Goal: Task Accomplishment & Management: Manage account settings

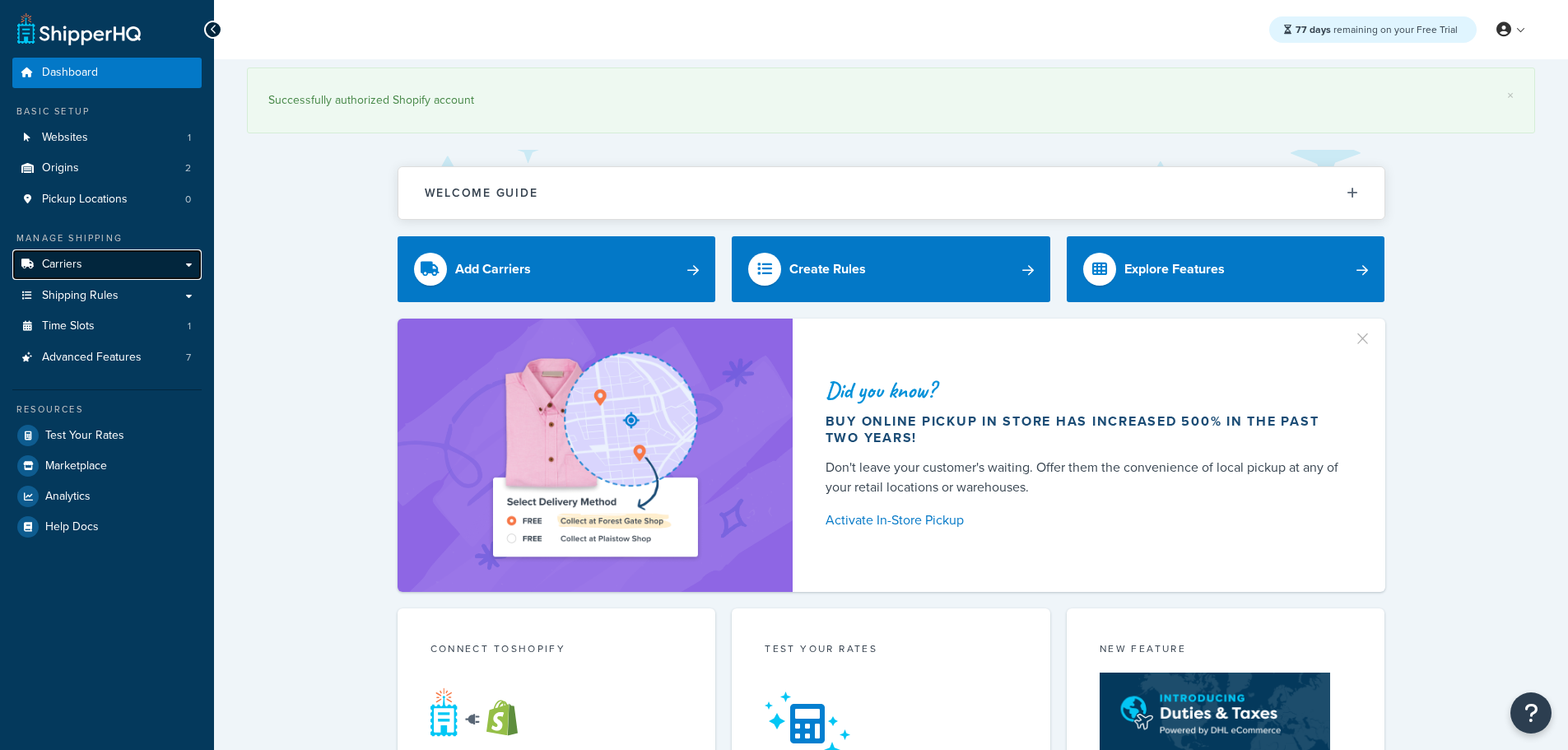
click at [64, 260] on span "Carriers" at bounding box center [62, 265] width 40 height 14
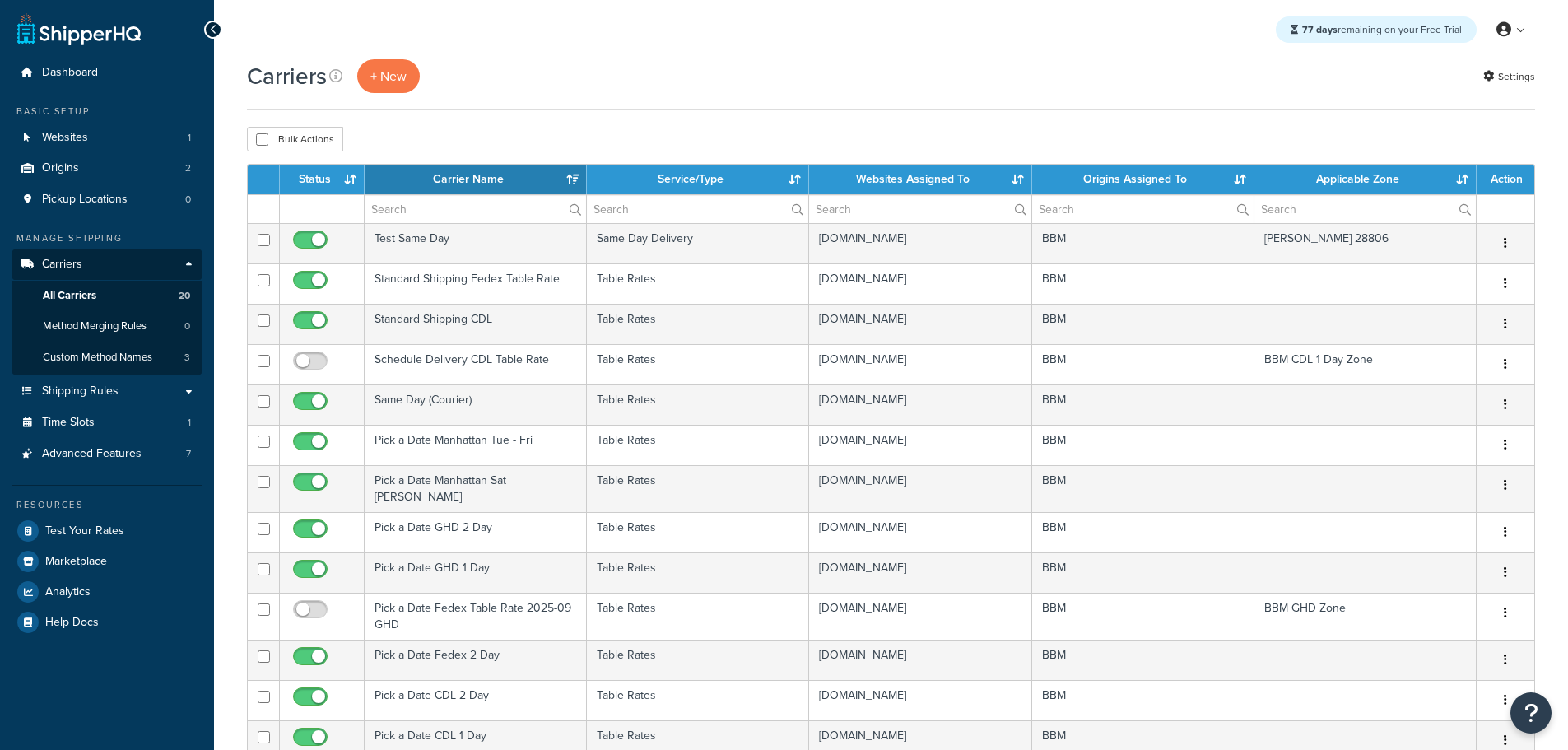
select select "15"
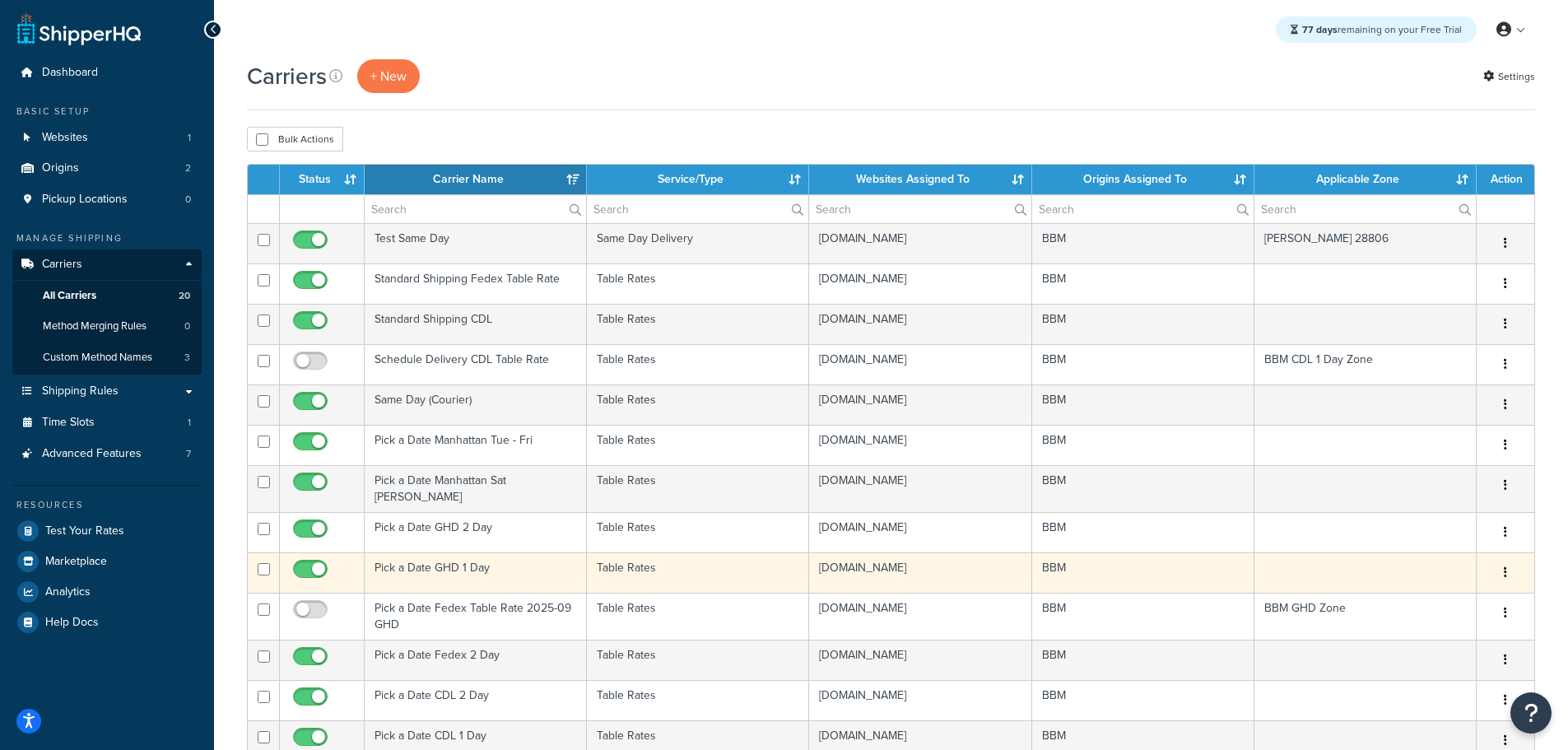
scroll to position [83, 0]
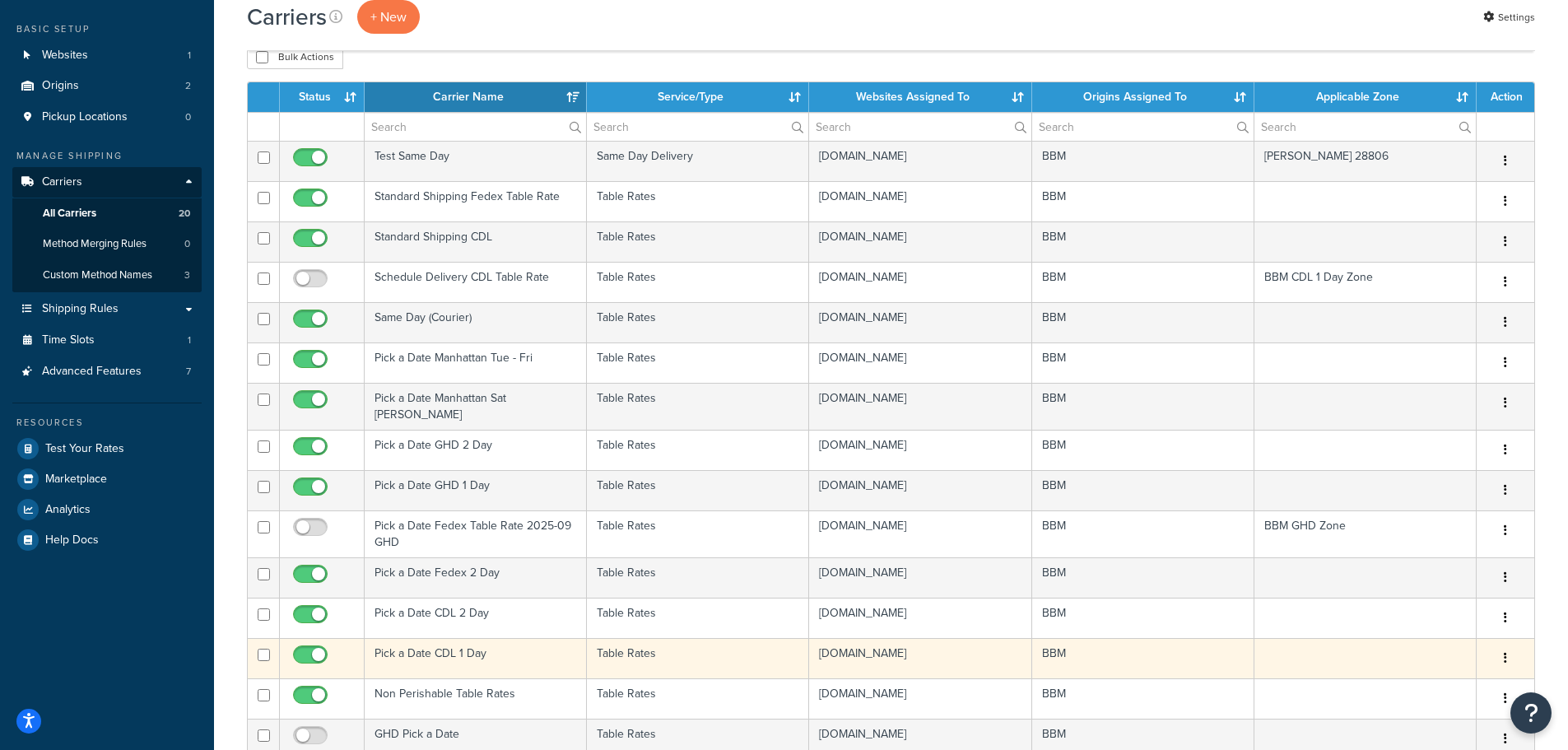
click at [437, 647] on td "Pick a Date CDL 1 Day" at bounding box center [476, 657] width 222 height 40
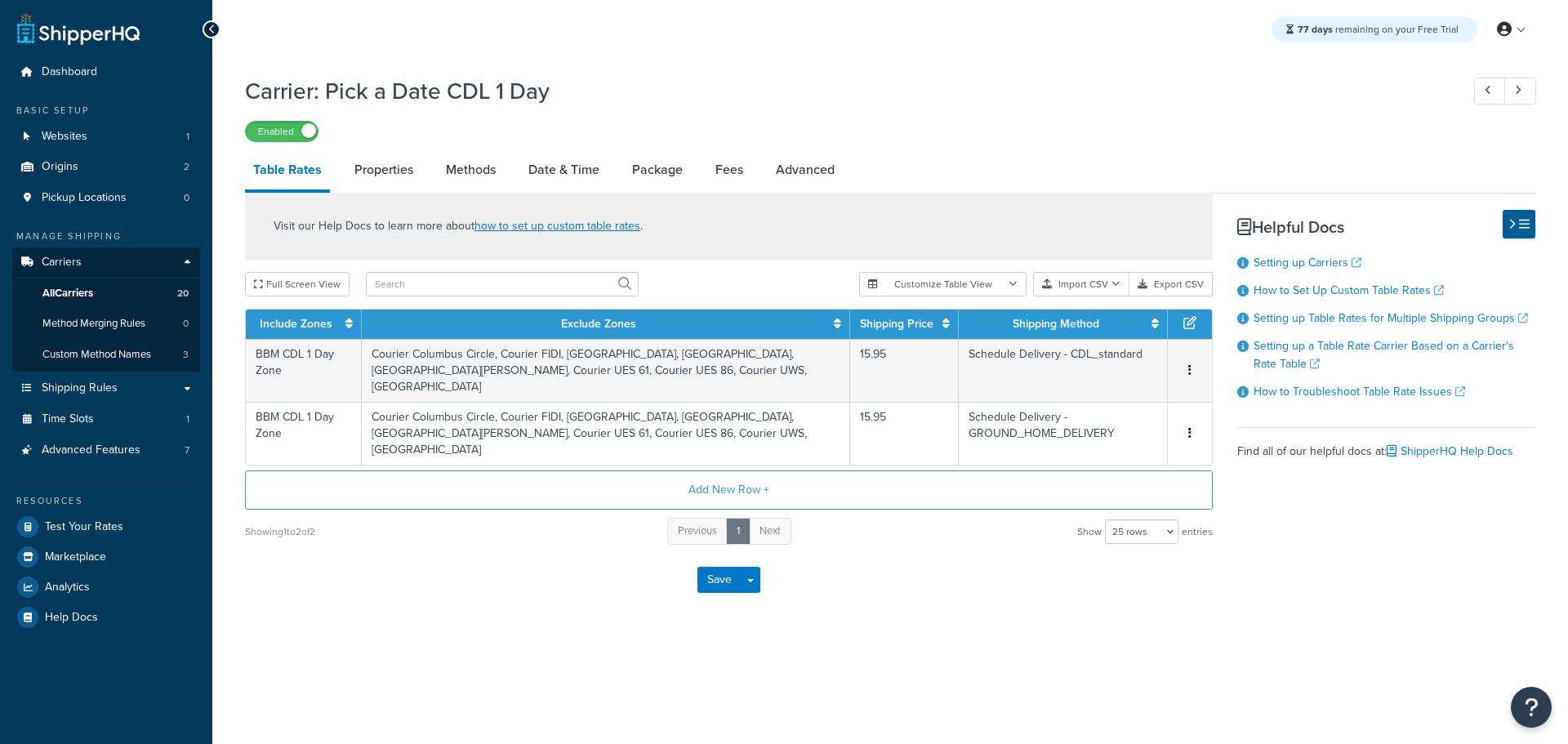
select select "25"
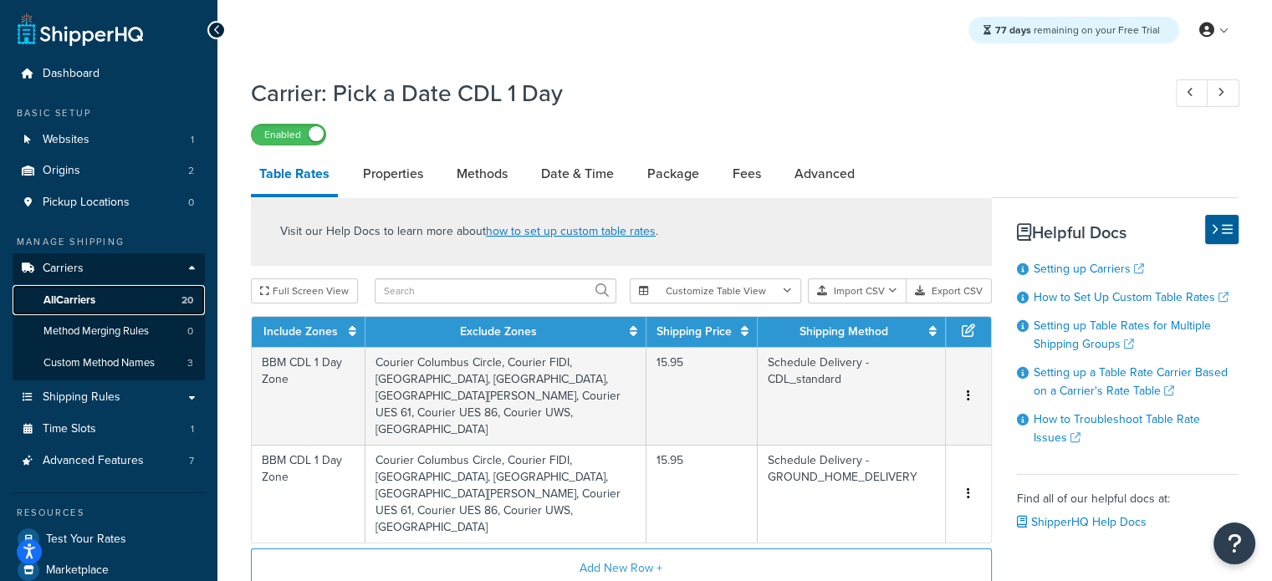
click at [84, 301] on span "All Carriers" at bounding box center [70, 301] width 52 height 14
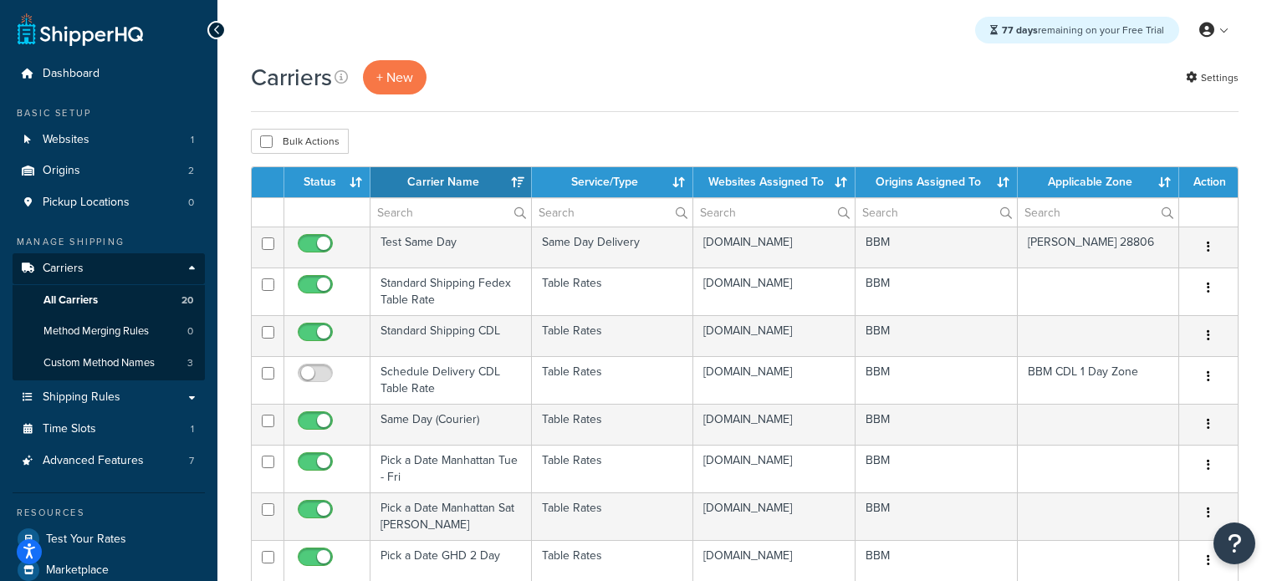
select select "15"
click at [322, 182] on th "Status" at bounding box center [327, 182] width 86 height 30
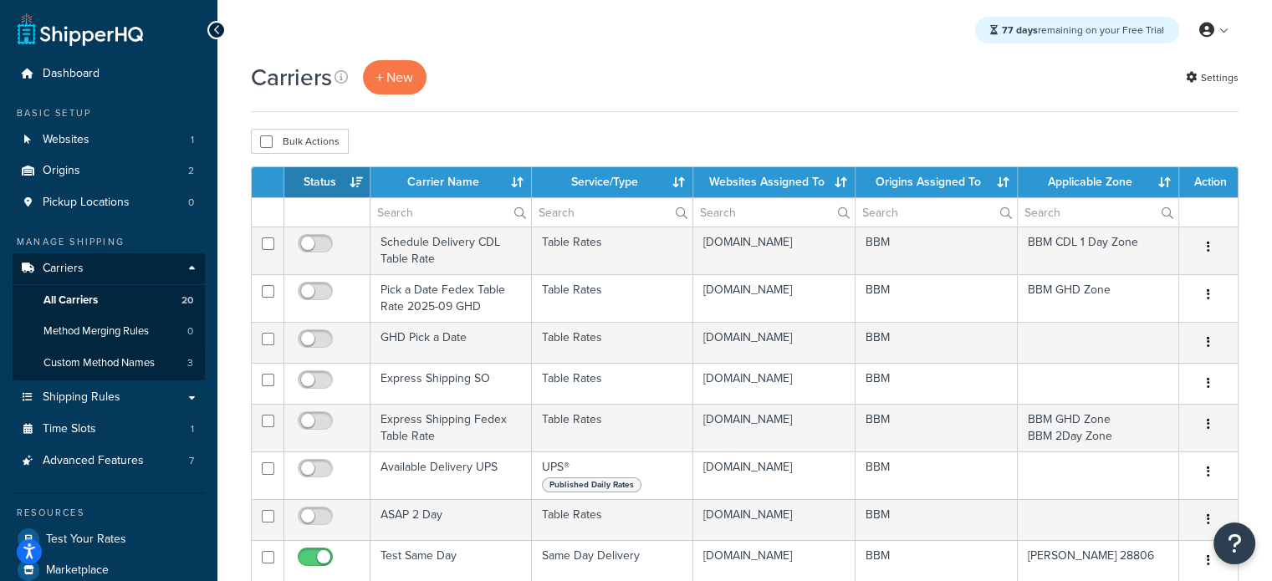
click at [321, 182] on th "Status" at bounding box center [327, 182] width 86 height 30
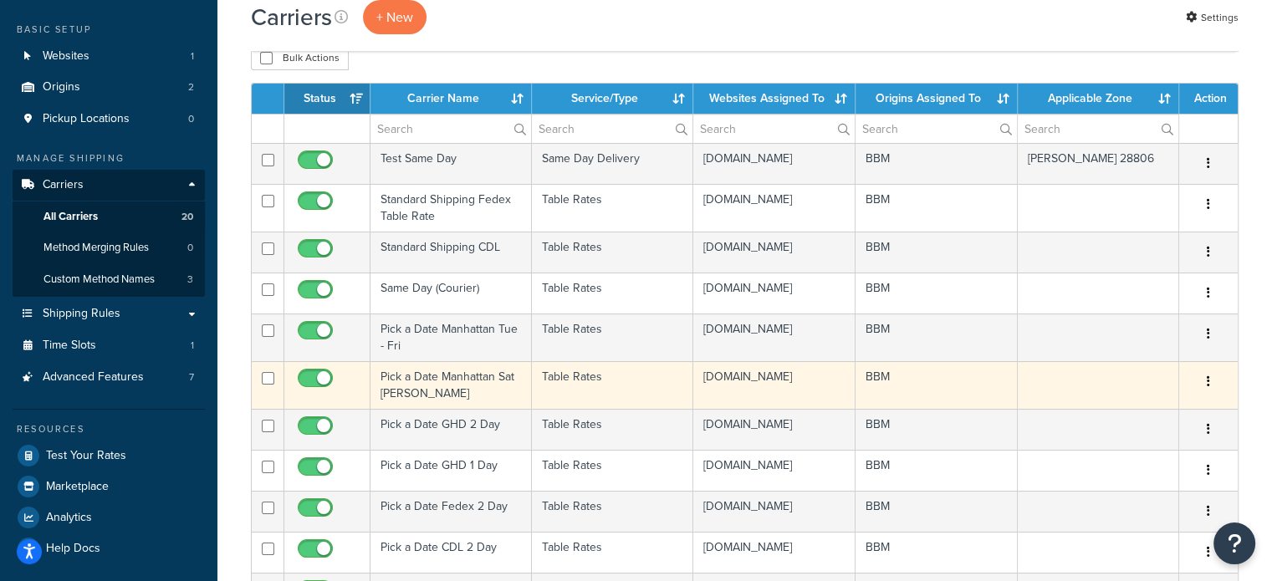
scroll to position [167, 0]
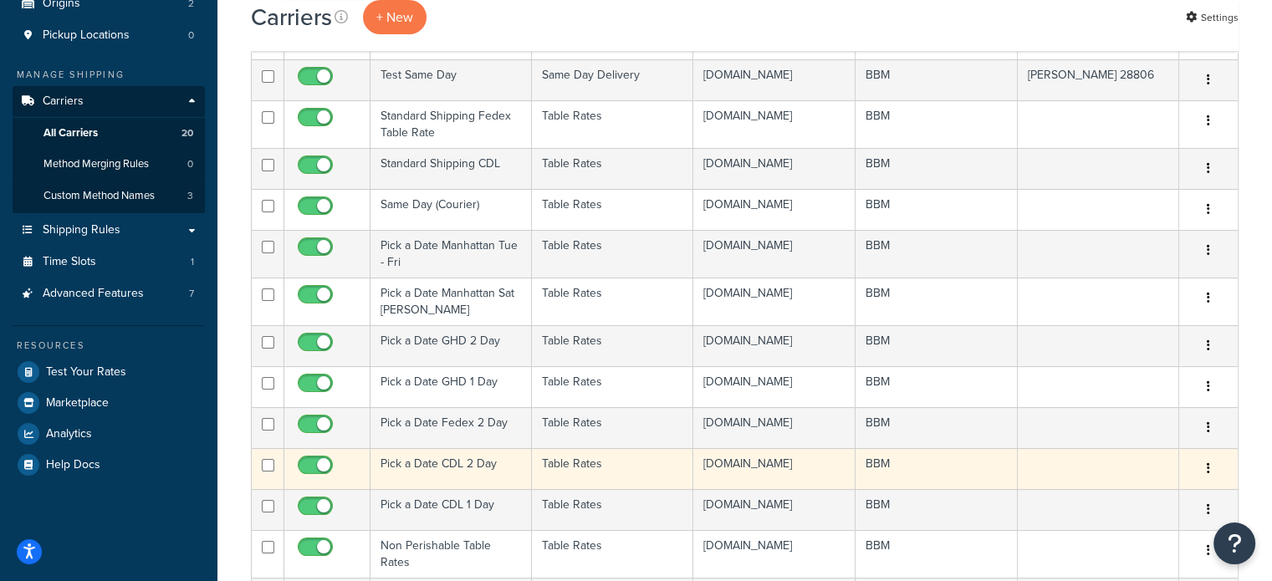
click at [415, 489] on td "Pick a Date CDL 2 Day" at bounding box center [451, 468] width 161 height 41
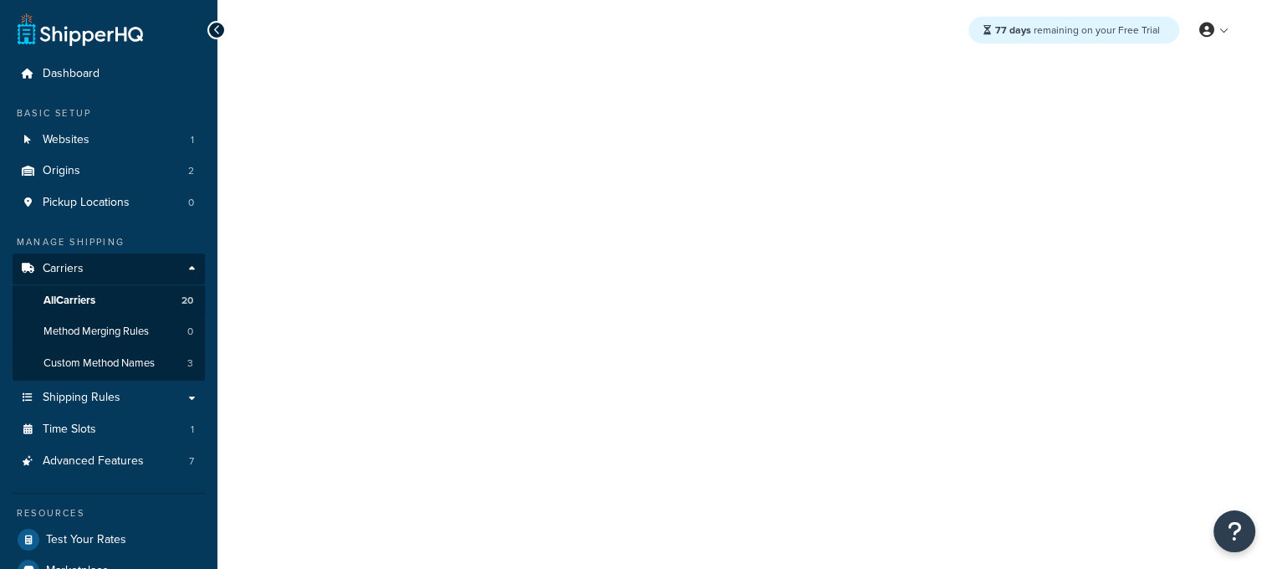
select select "25"
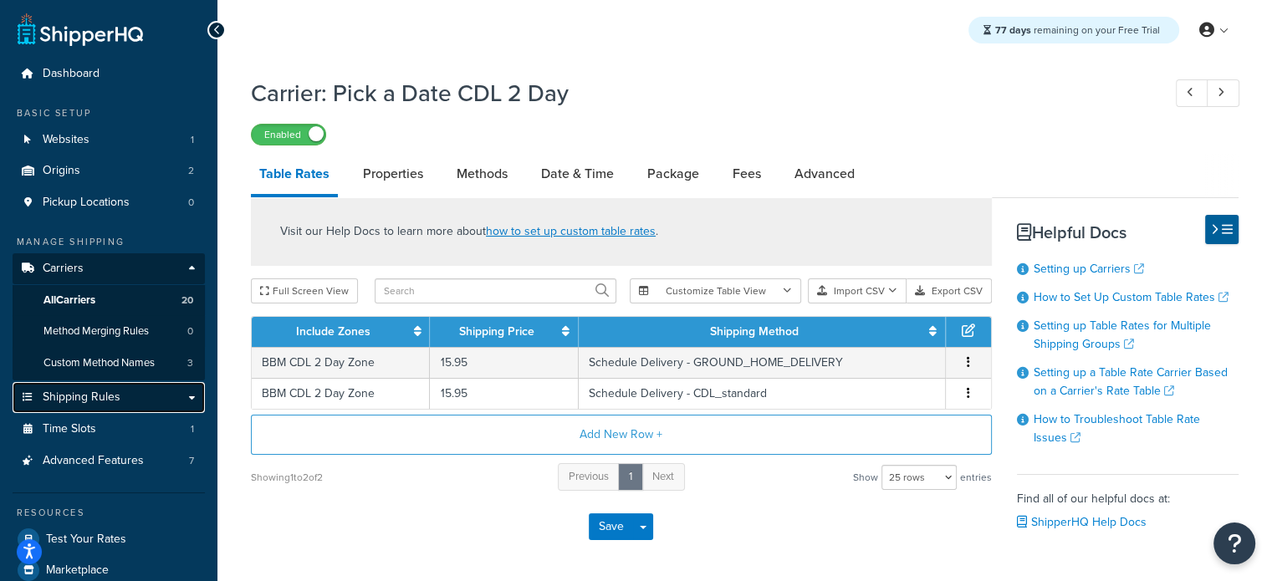
click at [91, 391] on span "Shipping Rules" at bounding box center [82, 398] width 78 height 14
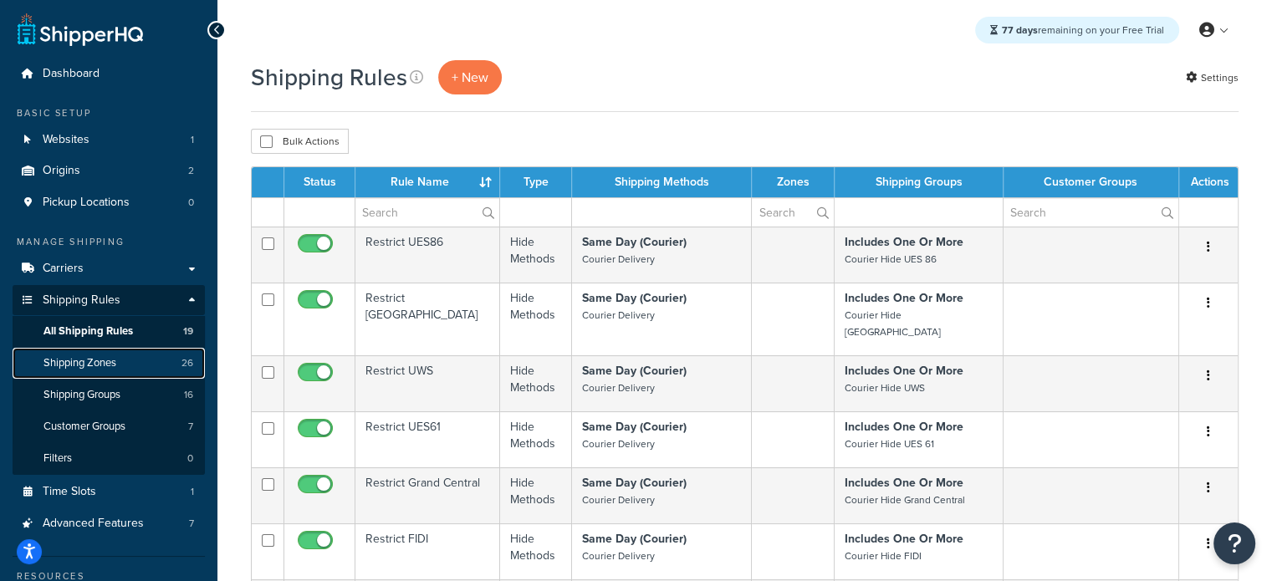
click at [120, 361] on link "Shipping Zones 26" at bounding box center [109, 363] width 192 height 31
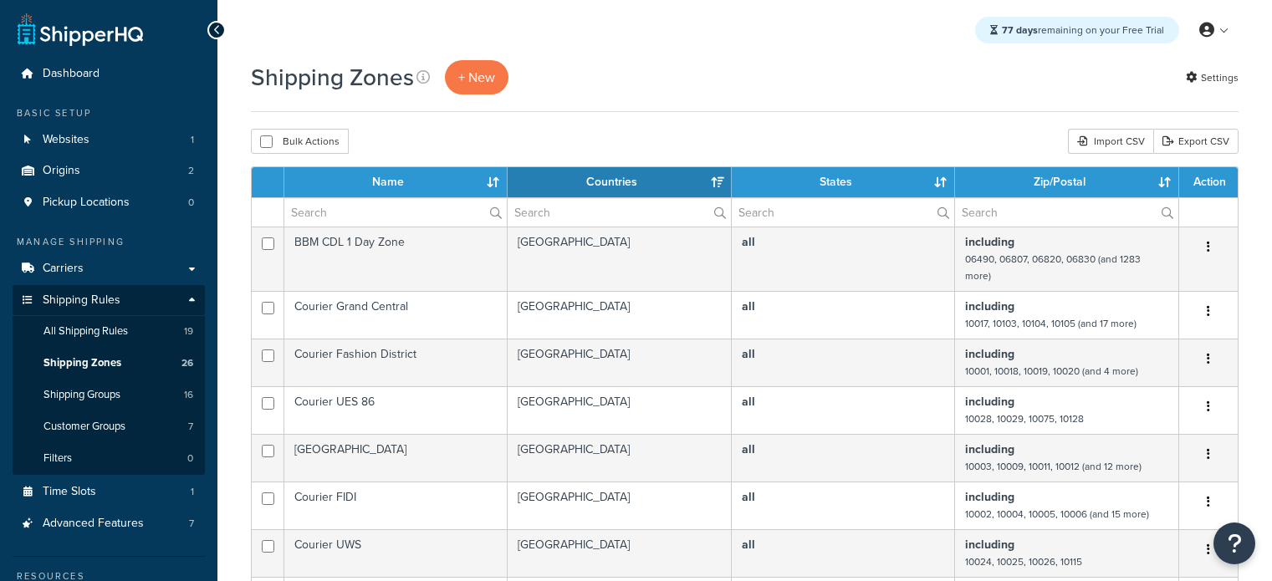
select select "15"
click at [489, 74] on span "+ New" at bounding box center [476, 77] width 37 height 19
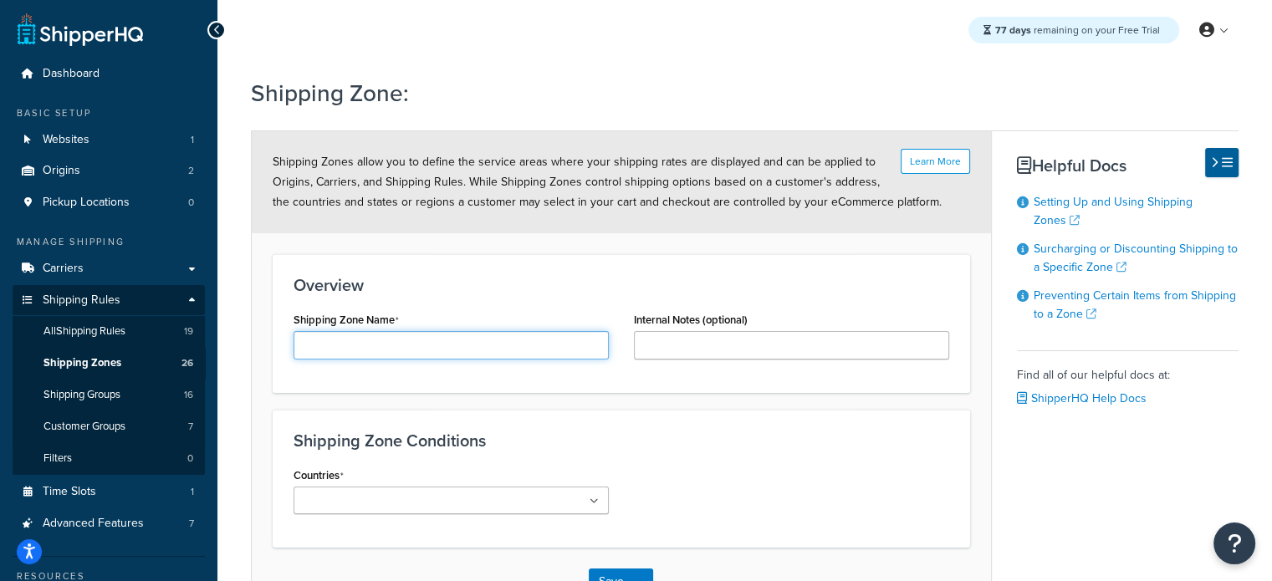
click at [367, 351] on input "Shipping Zone Name" at bounding box center [451, 345] width 315 height 28
type input "Courier 1 Day"
click at [586, 505] on ul at bounding box center [451, 501] width 315 height 28
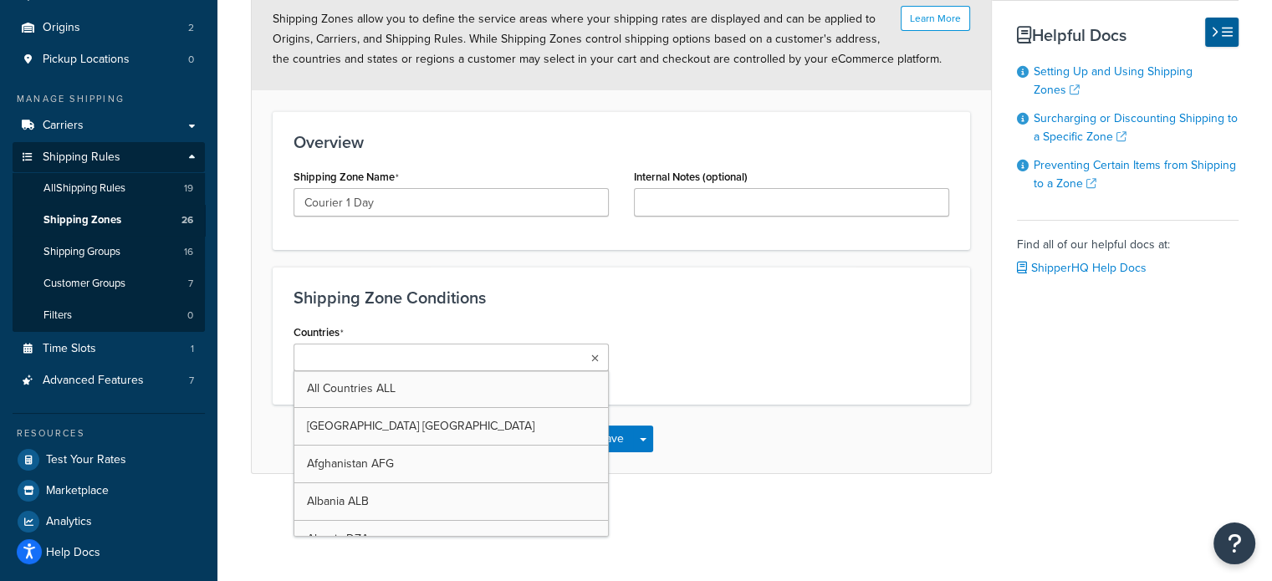
scroll to position [150, 0]
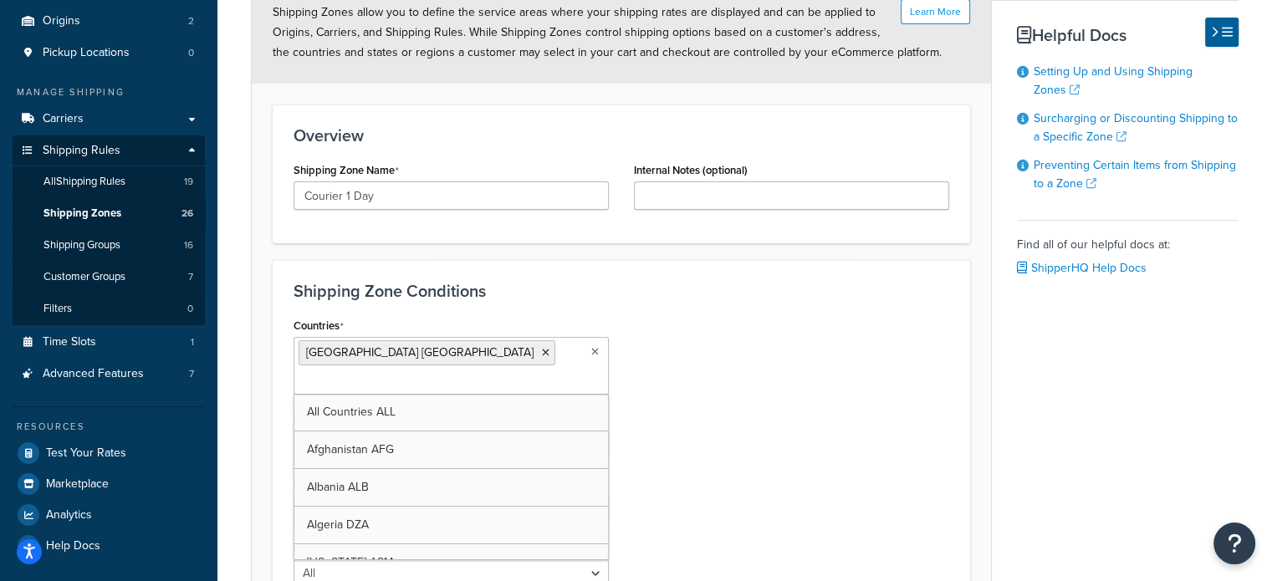
click at [794, 380] on div "Countries [GEOGRAPHIC_DATA] [GEOGRAPHIC_DATA] All Countries ALL [GEOGRAPHIC_DAT…" at bounding box center [621, 457] width 681 height 287
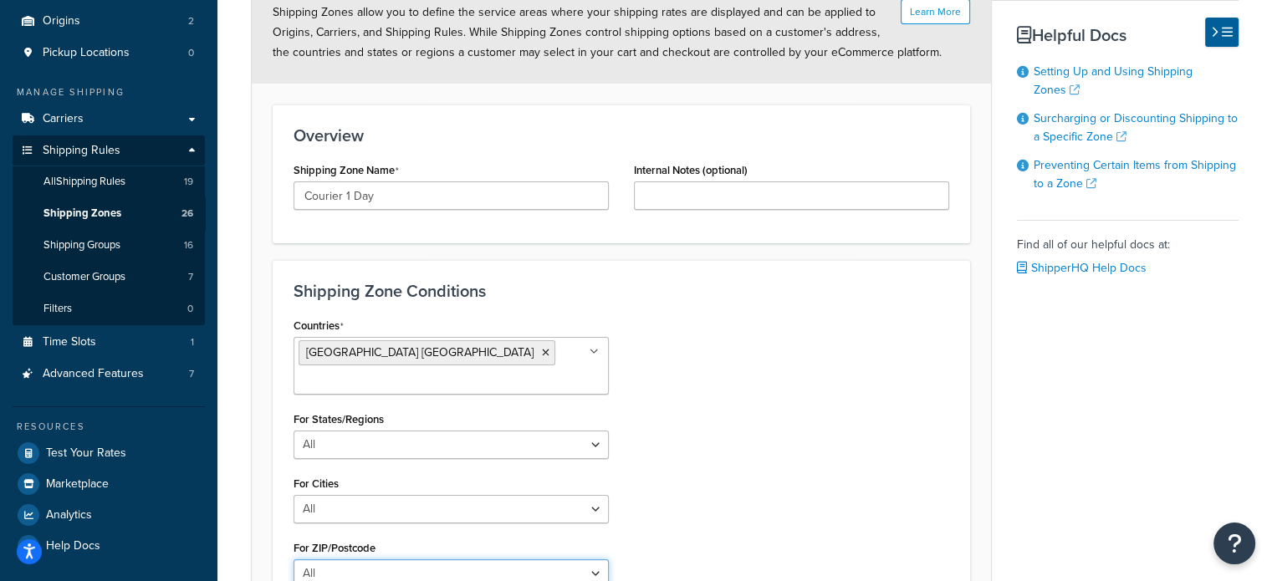
click at [473, 560] on select "All Including Excluding" at bounding box center [451, 574] width 315 height 28
select select "including"
click at [294, 560] on select "All Including Excluding" at bounding box center [451, 574] width 315 height 28
click at [709, 351] on div "Countries United States USA All Countries ALL Afghanistan AFG Albania ALB Alger…" at bounding box center [621, 515] width 681 height 403
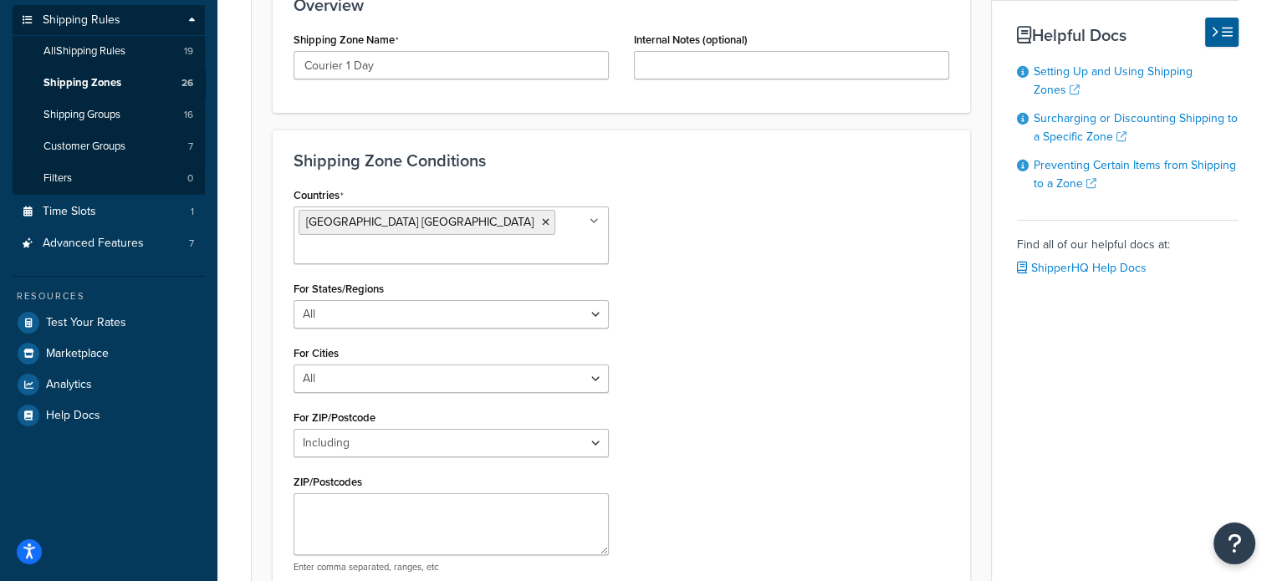
scroll to position [317, 0]
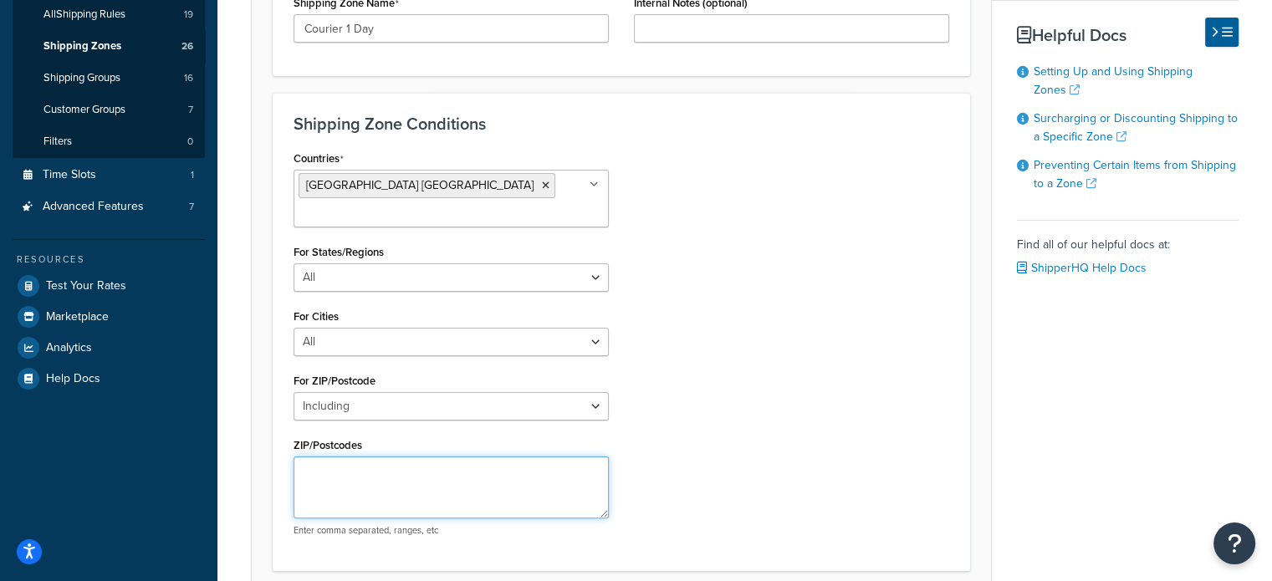
click at [335, 457] on textarea "ZIP/Postcodes" at bounding box center [451, 488] width 315 height 62
paste textarea "02108,02109,02110,02111,02113,02114,02115,02116,02118,02125,02127,02134,02139,0…"
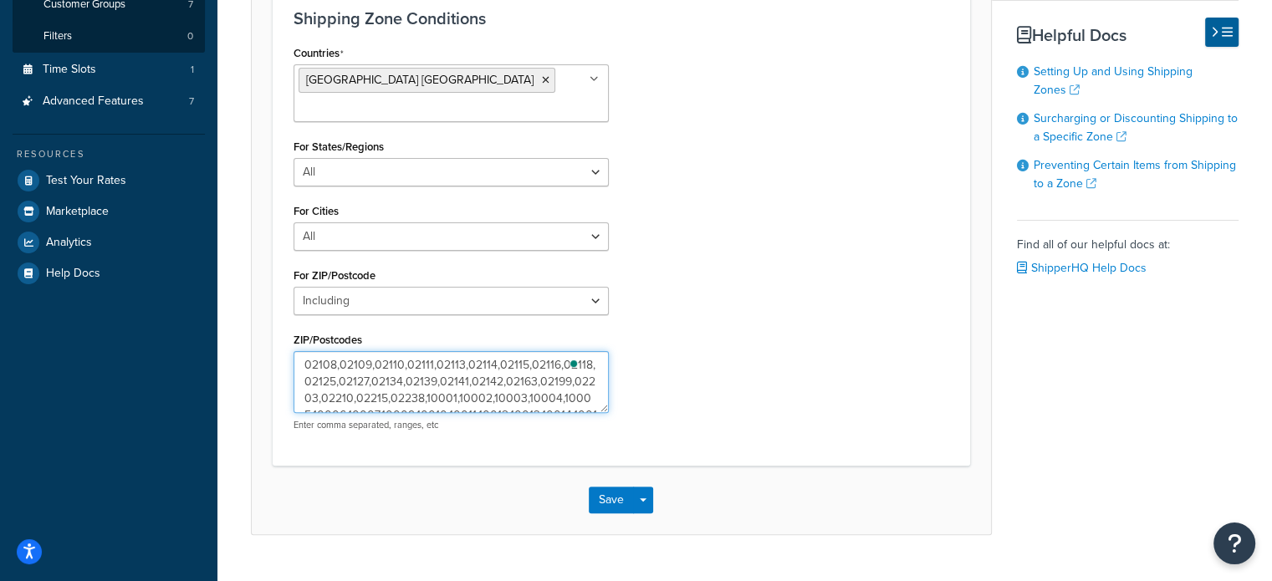
scroll to position [432, 0]
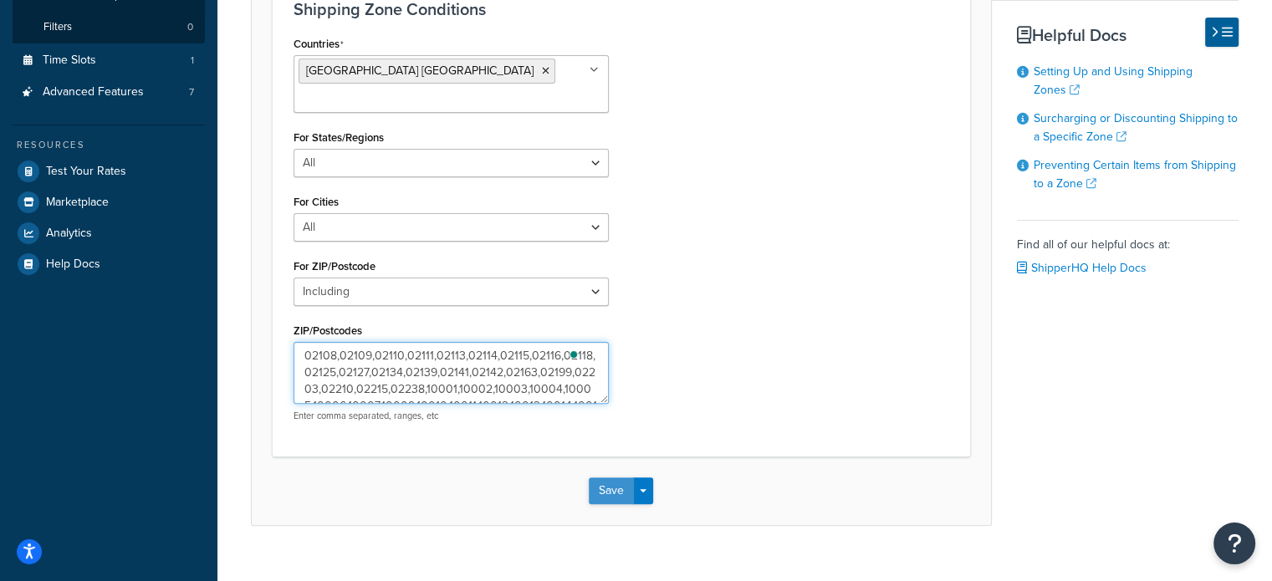
type textarea "02108,02109,02110,02111,02113,02114,02115,02116,02118,02125,02127,02134,02139,0…"
click at [605, 478] on button "Save" at bounding box center [611, 491] width 45 height 27
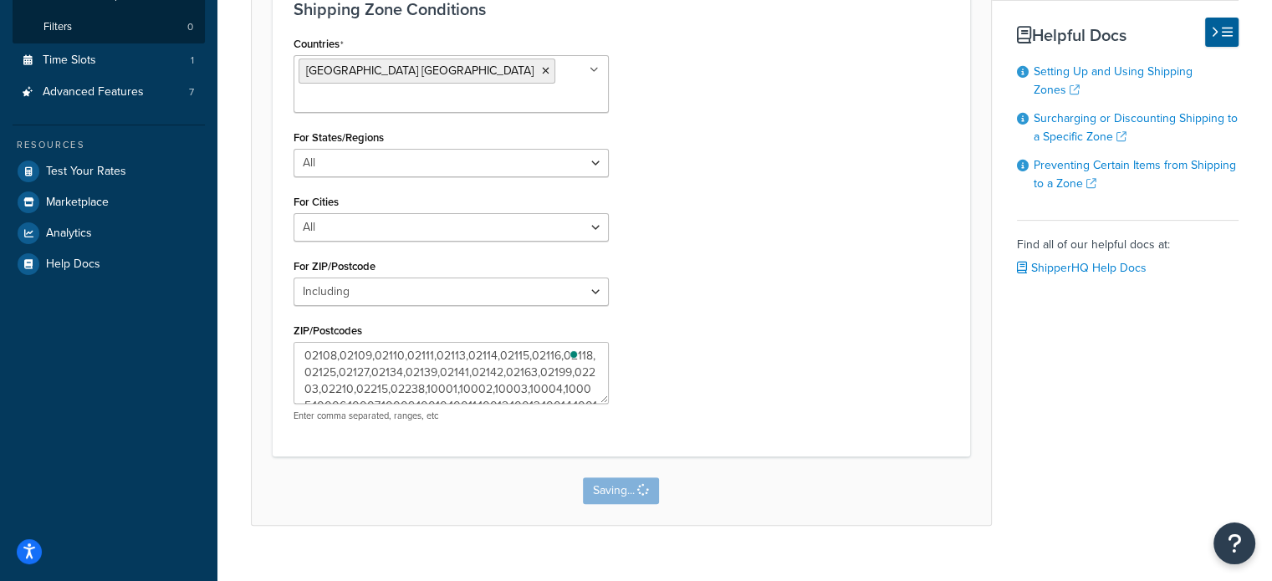
scroll to position [0, 0]
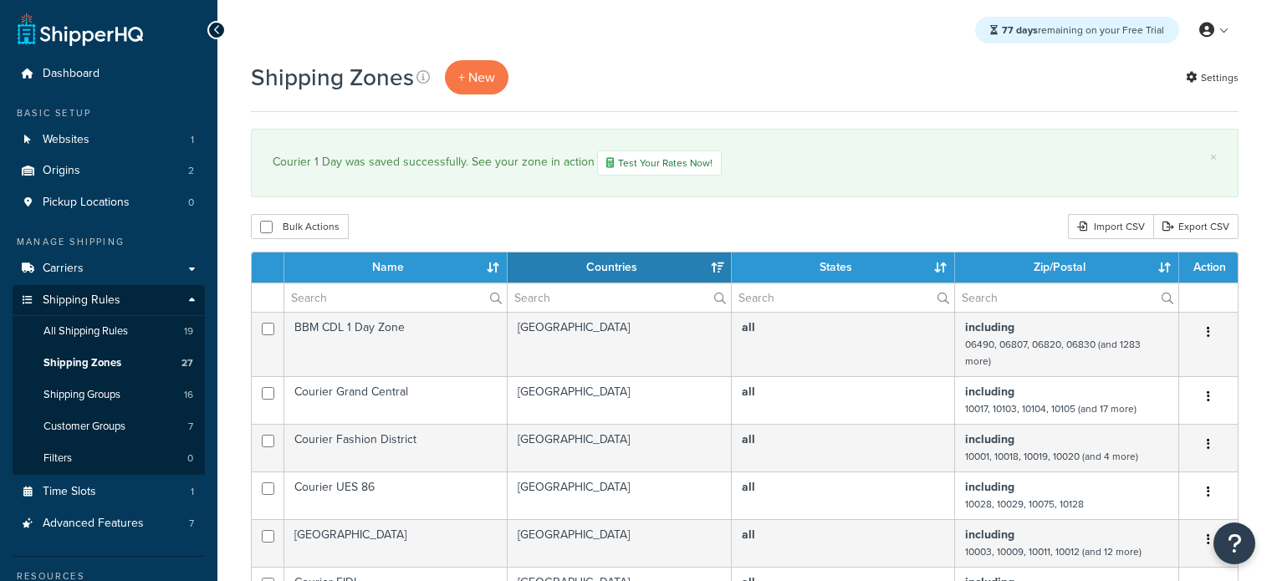
select select "15"
click at [468, 75] on span "+ New" at bounding box center [476, 77] width 37 height 19
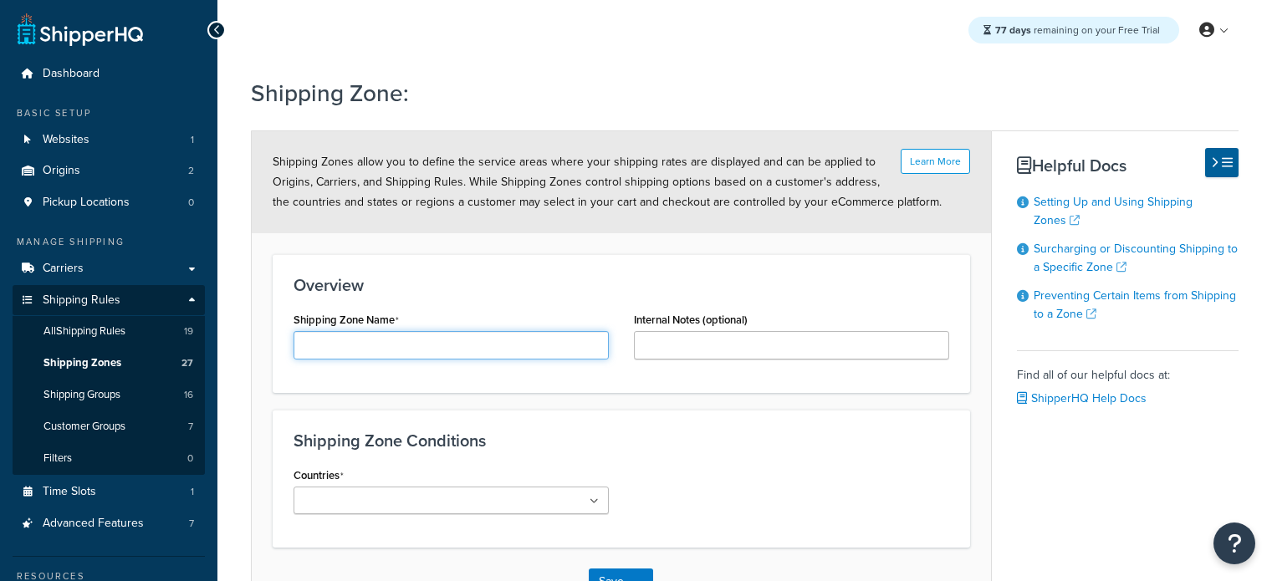
drag, startPoint x: 0, startPoint y: 0, endPoint x: 374, endPoint y: 352, distance: 513.7
click at [375, 352] on input "Shipping Zone Name" at bounding box center [451, 345] width 315 height 28
type input "Courier 2 Day"
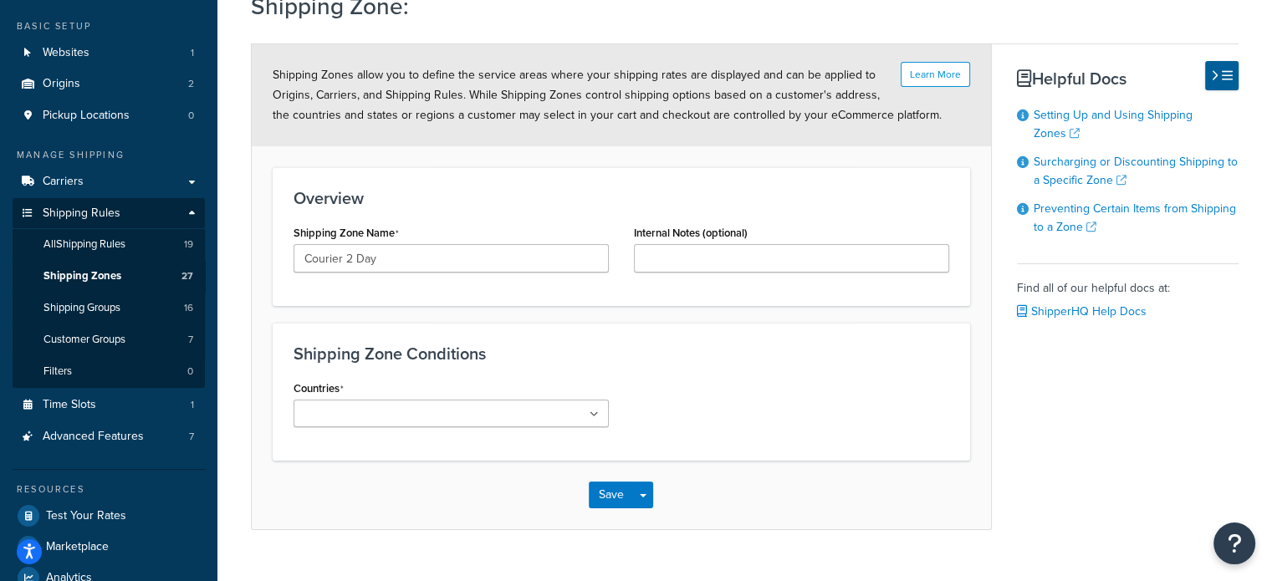
scroll to position [150, 0]
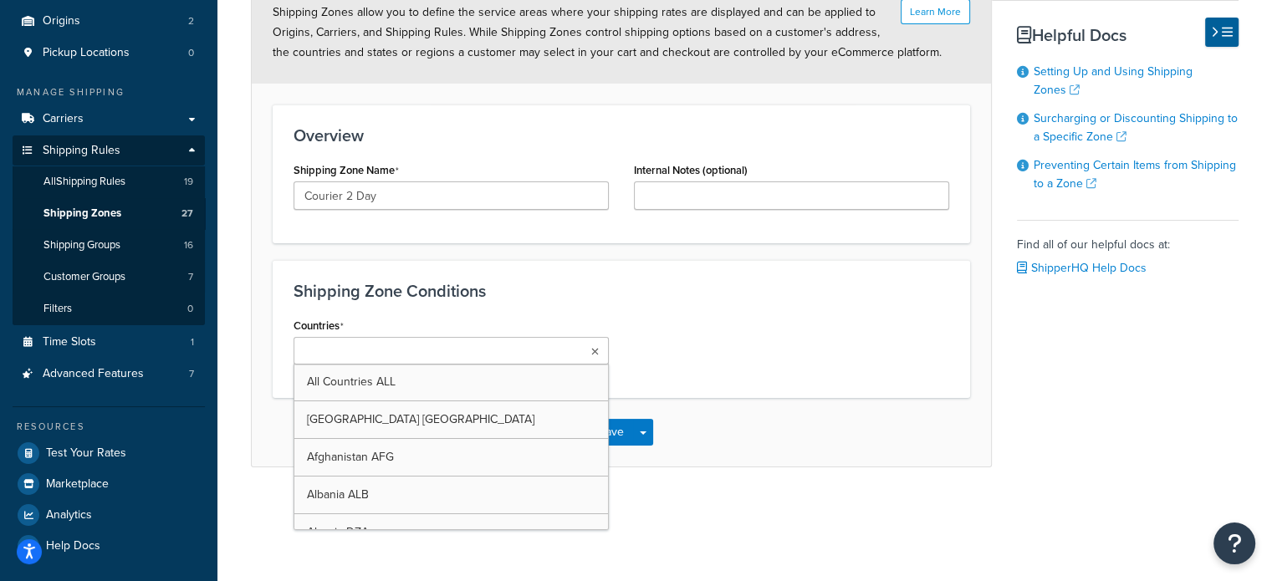
click at [591, 353] on icon at bounding box center [595, 352] width 8 height 10
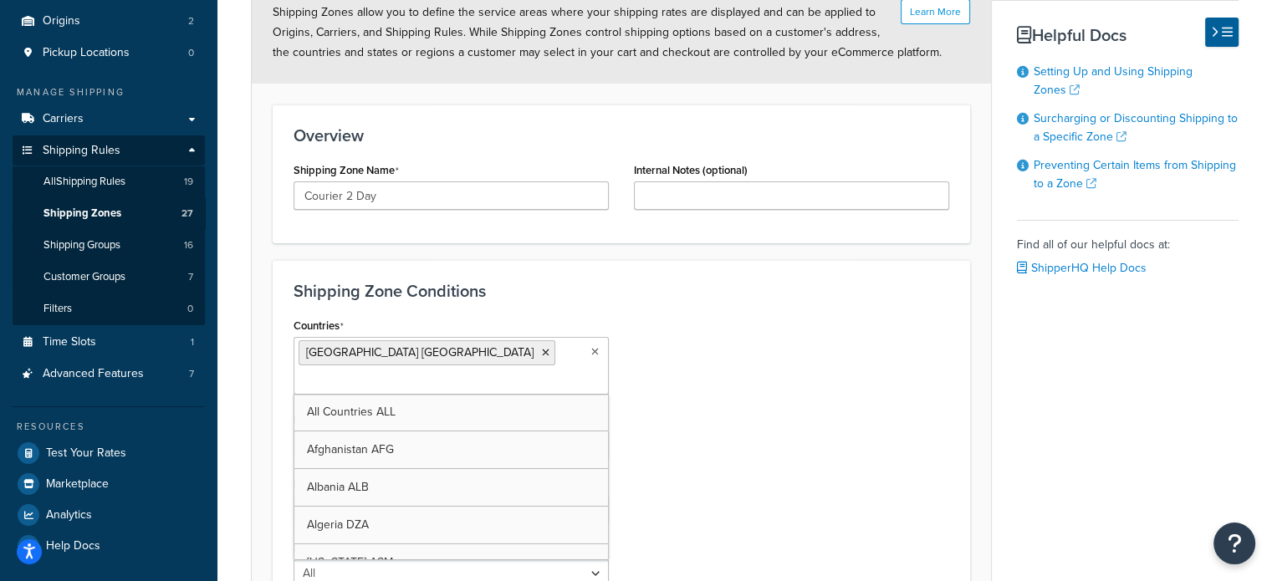
click at [741, 355] on div "Countries [GEOGRAPHIC_DATA] [GEOGRAPHIC_DATA] All Countries ALL [GEOGRAPHIC_DAT…" at bounding box center [621, 457] width 681 height 287
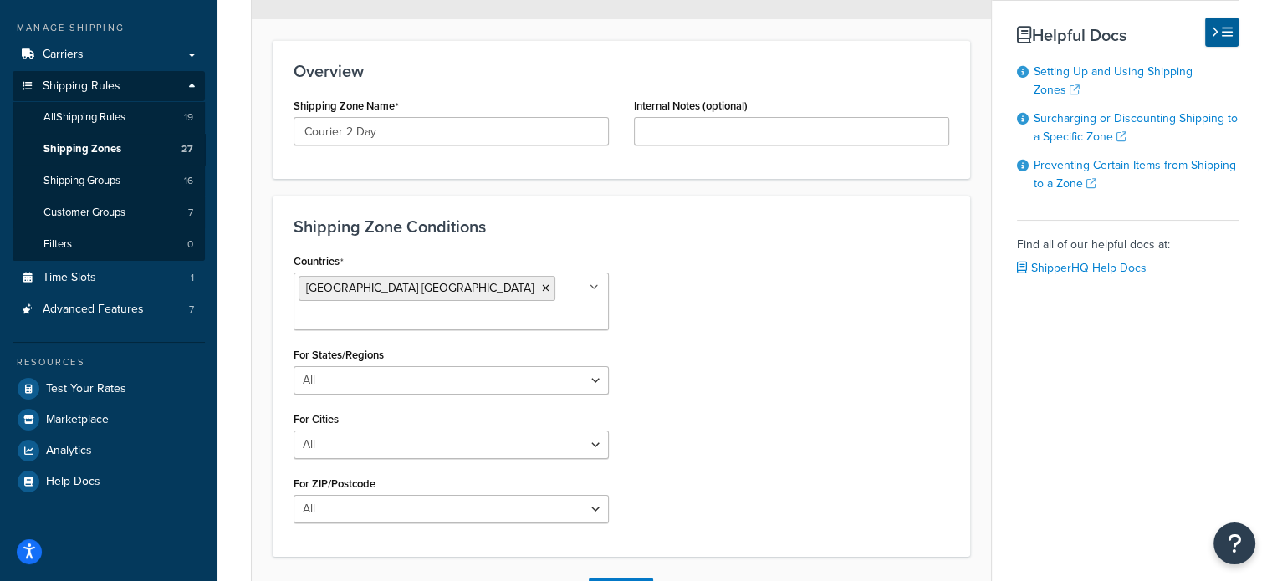
scroll to position [315, 0]
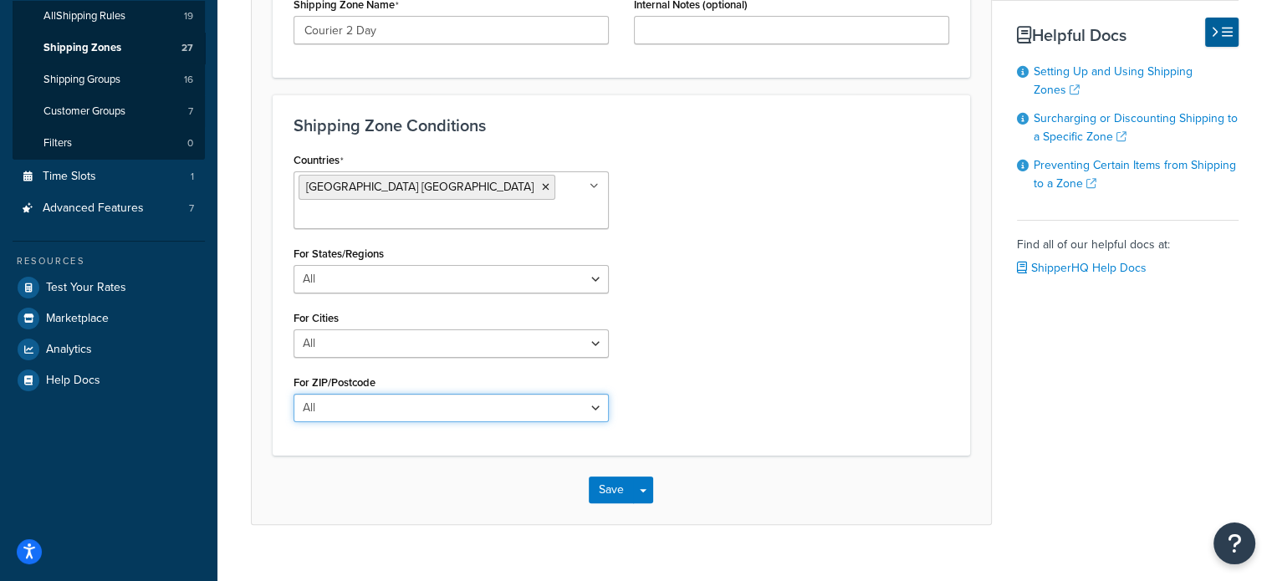
drag, startPoint x: 465, startPoint y: 383, endPoint x: 417, endPoint y: 383, distance: 47.7
click at [465, 394] on select "All Including Excluding" at bounding box center [451, 408] width 315 height 28
select select "including"
click at [294, 394] on select "All Including Excluding" at bounding box center [451, 408] width 315 height 28
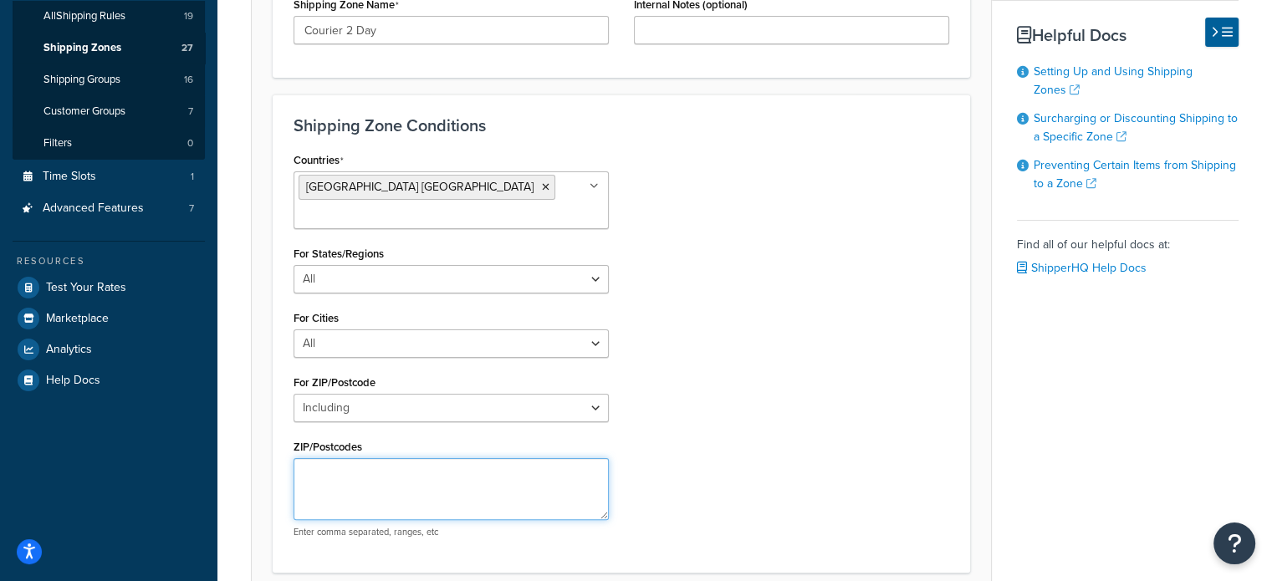
click at [353, 458] on textarea "ZIP/Postcodes" at bounding box center [451, 489] width 315 height 62
paste textarea "10020,10041,10045,10048,10080,10103,10104,10105,10106,10110,10111,10112,10117,1…"
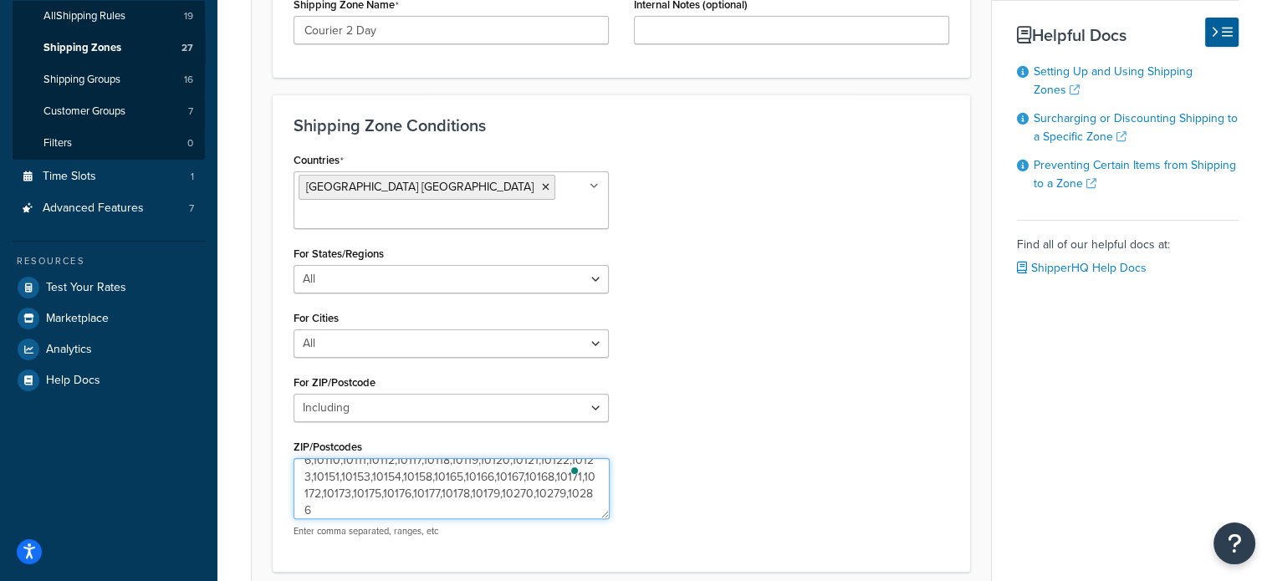
scroll to position [0, 0]
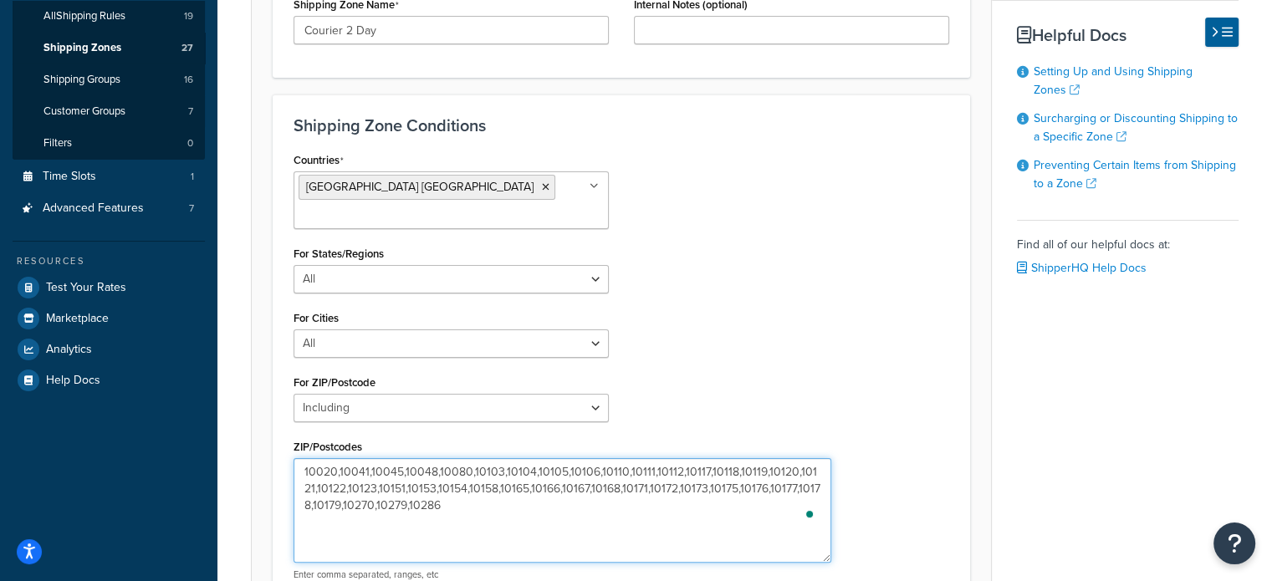
drag, startPoint x: 605, startPoint y: 488, endPoint x: 827, endPoint y: 531, distance: 226.7
click at [827, 531] on textarea "10020,10041,10045,10048,10080,10103,10104,10105,10106,10110,10111,10112,10117,1…" at bounding box center [563, 510] width 538 height 105
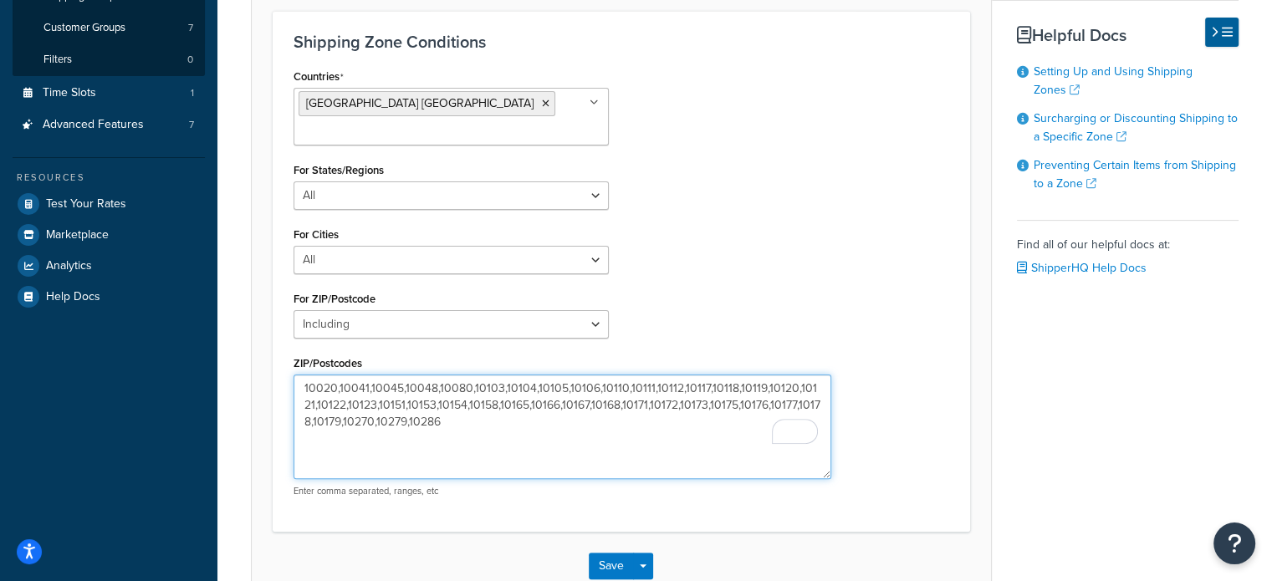
scroll to position [475, 0]
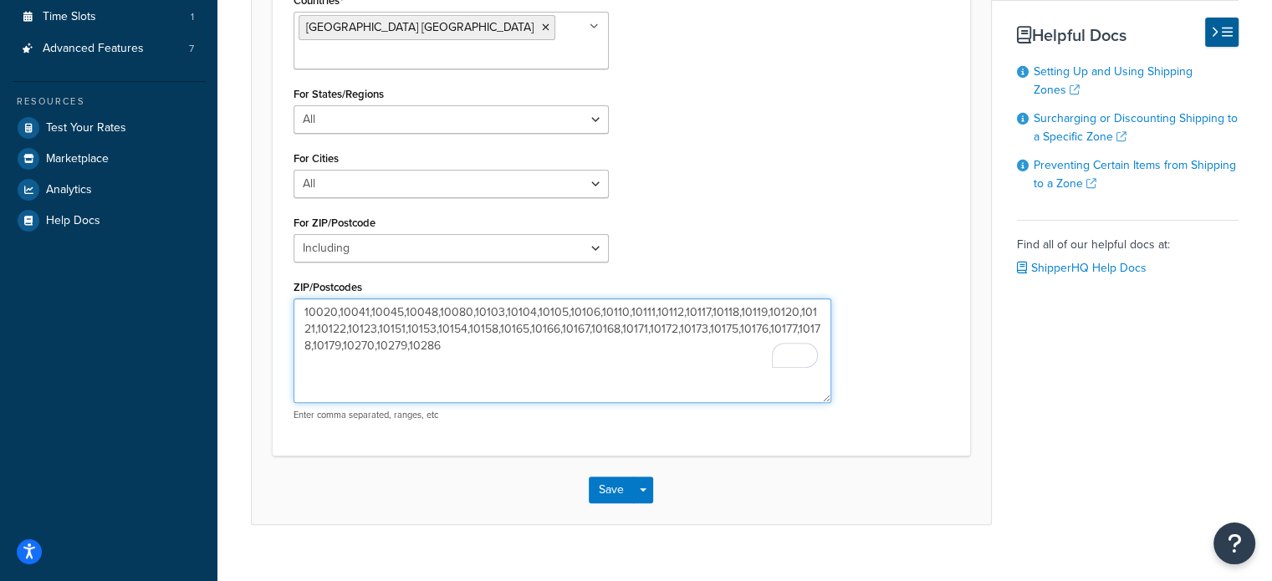
type textarea "10020,10041,10045,10048,10080,10103,10104,10105,10106,10110,10111,10112,10117,1…"
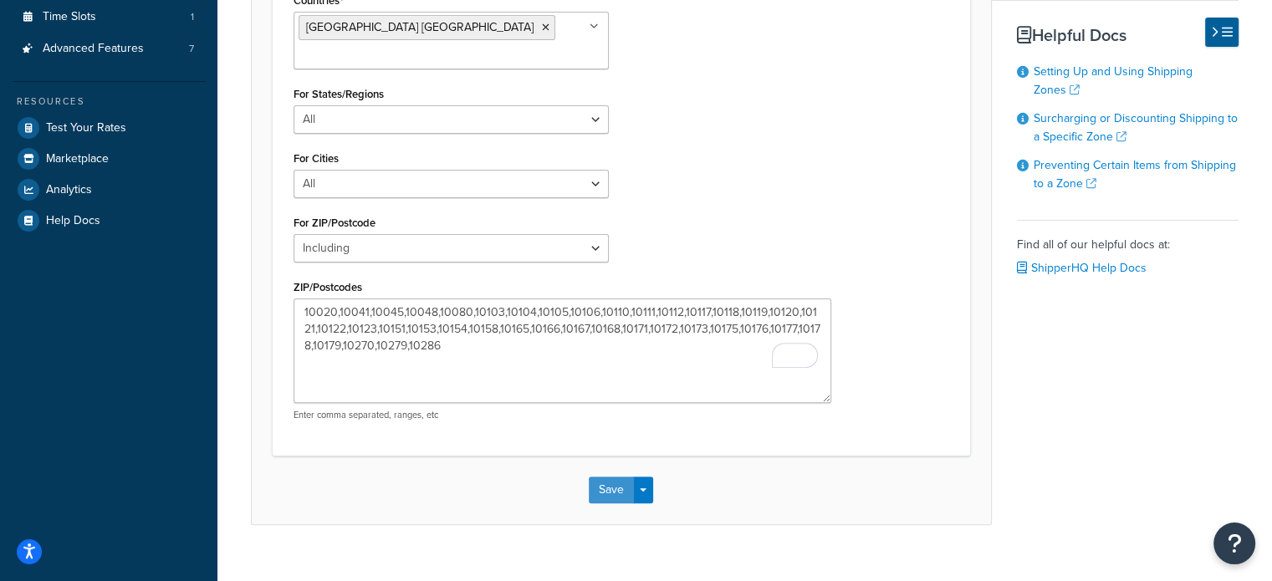
click at [619, 477] on button "Save" at bounding box center [611, 490] width 45 height 27
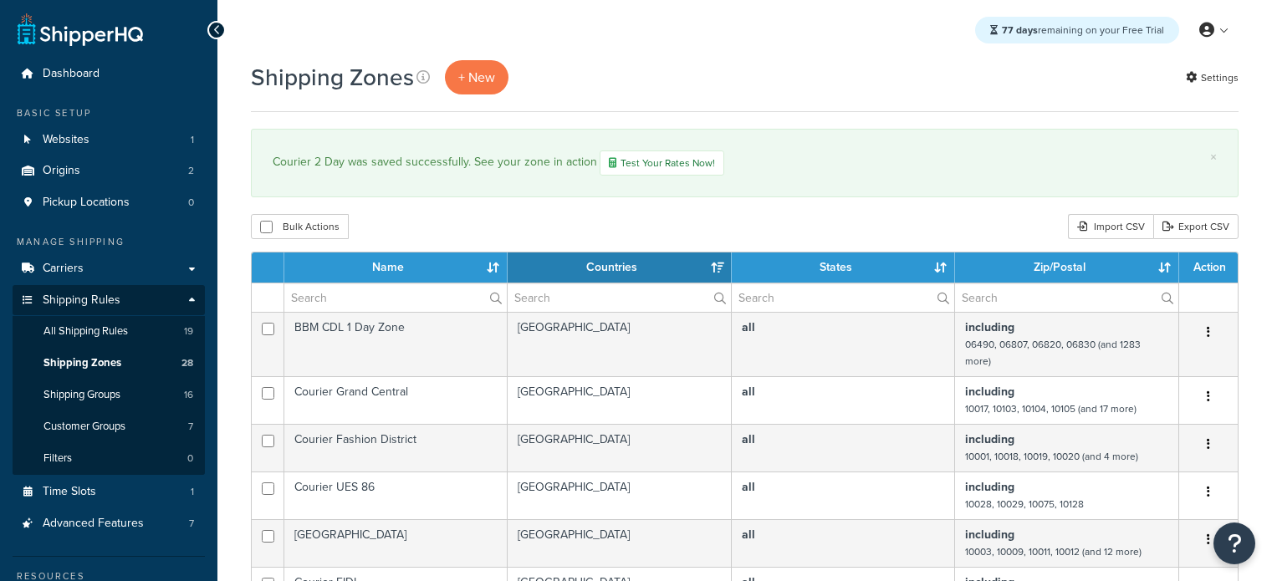
select select "15"
click at [84, 262] on link "Carriers" at bounding box center [109, 268] width 192 height 31
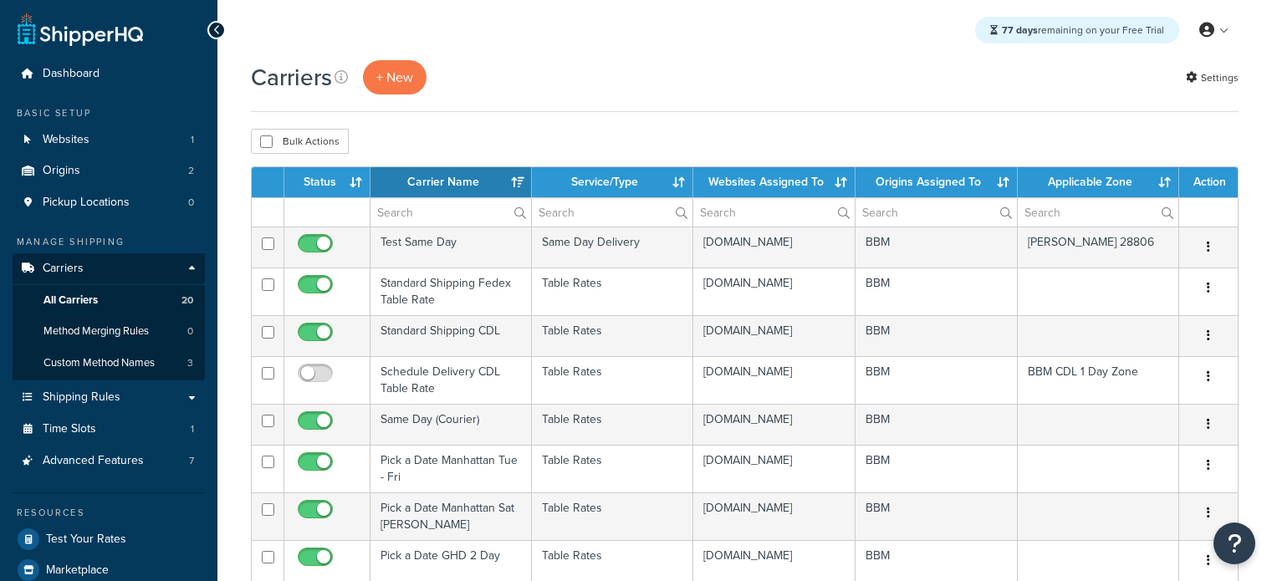
select select "15"
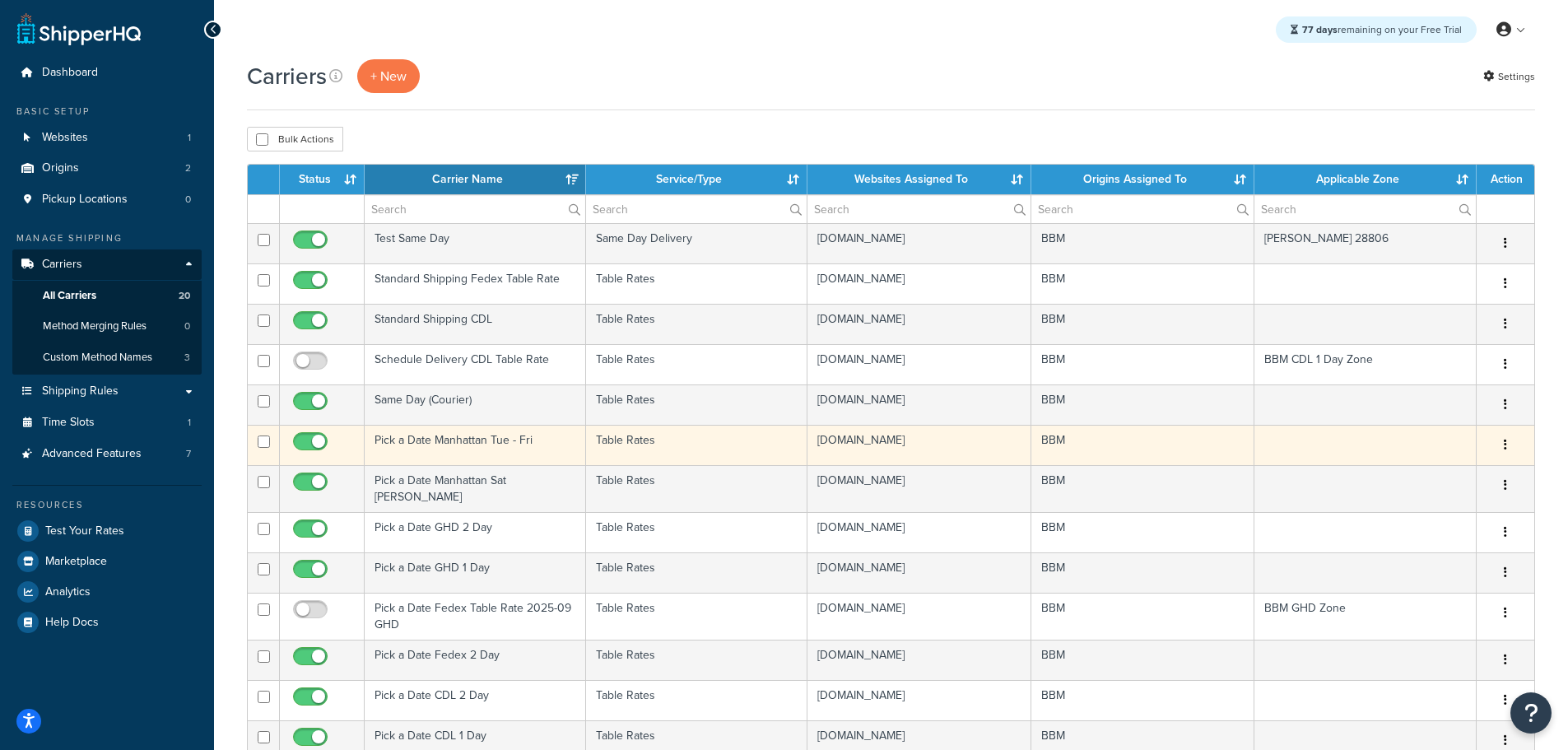
click at [423, 439] on td "Pick a Date Manhattan Tue - Fri" at bounding box center [475, 445] width 221 height 40
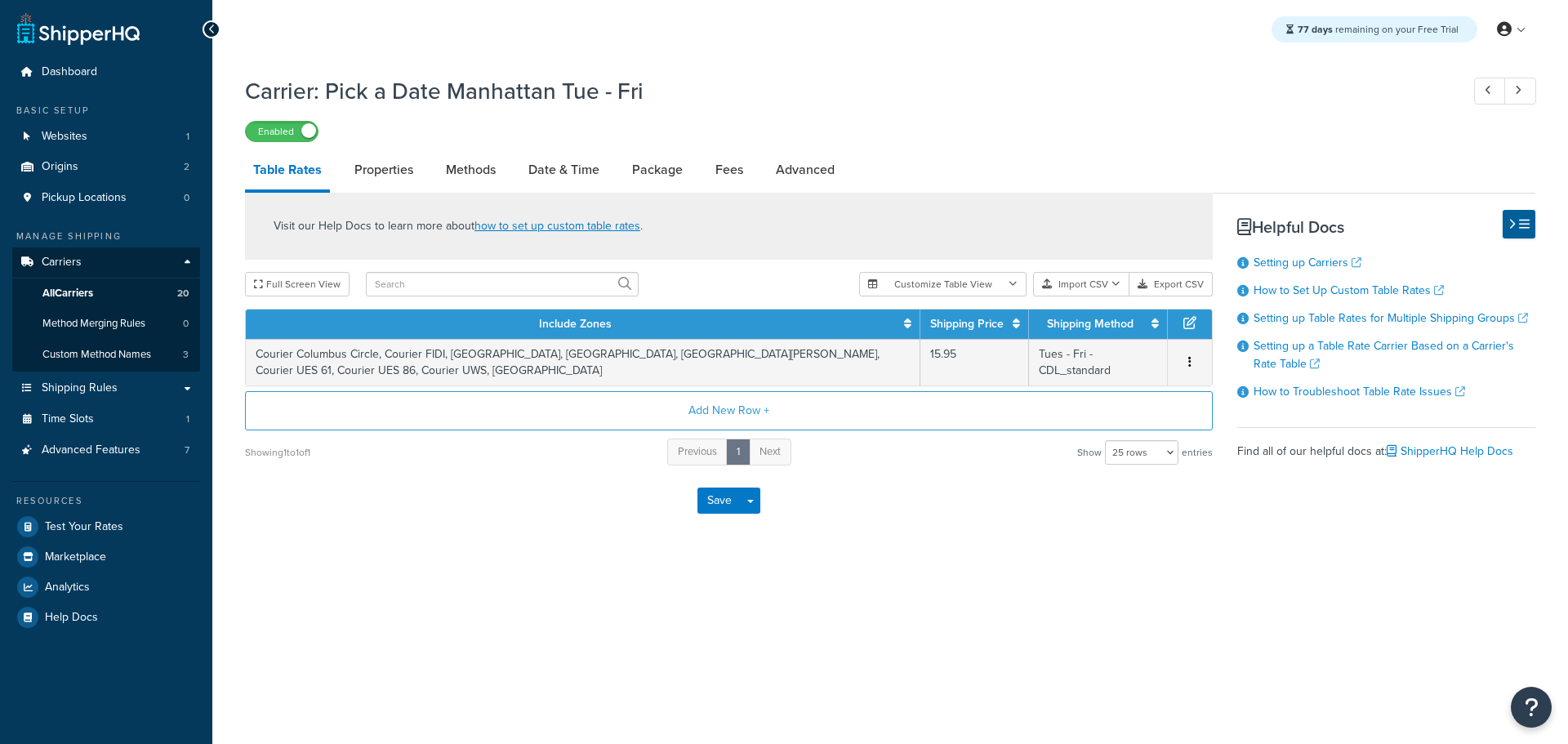
select select "25"
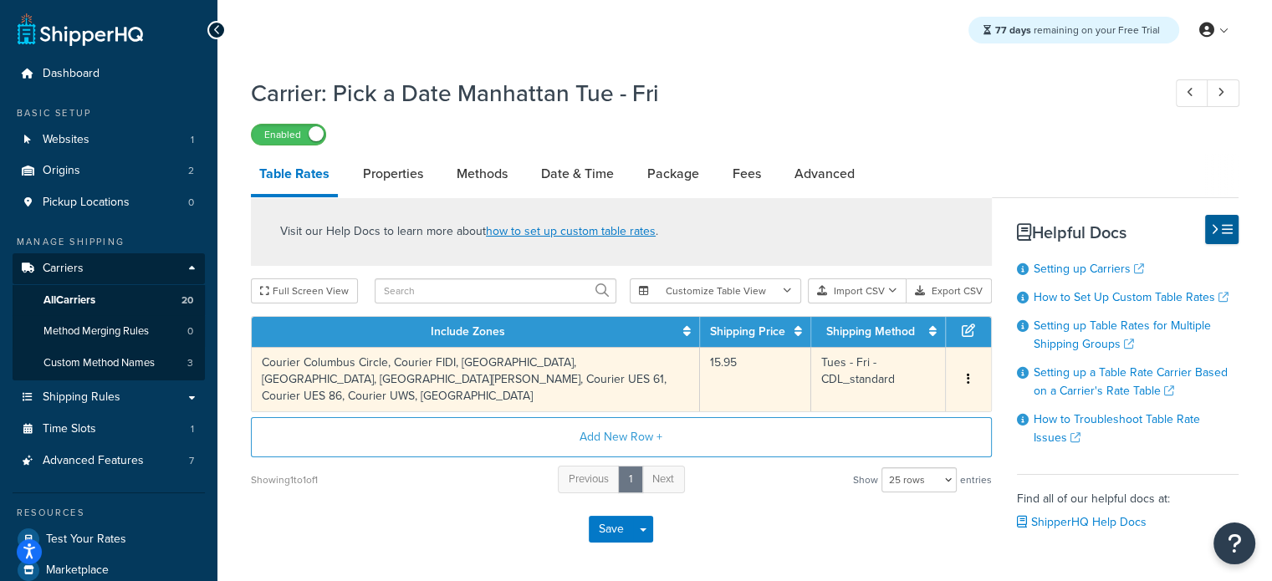
click at [358, 374] on td "Courier Columbus Circle, Courier FIDI, [GEOGRAPHIC_DATA], [GEOGRAPHIC_DATA], [G…" at bounding box center [476, 379] width 448 height 64
select select "181855"
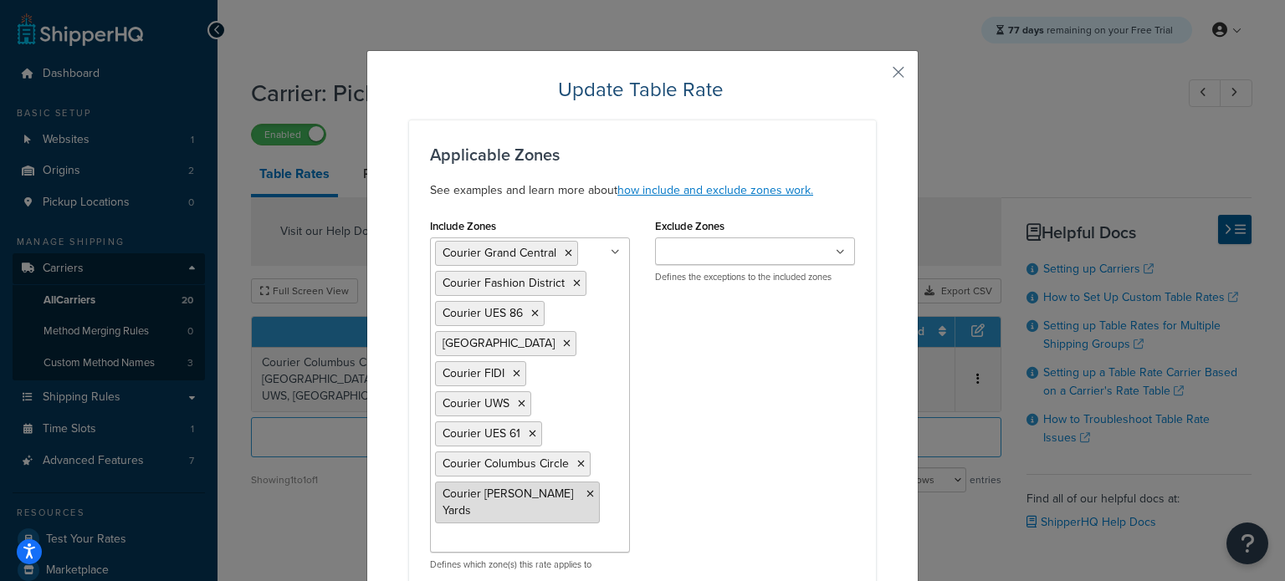
click at [586, 489] on icon at bounding box center [590, 494] width 8 height 10
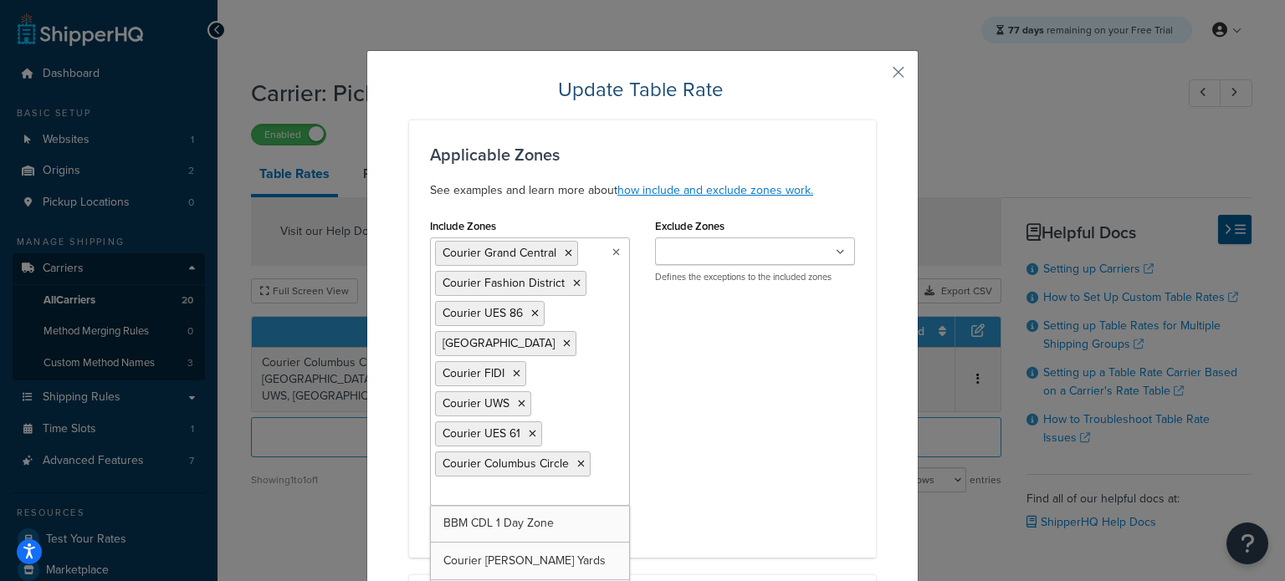
drag, startPoint x: 571, startPoint y: 462, endPoint x: 571, endPoint y: 452, distance: 10.0
click at [577, 461] on icon at bounding box center [581, 464] width 8 height 10
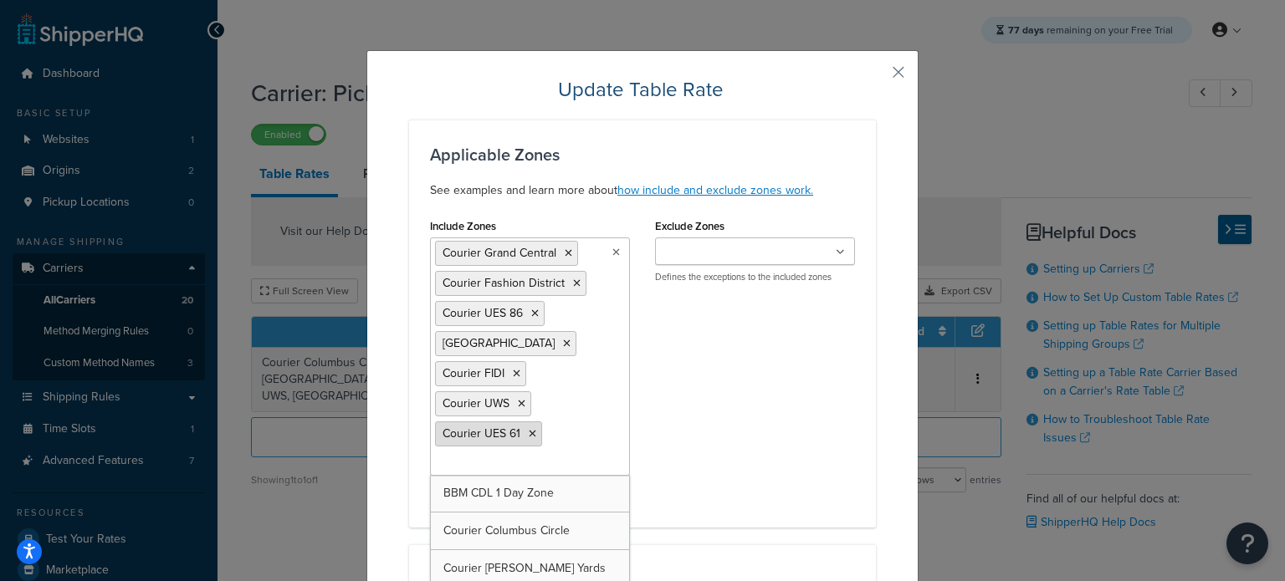
click at [529, 429] on icon at bounding box center [533, 434] width 8 height 10
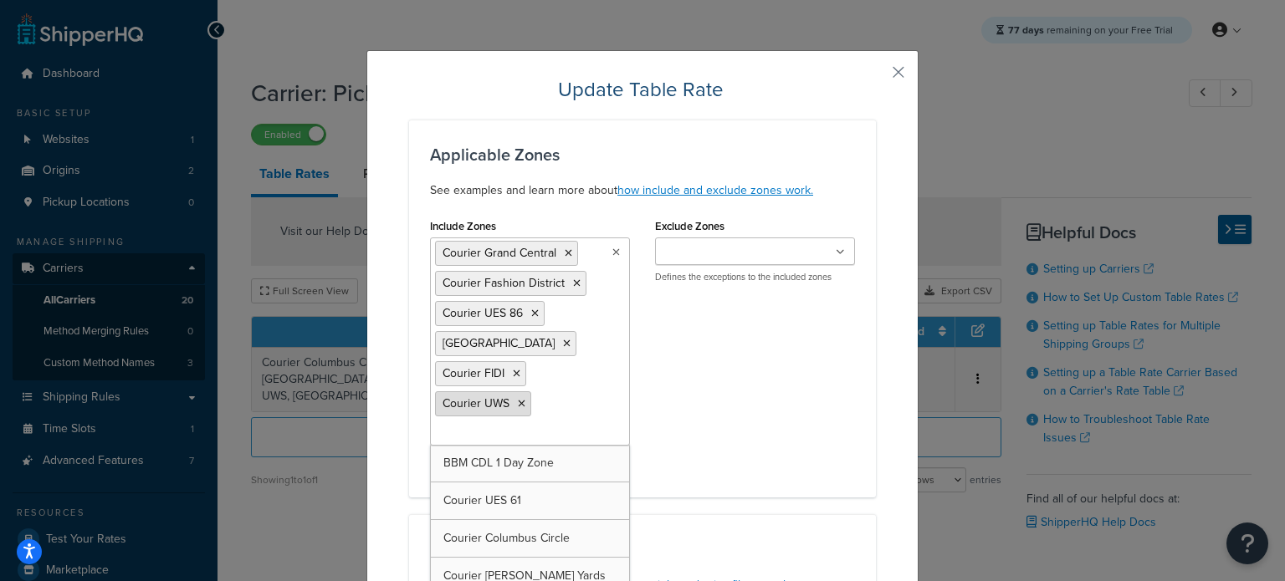
click at [518, 399] on icon at bounding box center [522, 404] width 8 height 10
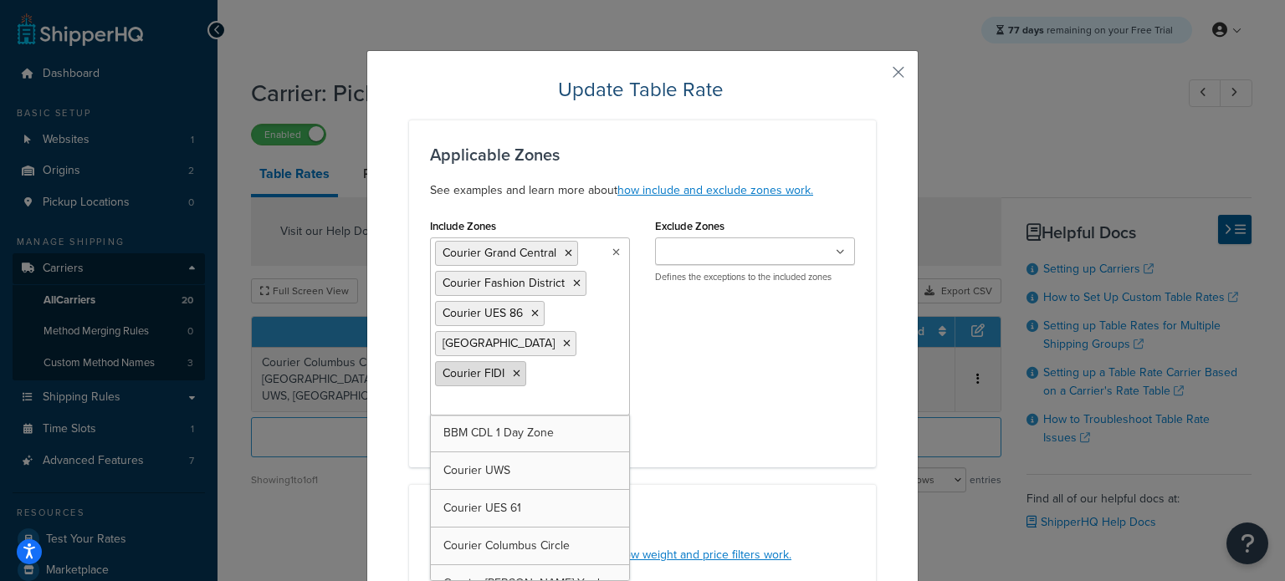
drag, startPoint x: 507, startPoint y: 371, endPoint x: 510, endPoint y: 361, distance: 10.6
click at [513, 371] on icon at bounding box center [517, 374] width 8 height 10
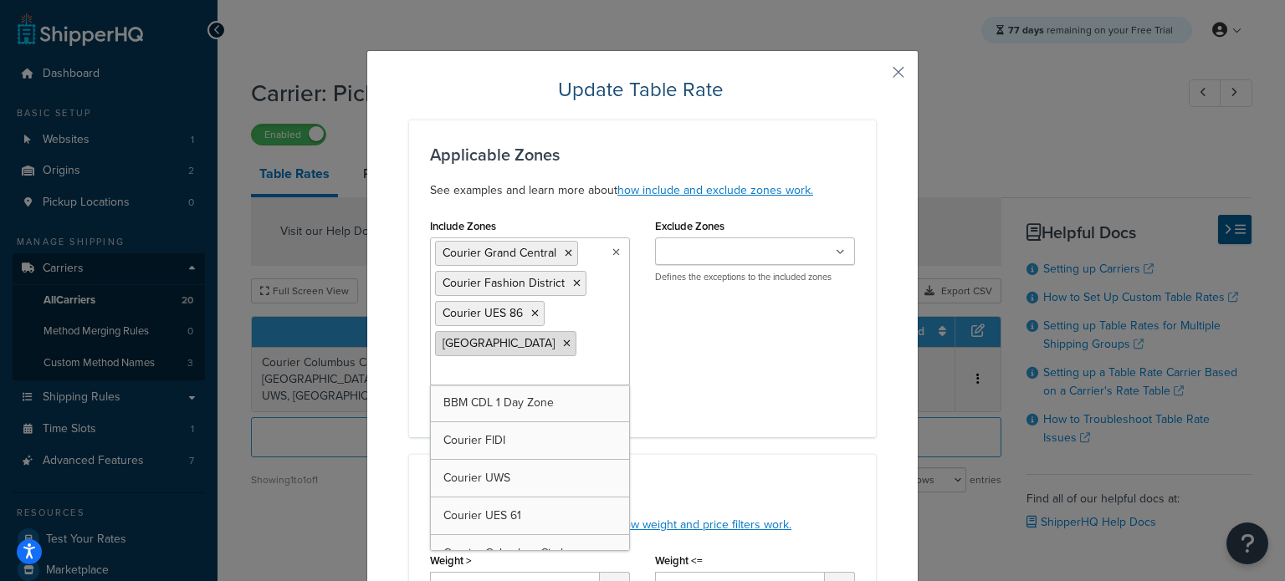
click at [563, 342] on icon at bounding box center [567, 344] width 8 height 10
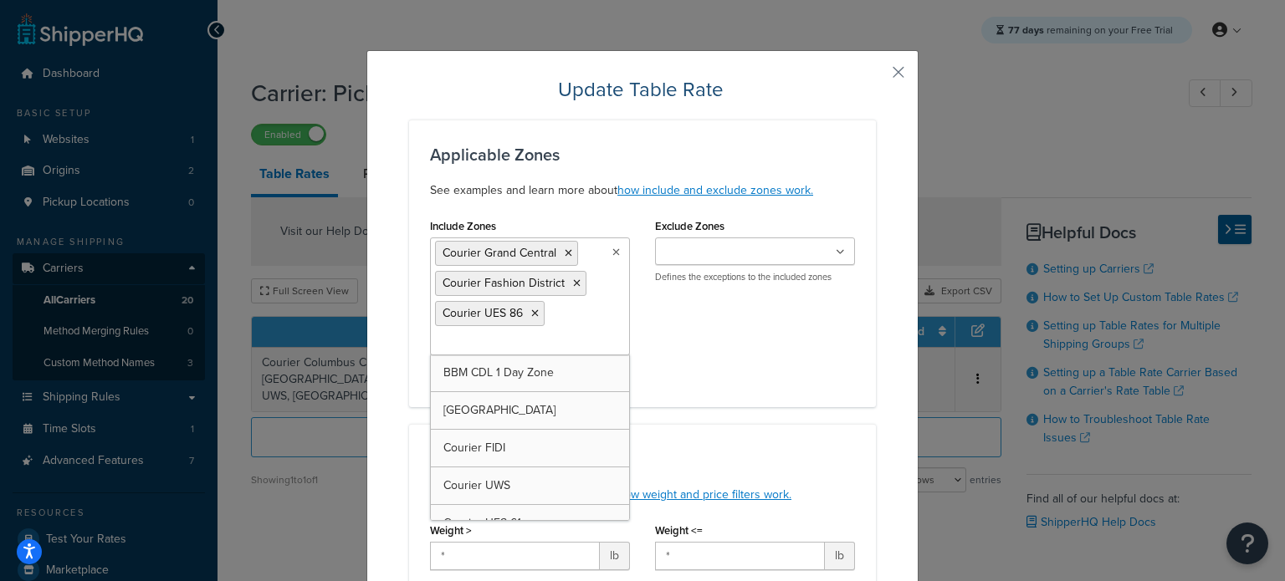
drag, startPoint x: 527, startPoint y: 314, endPoint x: 529, endPoint y: 305, distance: 8.5
click at [531, 313] on icon at bounding box center [535, 314] width 8 height 10
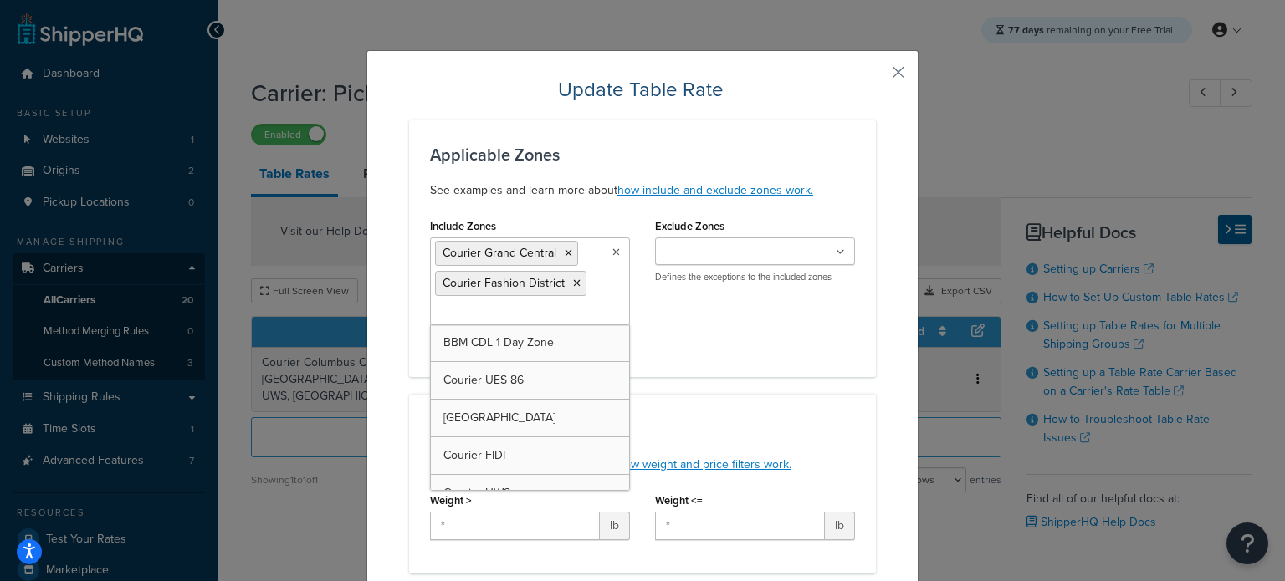
click at [573, 280] on icon at bounding box center [577, 284] width 8 height 10
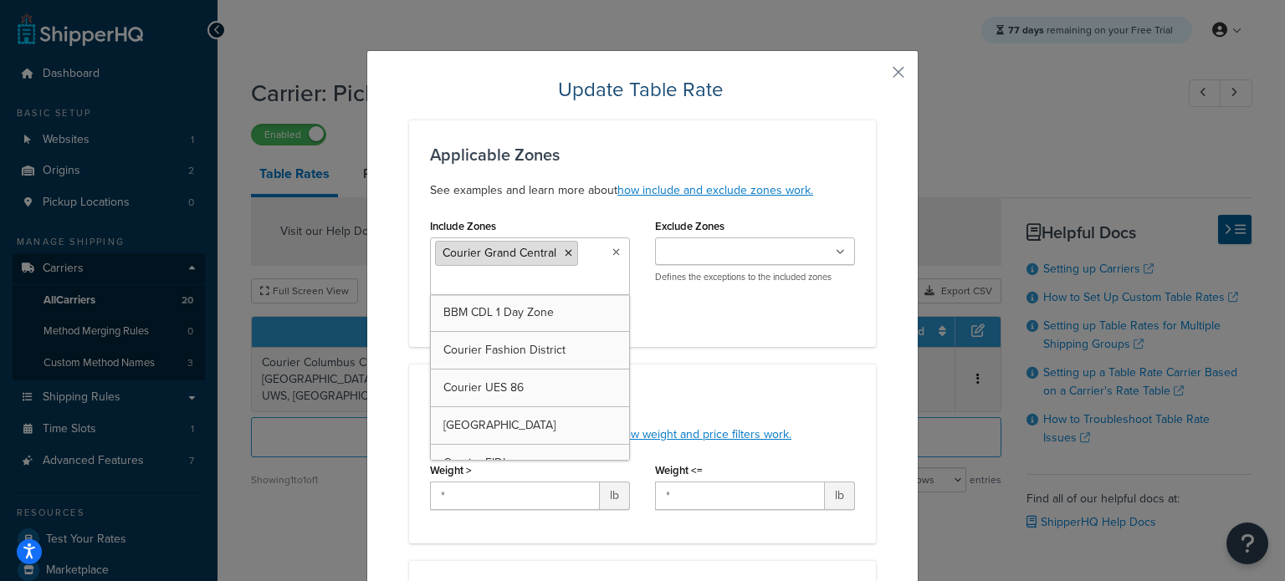
click at [565, 253] on icon at bounding box center [569, 253] width 8 height 10
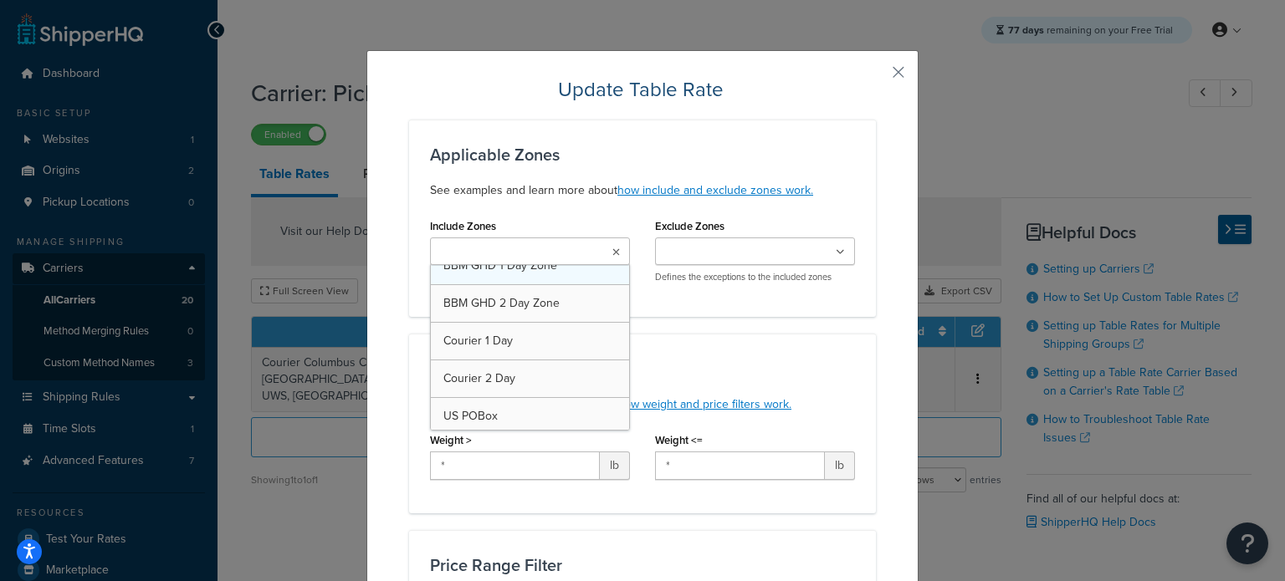
scroll to position [845, 0]
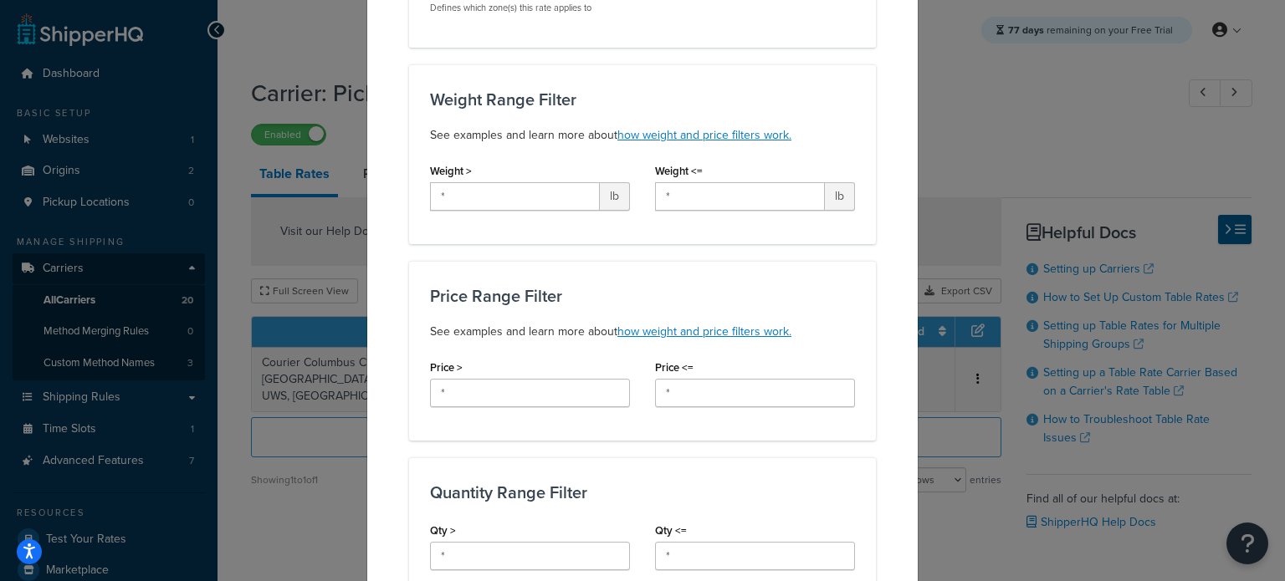
scroll to position [0, 0]
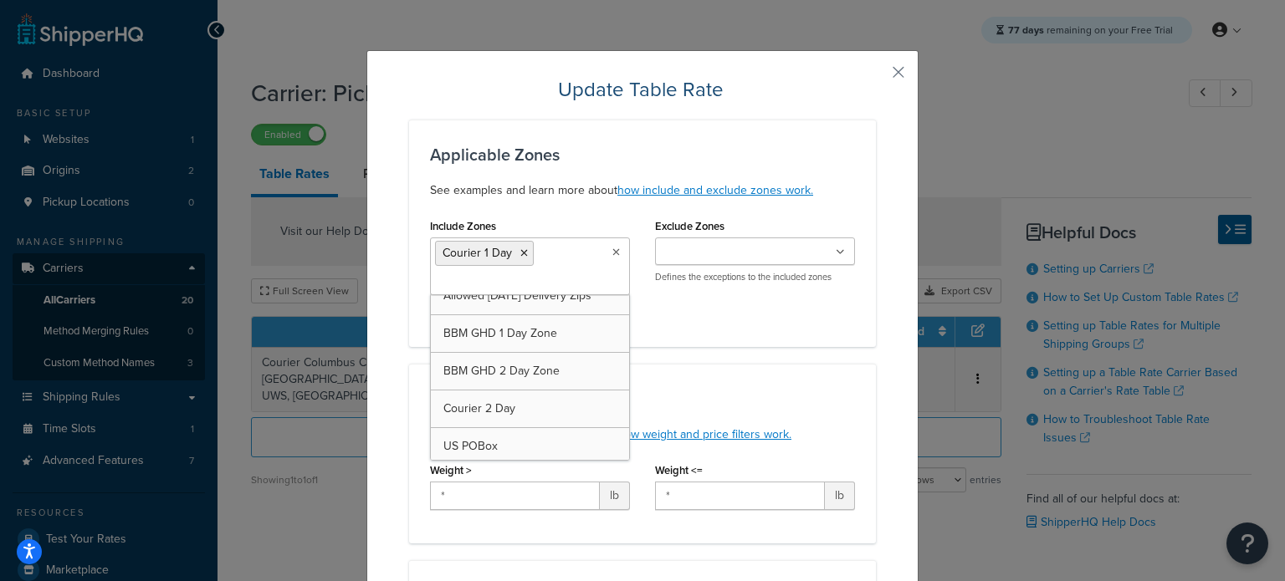
click at [559, 277] on input "Include Zones" at bounding box center [509, 283] width 148 height 18
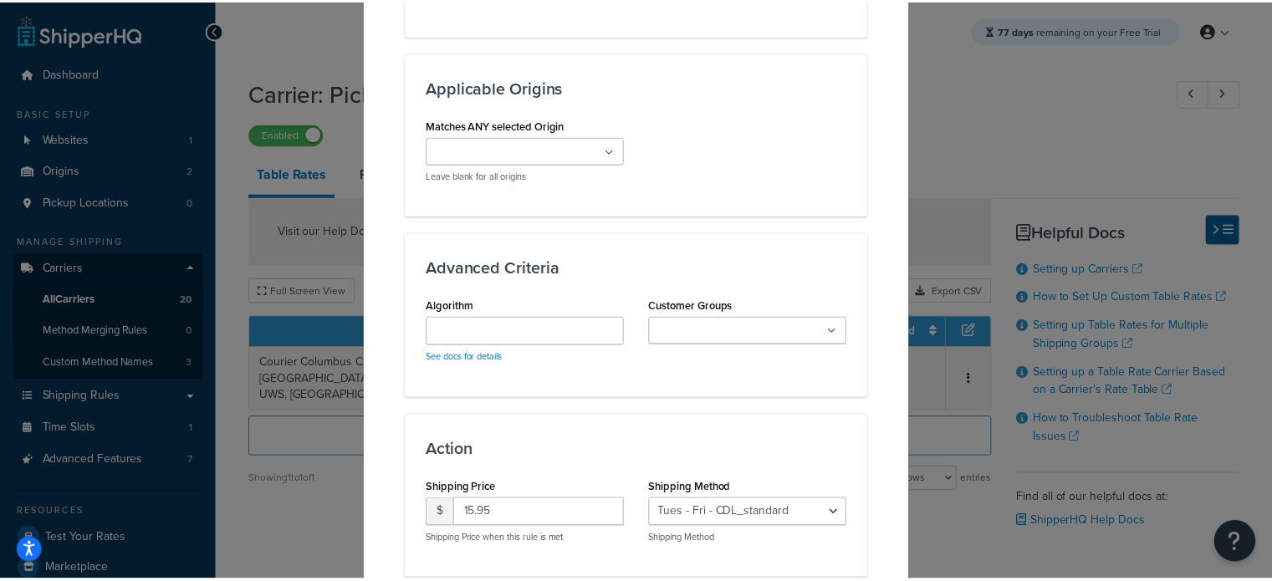
scroll to position [1198, 0]
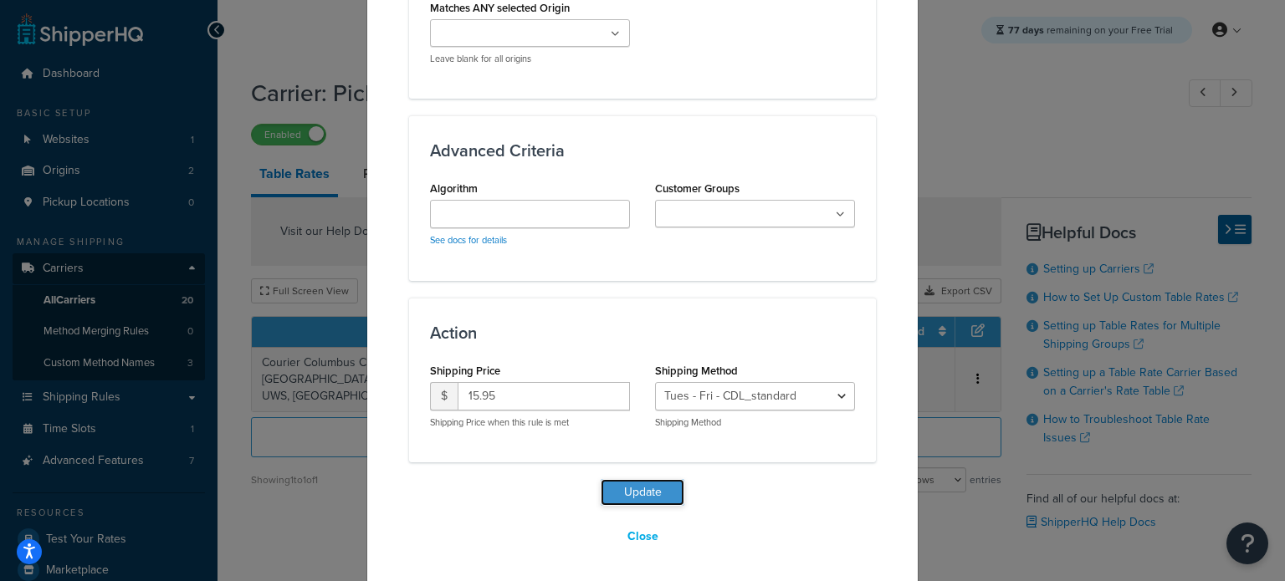
click at [636, 482] on button "Update" at bounding box center [643, 492] width 84 height 27
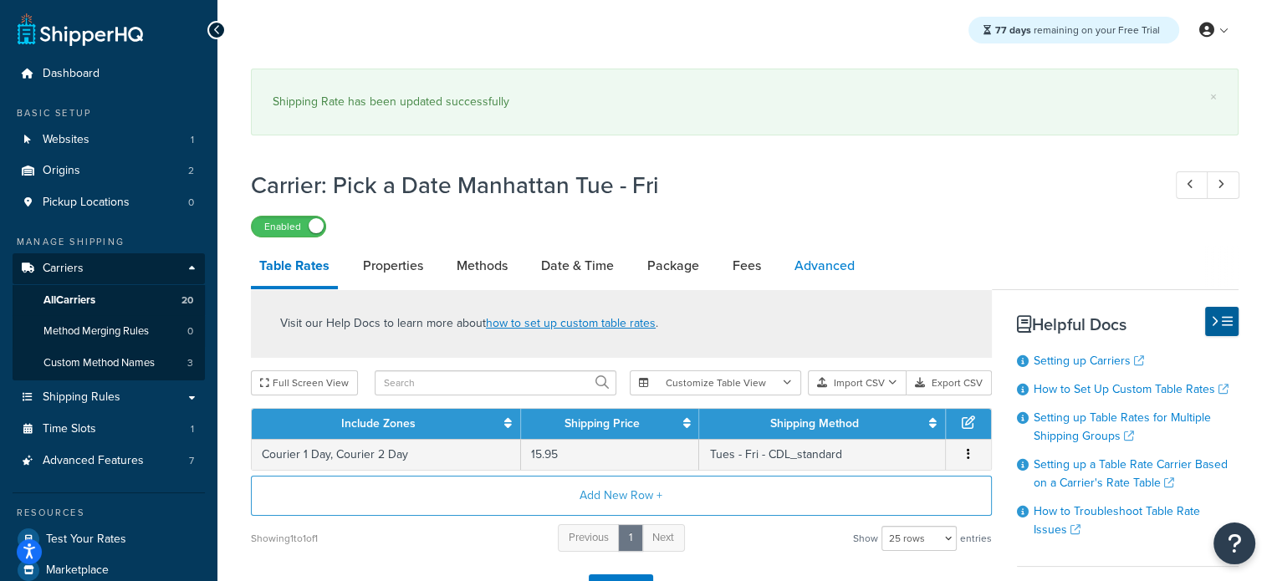
click at [849, 264] on link "Advanced" at bounding box center [824, 266] width 77 height 40
select select "false"
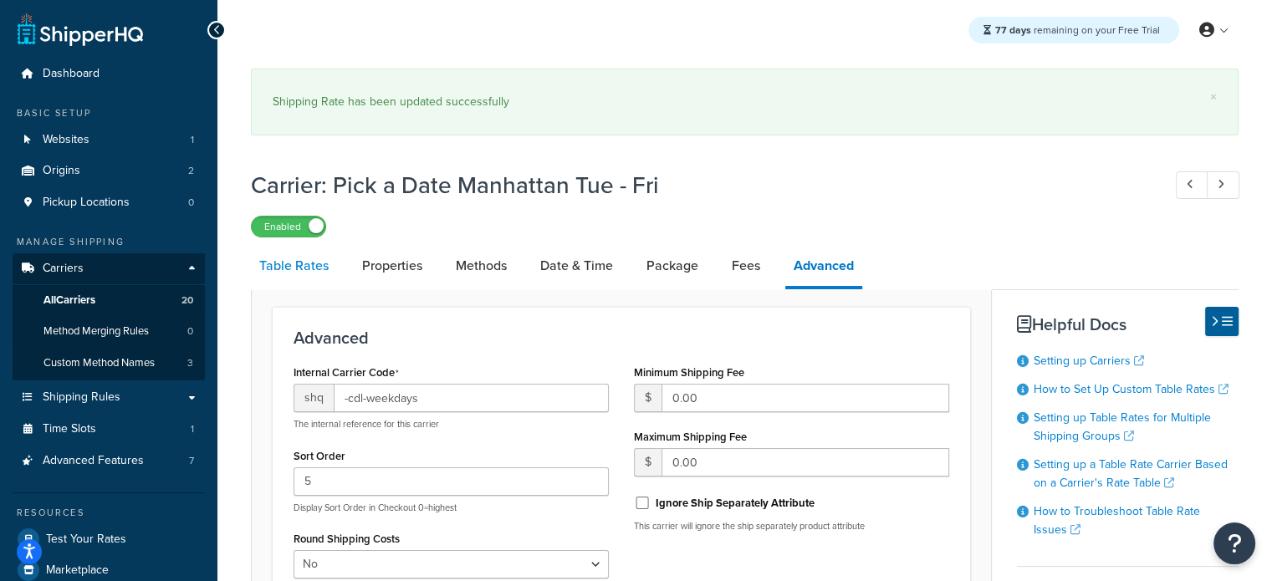
click at [288, 273] on link "Table Rates" at bounding box center [294, 266] width 86 height 40
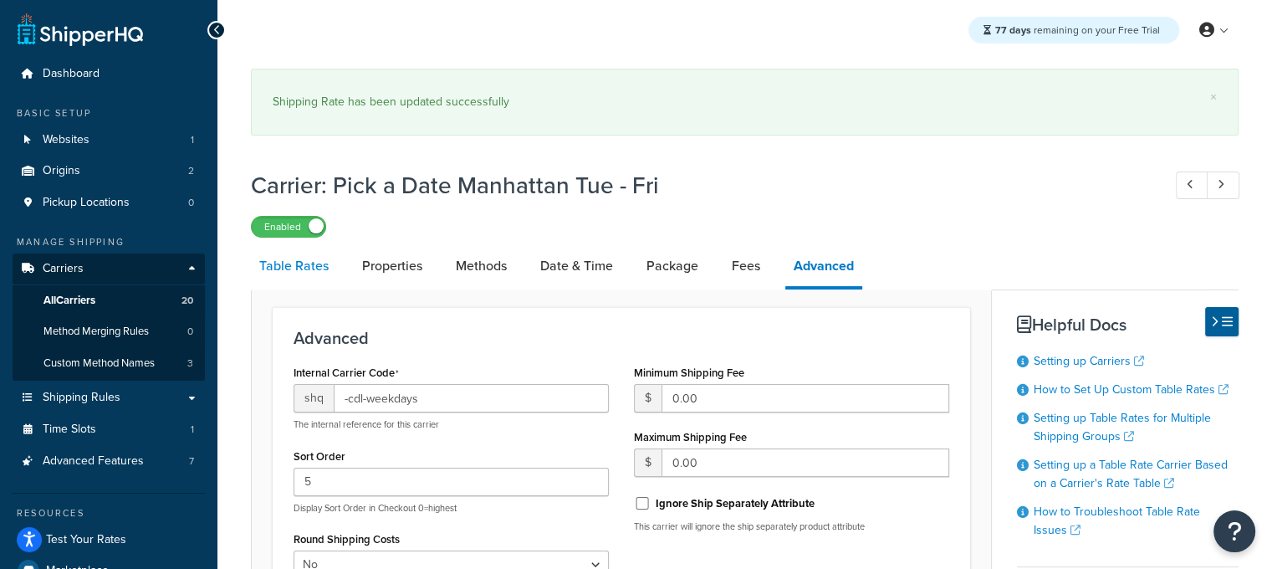
select select "25"
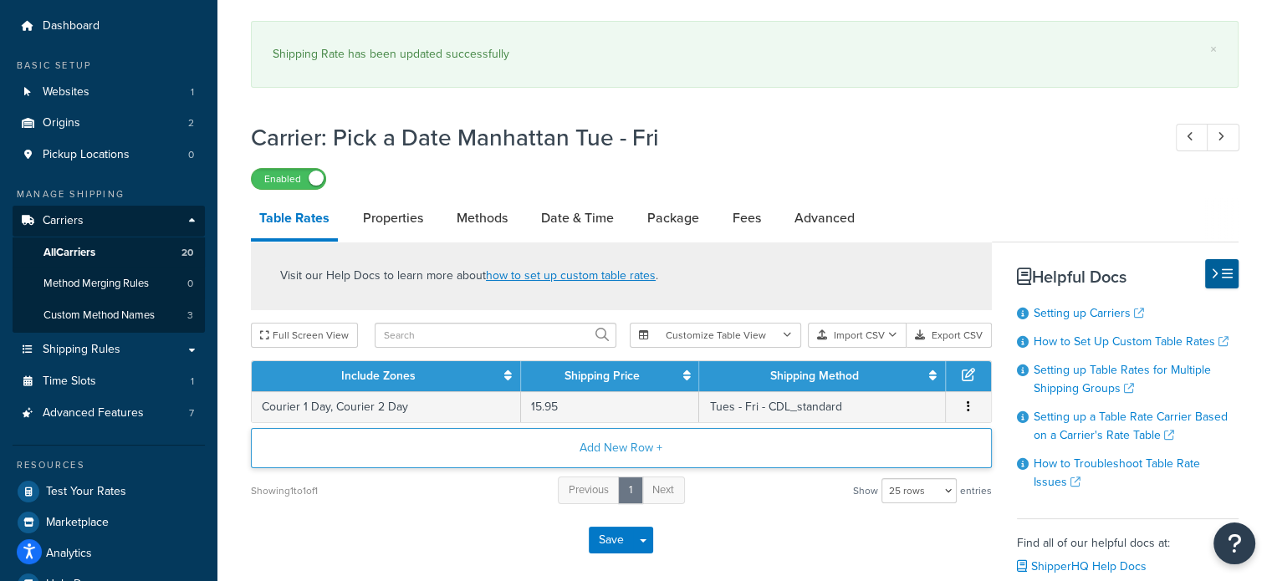
scroll to position [166, 0]
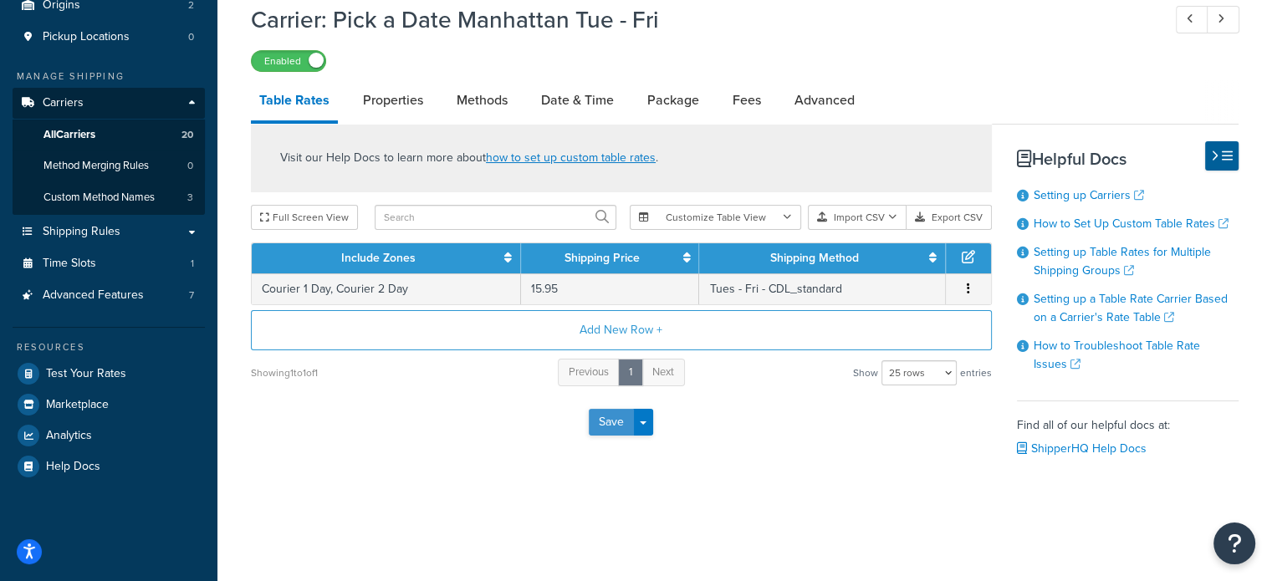
click at [598, 417] on button "Save" at bounding box center [611, 422] width 45 height 27
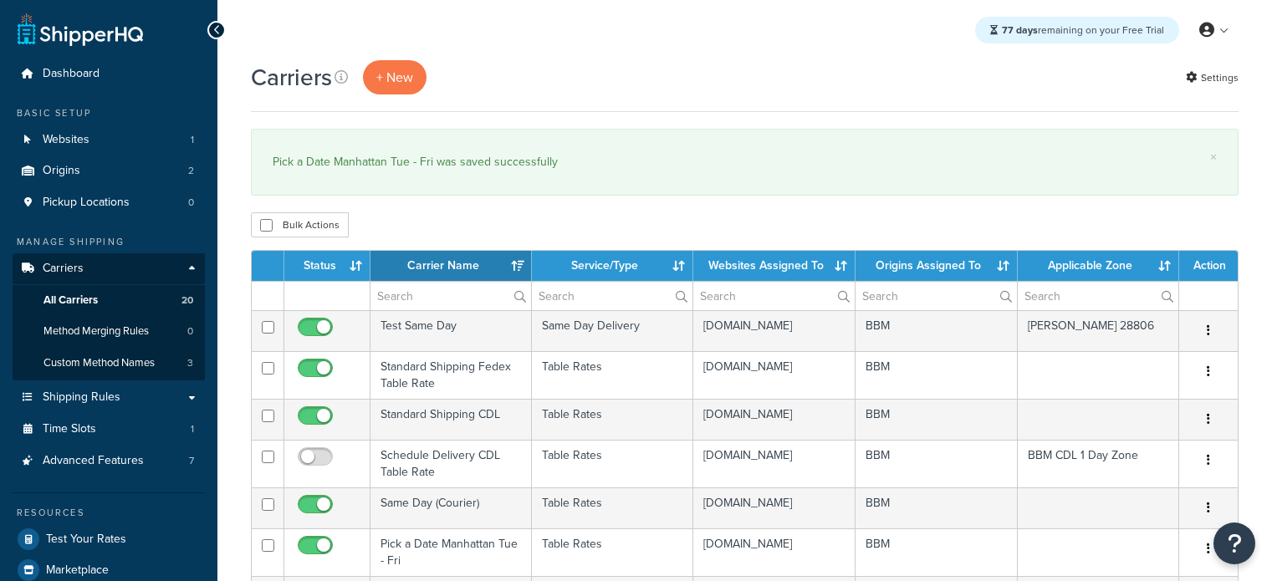
select select "15"
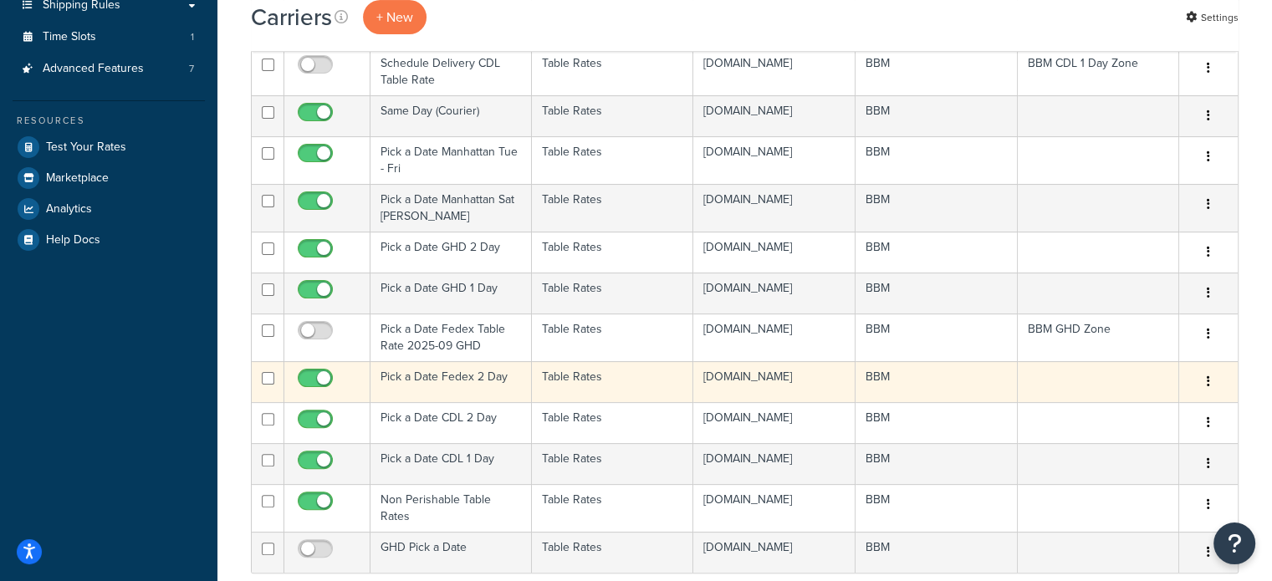
scroll to position [418, 0]
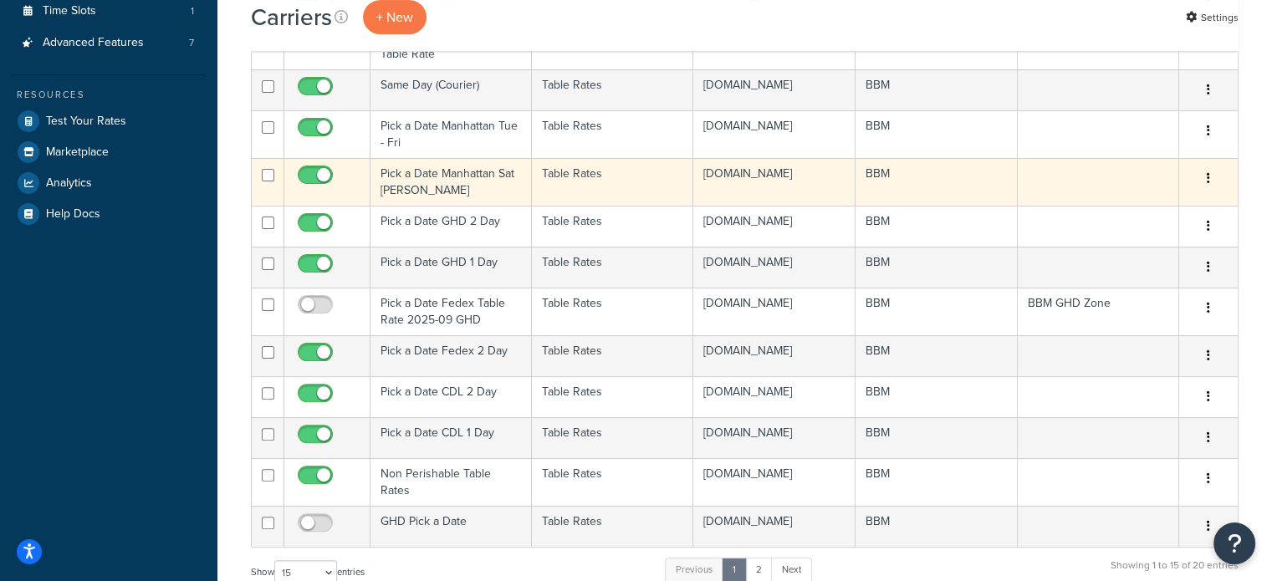
click at [415, 204] on td "Pick a Date Manhattan Sat [PERSON_NAME]" at bounding box center [451, 182] width 161 height 48
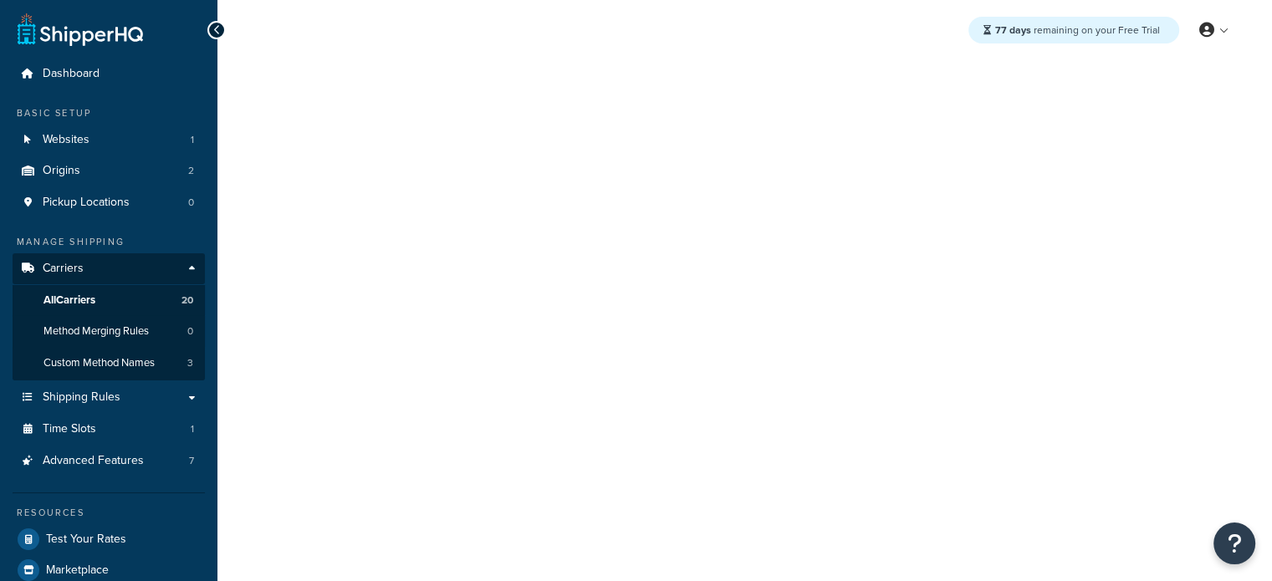
select select "25"
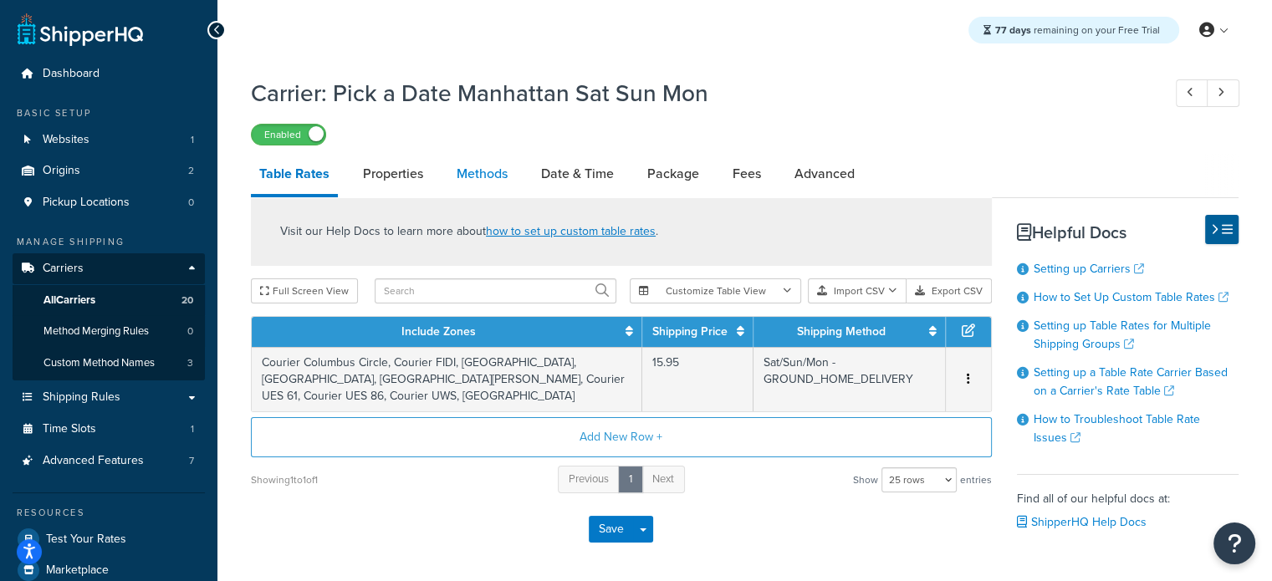
click at [501, 169] on link "Methods" at bounding box center [482, 174] width 68 height 40
select select "25"
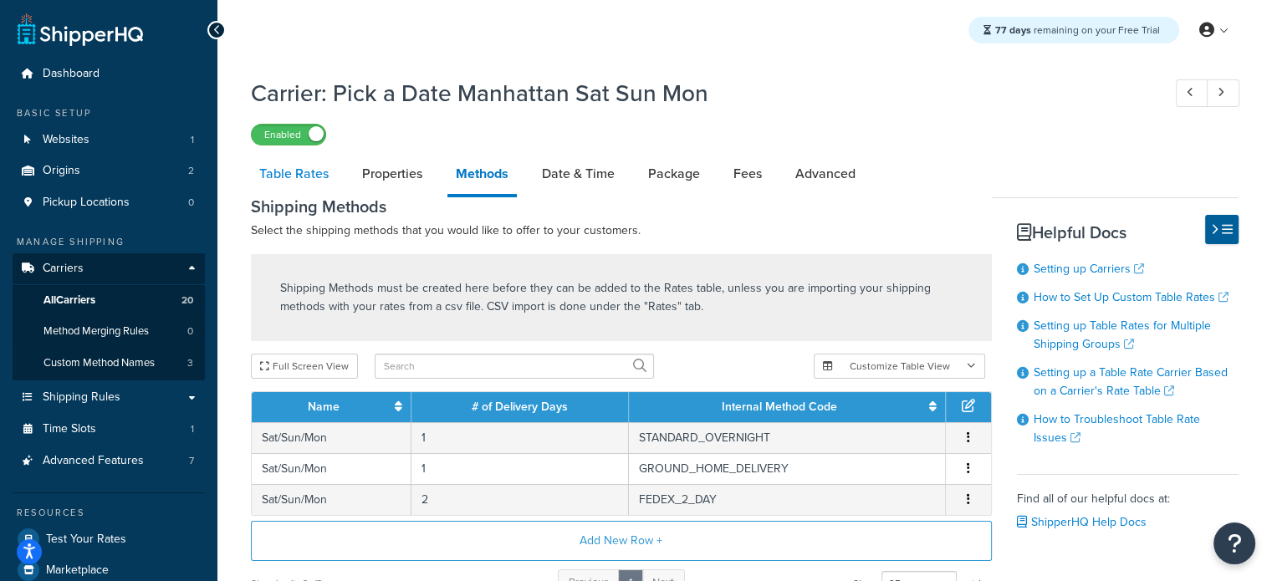
click at [321, 182] on link "Table Rates" at bounding box center [294, 174] width 86 height 40
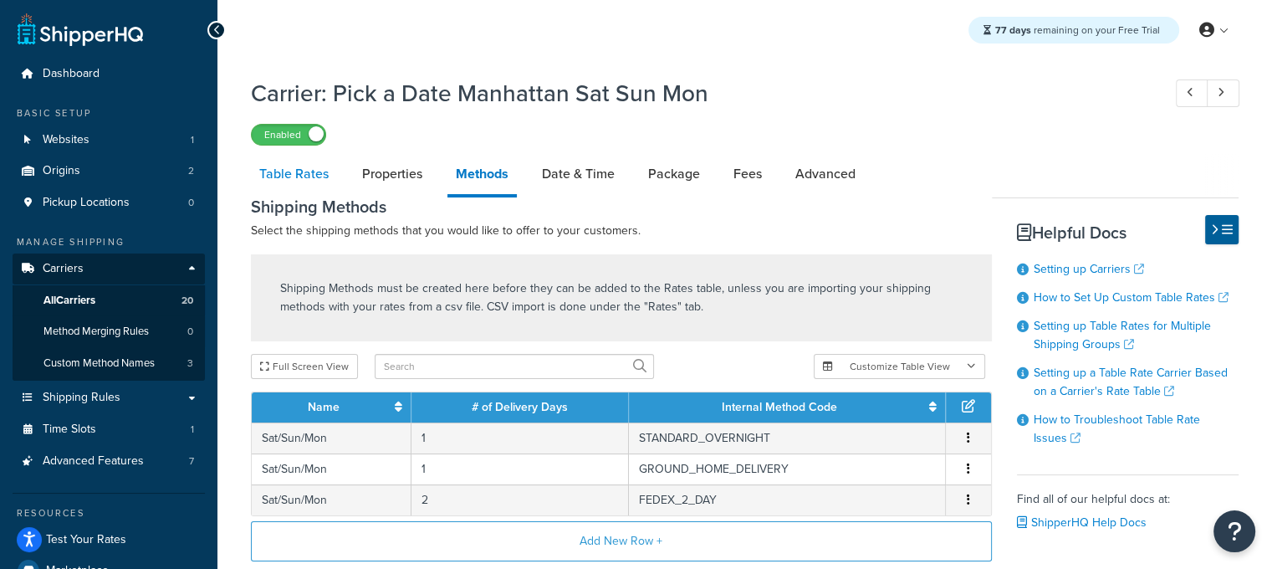
select select "25"
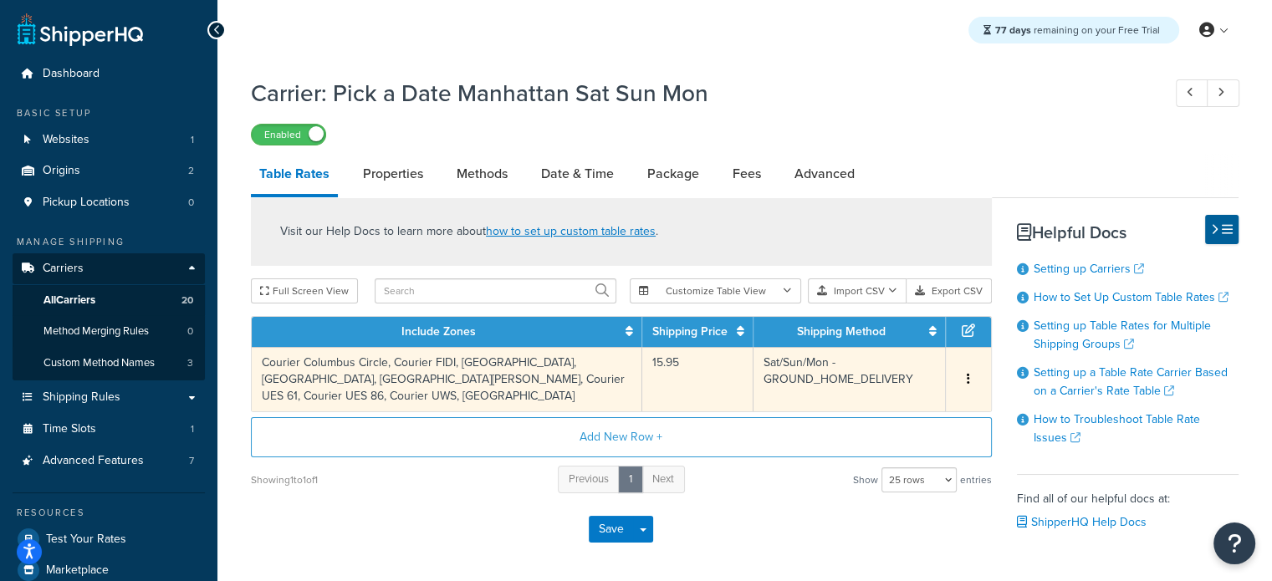
click at [465, 365] on td "Courier Columbus Circle, Courier FIDI, Courier Fashion District, Courier Grand …" at bounding box center [447, 379] width 391 height 64
select select "181672"
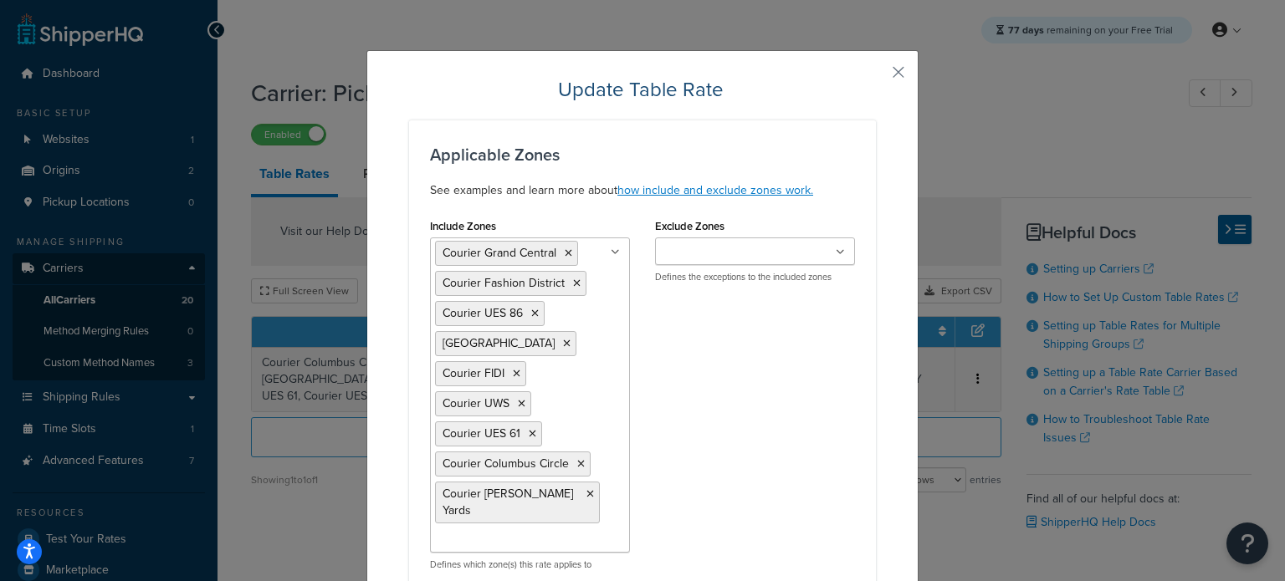
click at [586, 489] on icon at bounding box center [590, 494] width 8 height 10
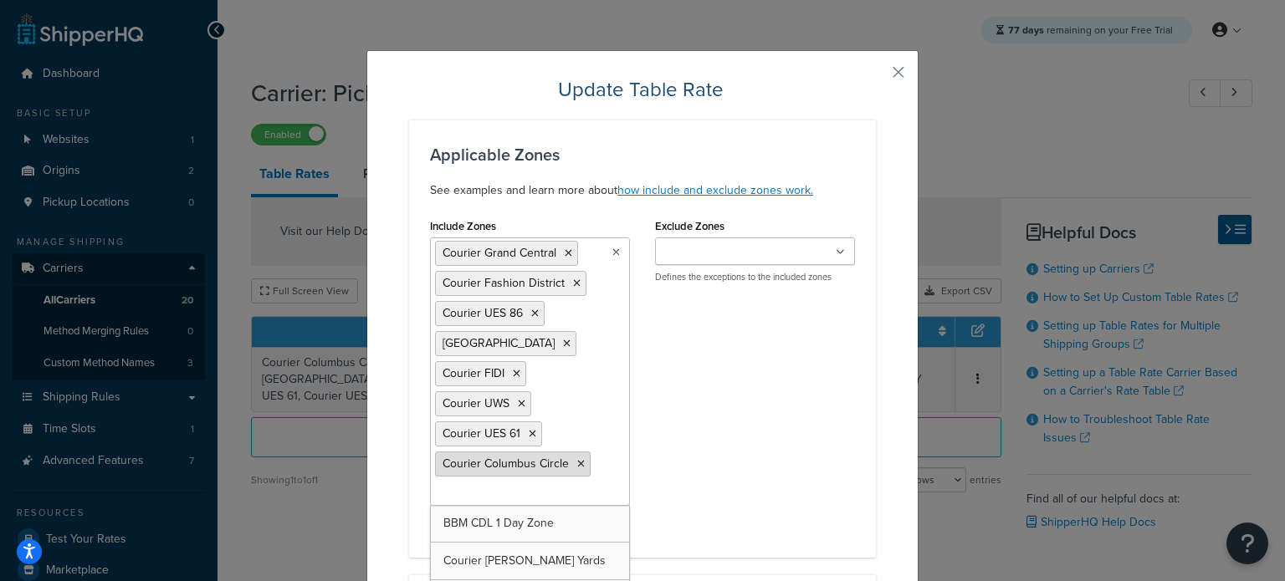
click at [571, 455] on li "Courier Columbus Circle" at bounding box center [513, 464] width 156 height 25
click at [577, 463] on icon at bounding box center [581, 464] width 8 height 10
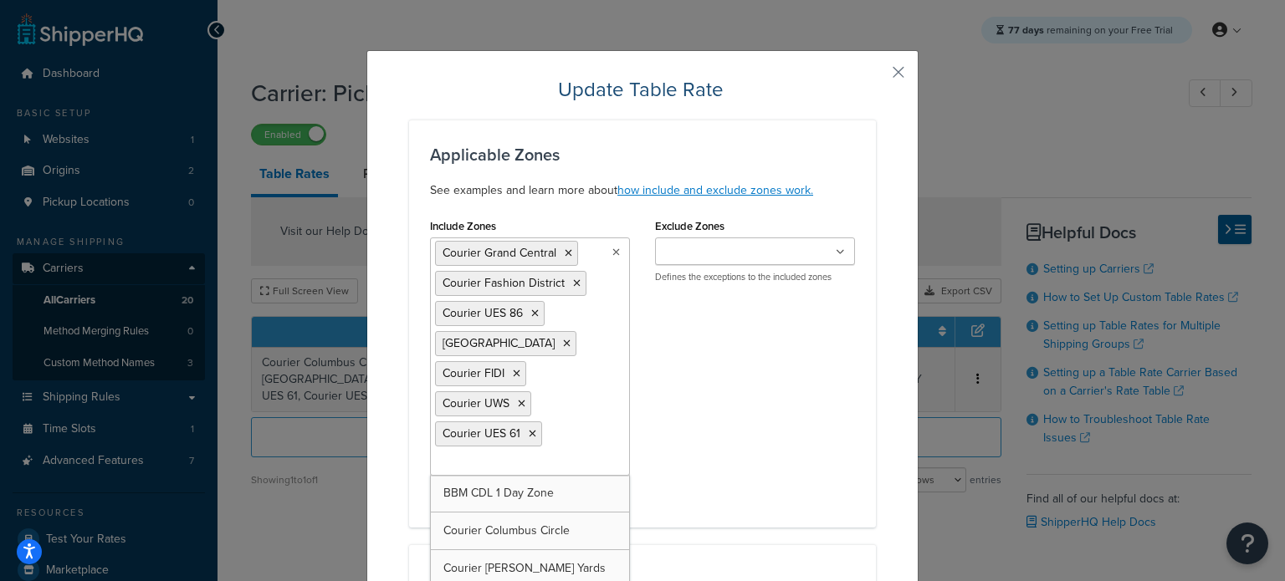
click at [529, 431] on icon at bounding box center [533, 434] width 8 height 10
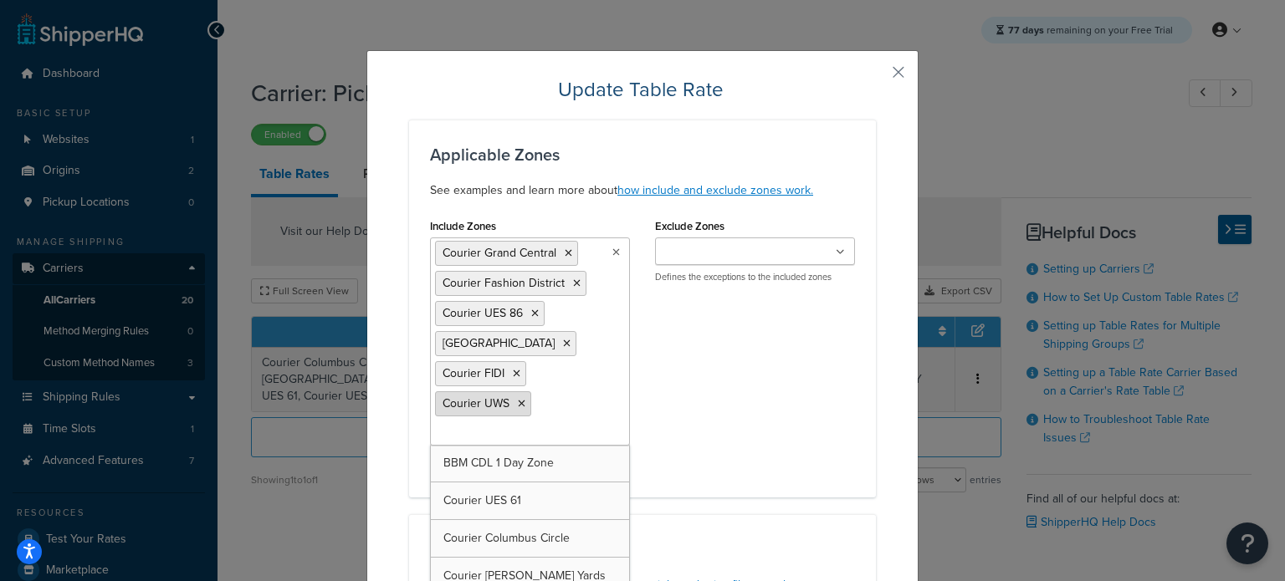
click at [512, 396] on li "Courier UWS" at bounding box center [483, 404] width 96 height 25
click at [513, 371] on icon at bounding box center [517, 374] width 8 height 10
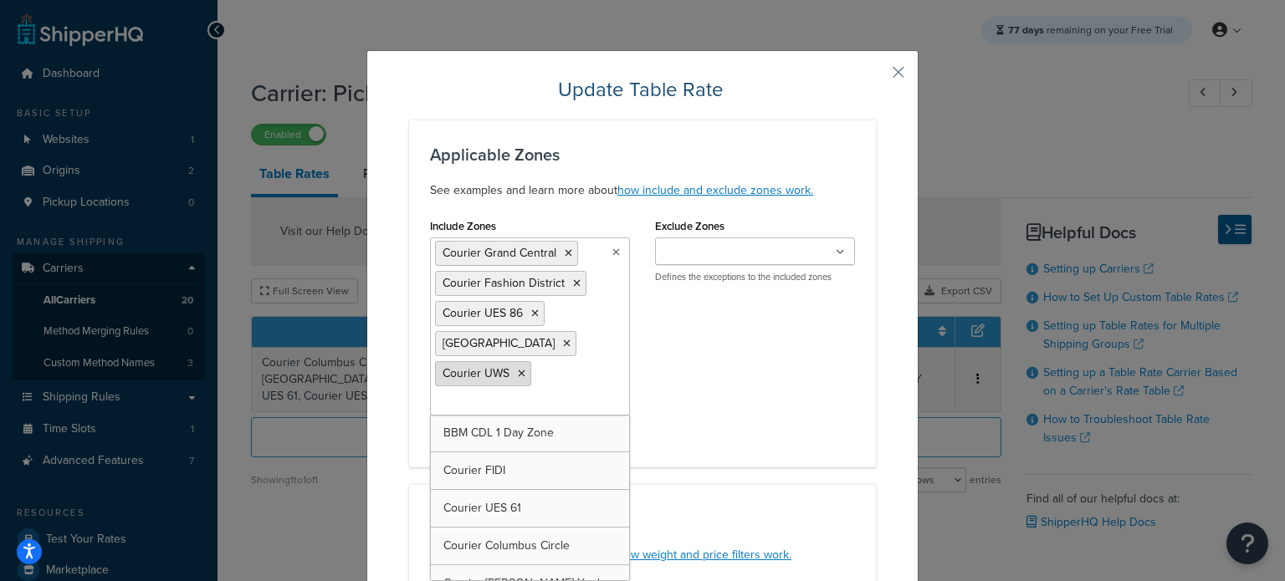
click at [518, 369] on icon at bounding box center [522, 374] width 8 height 10
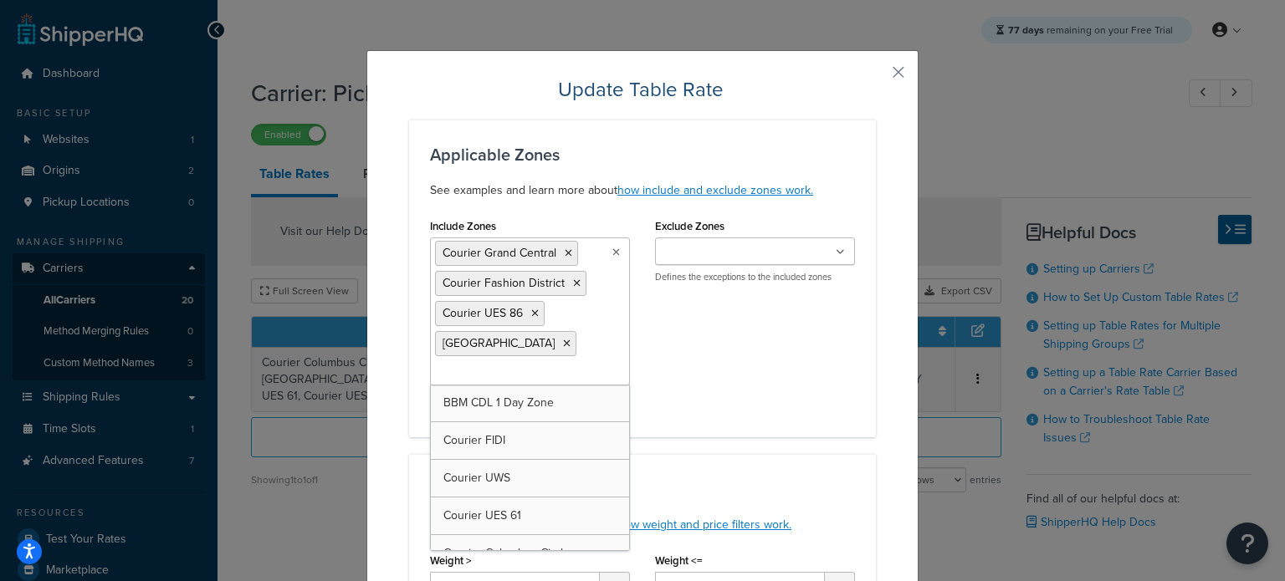
click at [563, 341] on icon at bounding box center [567, 344] width 8 height 10
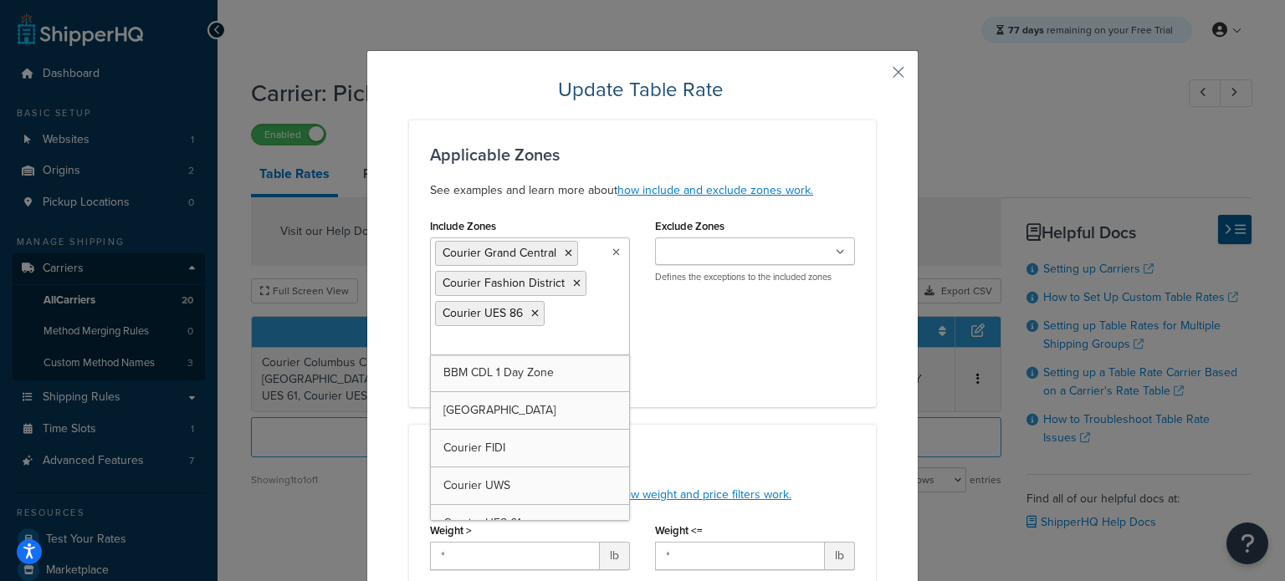
drag, startPoint x: 525, startPoint y: 314, endPoint x: 533, endPoint y: 300, distance: 15.4
click at [531, 312] on icon at bounding box center [535, 314] width 8 height 10
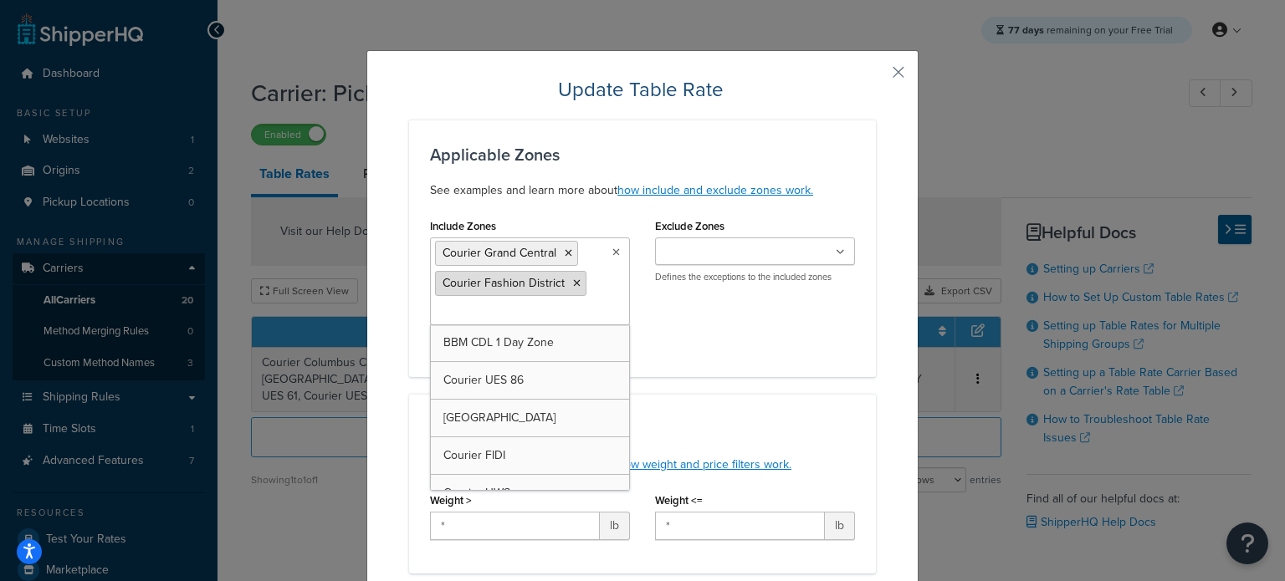
click at [573, 281] on icon at bounding box center [577, 284] width 8 height 10
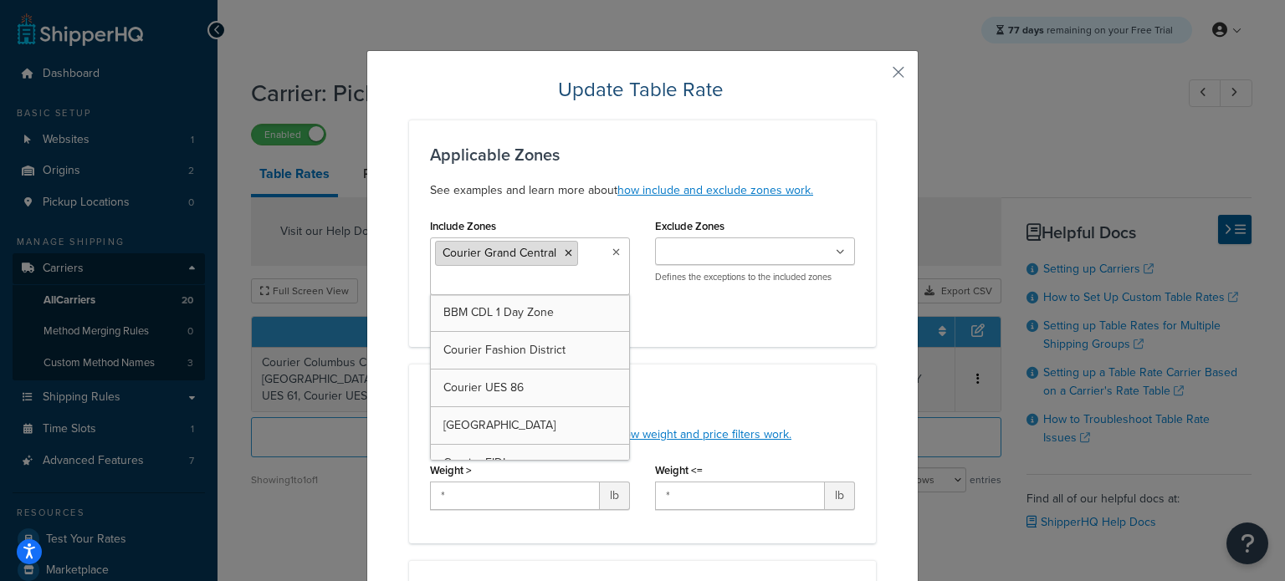
click at [565, 256] on icon at bounding box center [569, 253] width 8 height 10
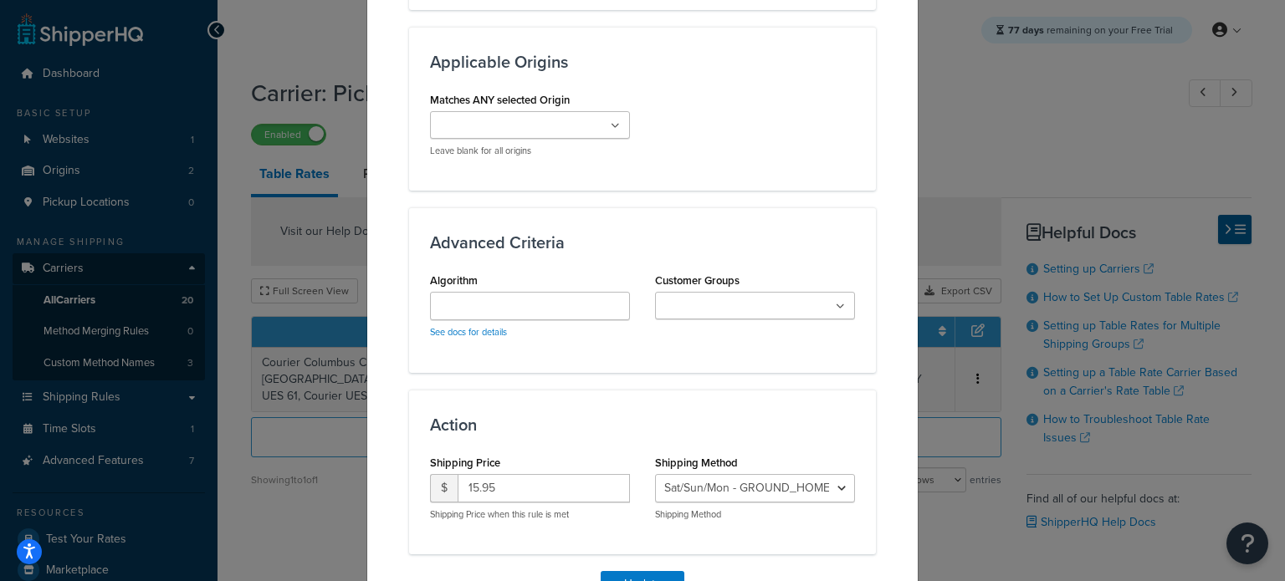
scroll to position [1169, 0]
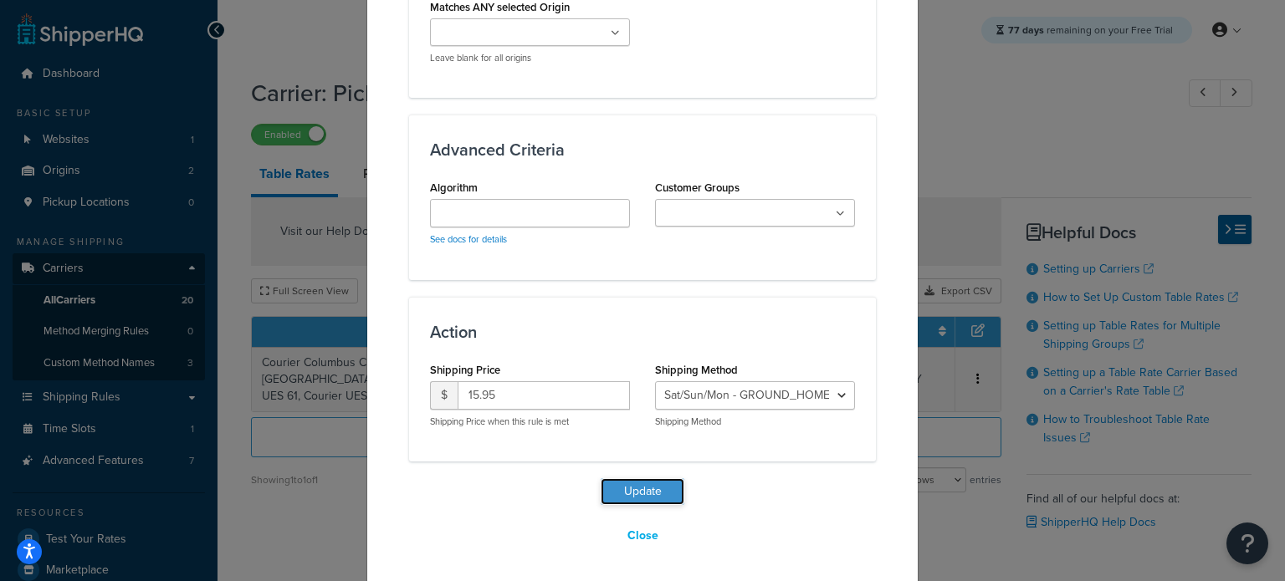
click at [630, 482] on button "Update" at bounding box center [643, 492] width 84 height 27
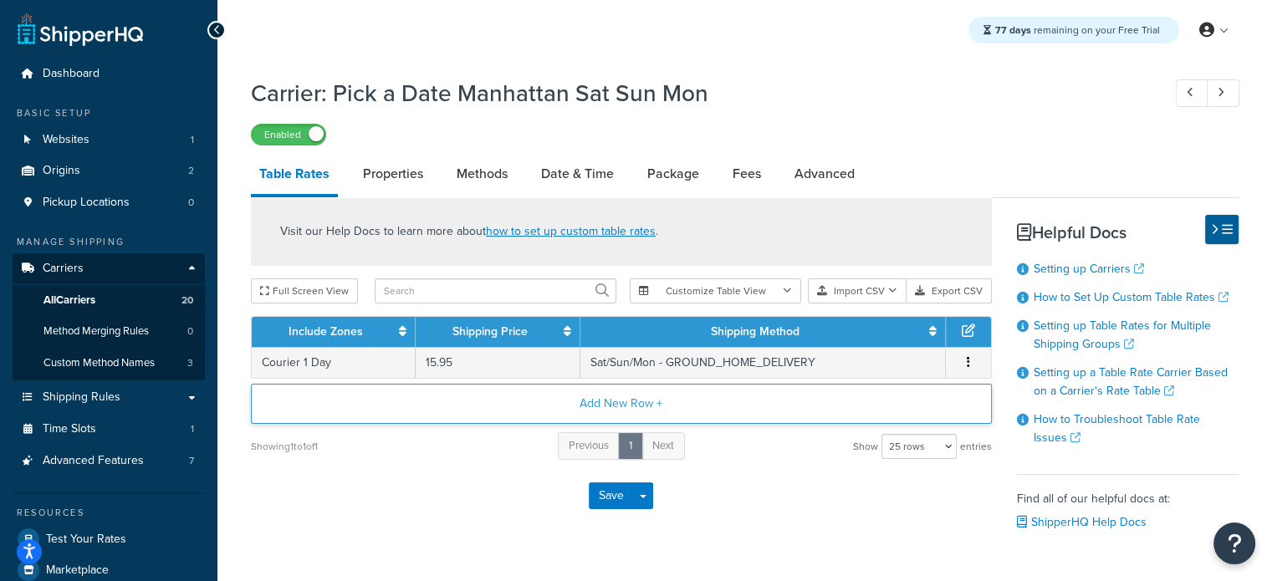
click at [586, 406] on button "Add New Row +" at bounding box center [621, 404] width 741 height 40
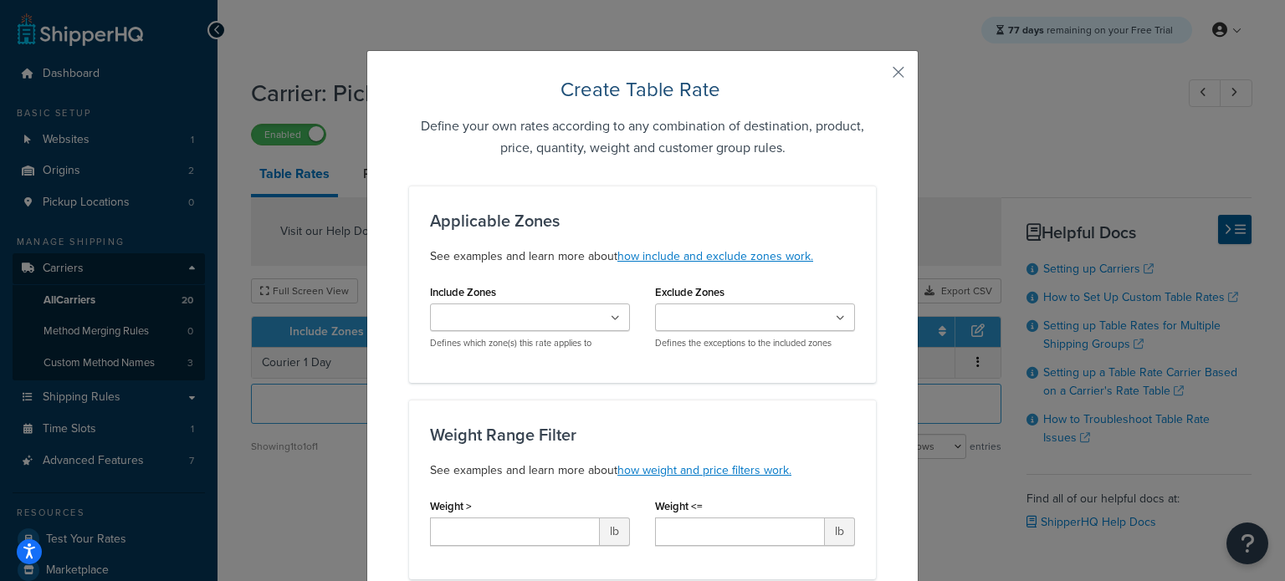
click at [559, 312] on input "Include Zones" at bounding box center [509, 319] width 148 height 18
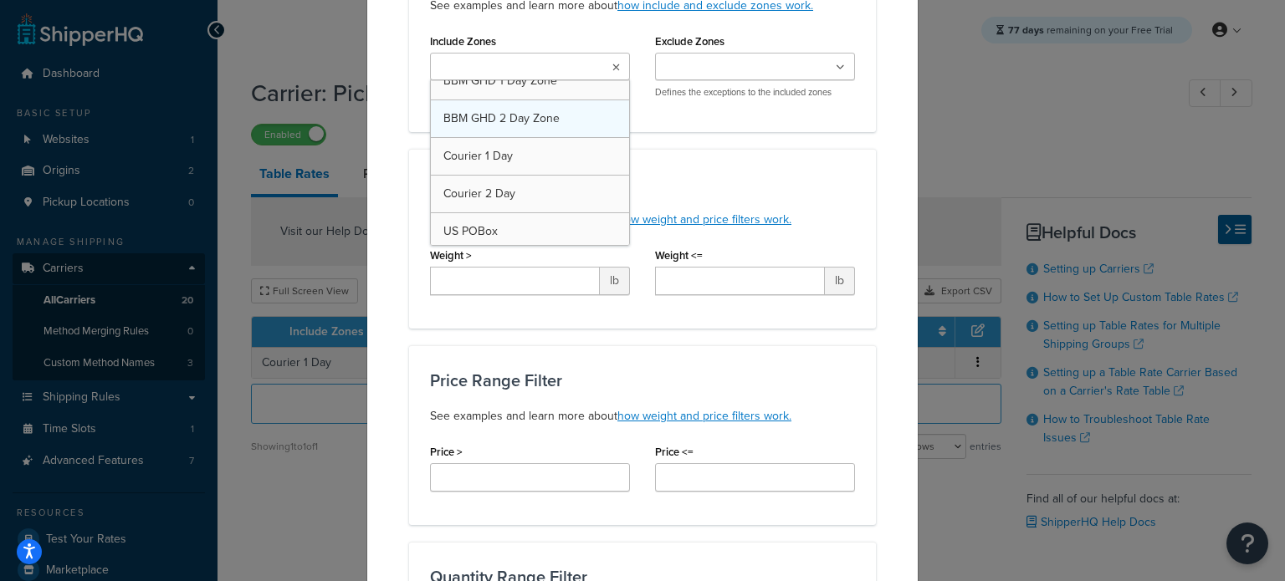
scroll to position [845, 0]
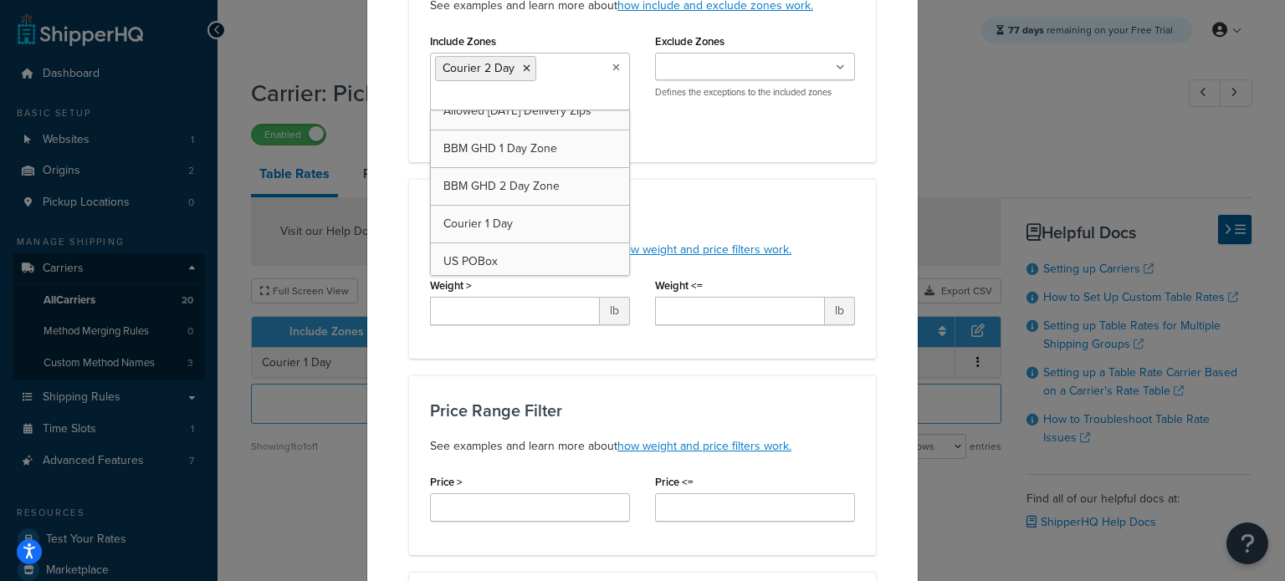
click at [810, 202] on div "Weight Range Filter See examples and learn more about how weight and price filt…" at bounding box center [642, 269] width 467 height 180
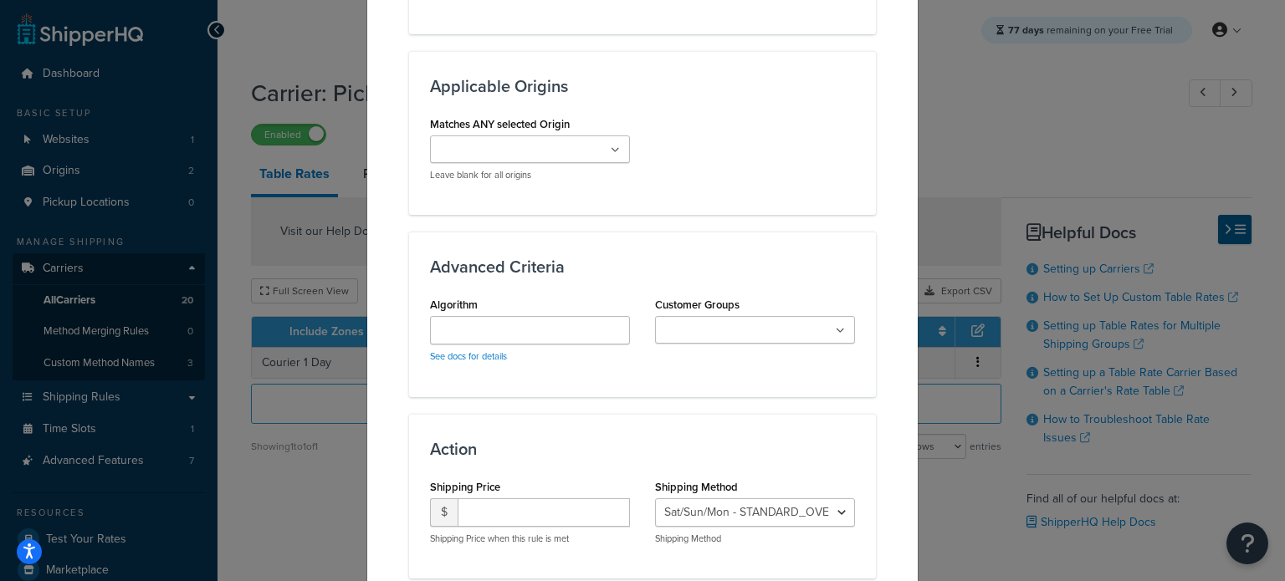
scroll to position [1235, 0]
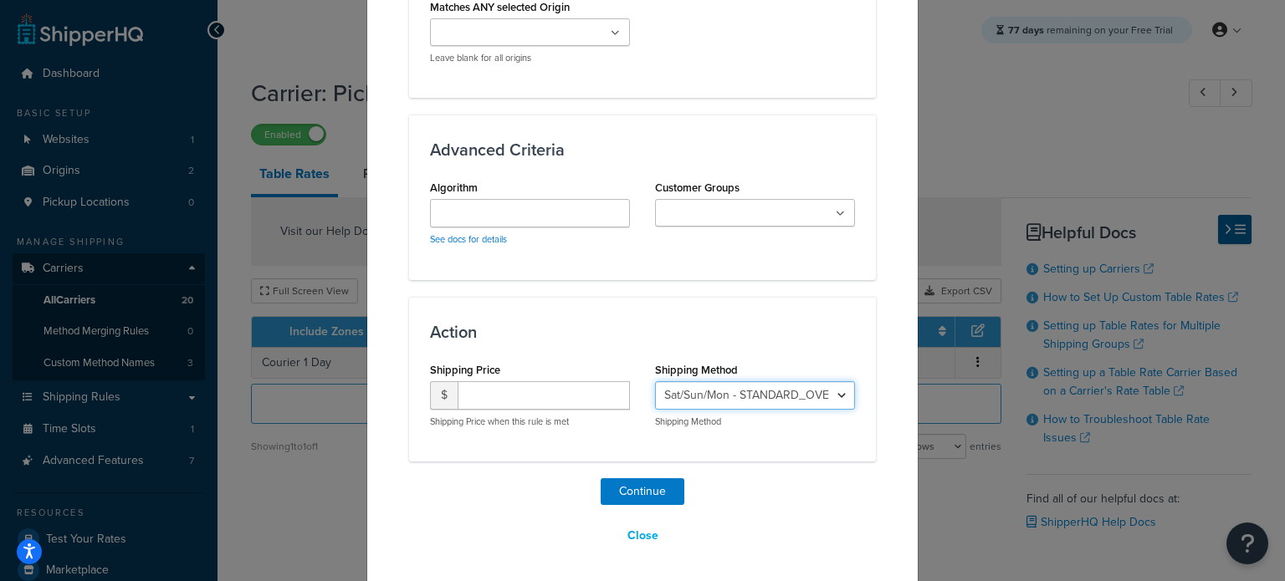
click at [766, 401] on select "Sat/Sun/Mon - STANDARD_OVERNIGHT Sat/Sun/Mon - GROUND_HOME_DELIVERY Sat/Sun/Mon…" at bounding box center [755, 395] width 200 height 28
select select "182433"
click at [655, 381] on select "Sat/Sun/Mon - STANDARD_OVERNIGHT Sat/Sun/Mon - GROUND_HOME_DELIVERY Sat/Sun/Mon…" at bounding box center [755, 395] width 200 height 28
click at [655, 487] on button "Continue" at bounding box center [643, 492] width 84 height 27
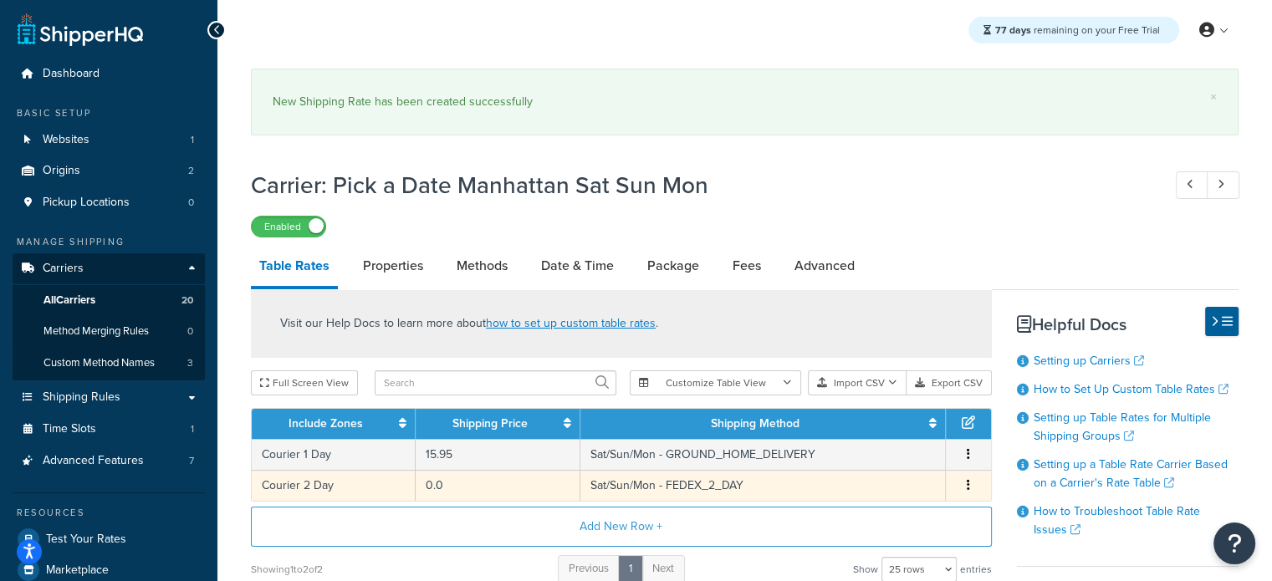
click at [465, 478] on td "0.0" at bounding box center [498, 485] width 165 height 31
select select "182433"
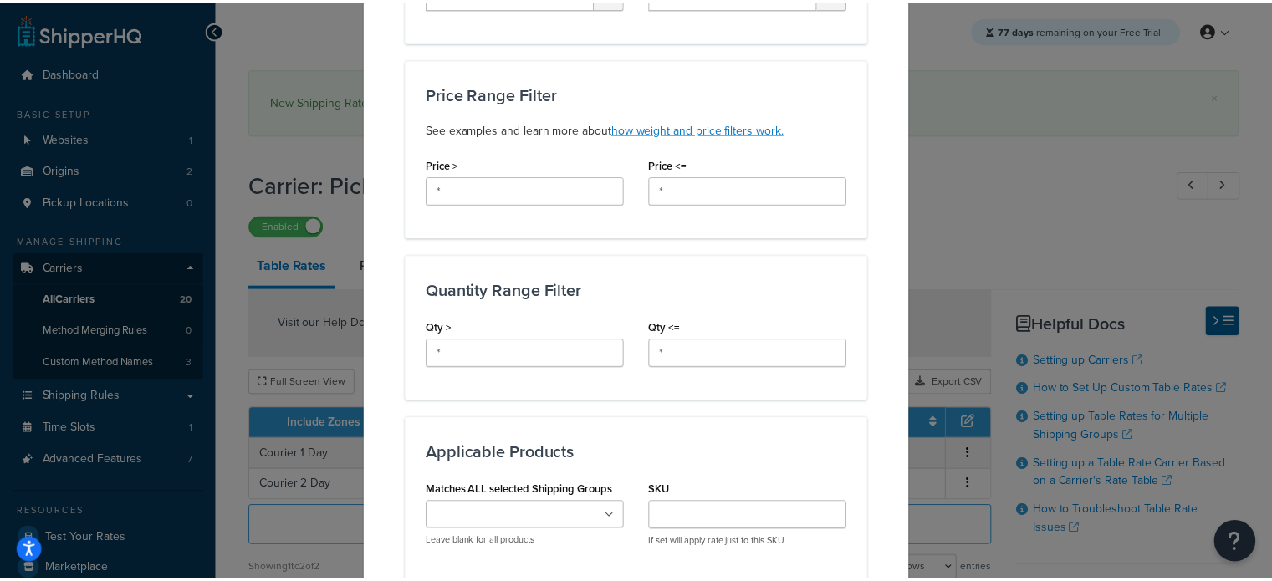
scroll to position [1169, 0]
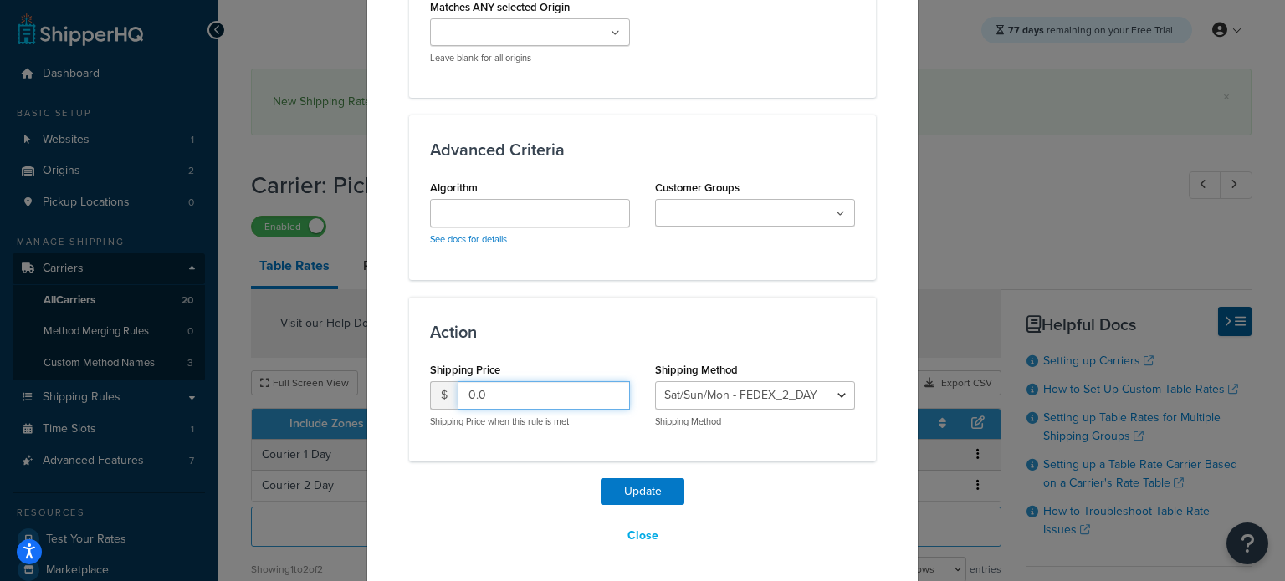
drag, startPoint x: 449, startPoint y: 390, endPoint x: 417, endPoint y: 388, distance: 31.8
click at [430, 388] on div "$ 0.0" at bounding box center [530, 395] width 200 height 28
type input "15.95"
click at [630, 480] on button "Update" at bounding box center [643, 492] width 84 height 27
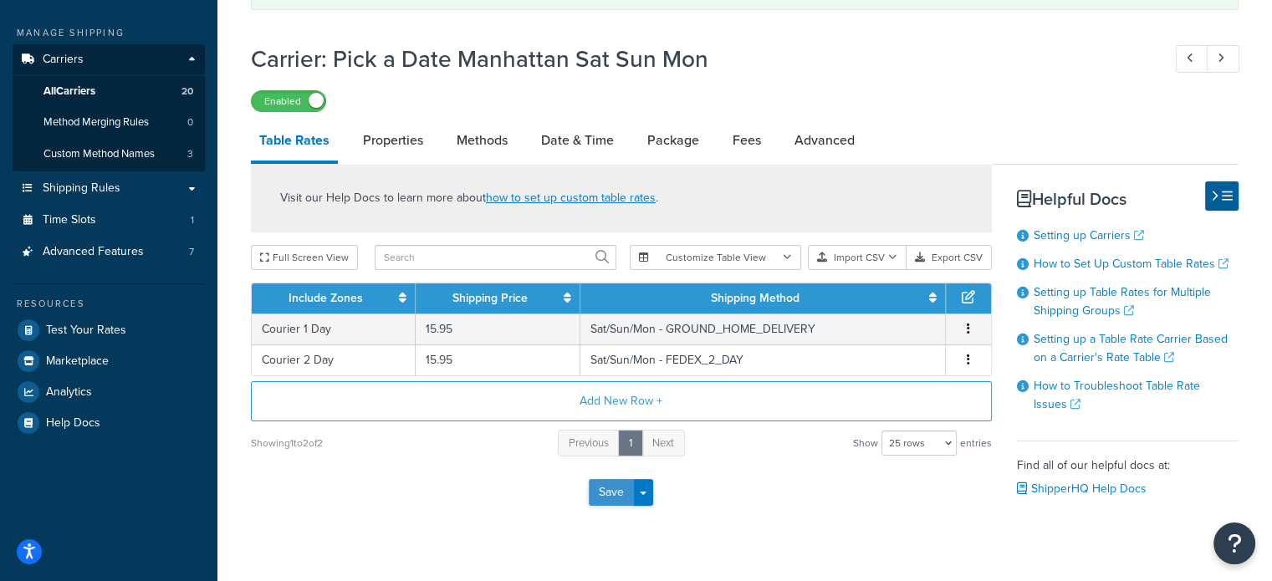
scroll to position [219, 0]
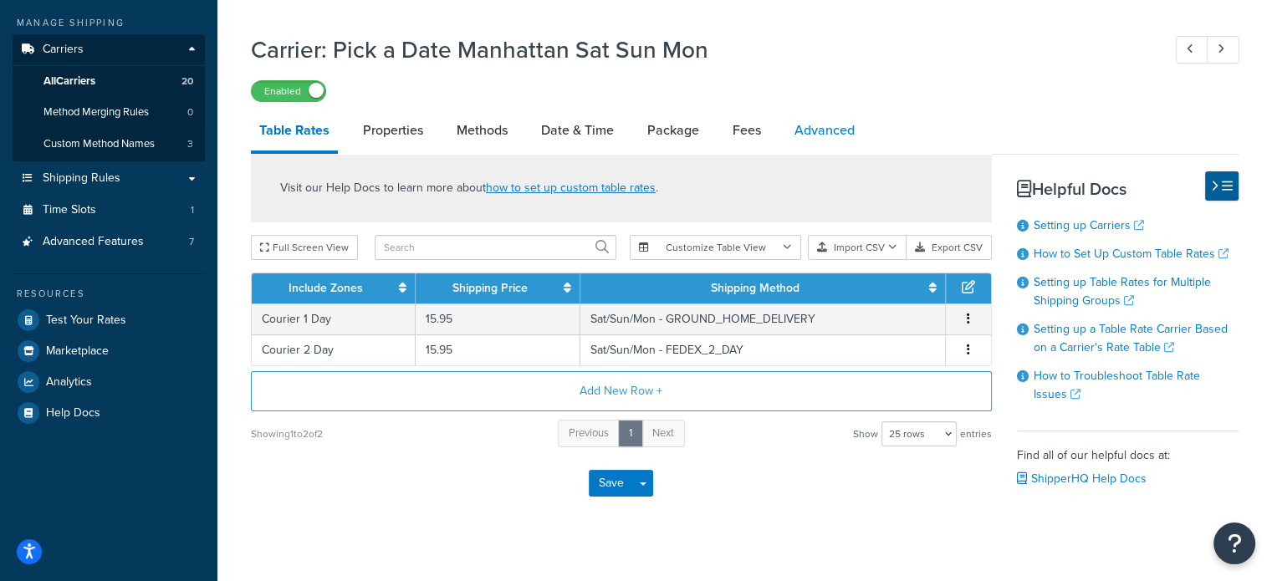
click at [842, 126] on link "Advanced" at bounding box center [824, 130] width 77 height 40
select select "false"
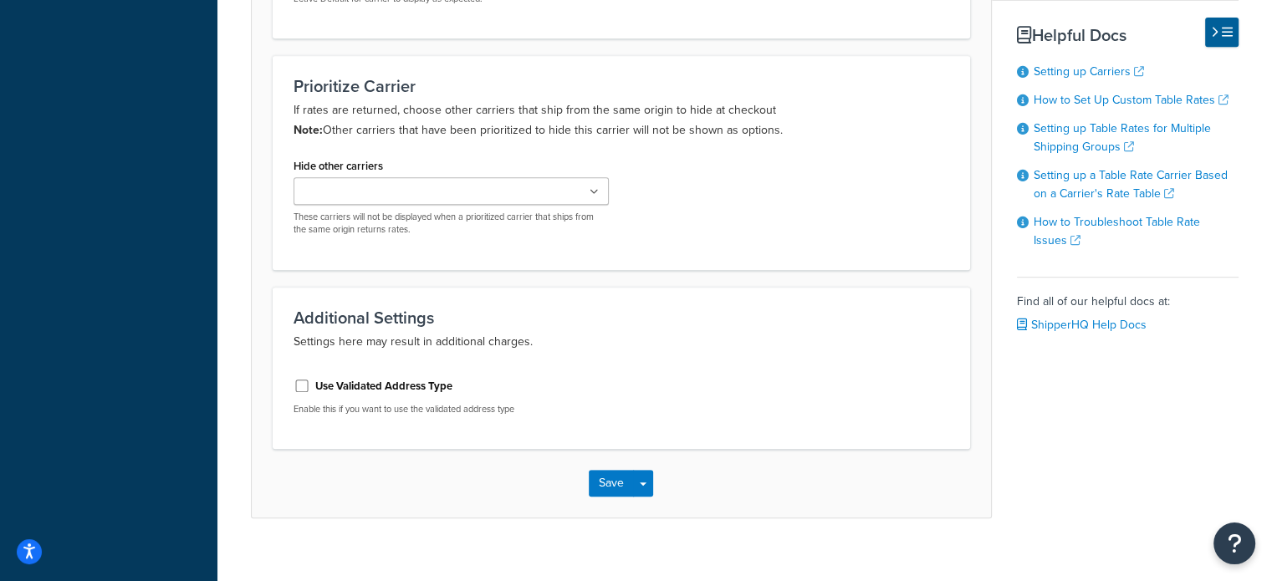
scroll to position [779, 0]
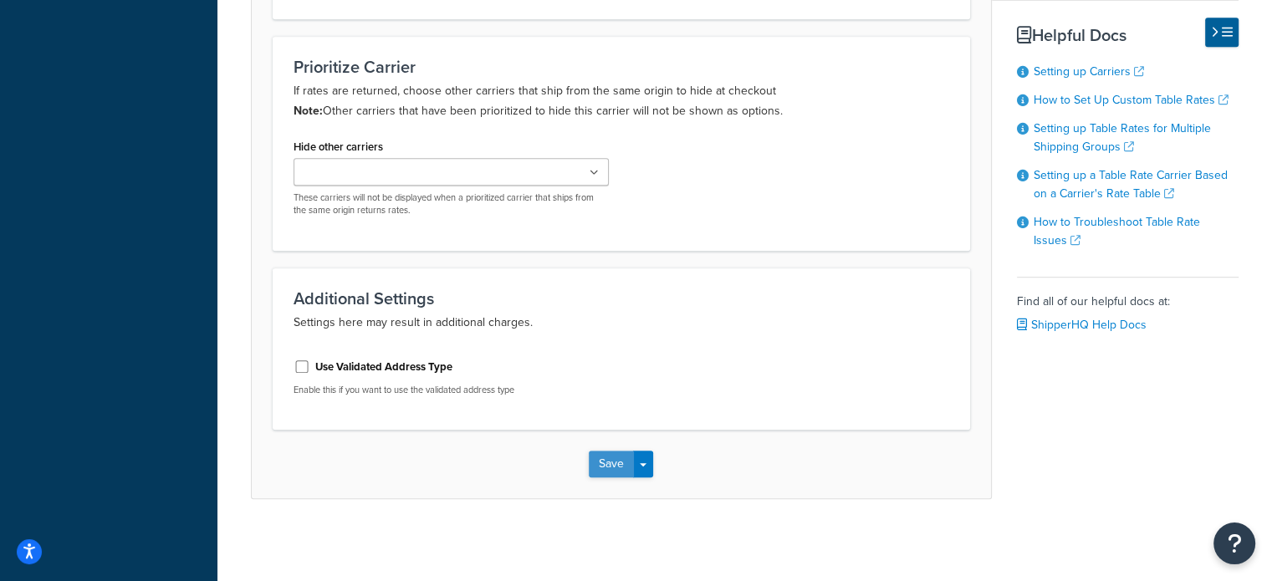
click at [606, 458] on button "Save" at bounding box center [611, 464] width 45 height 27
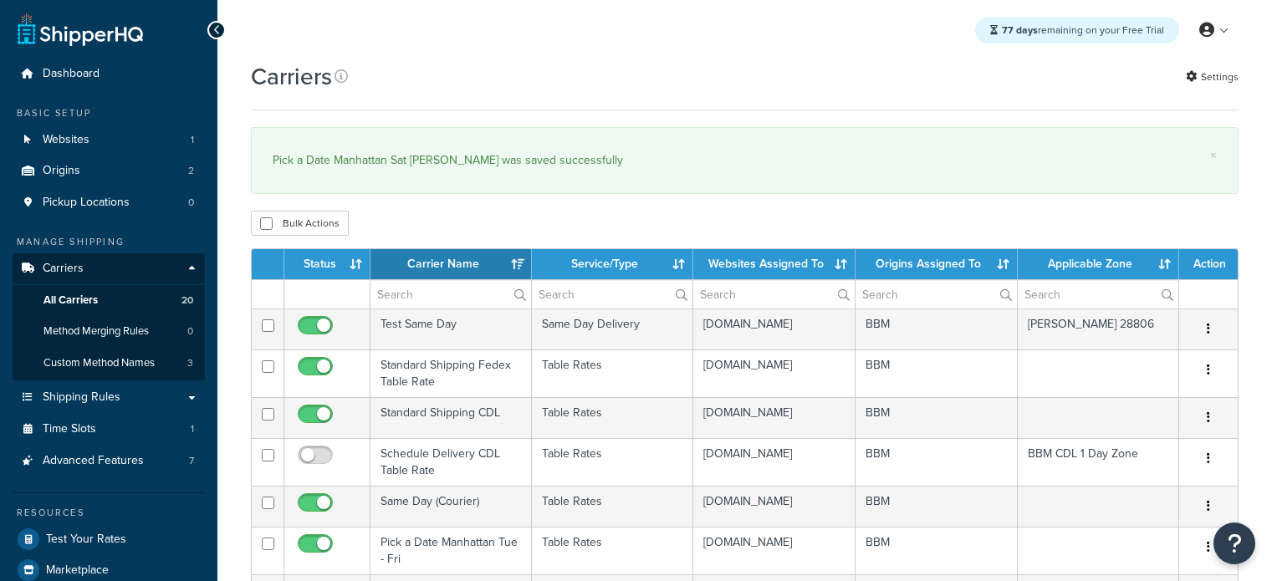
select select "15"
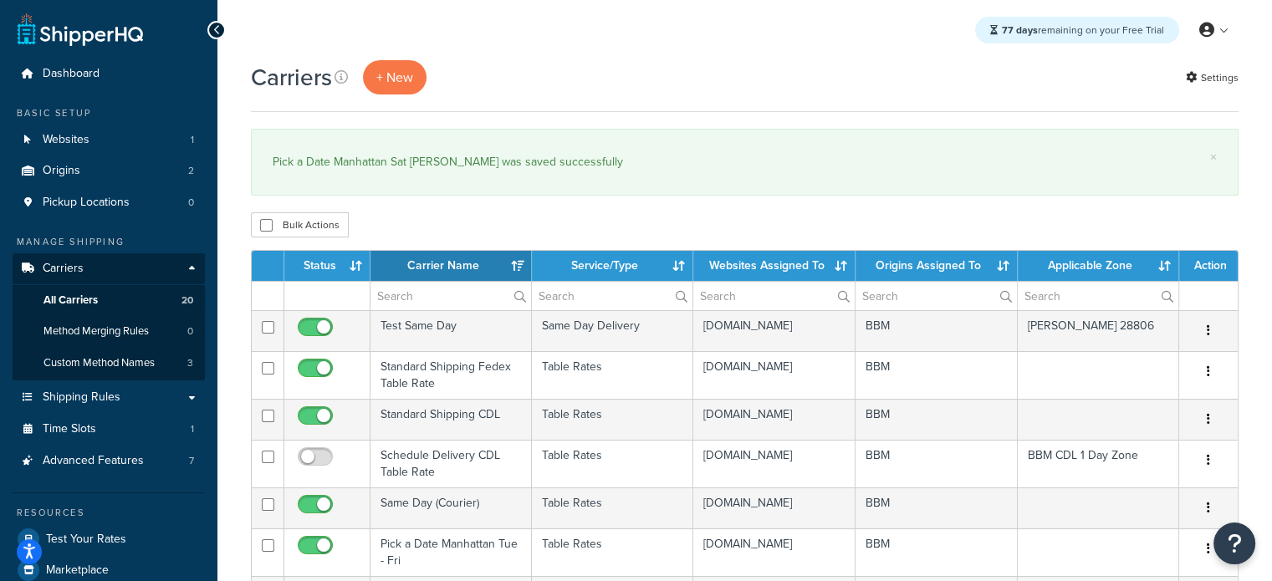
click at [333, 258] on th "Status" at bounding box center [327, 266] width 86 height 30
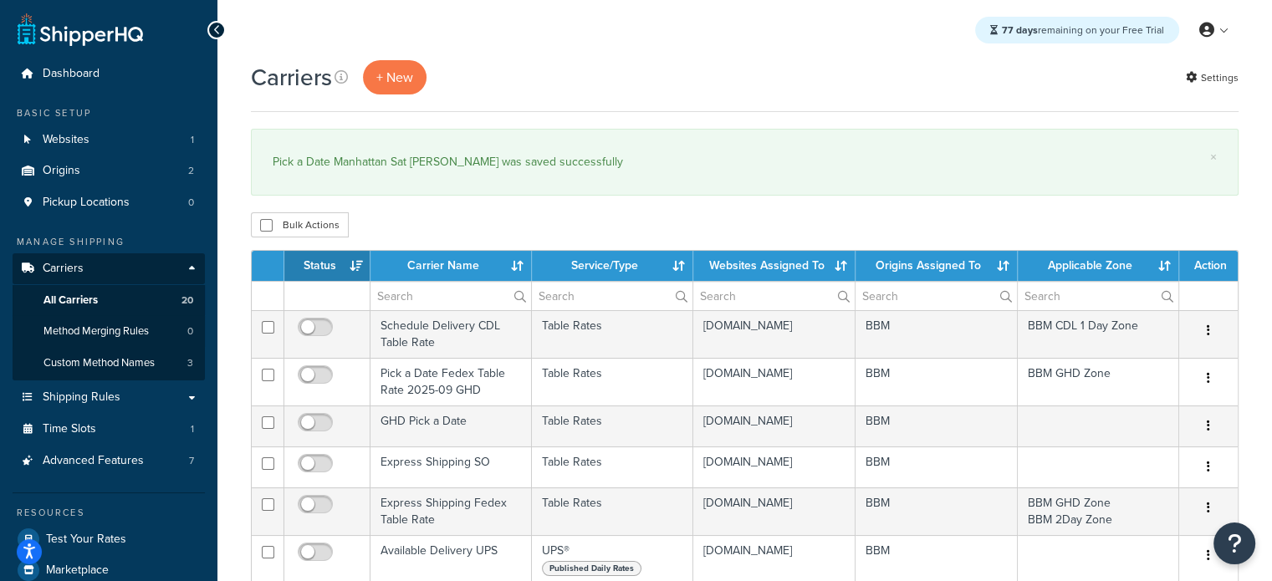
click at [334, 258] on th "Status" at bounding box center [327, 266] width 86 height 30
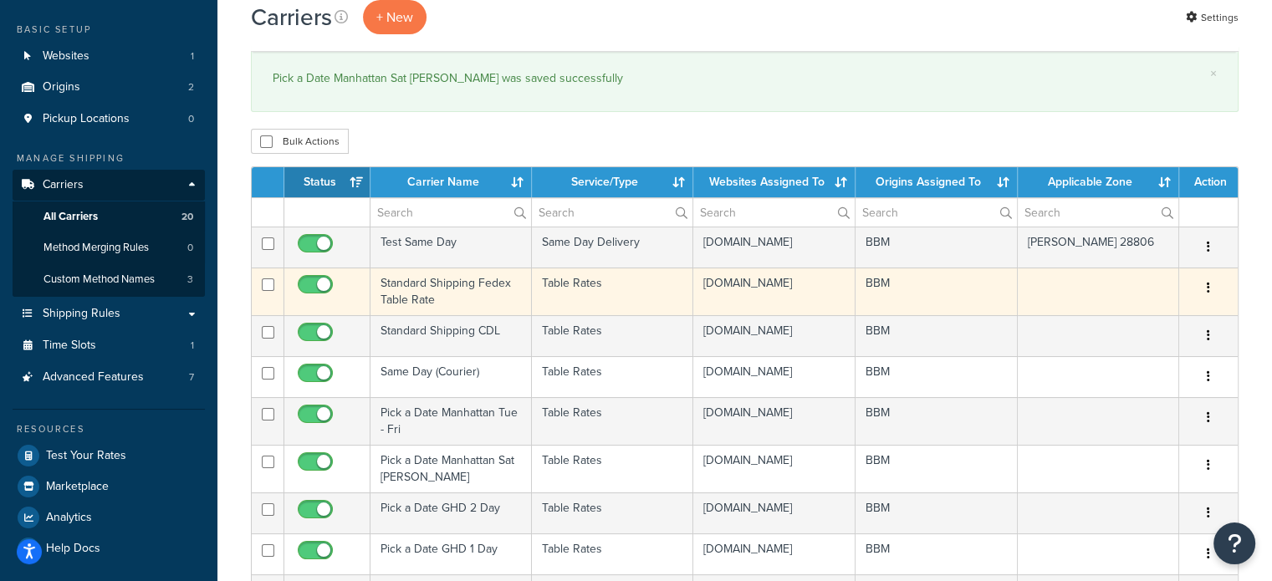
scroll to position [167, 0]
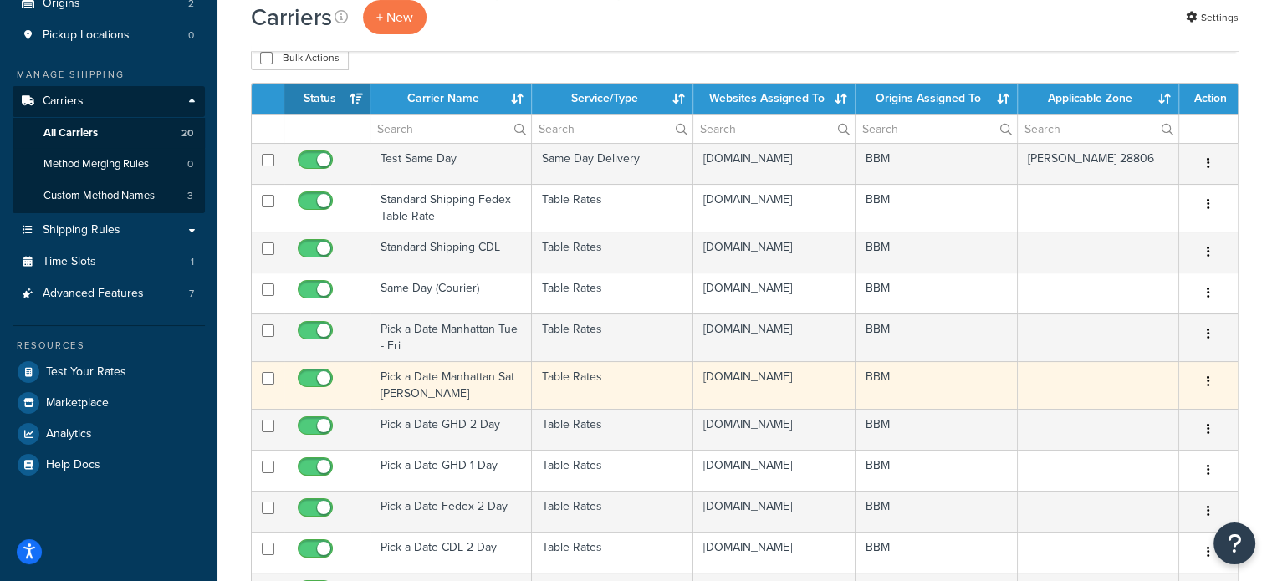
click at [413, 397] on td "Pick a Date Manhattan Sat Sun Mon" at bounding box center [451, 385] width 161 height 48
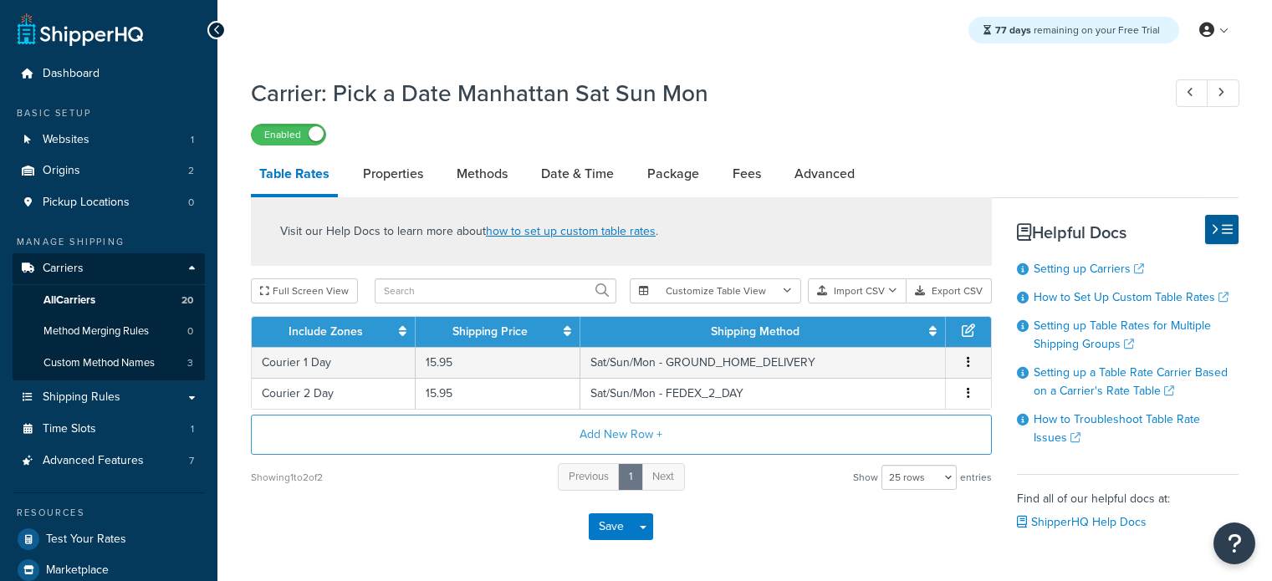
select select "25"
click at [504, 173] on link "Methods" at bounding box center [482, 174] width 68 height 40
select select "25"
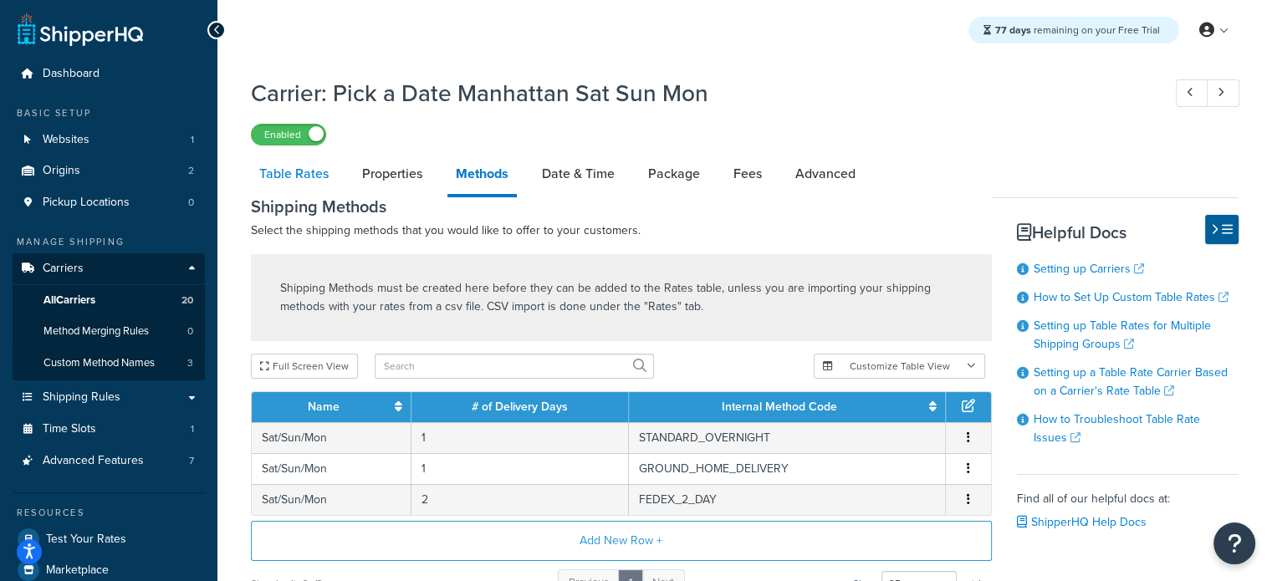
click at [308, 171] on link "Table Rates" at bounding box center [294, 174] width 86 height 40
select select "25"
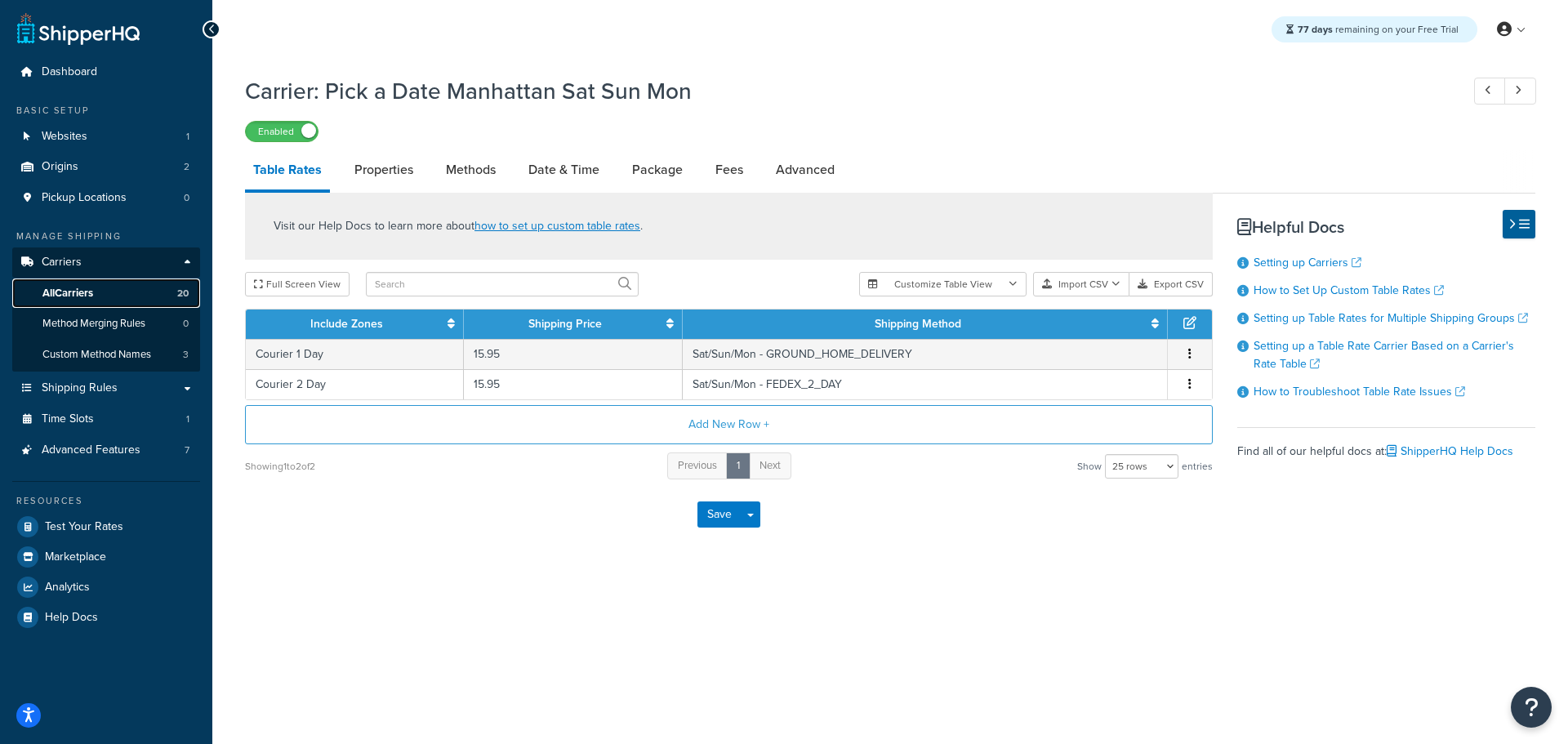
click at [98, 290] on link "All Carriers 20" at bounding box center [106, 293] width 187 height 30
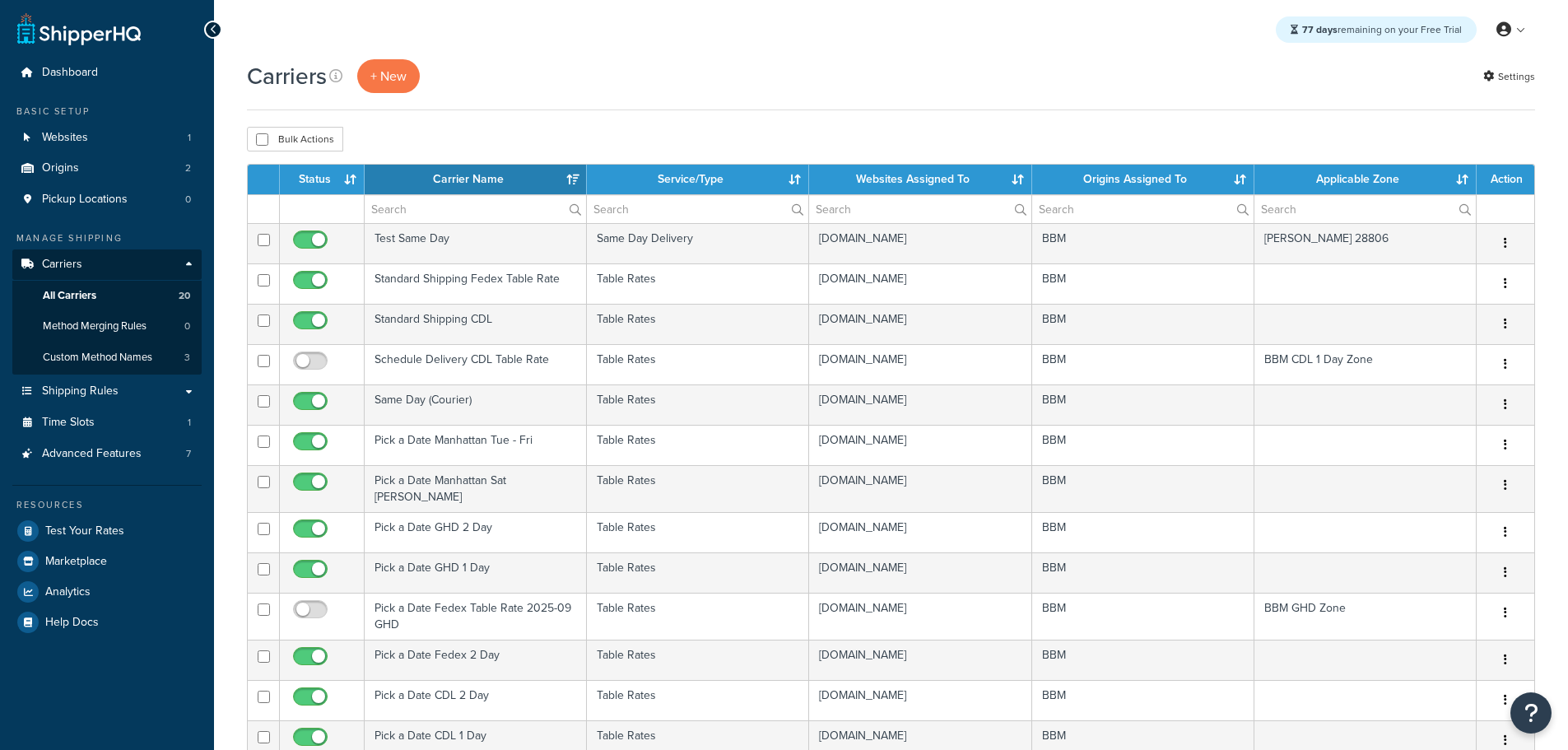
select select "15"
click at [329, 179] on th "Status" at bounding box center [322, 179] width 85 height 30
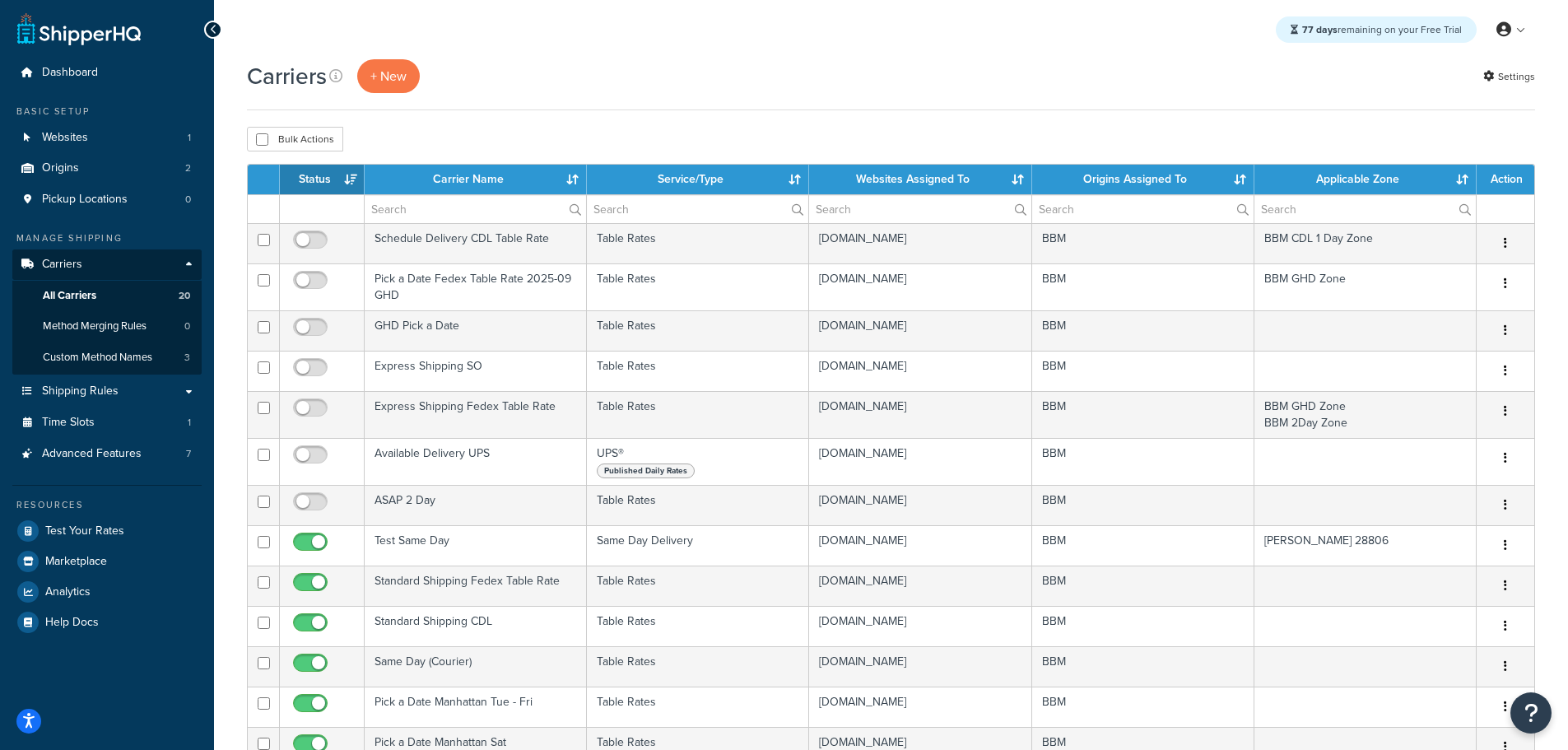
click at [330, 178] on th "Status" at bounding box center [322, 179] width 85 height 30
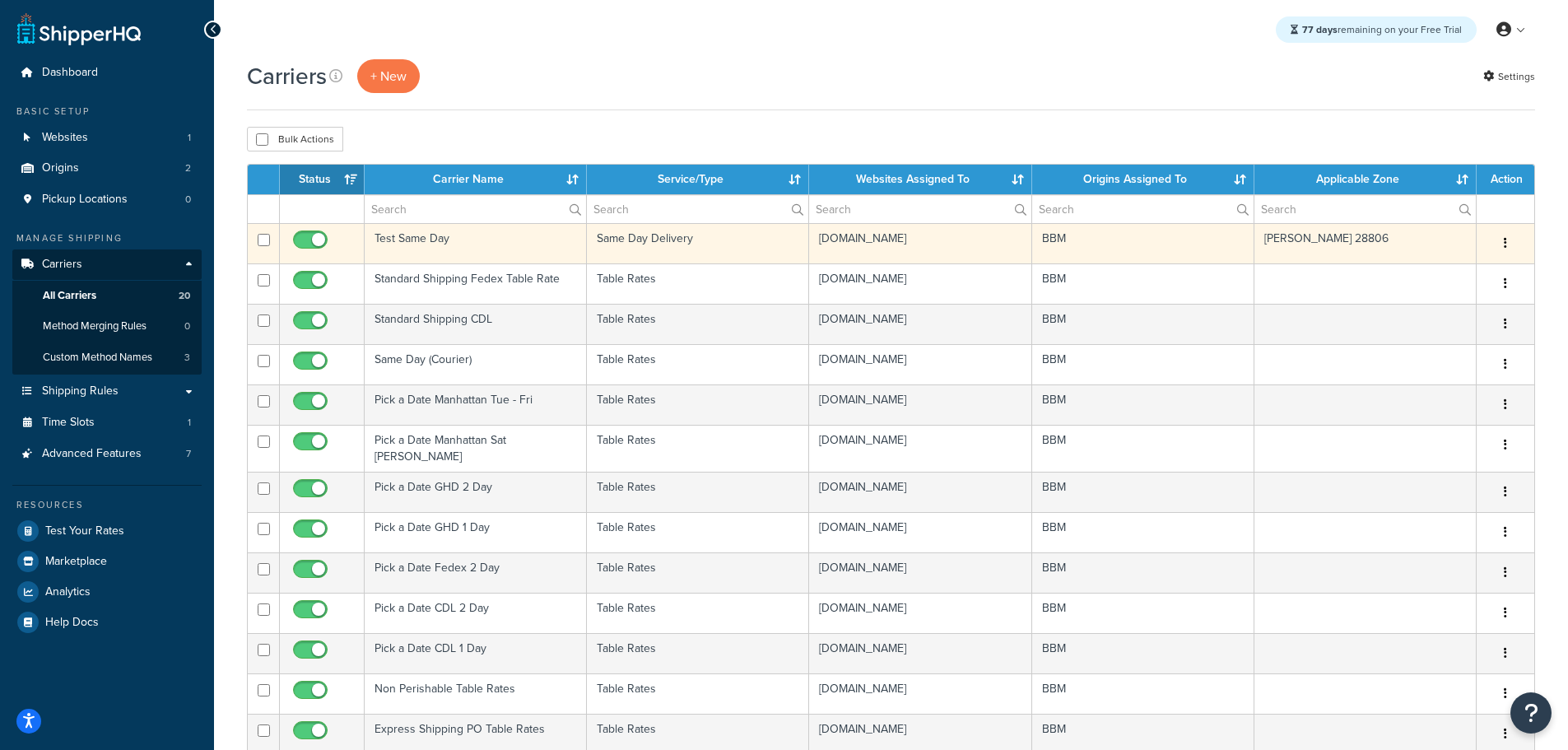
click at [306, 243] on input "checkbox" at bounding box center [312, 244] width 45 height 21
checkbox input "false"
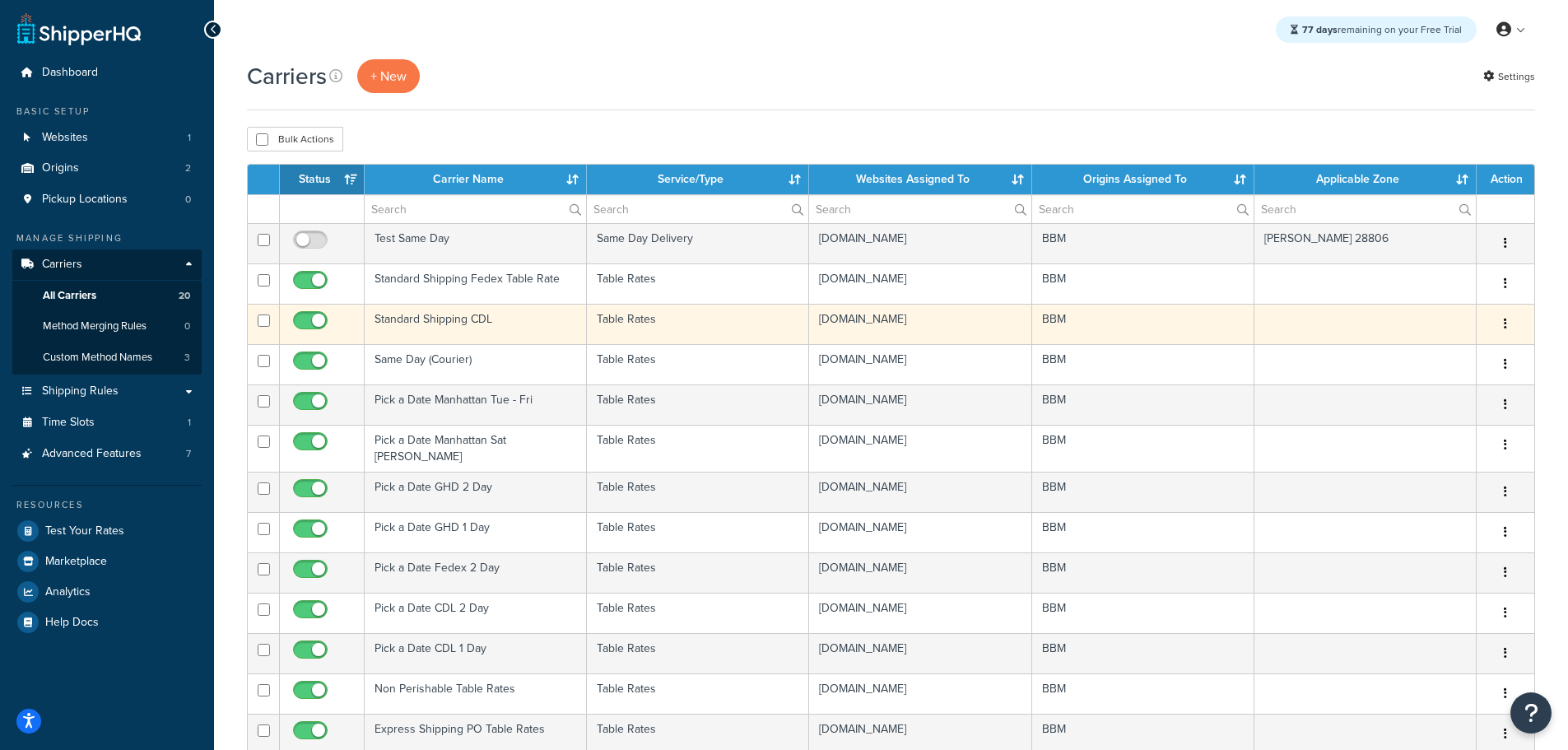
click at [399, 315] on td "Standard Shipping CDL" at bounding box center [476, 324] width 222 height 40
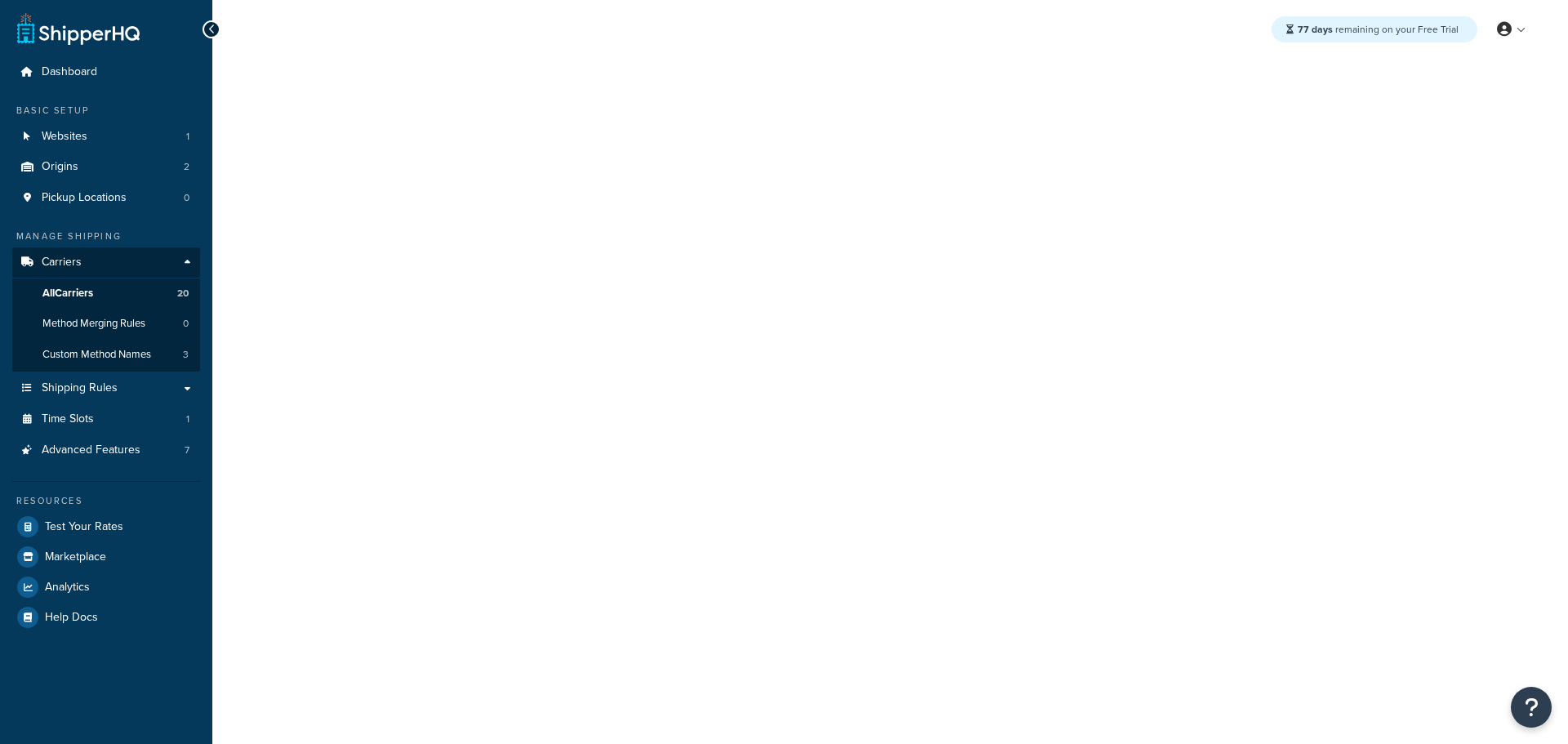
select select "25"
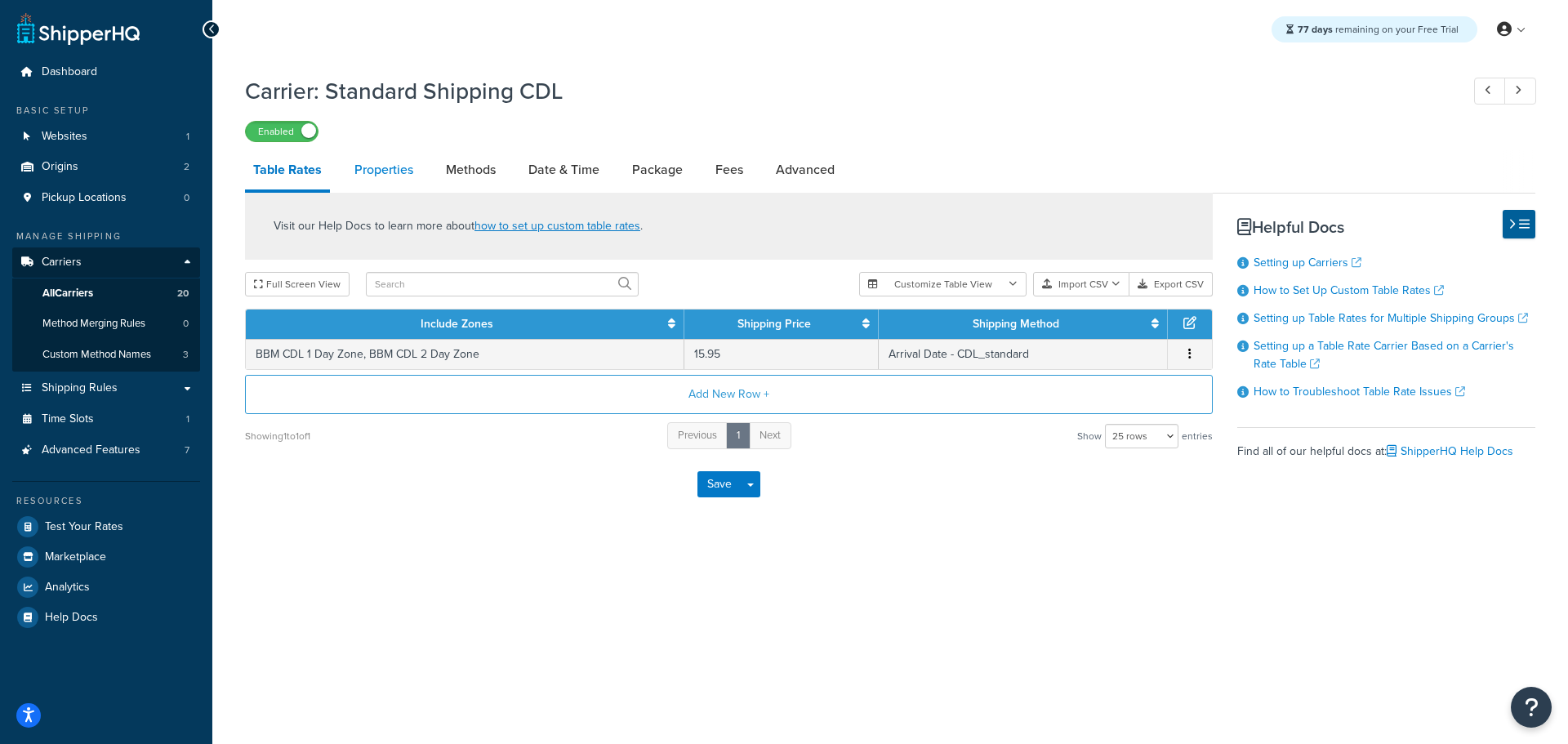
click at [392, 182] on link "Properties" at bounding box center [384, 170] width 75 height 39
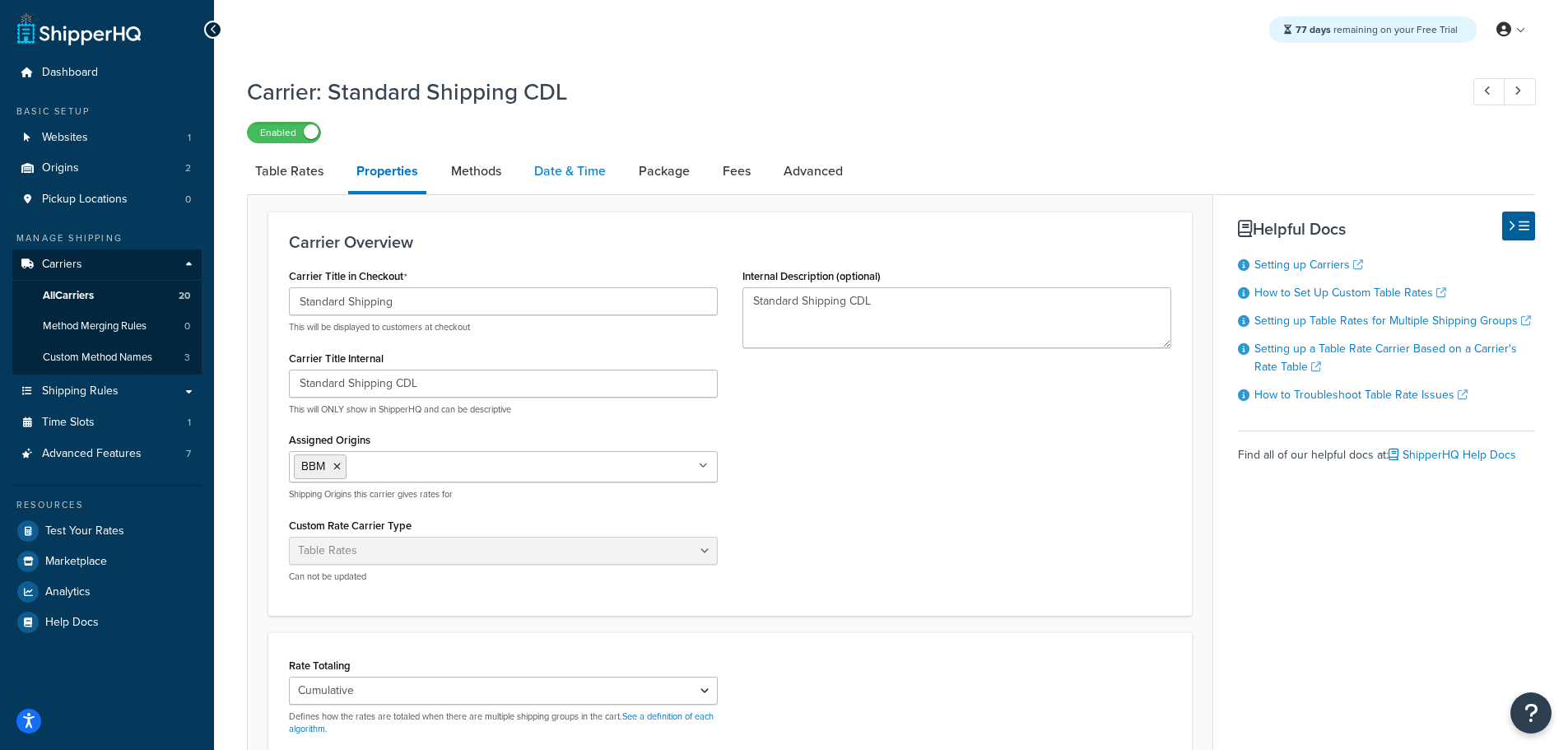
click at [557, 168] on link "Date & Time" at bounding box center [571, 171] width 89 height 39
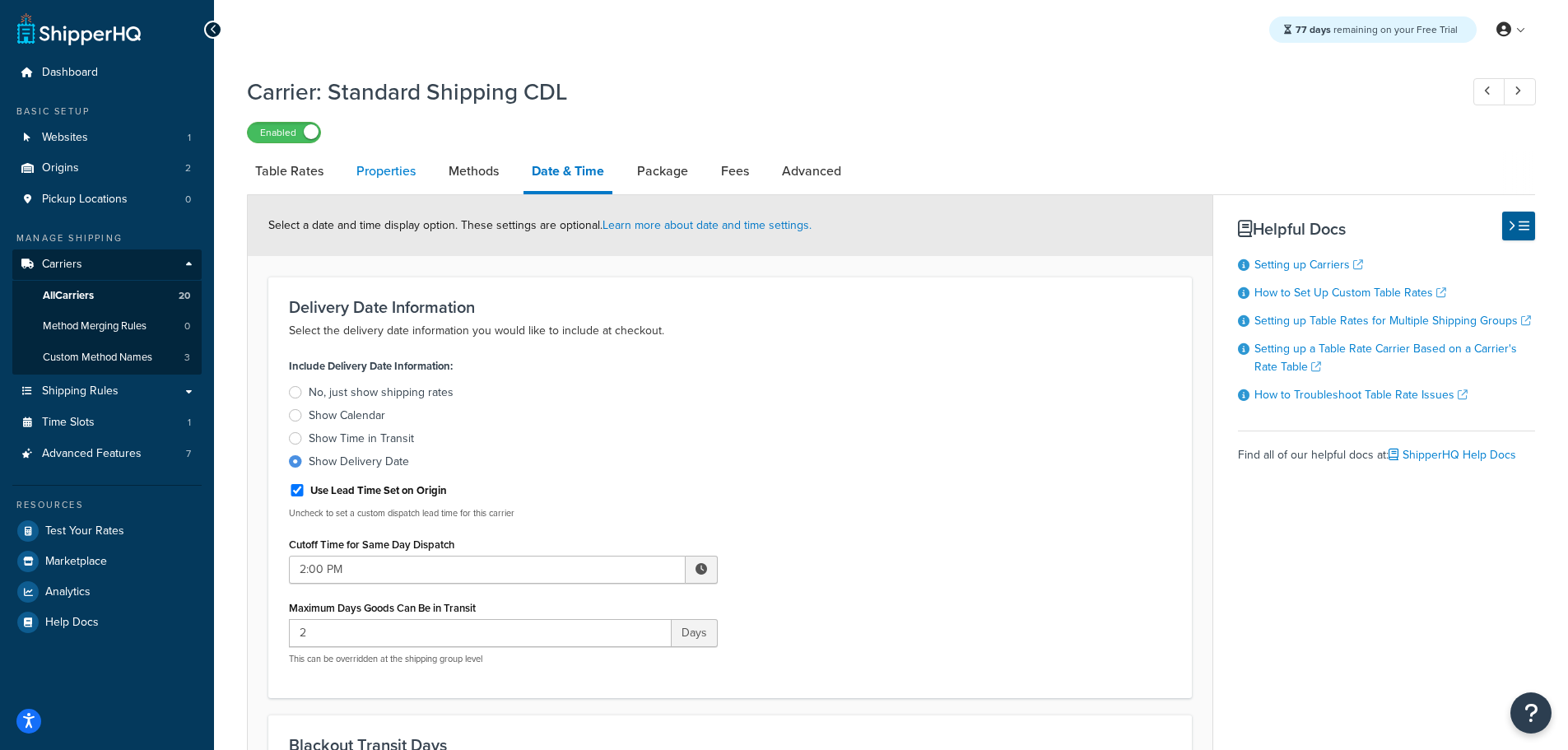
click at [396, 172] on link "Properties" at bounding box center [386, 171] width 76 height 39
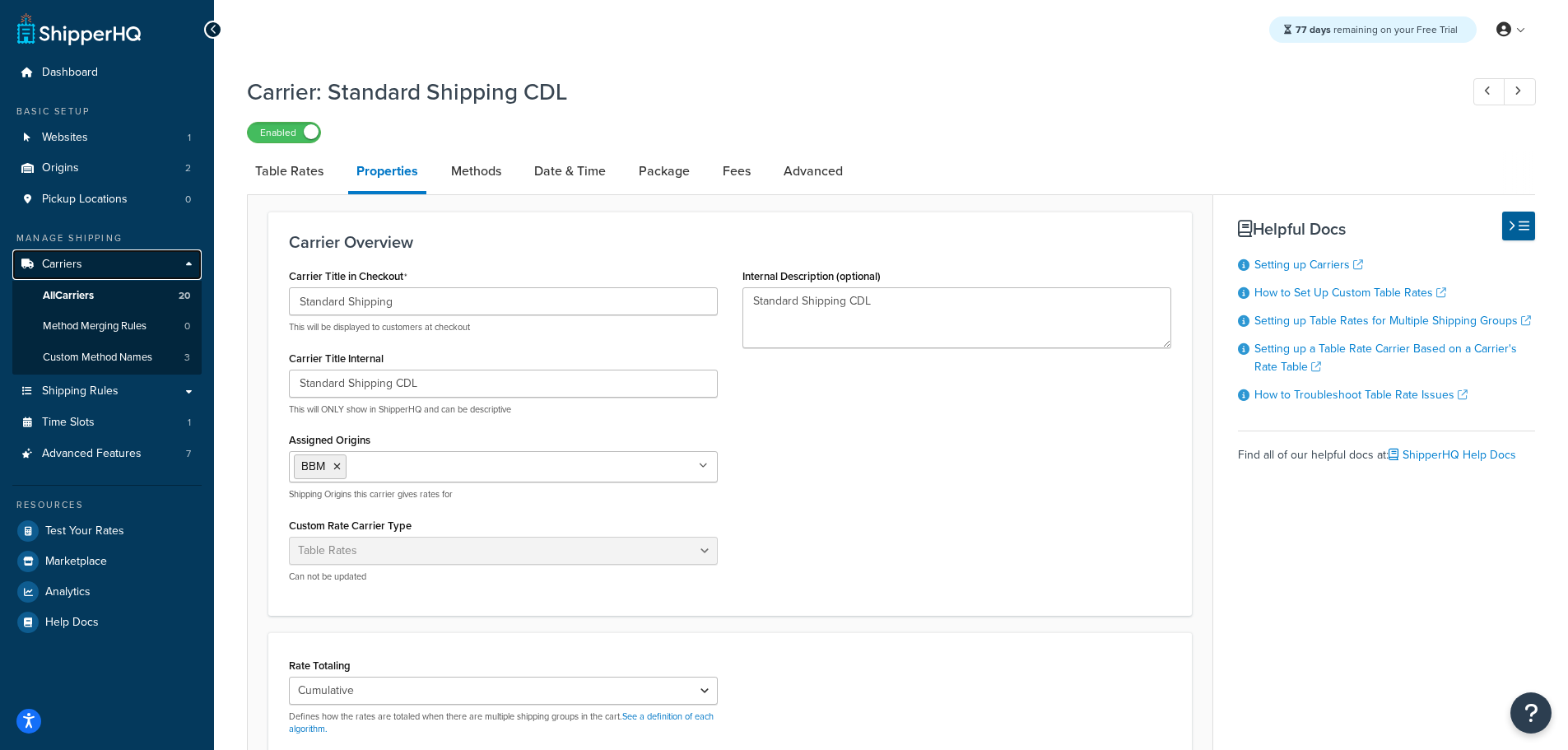
click at [73, 258] on span "Carriers" at bounding box center [62, 265] width 40 height 14
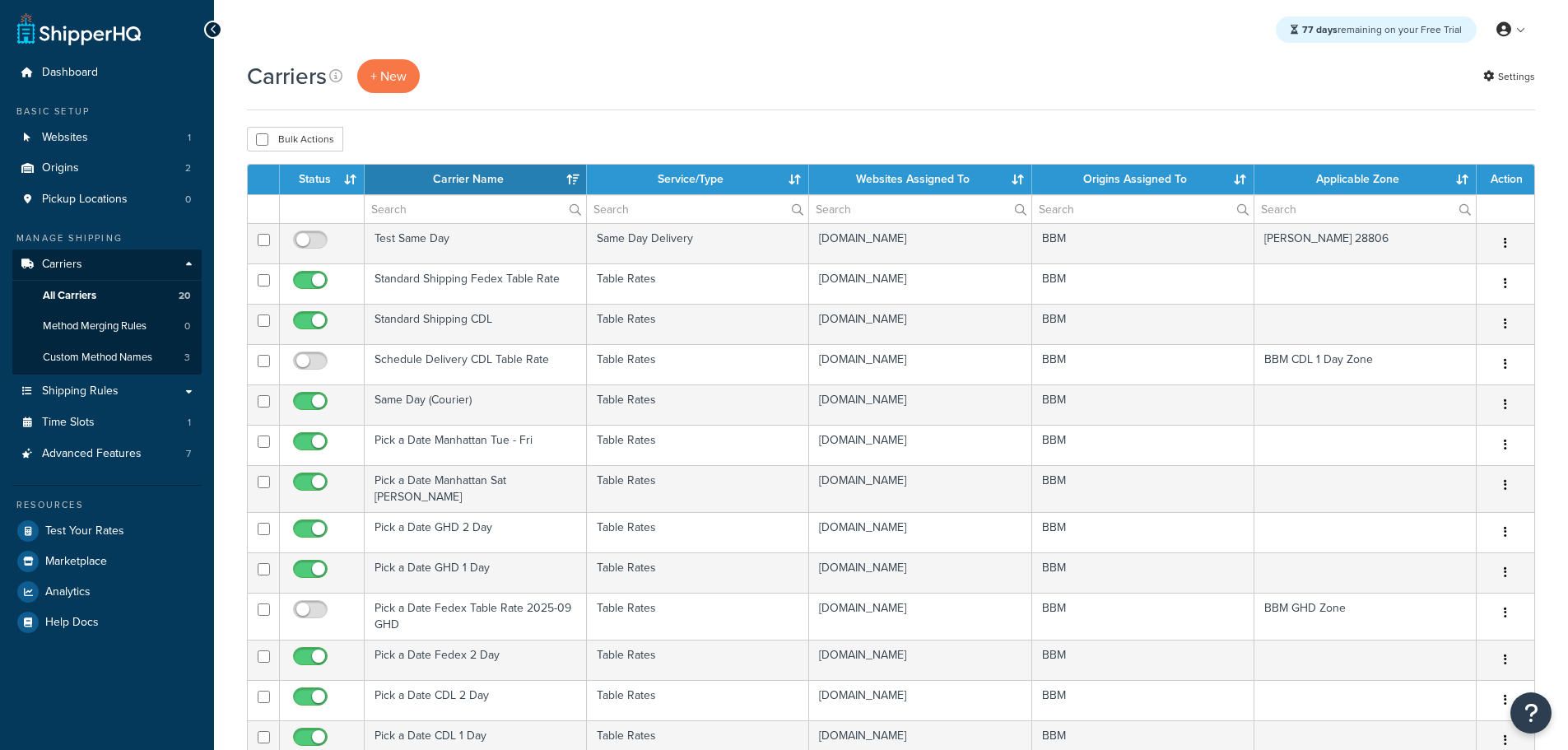
select select "15"
click at [330, 183] on th "Status" at bounding box center [322, 179] width 85 height 30
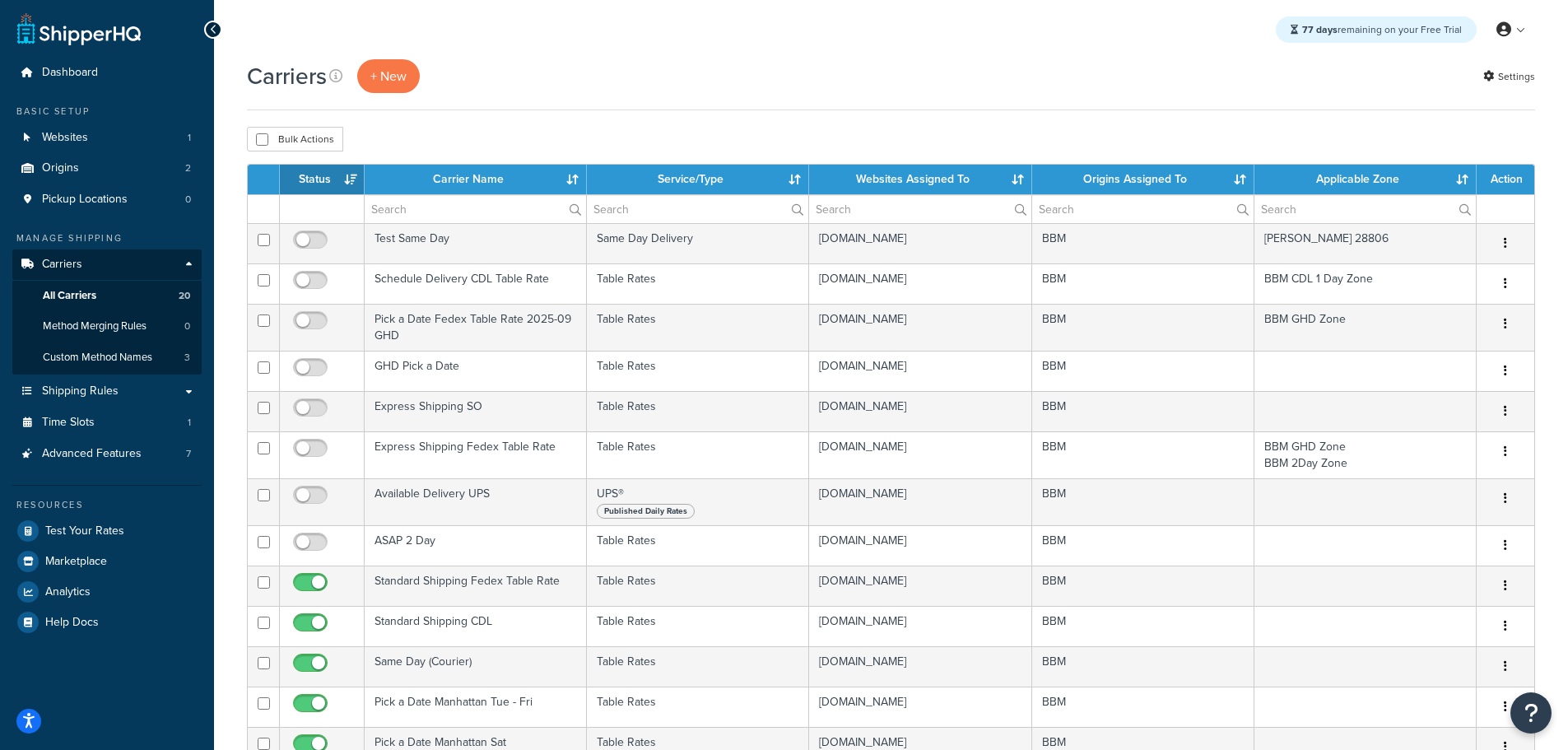
click at [330, 182] on th "Status" at bounding box center [322, 179] width 85 height 30
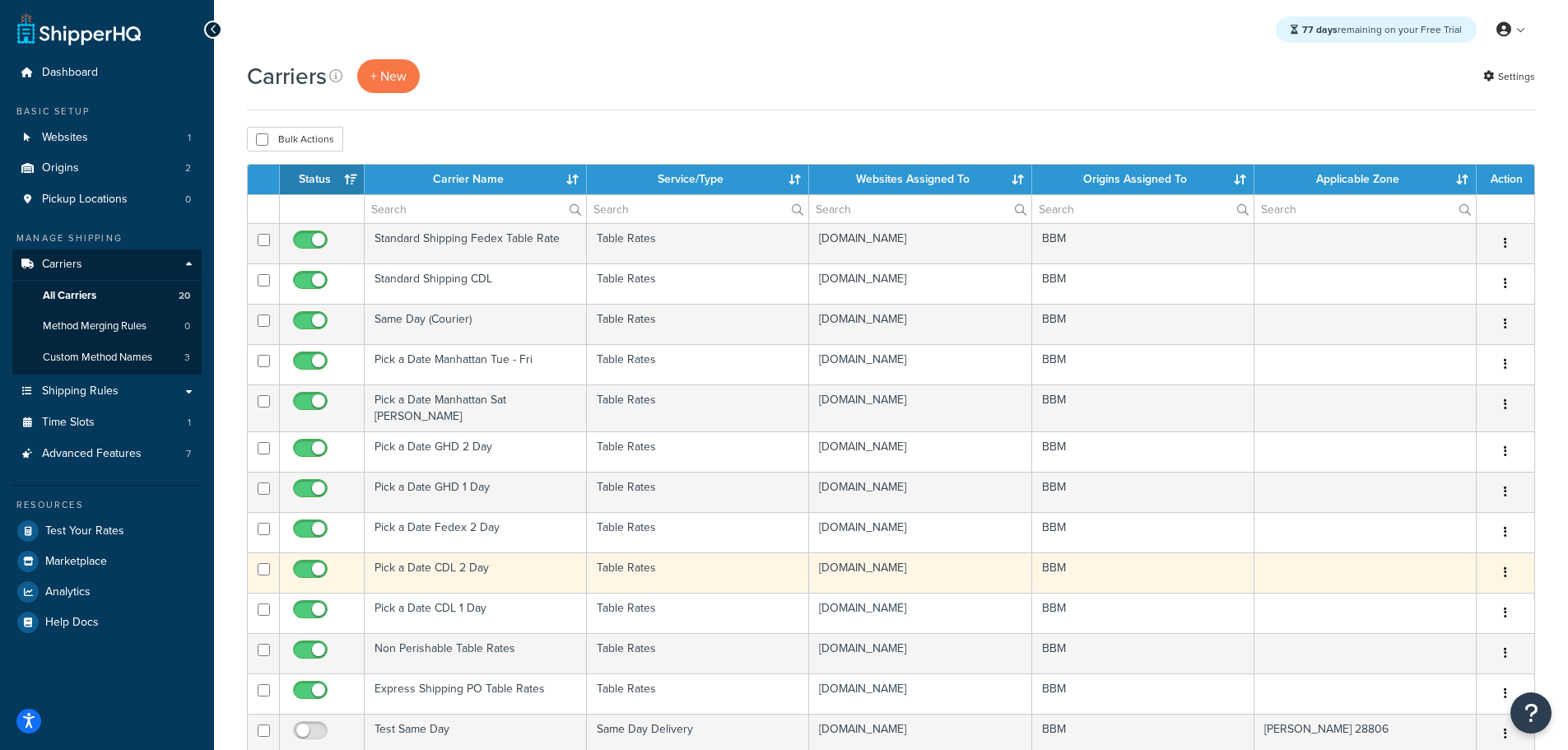
click at [421, 562] on td "Pick a Date CDL 2 Day" at bounding box center [476, 572] width 222 height 40
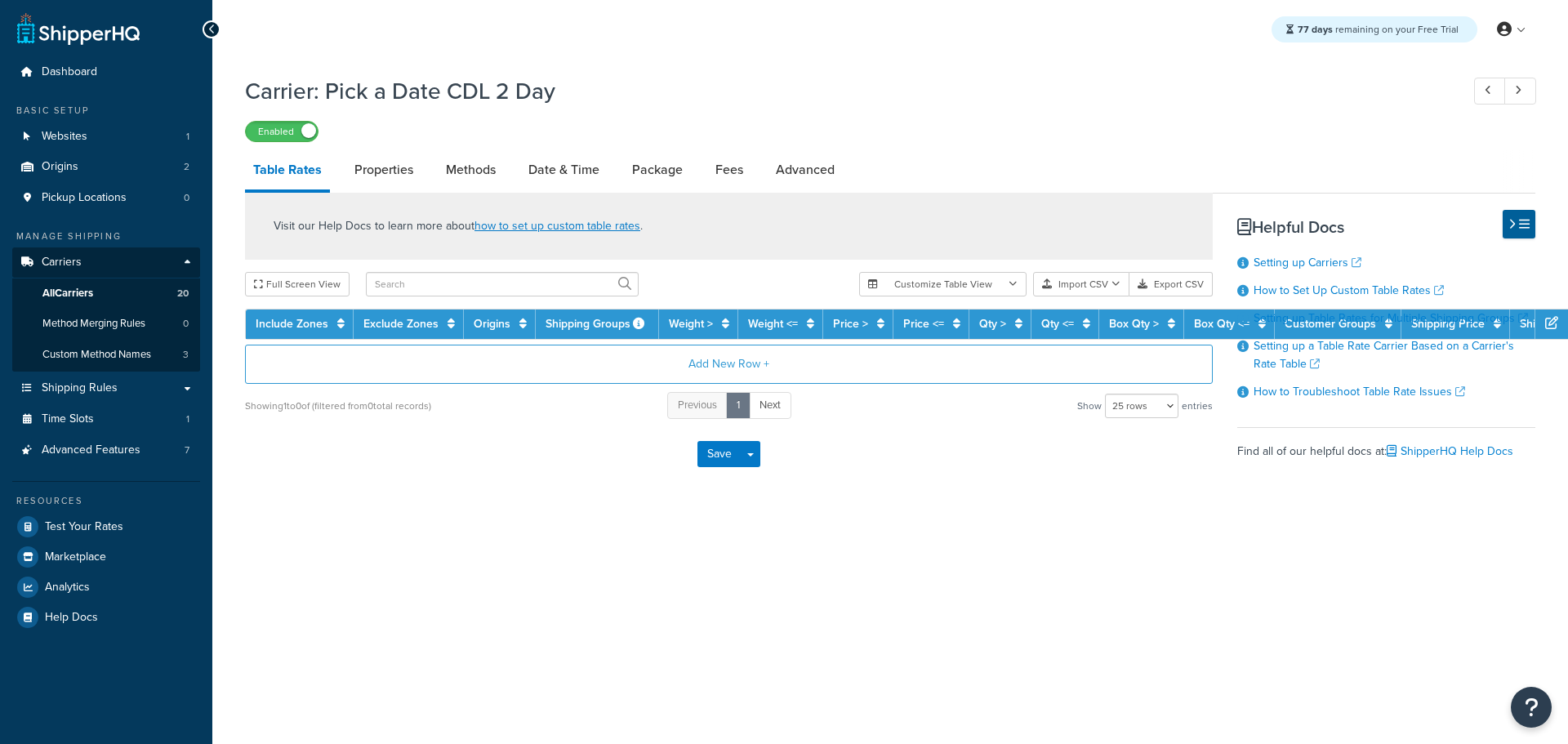
select select "25"
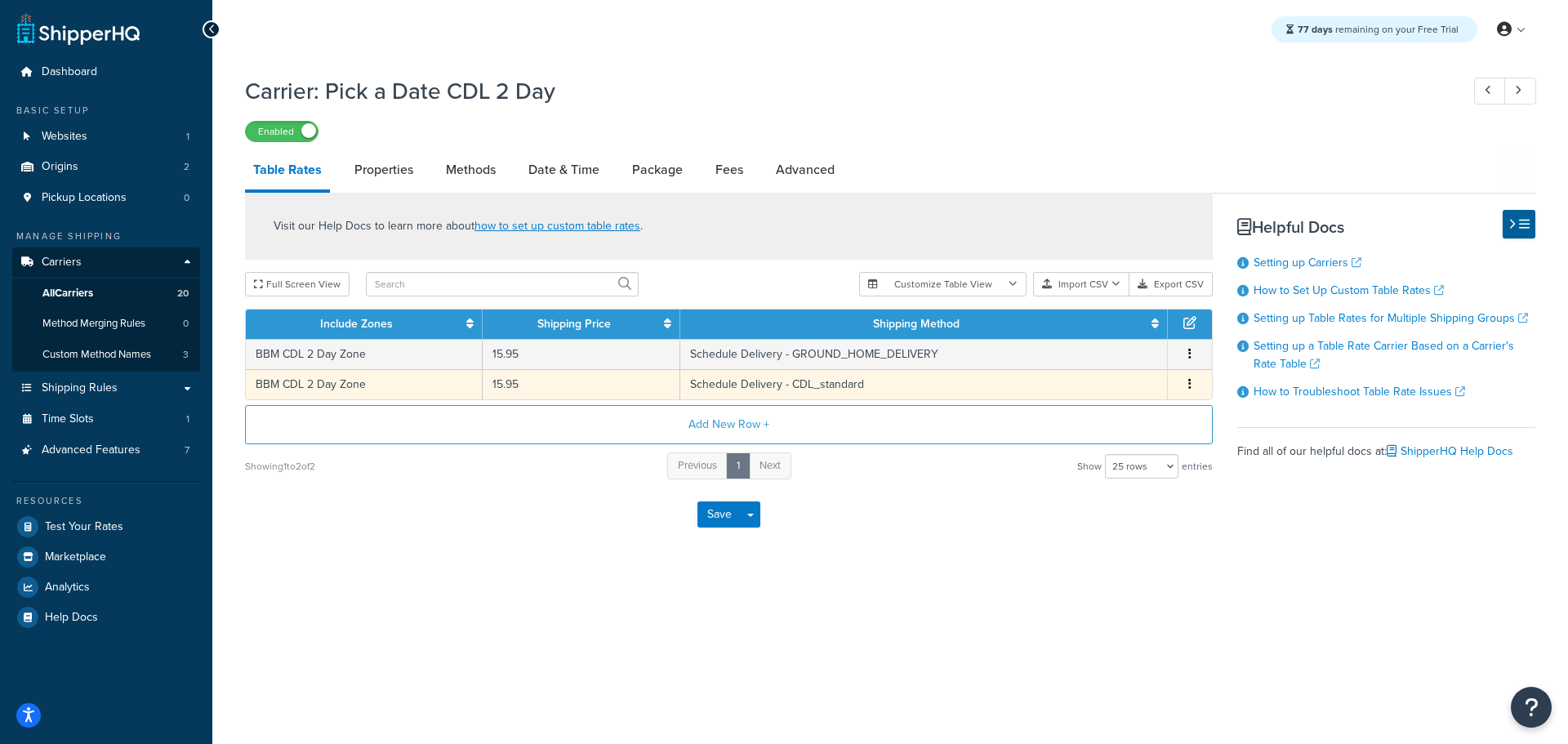
click at [346, 380] on td "BBM CDL 2 Day Zone" at bounding box center [364, 384] width 237 height 30
select select "184014"
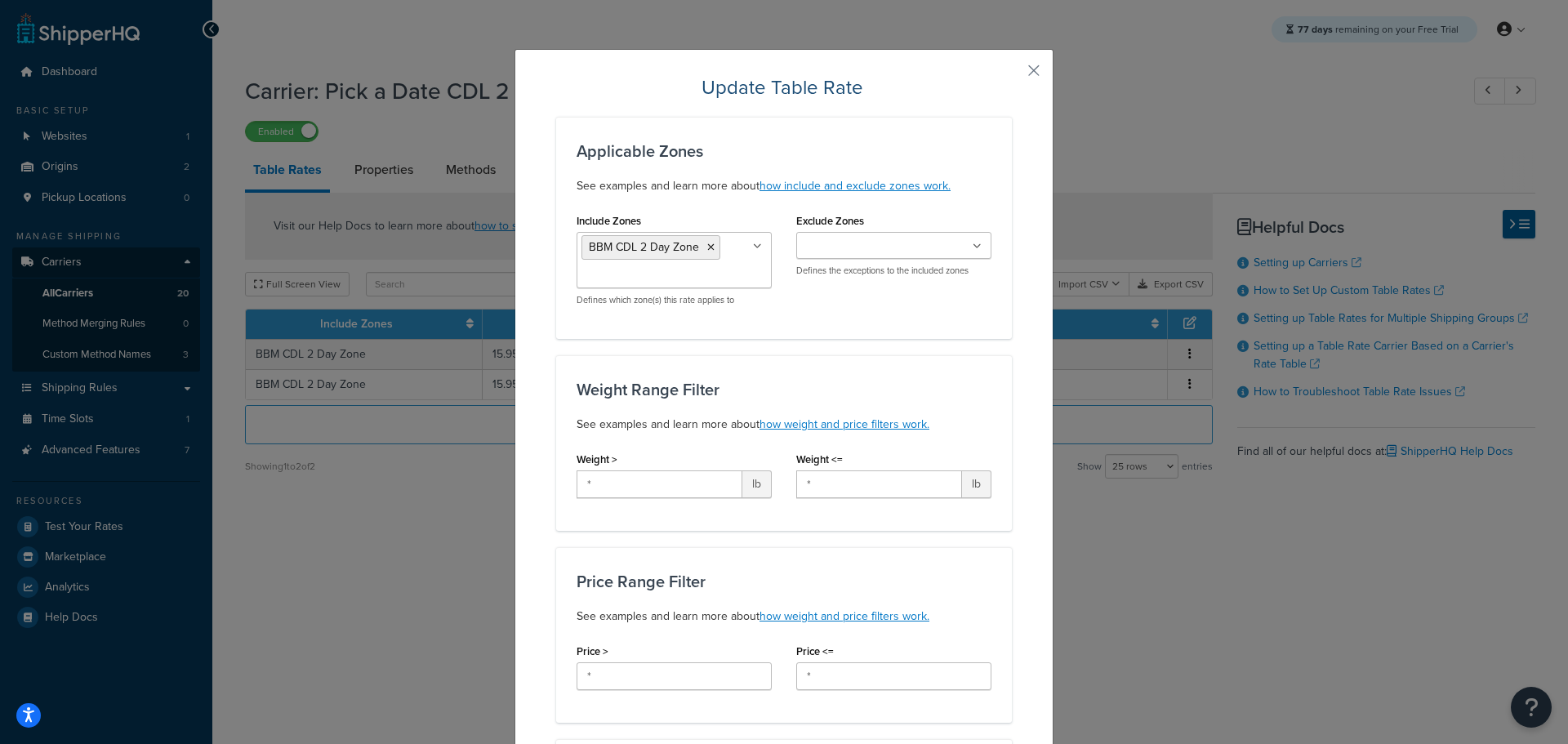
click at [888, 254] on input "Exclude Zones" at bounding box center [874, 246] width 144 height 18
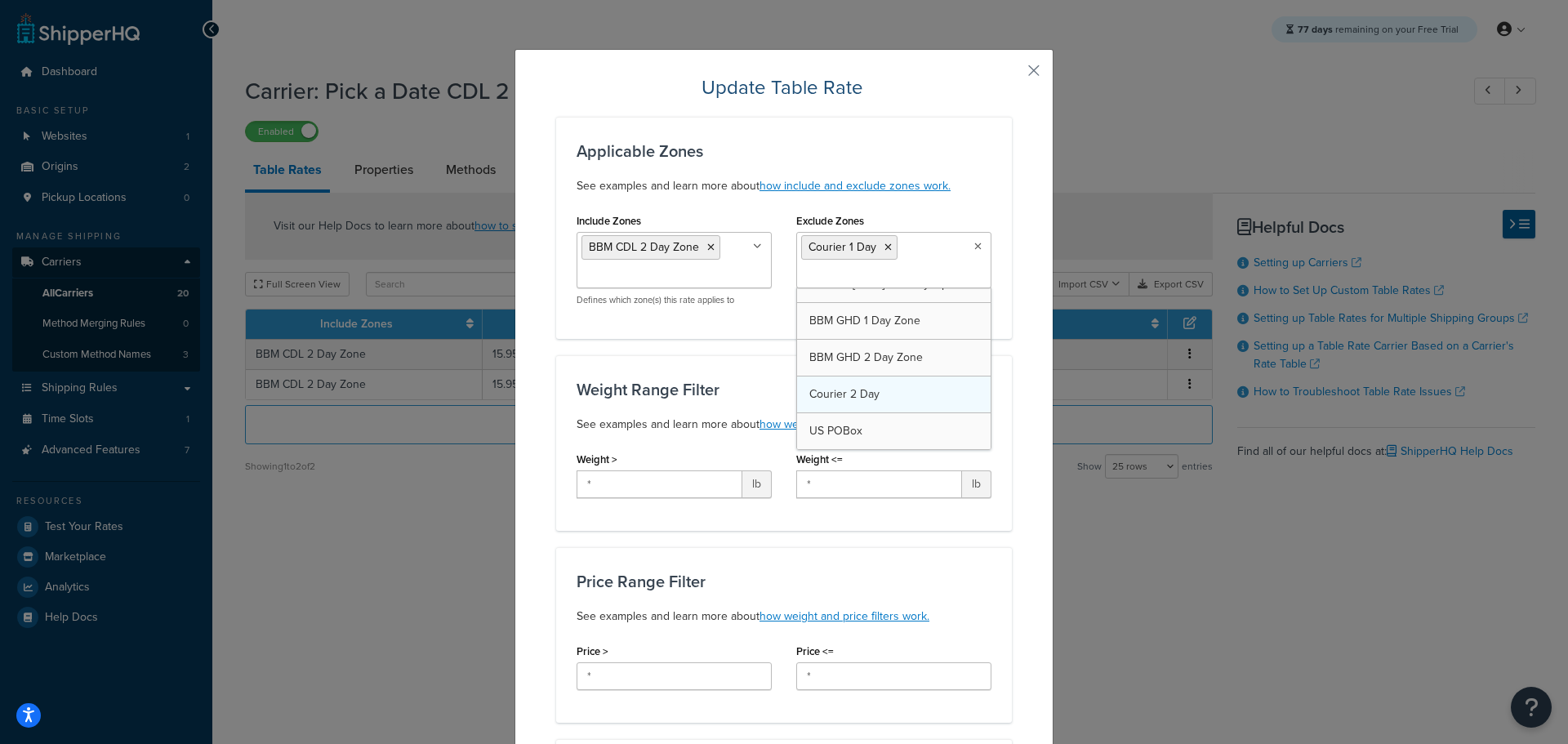
scroll to position [793, 0]
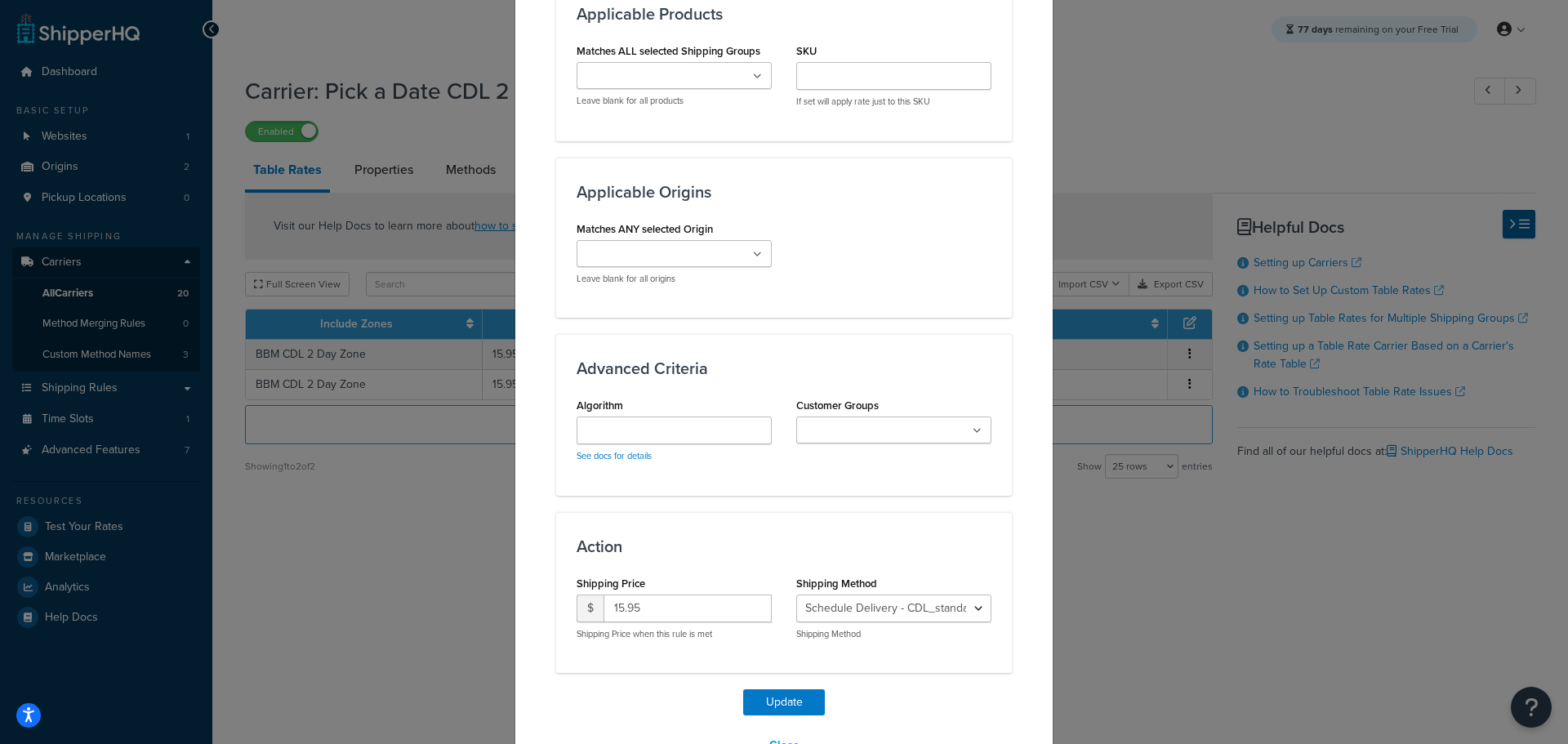
scroll to position [997, 0]
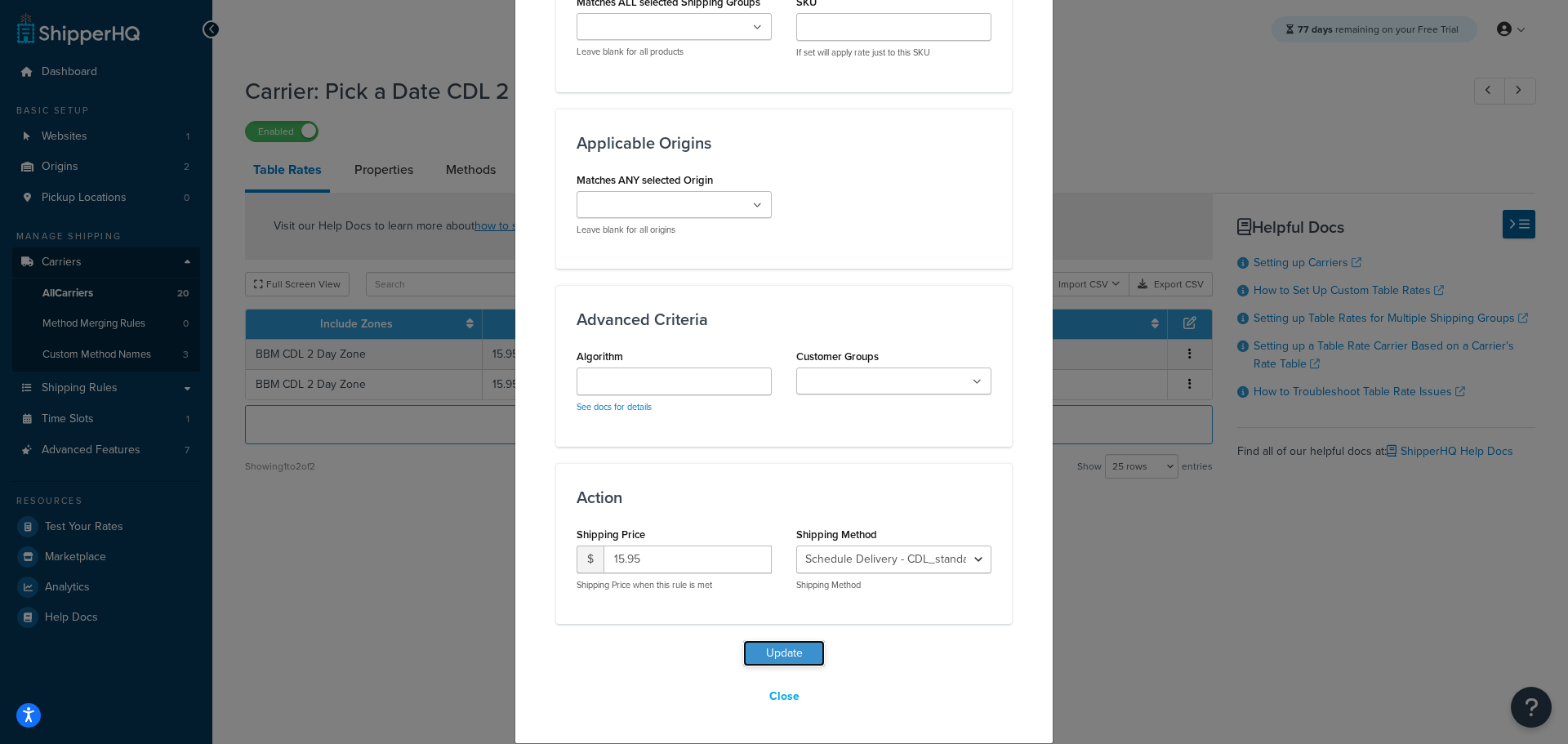
click at [790, 653] on button "Update" at bounding box center [784, 653] width 82 height 26
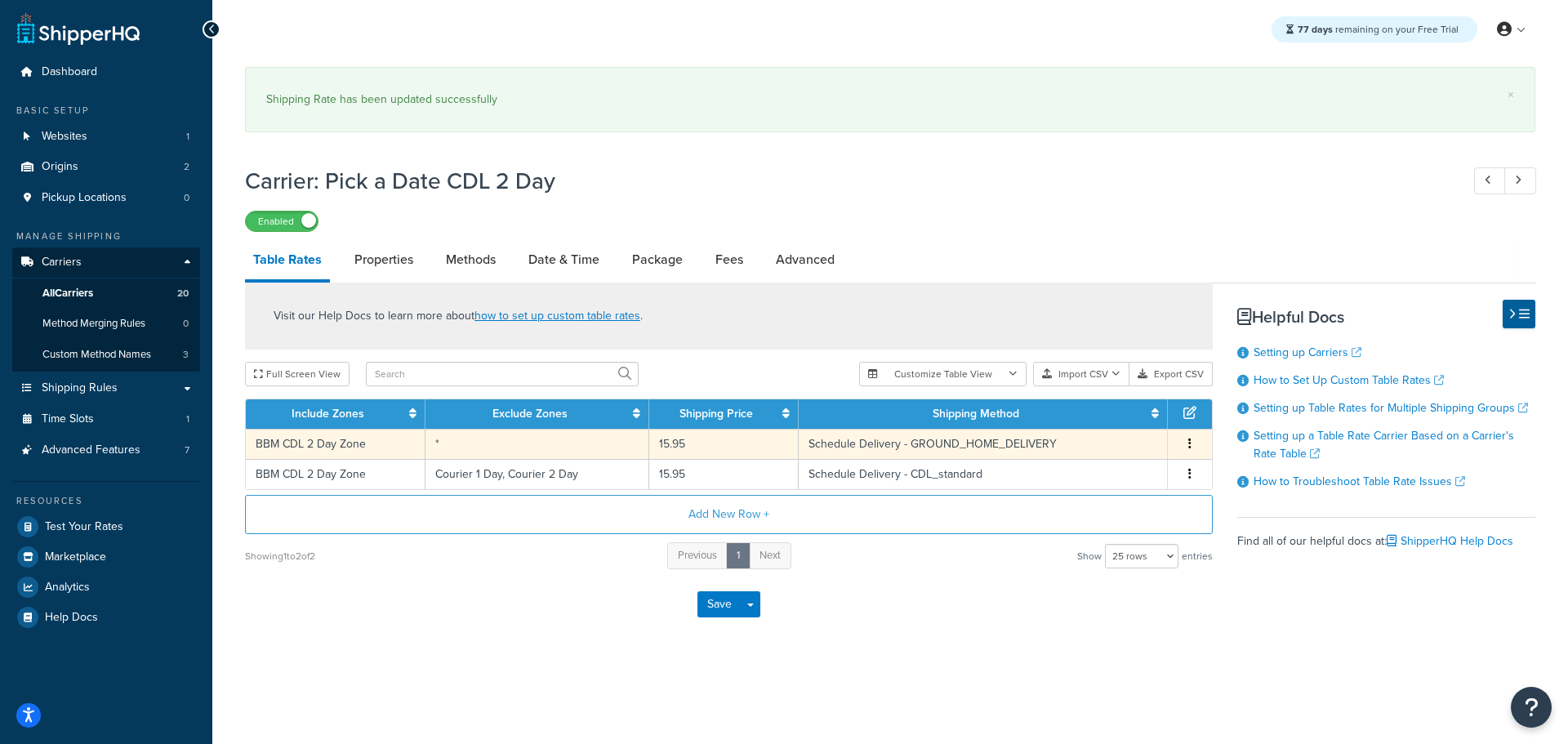
click at [360, 446] on td "BBM CDL 2 Day Zone" at bounding box center [336, 443] width 180 height 30
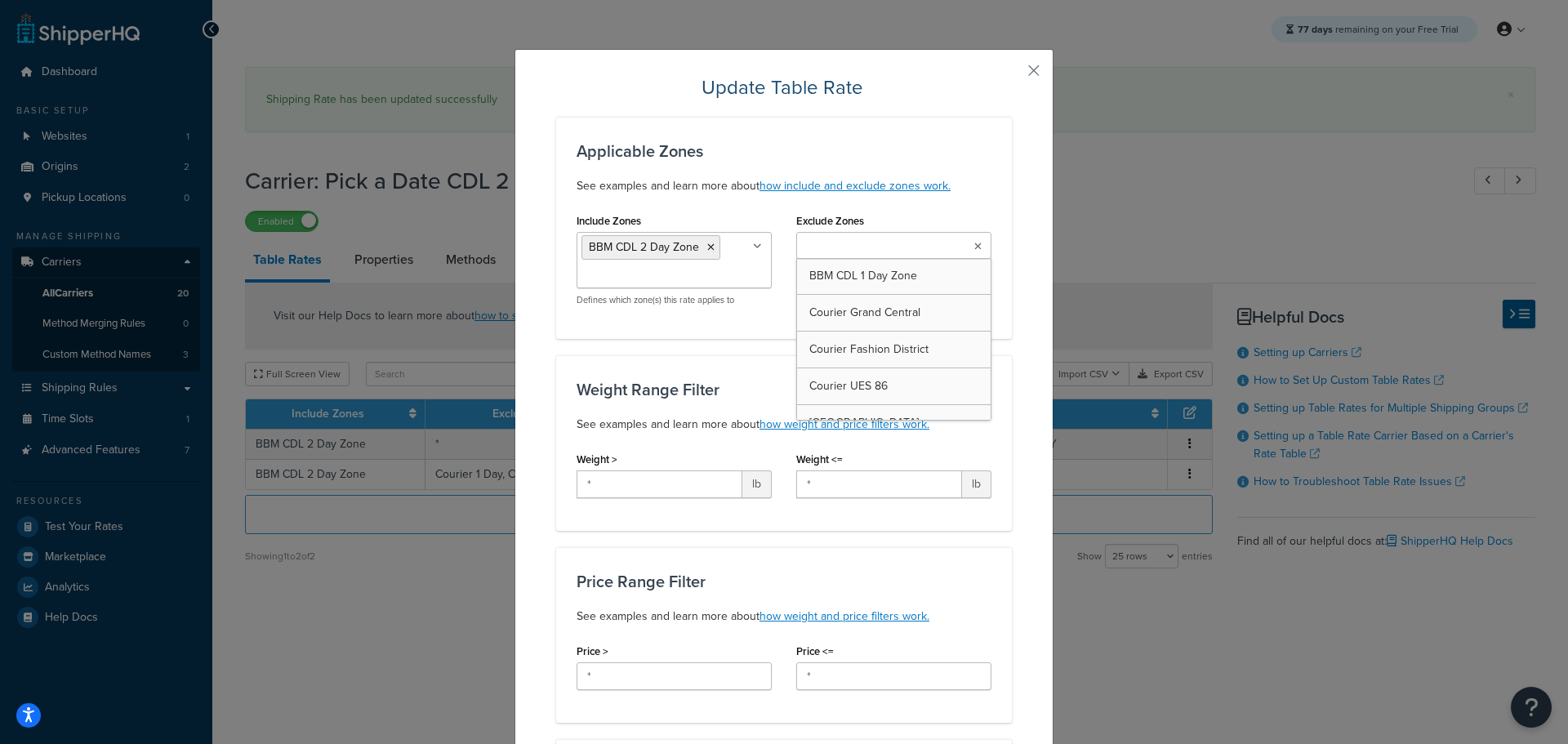
drag, startPoint x: 940, startPoint y: 233, endPoint x: 930, endPoint y: 258, distance: 26.9
click at [936, 248] on ul at bounding box center [894, 246] width 195 height 27
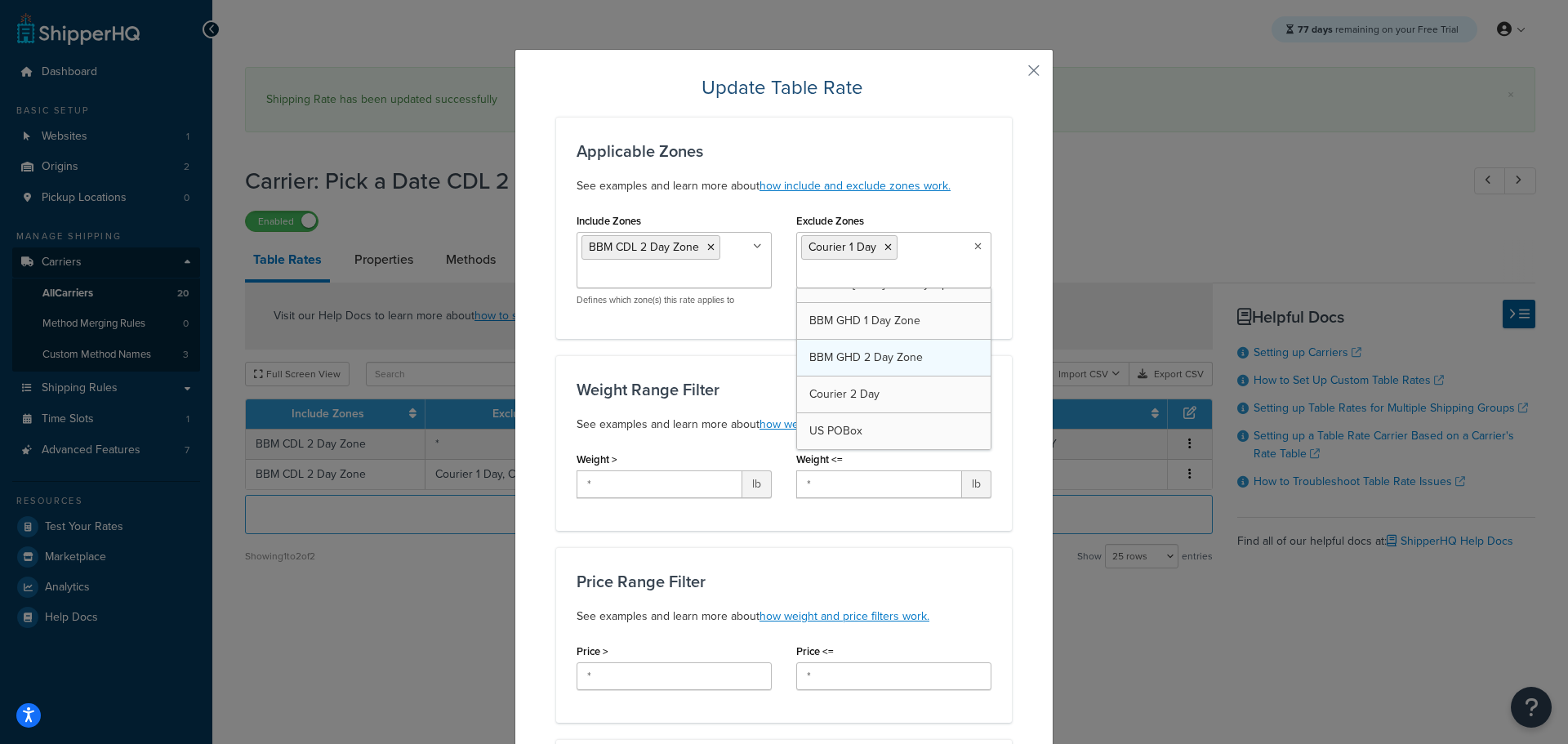
drag, startPoint x: 853, startPoint y: 394, endPoint x: 867, endPoint y: 414, distance: 24.4
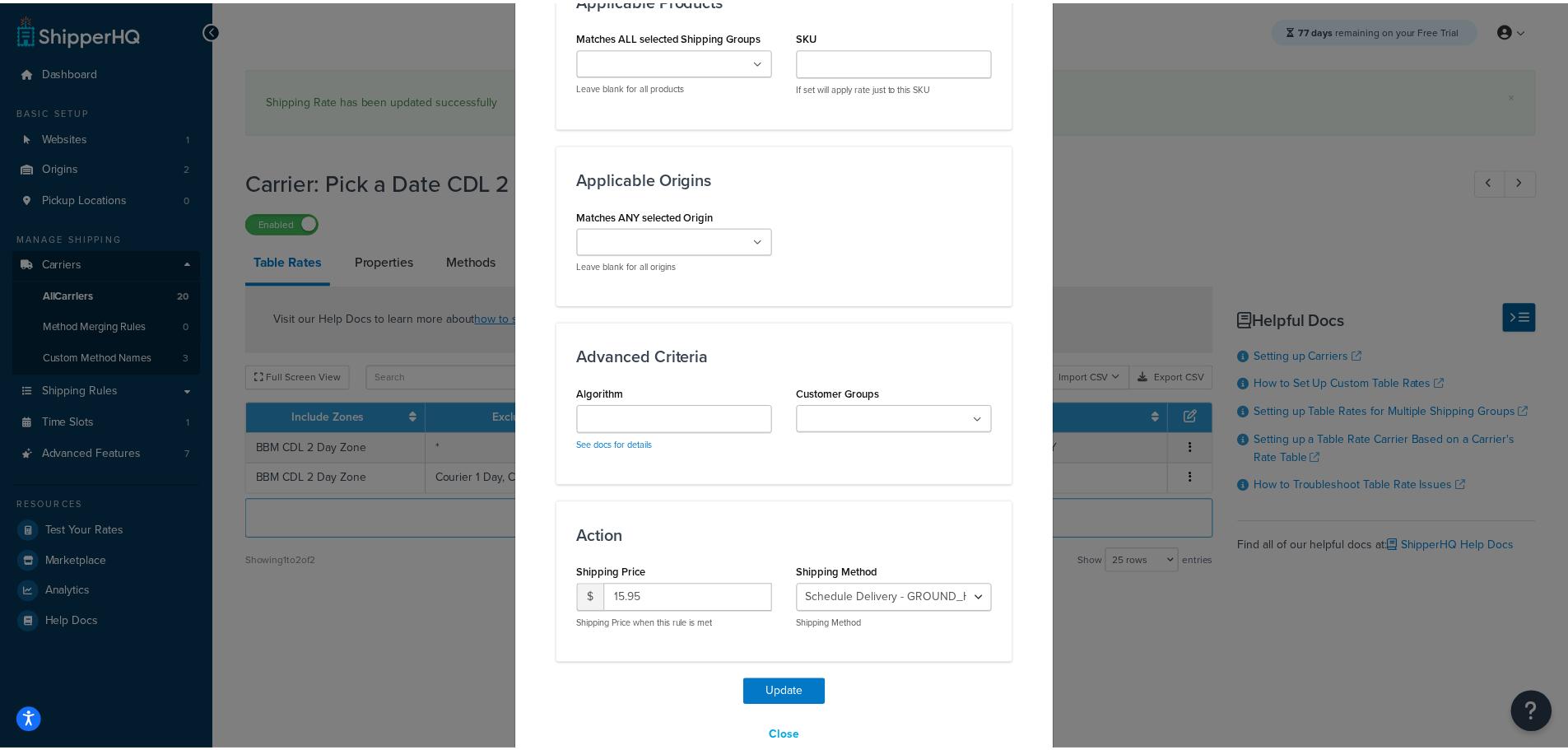
scroll to position [1005, 0]
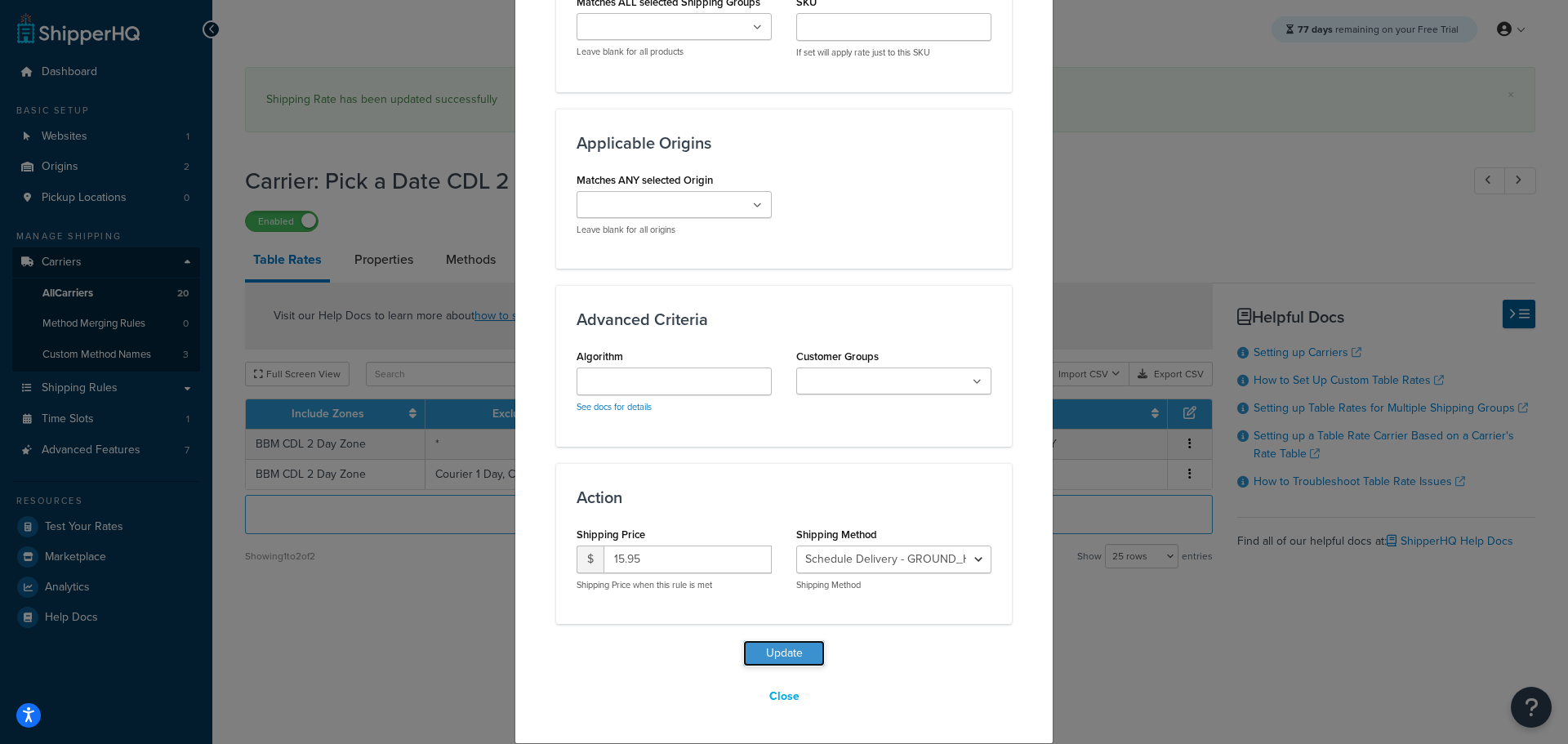
click at [774, 653] on button "Update" at bounding box center [784, 653] width 82 height 26
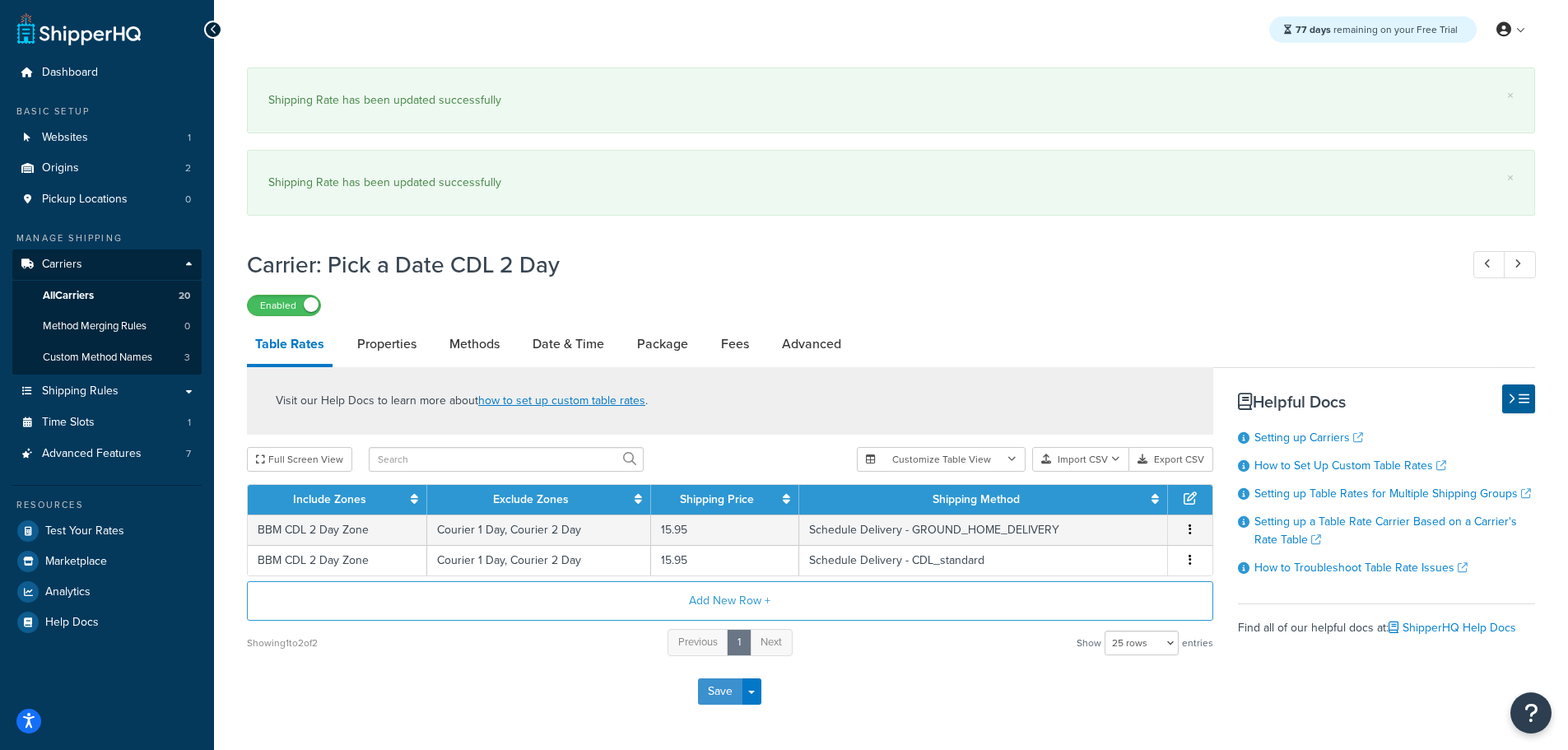
click at [713, 685] on button "Save" at bounding box center [719, 691] width 44 height 27
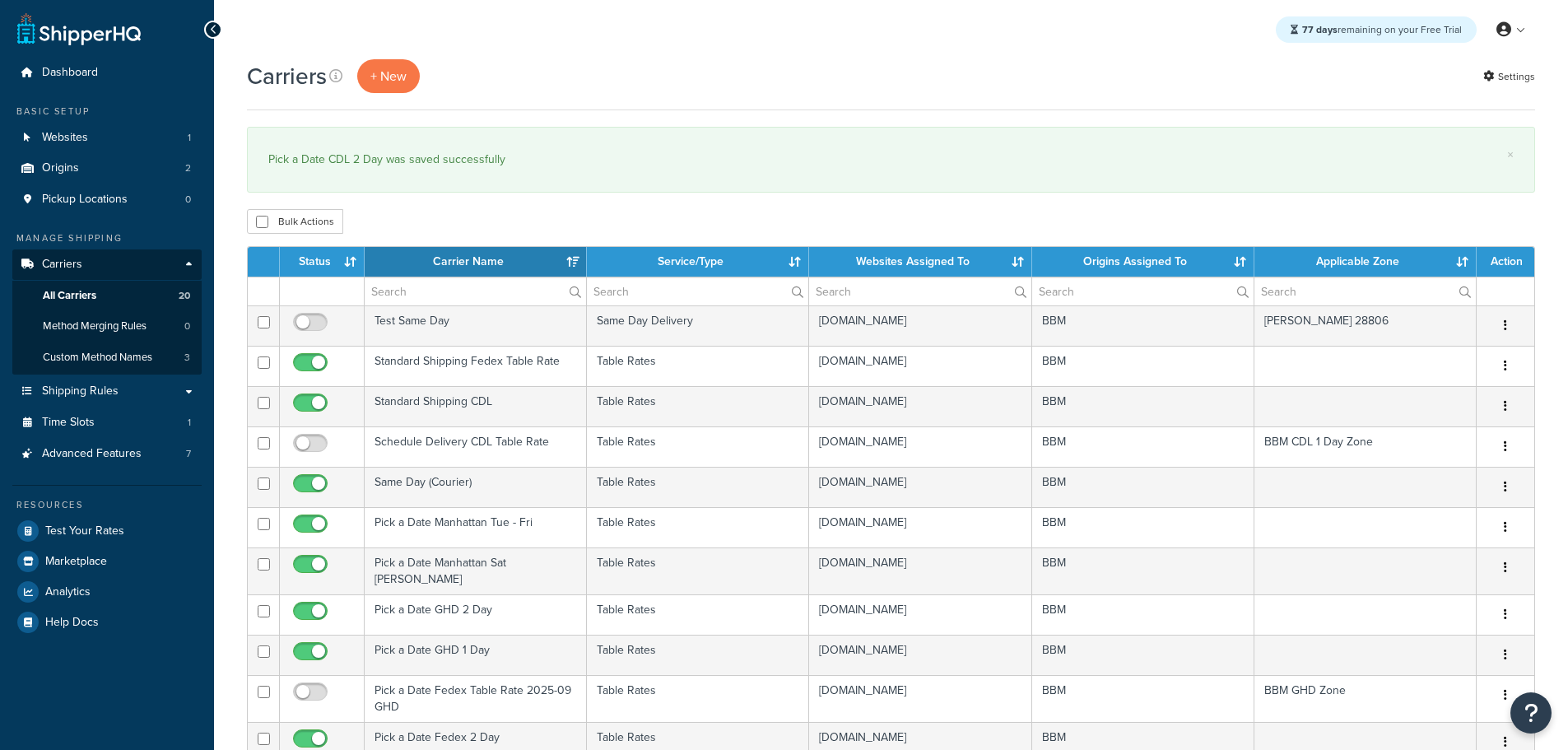
select select "15"
click at [314, 266] on th "Status" at bounding box center [322, 262] width 85 height 30
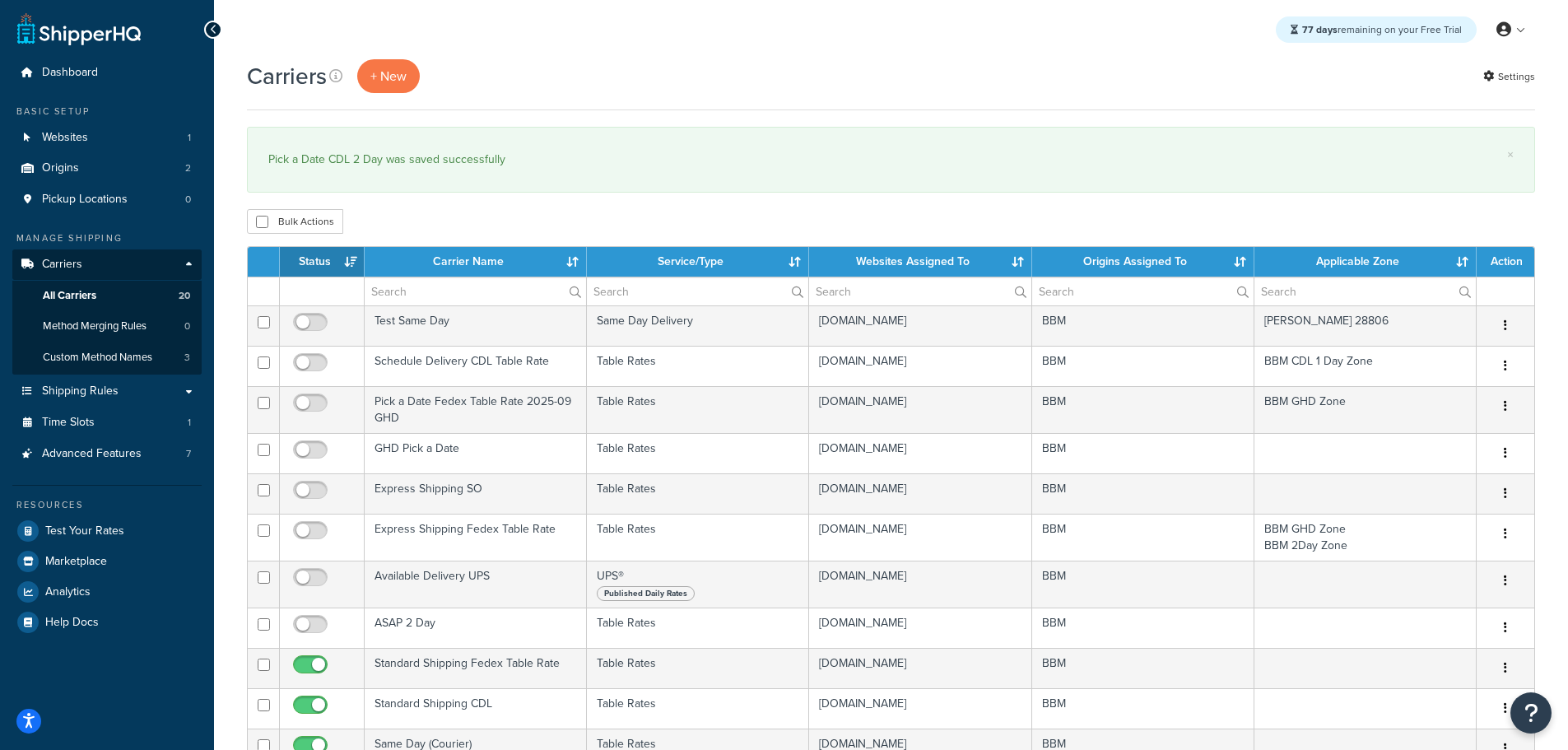
click at [315, 254] on th "Status" at bounding box center [322, 262] width 85 height 30
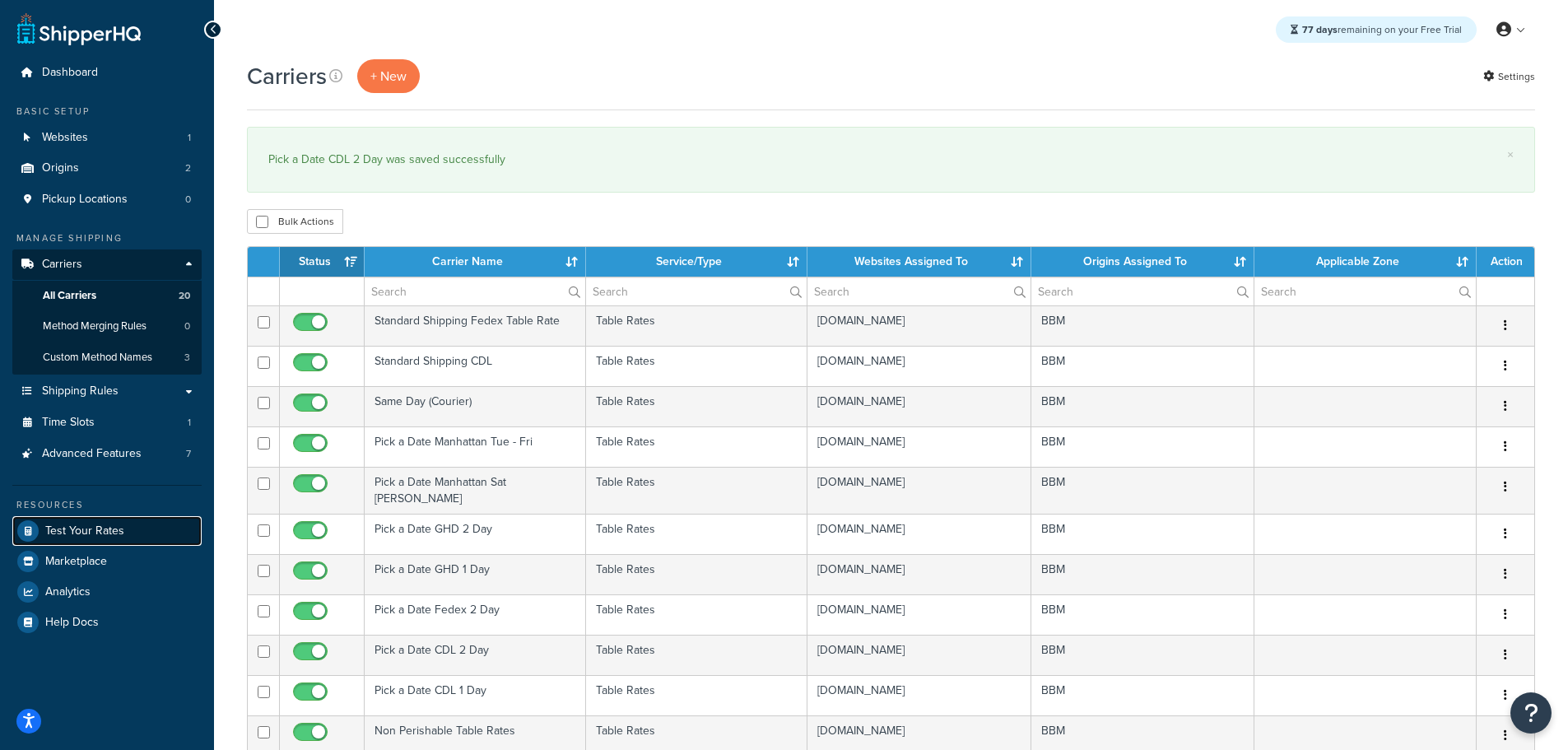
click at [102, 527] on span "Test Your Rates" at bounding box center [85, 531] width 79 height 14
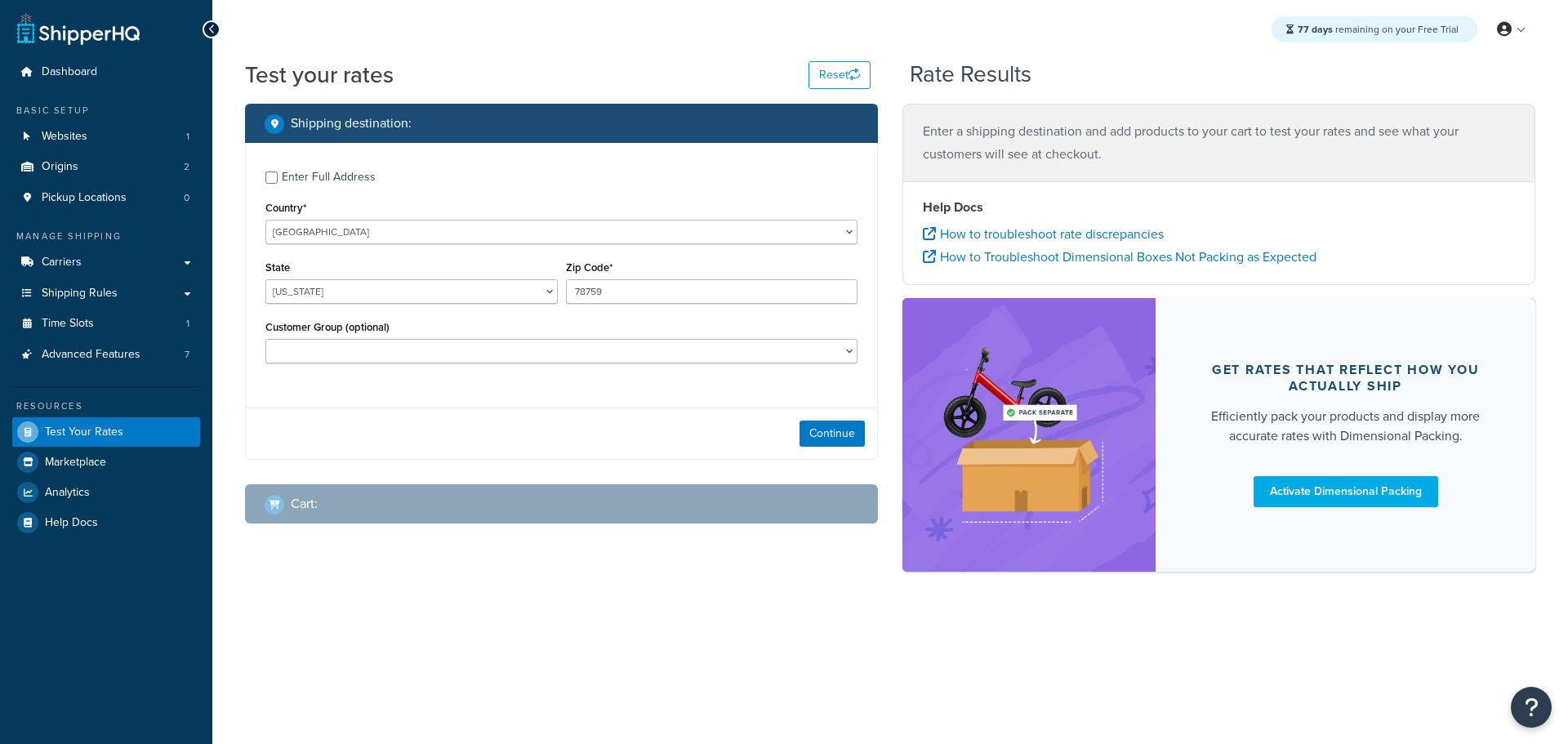
select select "[GEOGRAPHIC_DATA]"
drag, startPoint x: 628, startPoint y: 292, endPoint x: 395, endPoint y: 289, distance: 233.0
click at [395, 289] on div "State [US_STATE] [US_STATE] [US_STATE] [US_STATE] [US_STATE] Armed Forces Ameri…" at bounding box center [561, 286] width 600 height 60
type input "10018"
click at [839, 432] on button "Continue" at bounding box center [832, 434] width 65 height 26
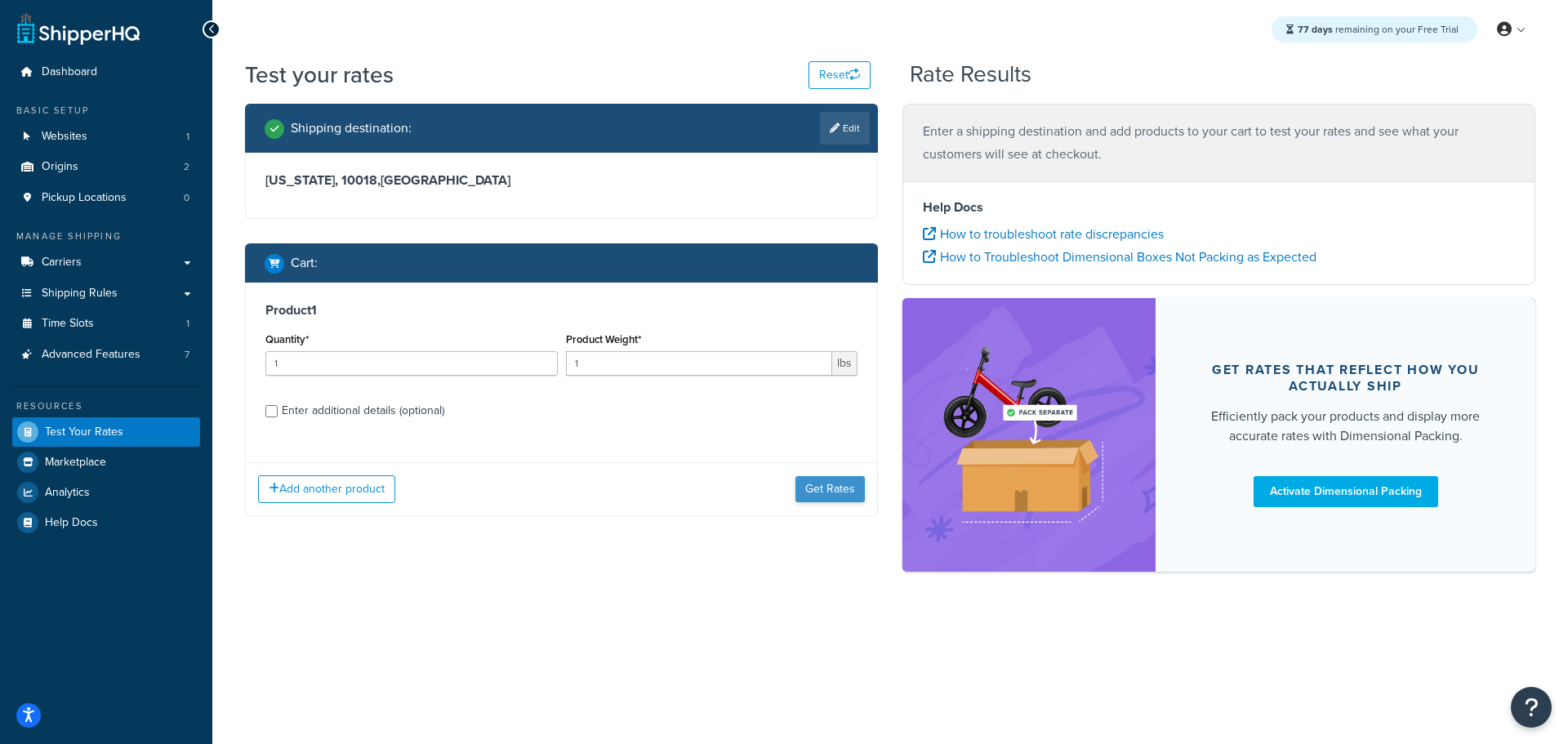
click at [846, 476] on div "Add another product Get Rates" at bounding box center [561, 488] width 632 height 53
click at [847, 482] on button "Get Rates" at bounding box center [830, 489] width 69 height 26
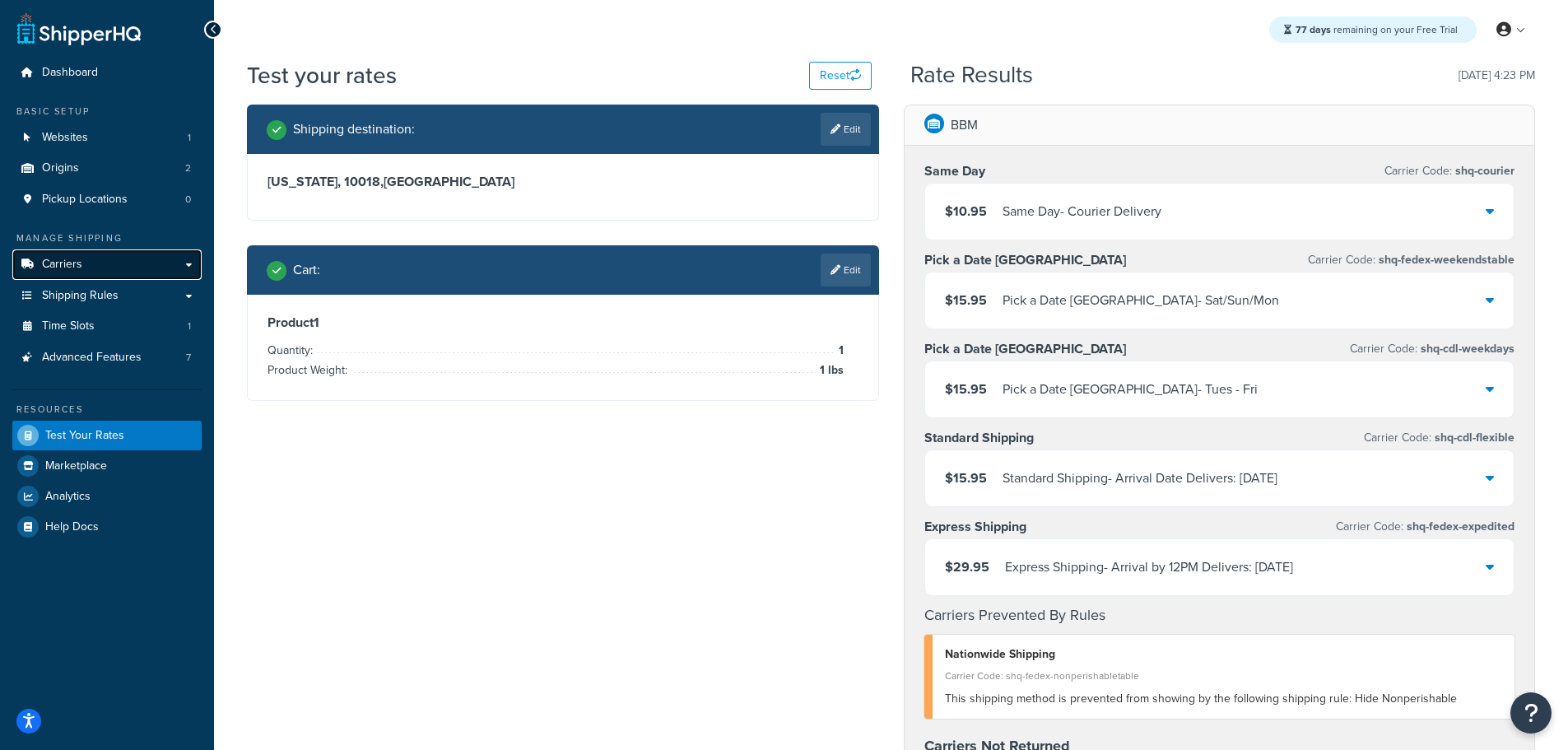
click at [83, 262] on link "Carriers" at bounding box center [107, 264] width 189 height 31
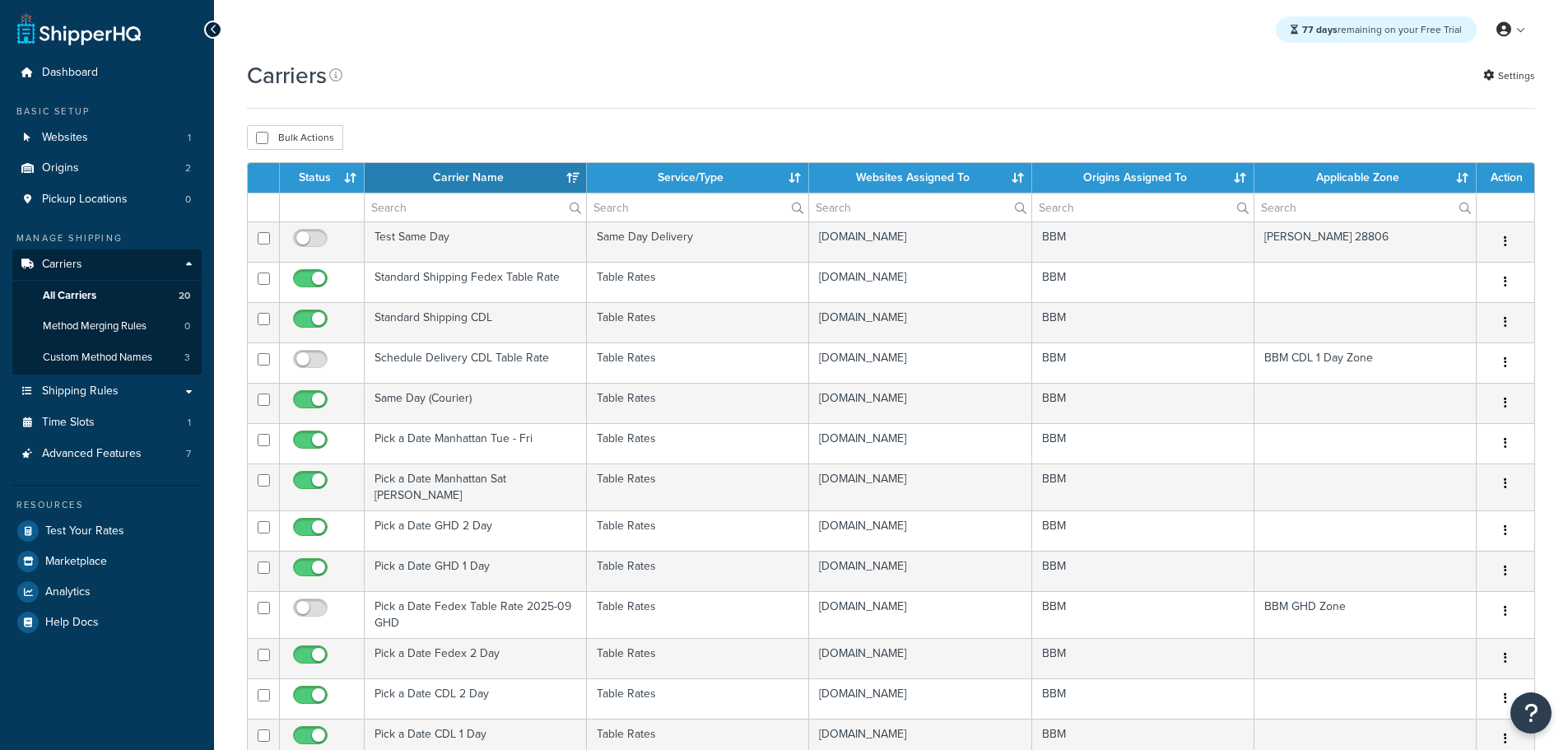
select select "15"
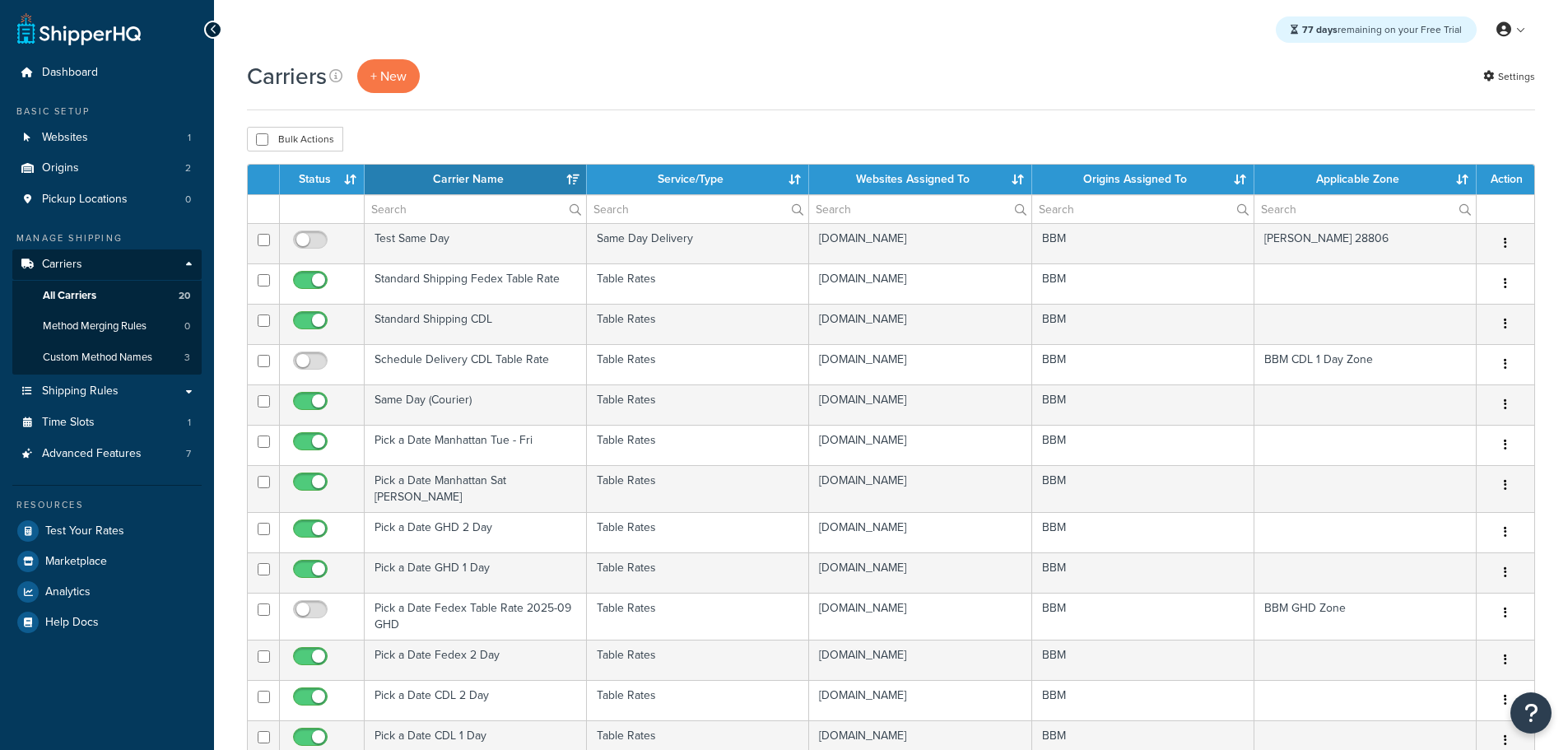
click at [324, 176] on th "Status" at bounding box center [322, 179] width 85 height 30
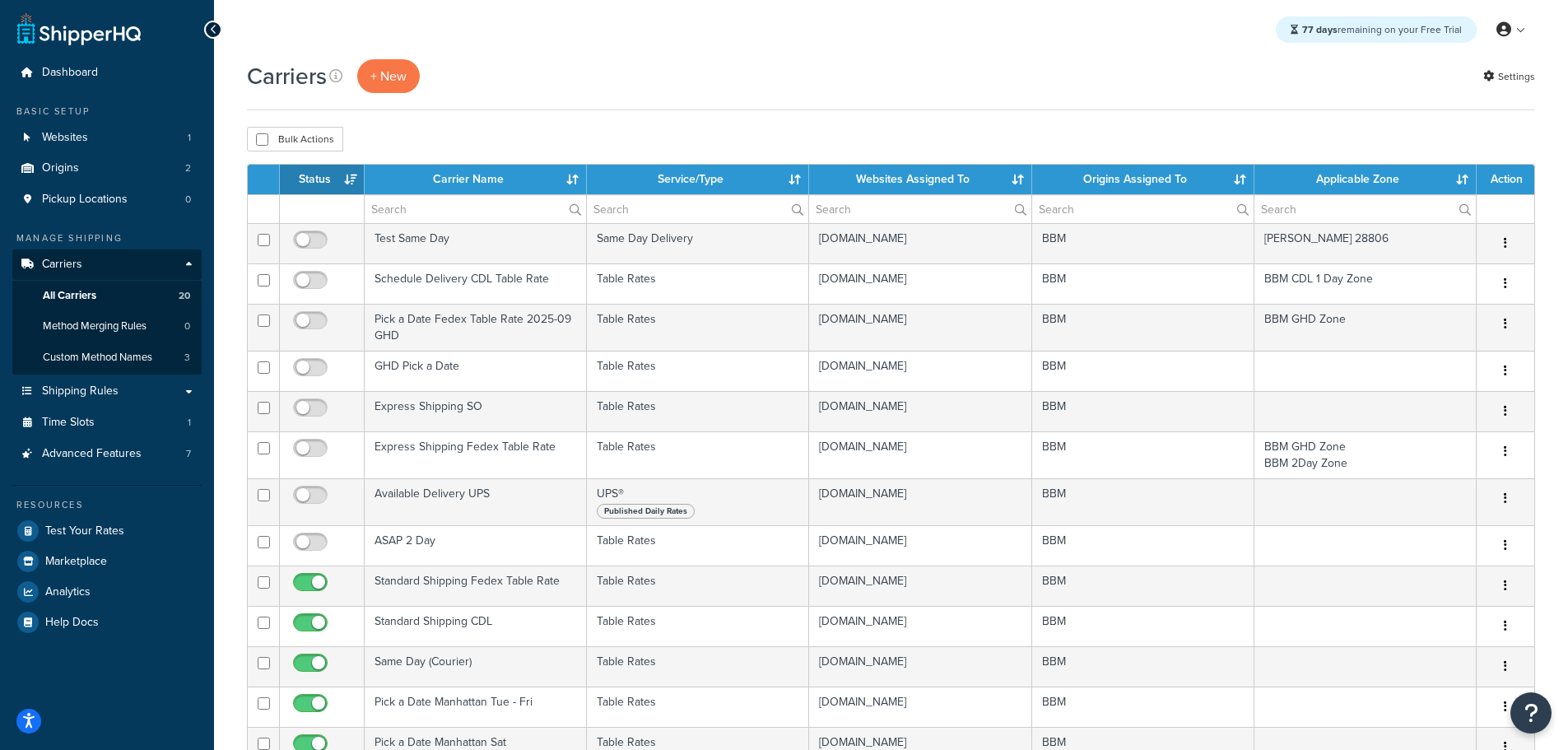
click at [324, 176] on th "Status" at bounding box center [322, 179] width 85 height 30
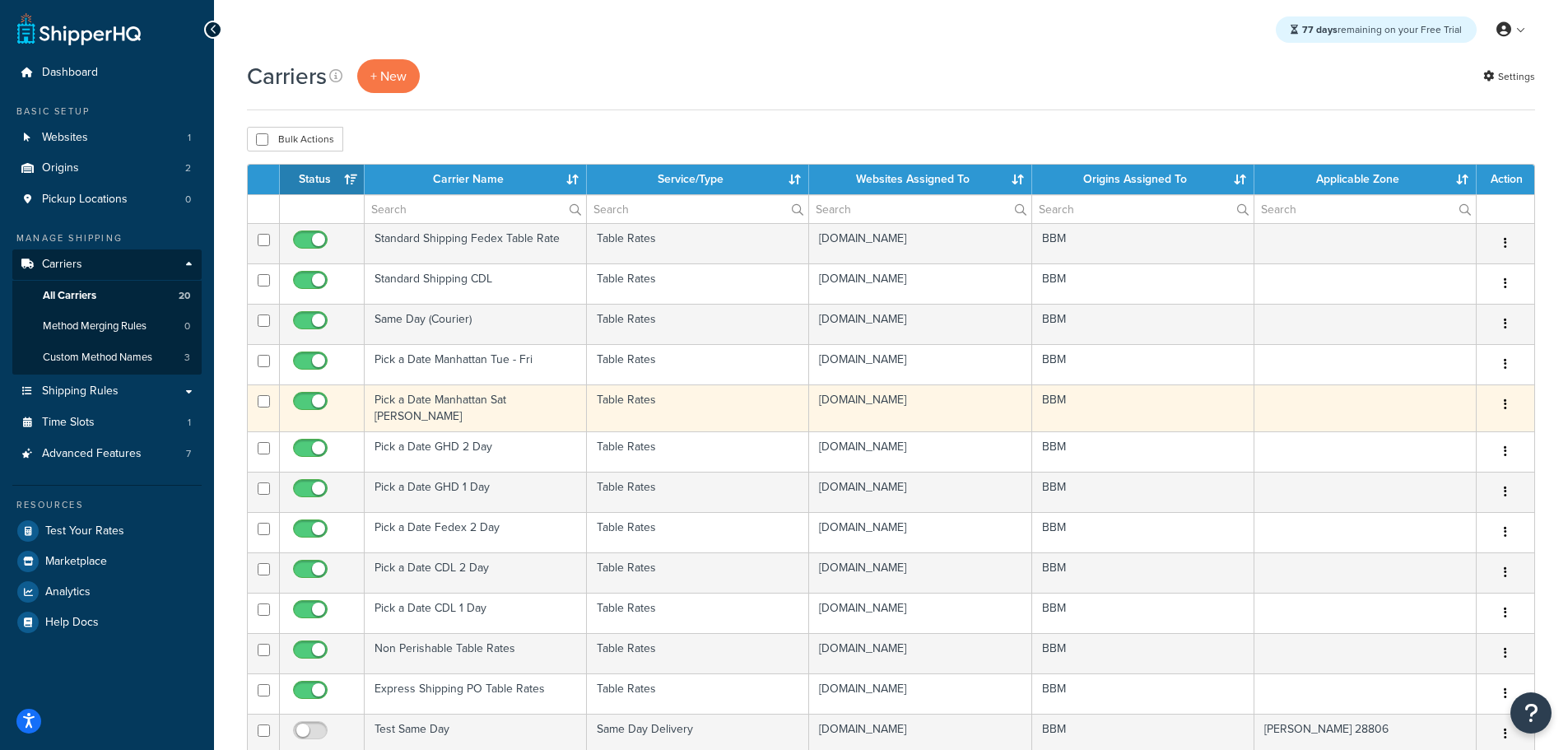
click at [420, 394] on td "Pick a Date Manhattan Sat [PERSON_NAME]" at bounding box center [476, 408] width 222 height 47
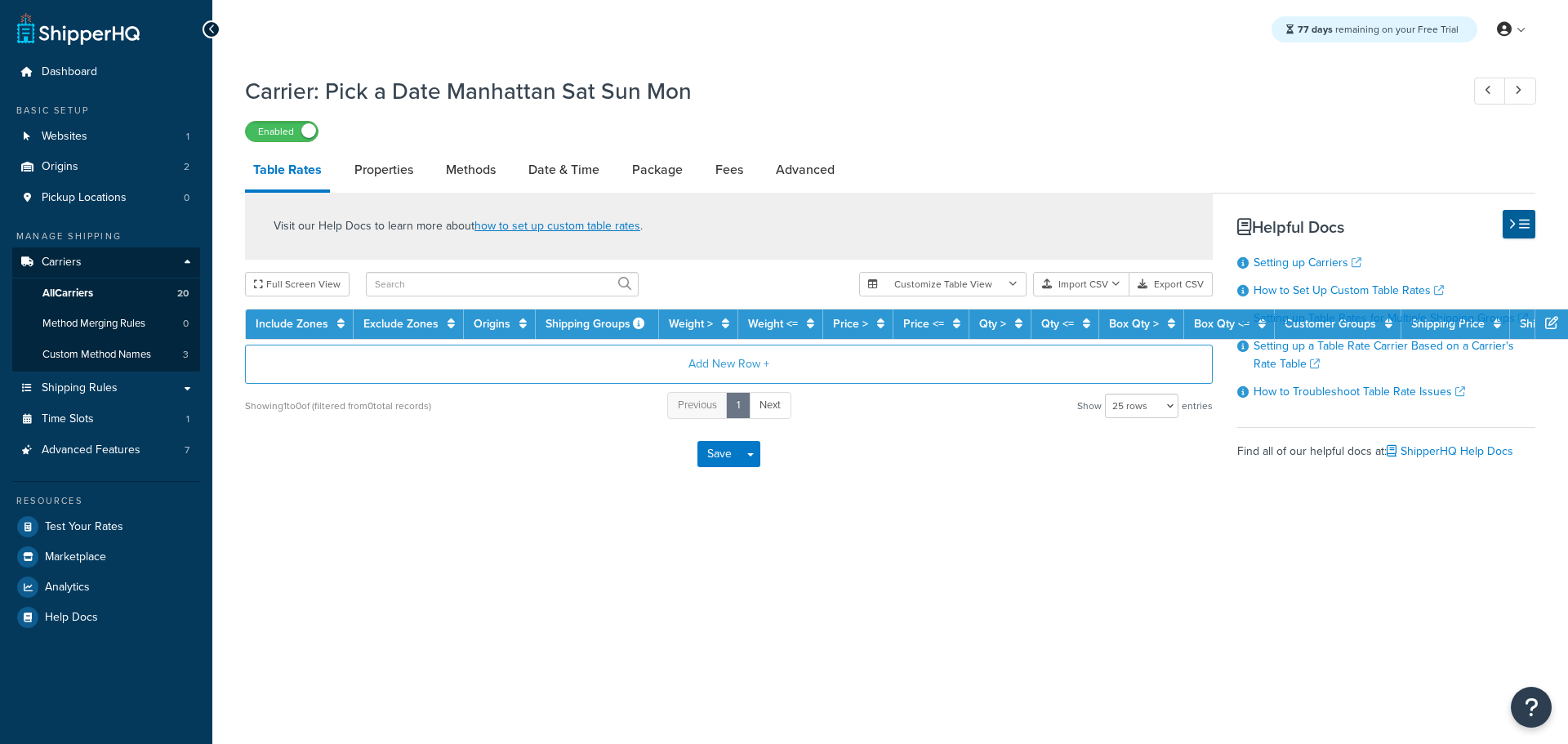
select select "25"
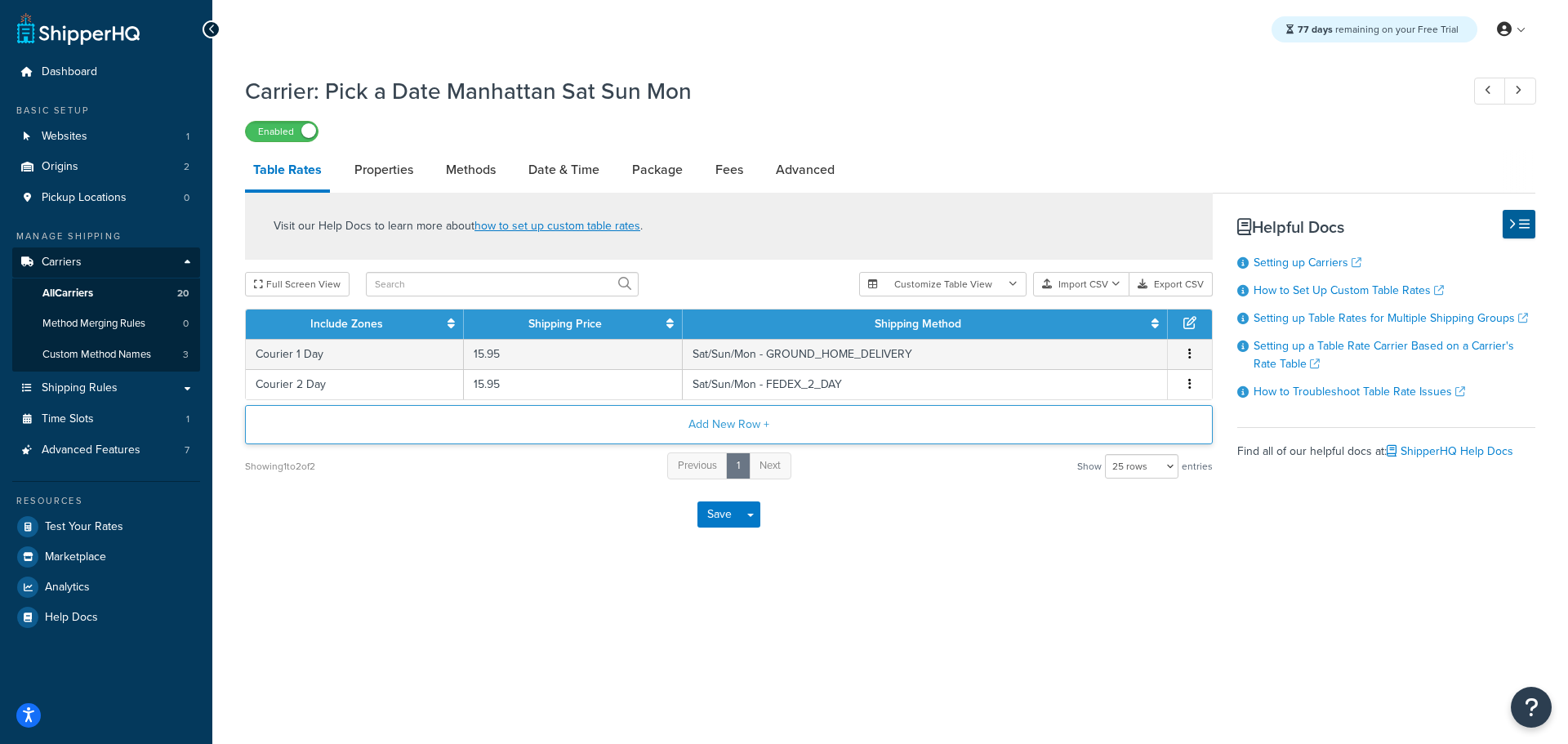
click at [723, 429] on button "Add New Row +" at bounding box center [728, 425] width 968 height 39
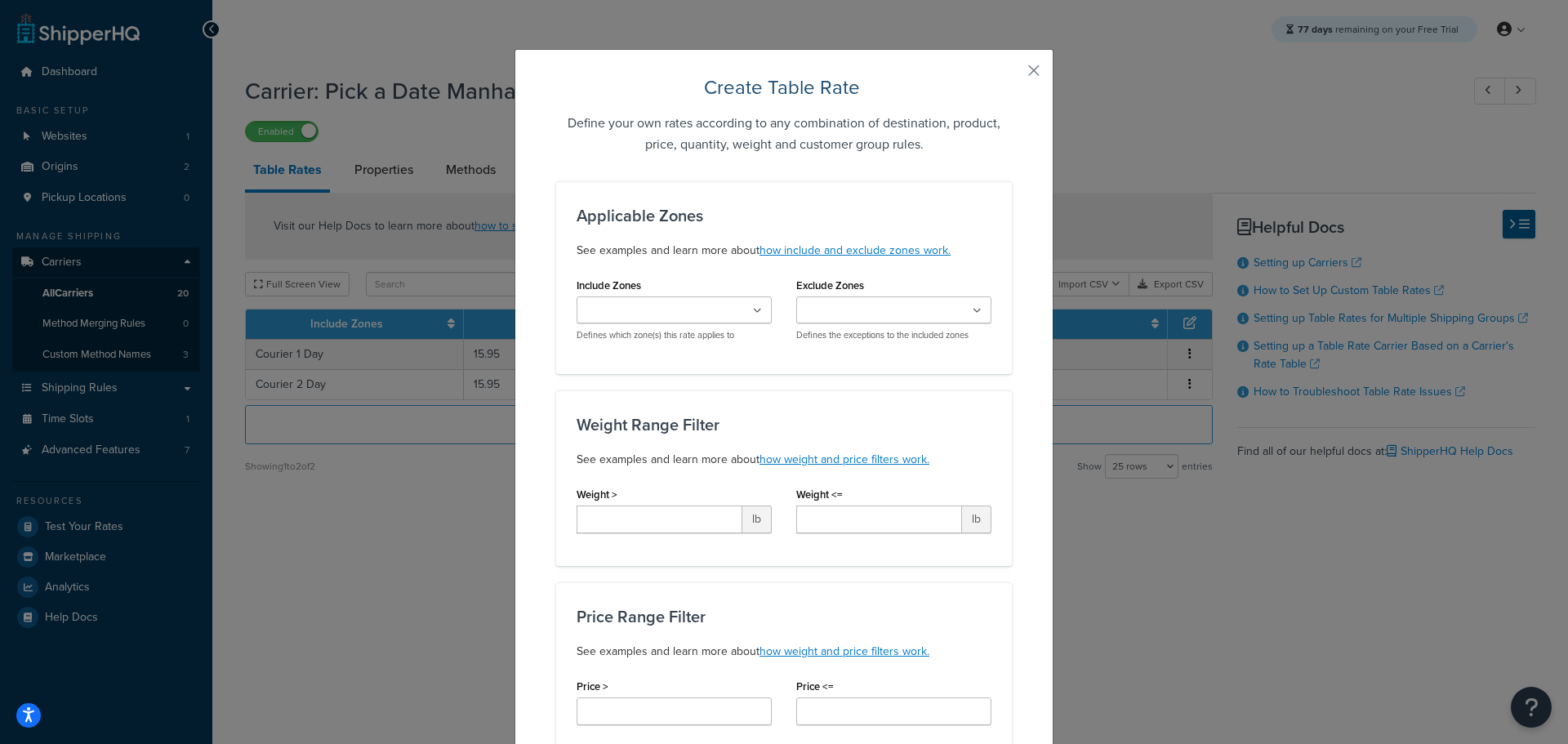
click at [723, 310] on ul at bounding box center [675, 310] width 195 height 27
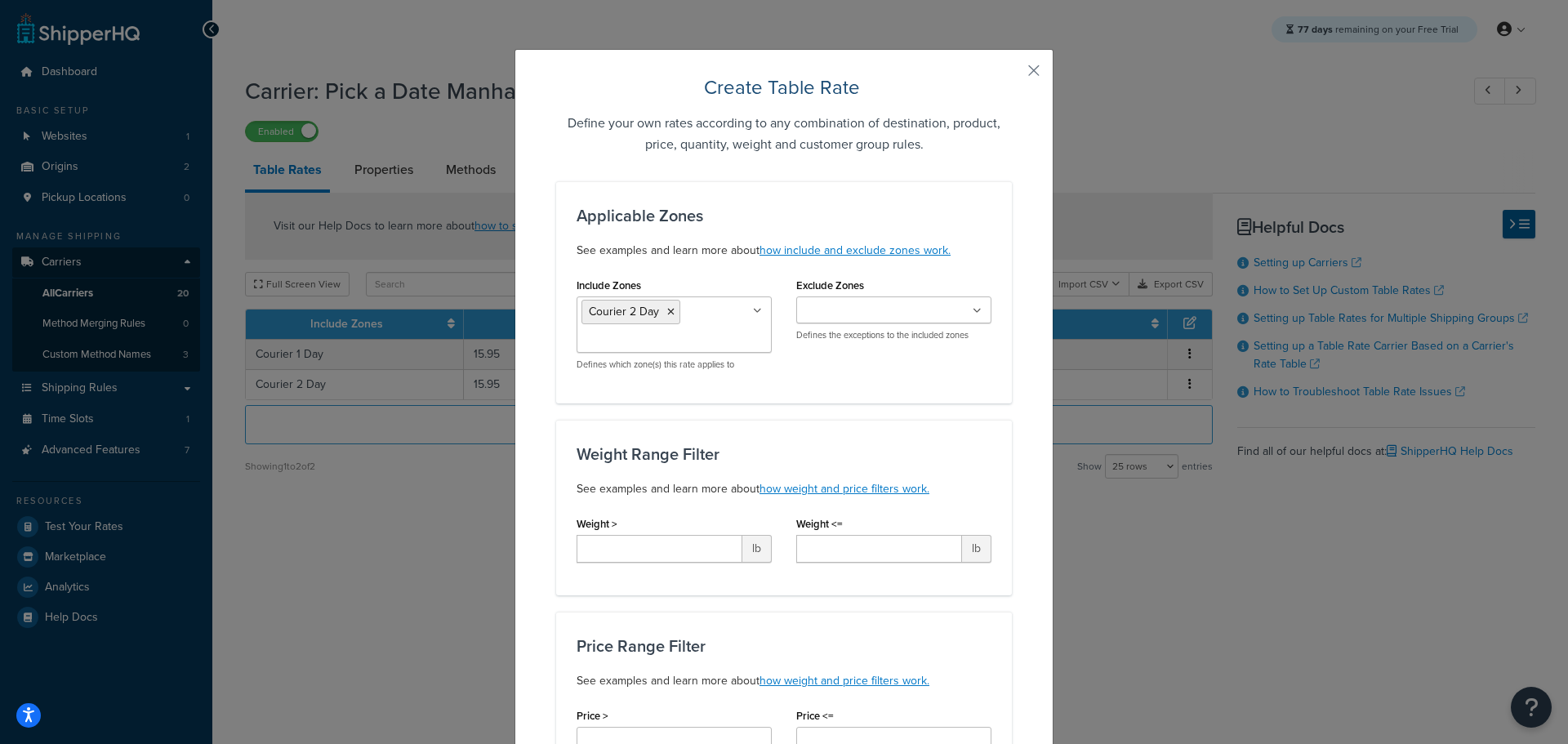
click at [993, 352] on div "Exclude Zones BBM CDL 1 Day Zone Courier Grand Central Courier Fashion District…" at bounding box center [893, 313] width 220 height 80
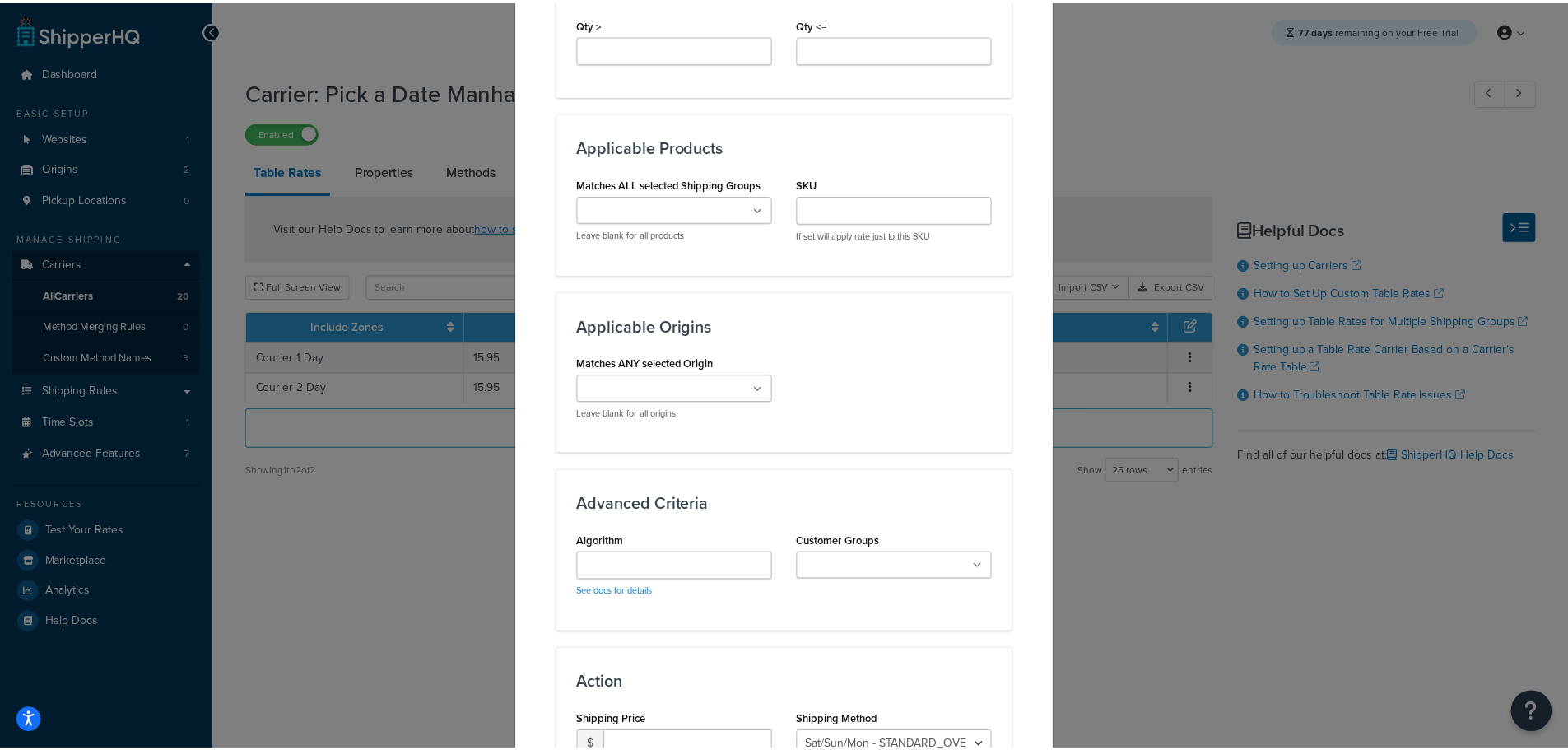
scroll to position [1040, 0]
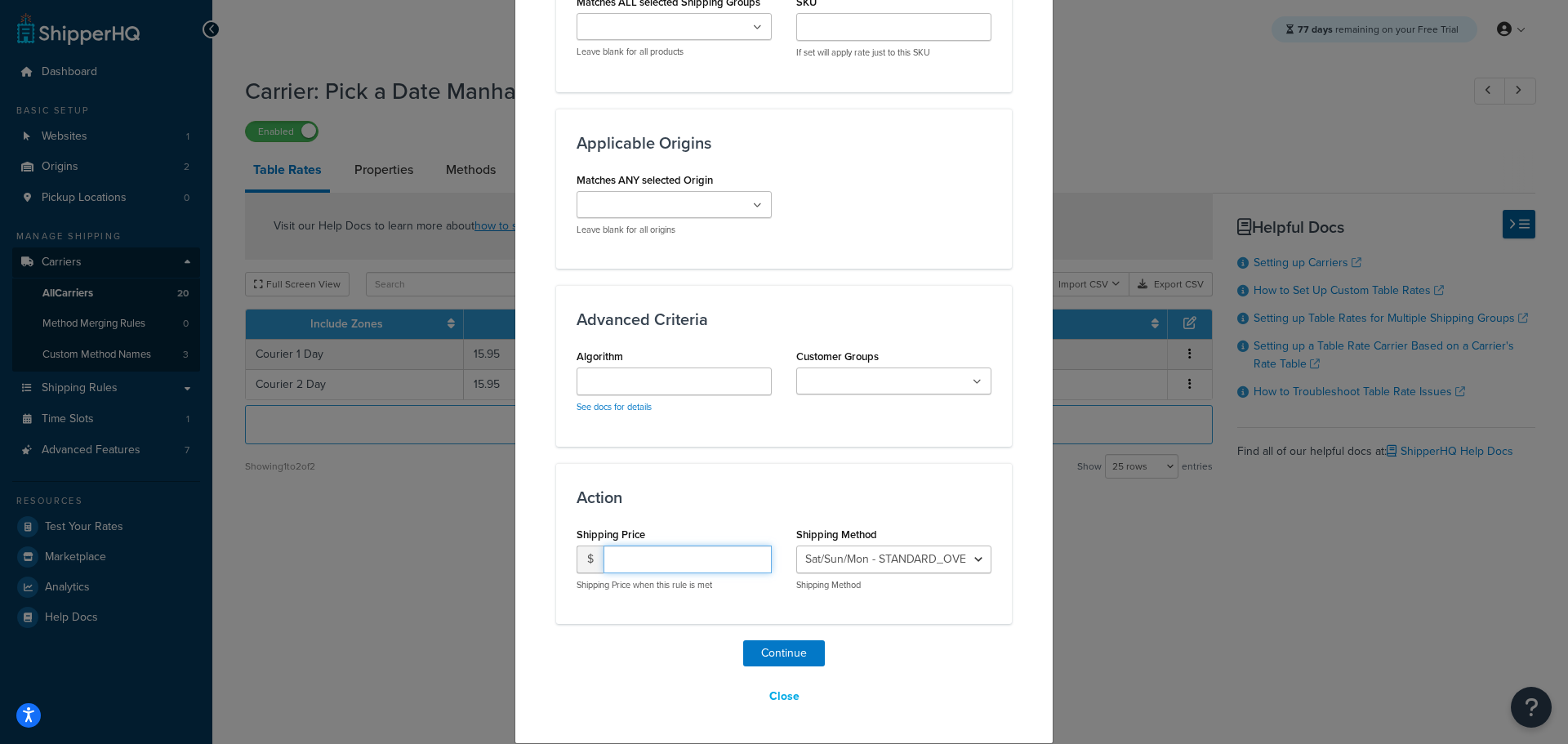
click at [642, 557] on input "number" at bounding box center [687, 559] width 168 height 27
type input "15.95"
click at [772, 653] on button "Continue" at bounding box center [784, 653] width 82 height 26
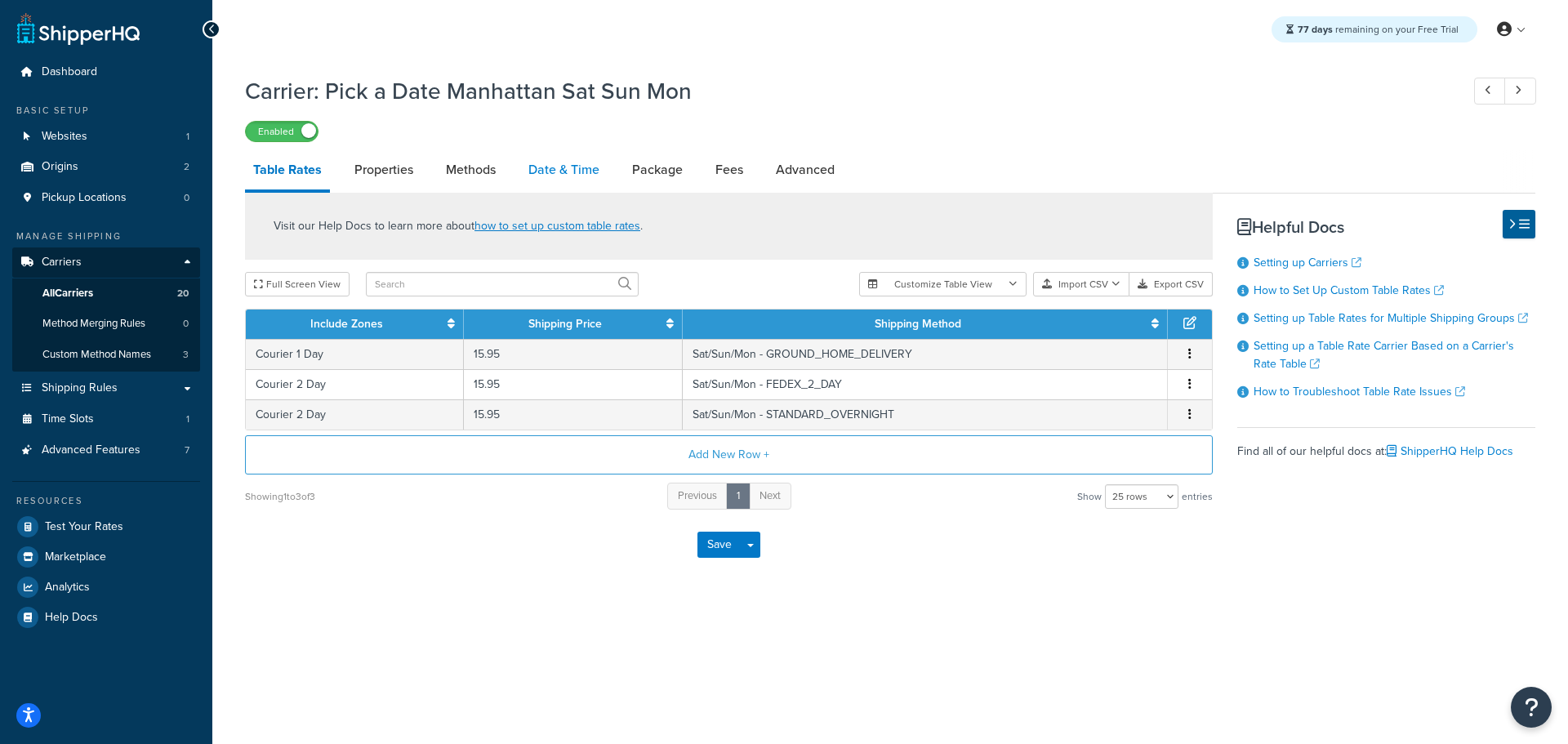
click at [552, 181] on link "Date & Time" at bounding box center [564, 170] width 88 height 39
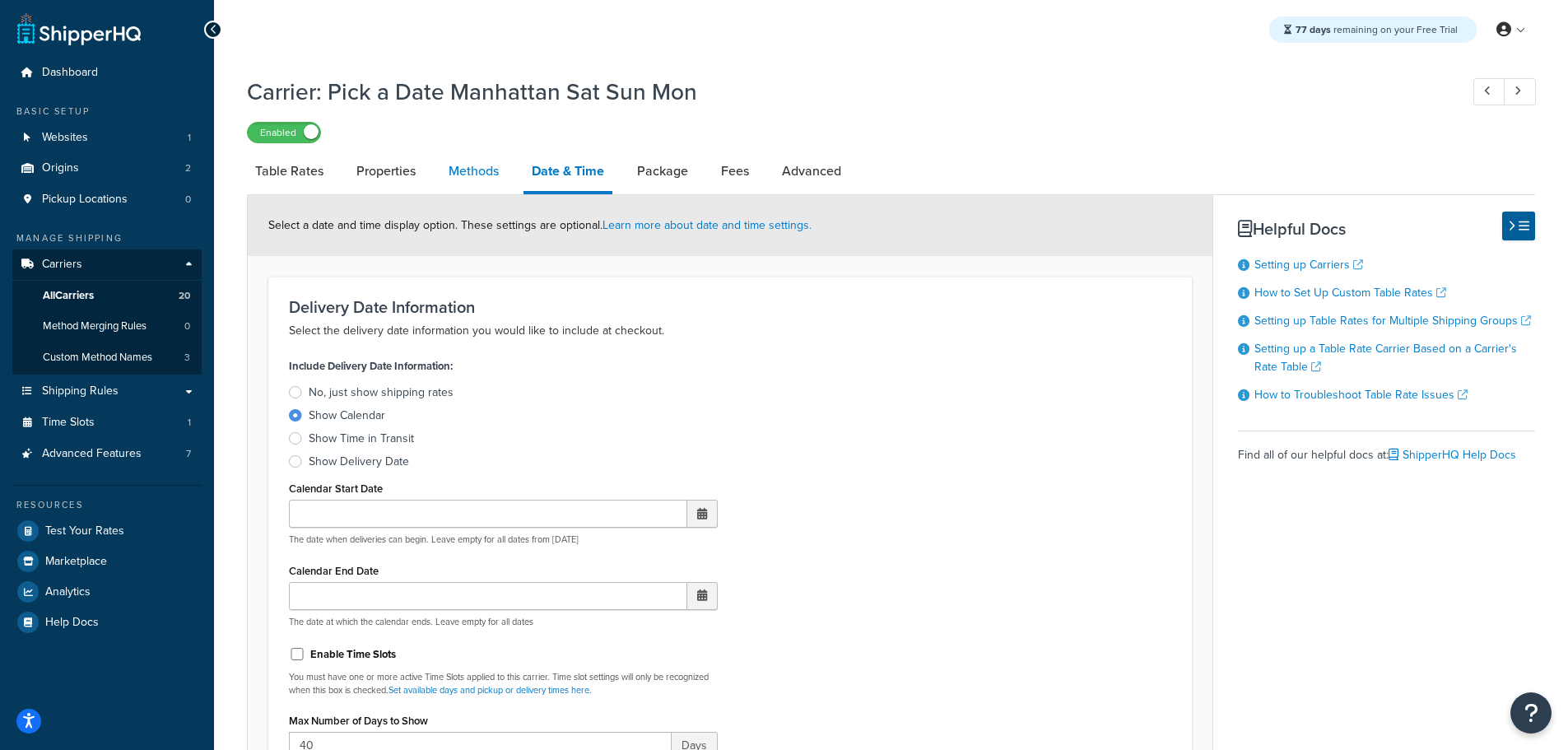
click at [481, 171] on link "Methods" at bounding box center [474, 171] width 67 height 39
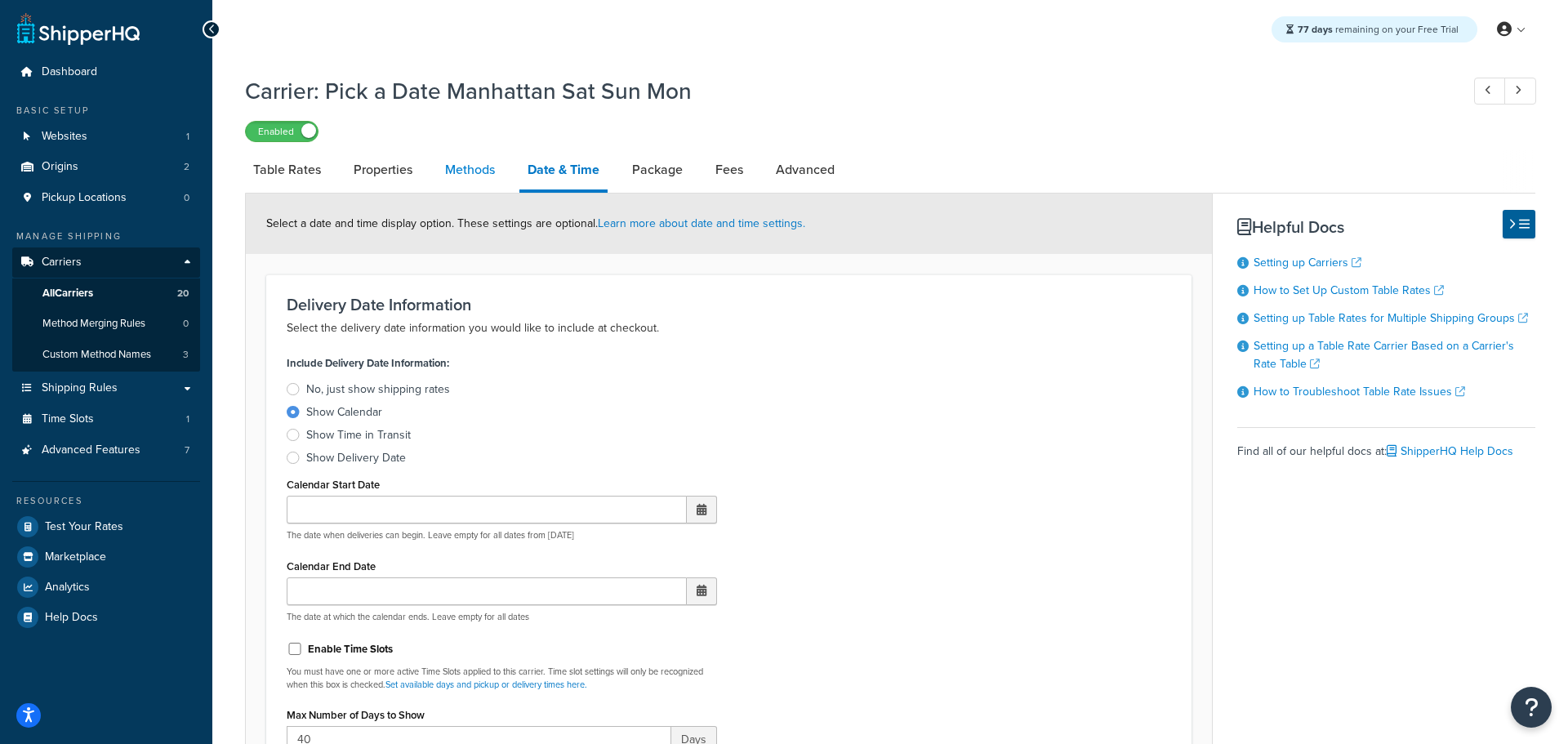
select select "25"
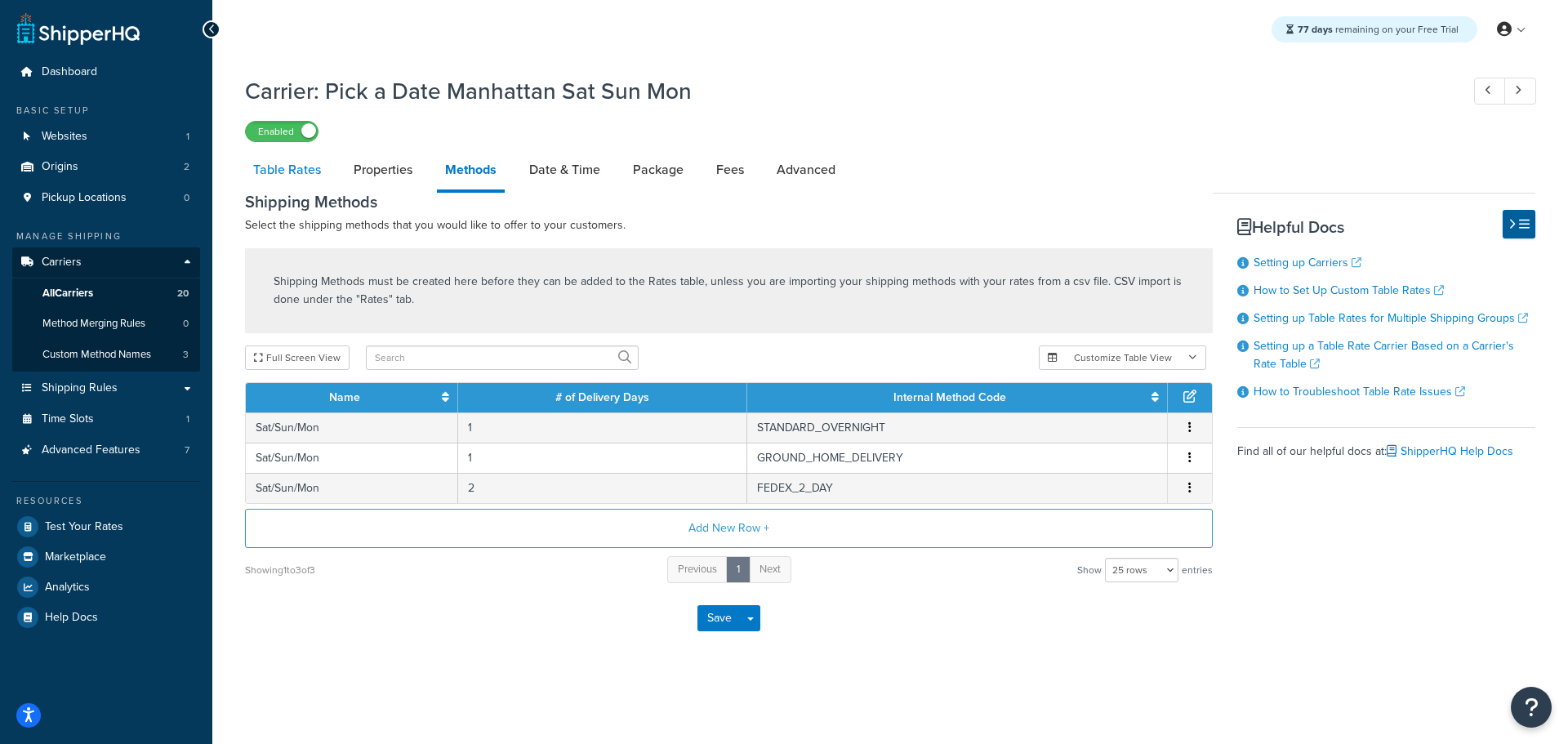
click at [282, 168] on link "Table Rates" at bounding box center [287, 170] width 84 height 39
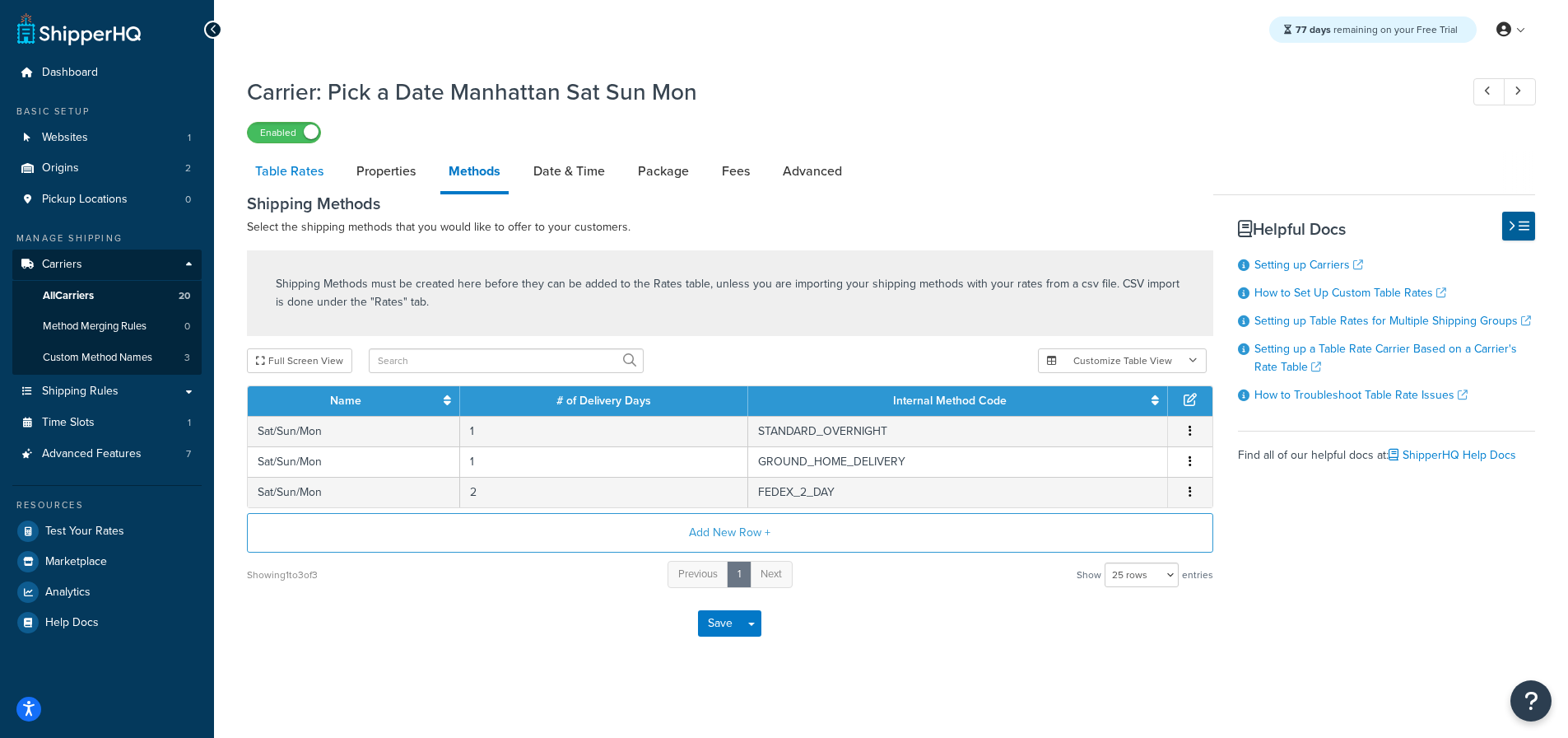
select select "25"
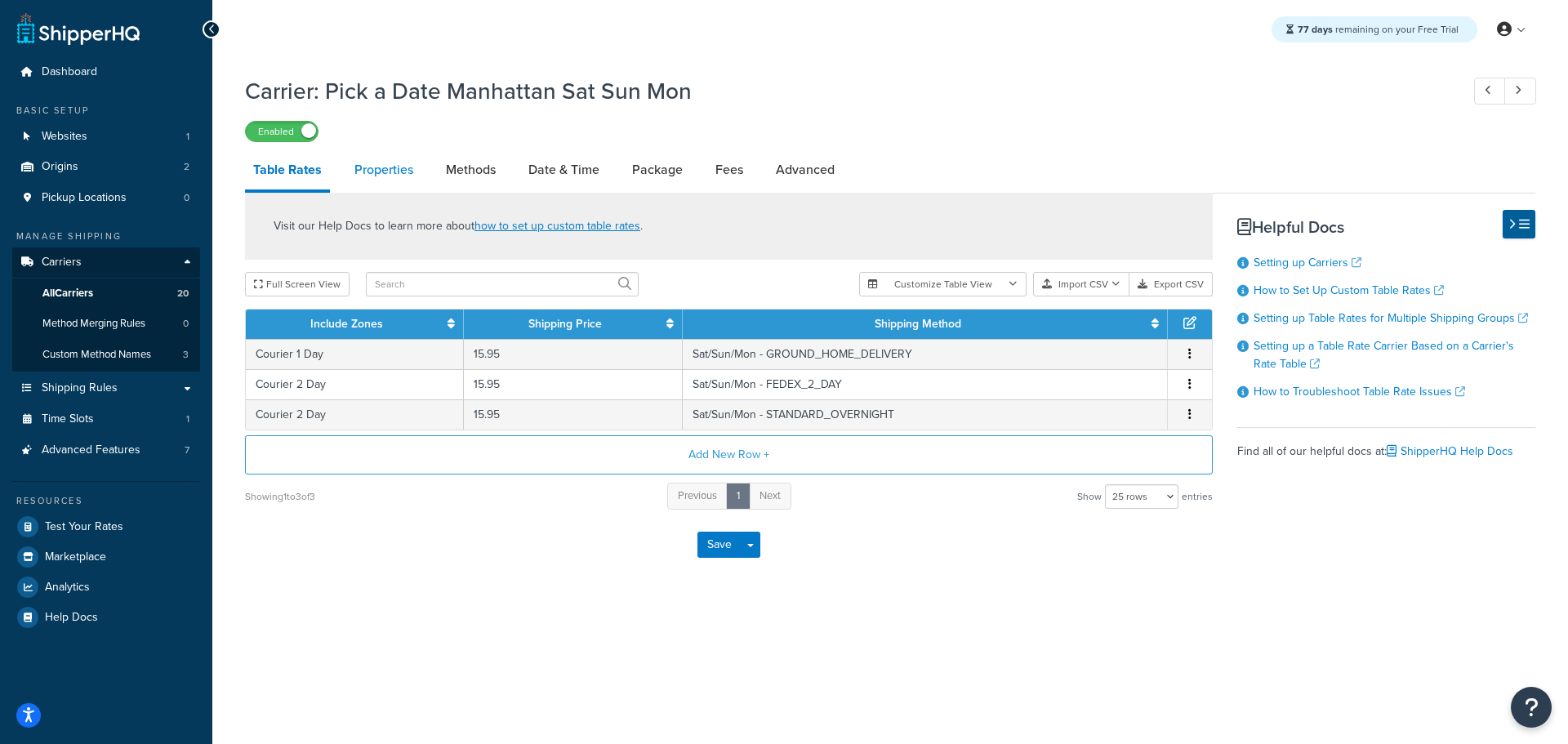
click at [377, 177] on link "Properties" at bounding box center [384, 170] width 75 height 39
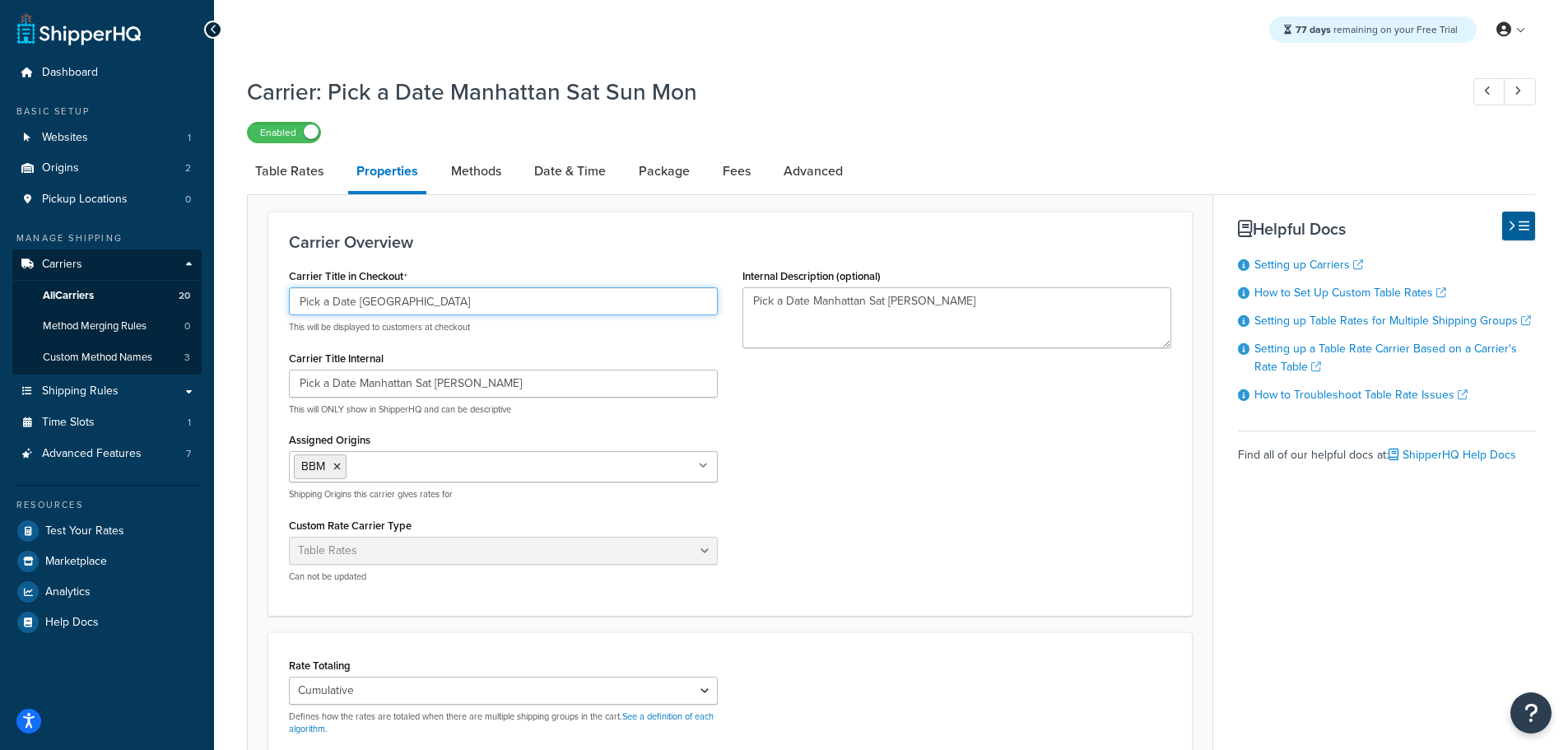
click at [431, 298] on input "Pick a Date Manhattan" at bounding box center [504, 301] width 429 height 28
drag, startPoint x: 452, startPoint y: 304, endPoint x: 147, endPoint y: 294, distance: 305.2
click at [149, 296] on div "Dashboard Basic Setup Websites 1 Origins 2 Pickup Locations 0 Manage Shipping C…" at bounding box center [784, 551] width 1568 height 1103
type input "Pick a Date Manhattan 1 Day"
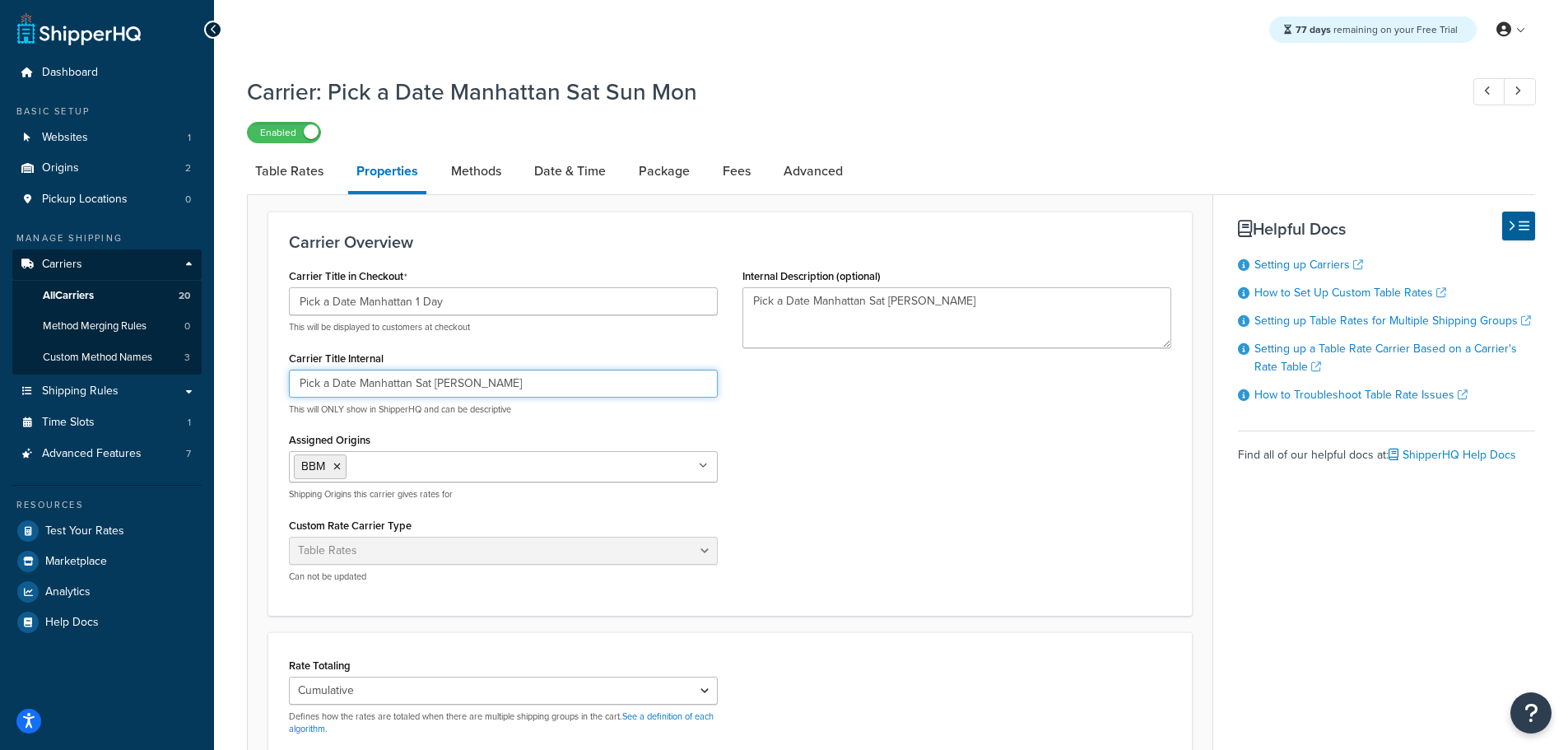
drag, startPoint x: 412, startPoint y: 385, endPoint x: 135, endPoint y: 373, distance: 277.3
click at [138, 374] on div "Dashboard Basic Setup Websites 1 Origins 2 Pickup Locations 0 Manage Shipping C…" at bounding box center [784, 551] width 1568 height 1103
paste input "1 Day"
type input "Pick a Date Manhattan 1 Day Sat Sun Mon"
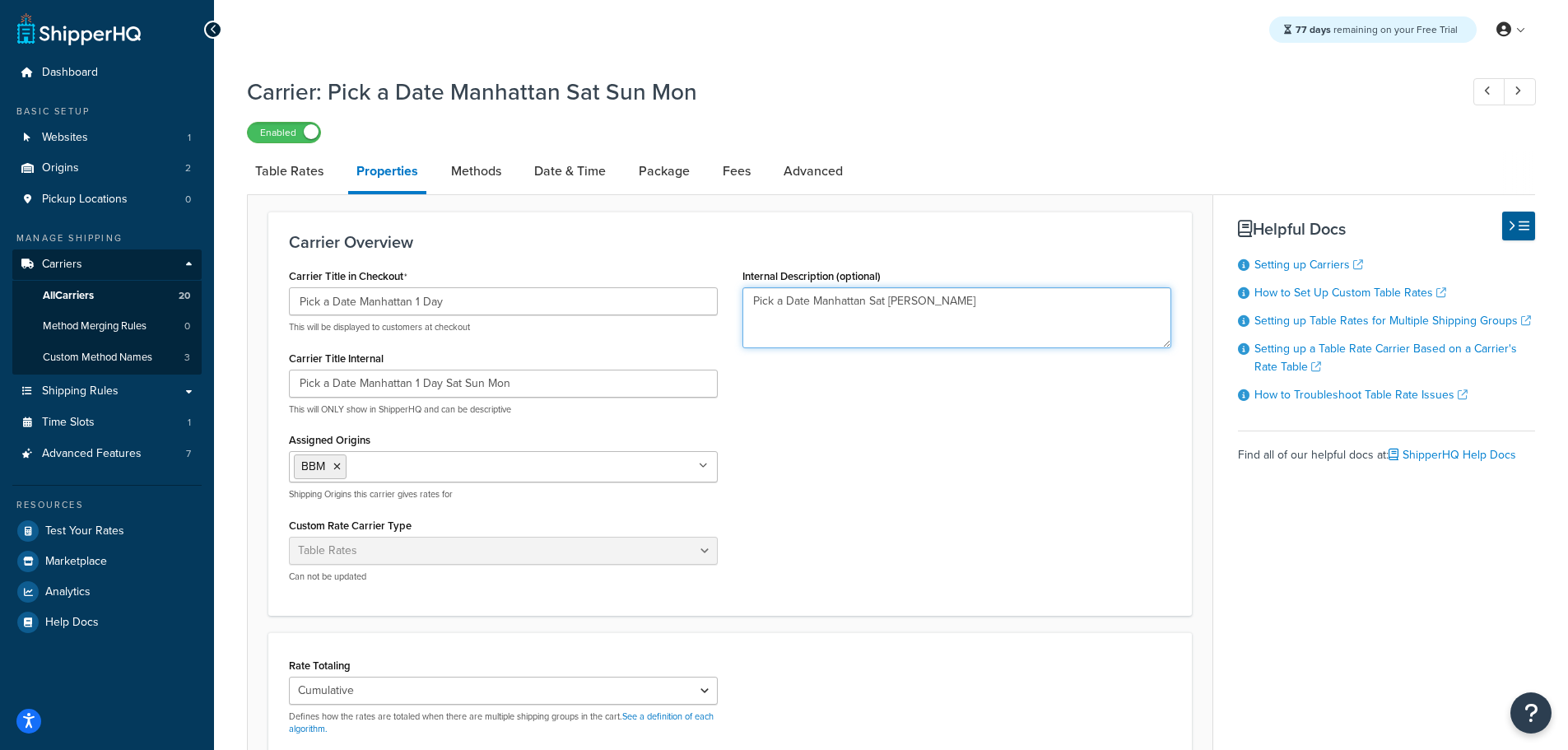
drag, startPoint x: 865, startPoint y: 305, endPoint x: 567, endPoint y: 287, distance: 298.5
click at [600, 287] on div "Carrier Title in Checkout Pick a Date Manhattan 1 Day This will be displayed to…" at bounding box center [730, 430] width 907 height 331
paste textarea "1 Day"
type textarea "Pick a Date Manhattan 1 Day Sat Sun Mon"
click at [283, 185] on link "Table Rates" at bounding box center [289, 171] width 85 height 39
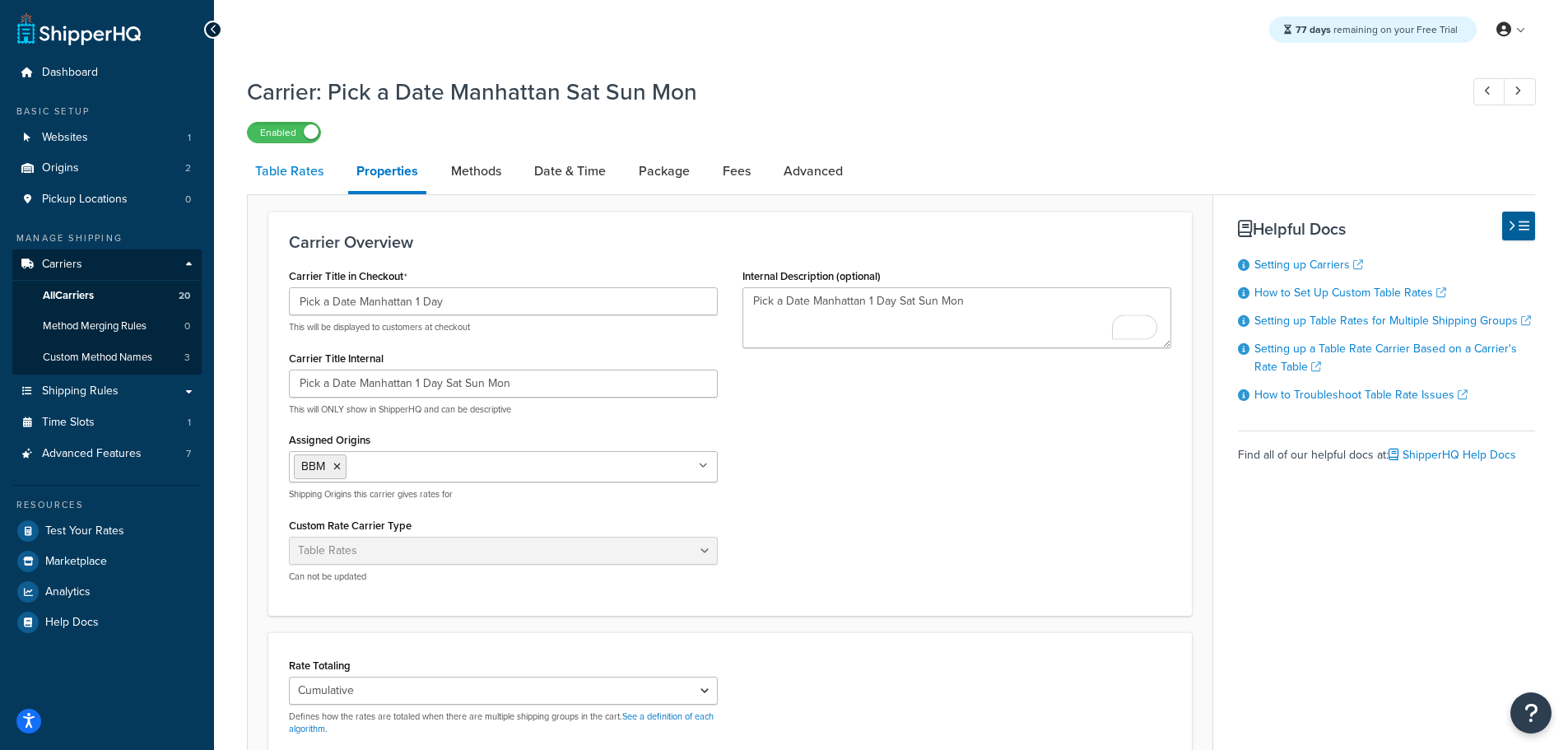
select select "25"
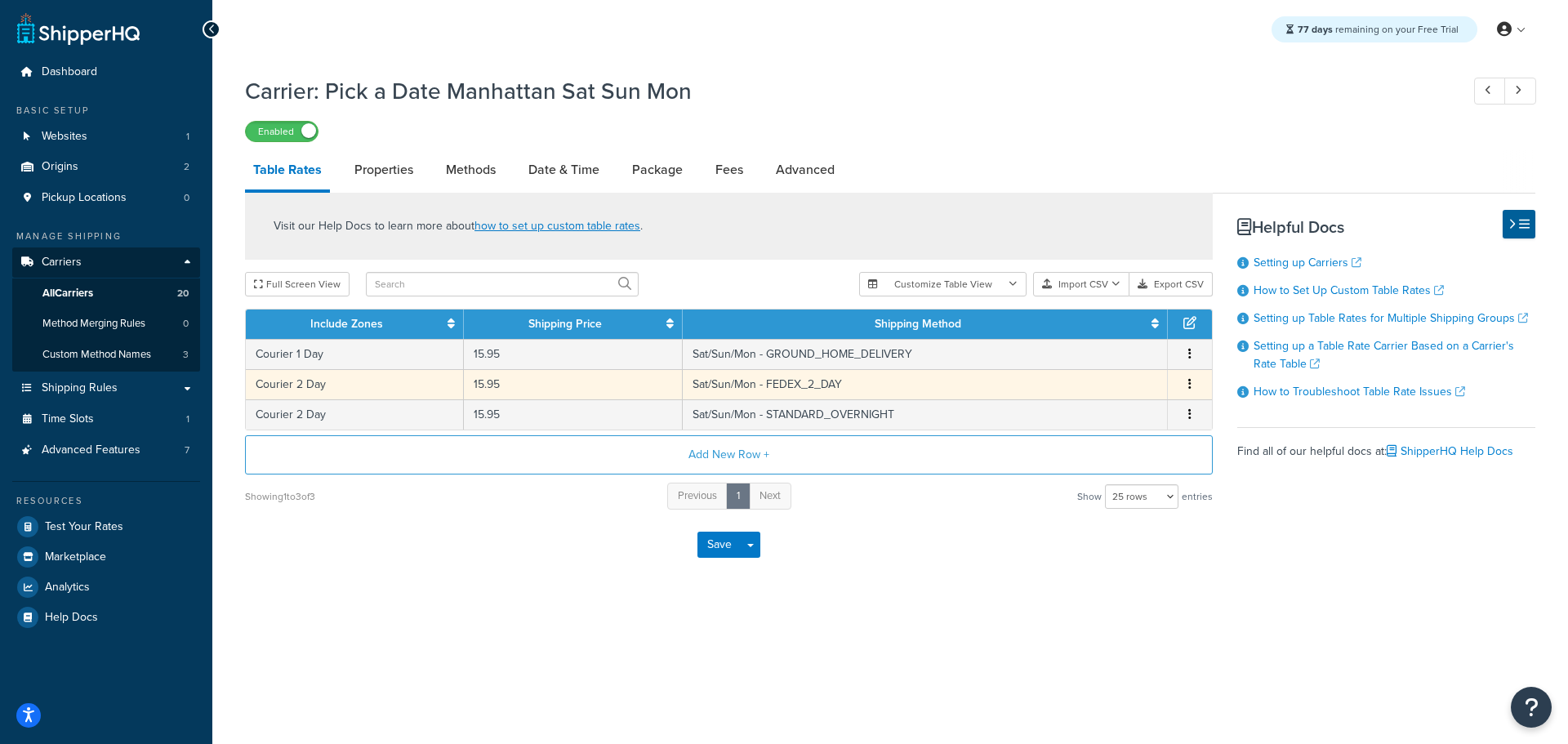
click at [1187, 384] on button "button" at bounding box center [1189, 385] width 13 height 18
click at [1092, 418] on div "Delete" at bounding box center [1106, 419] width 116 height 33
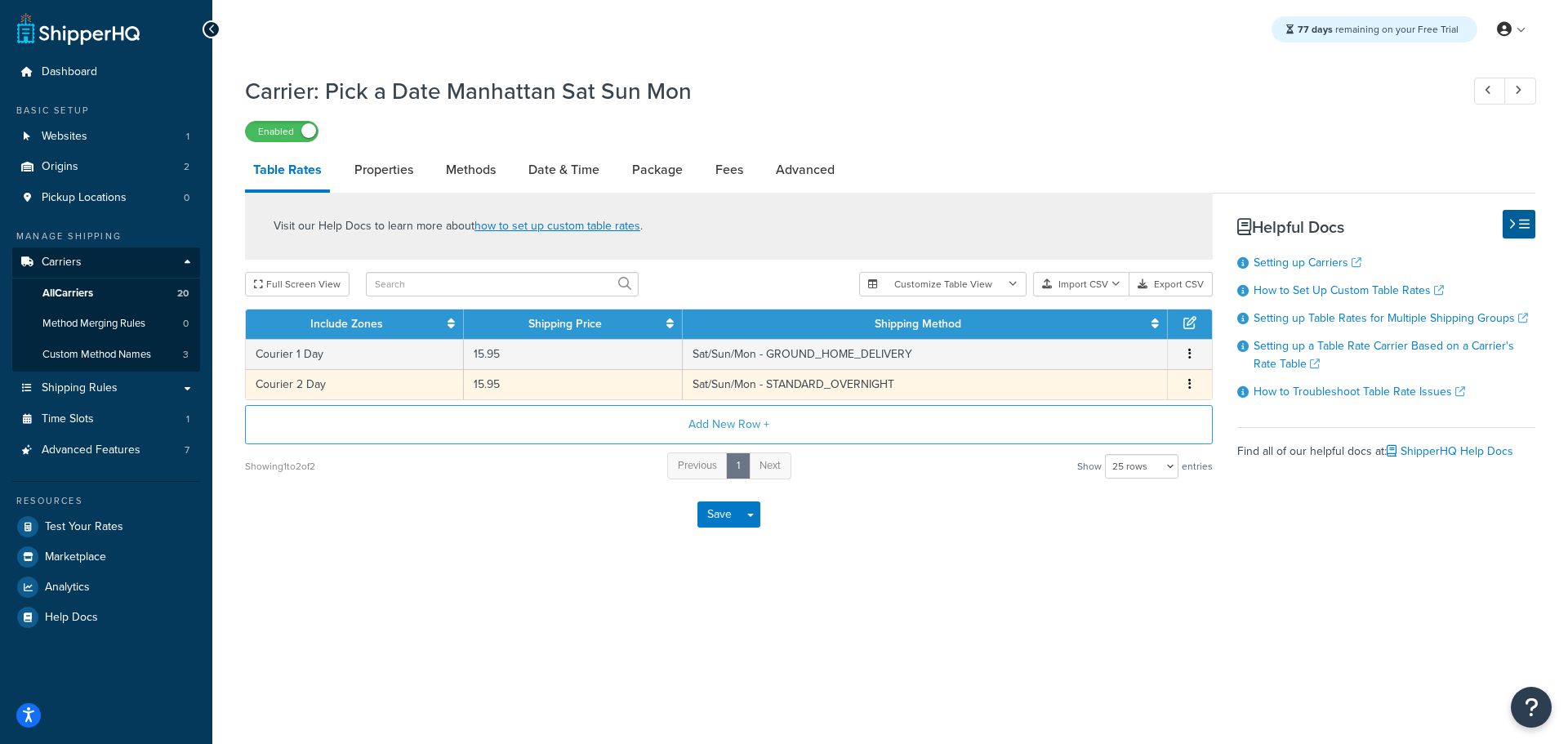
click at [1191, 383] on icon "button" at bounding box center [1189, 384] width 3 height 12
click at [1112, 423] on div "Delete" at bounding box center [1106, 419] width 116 height 33
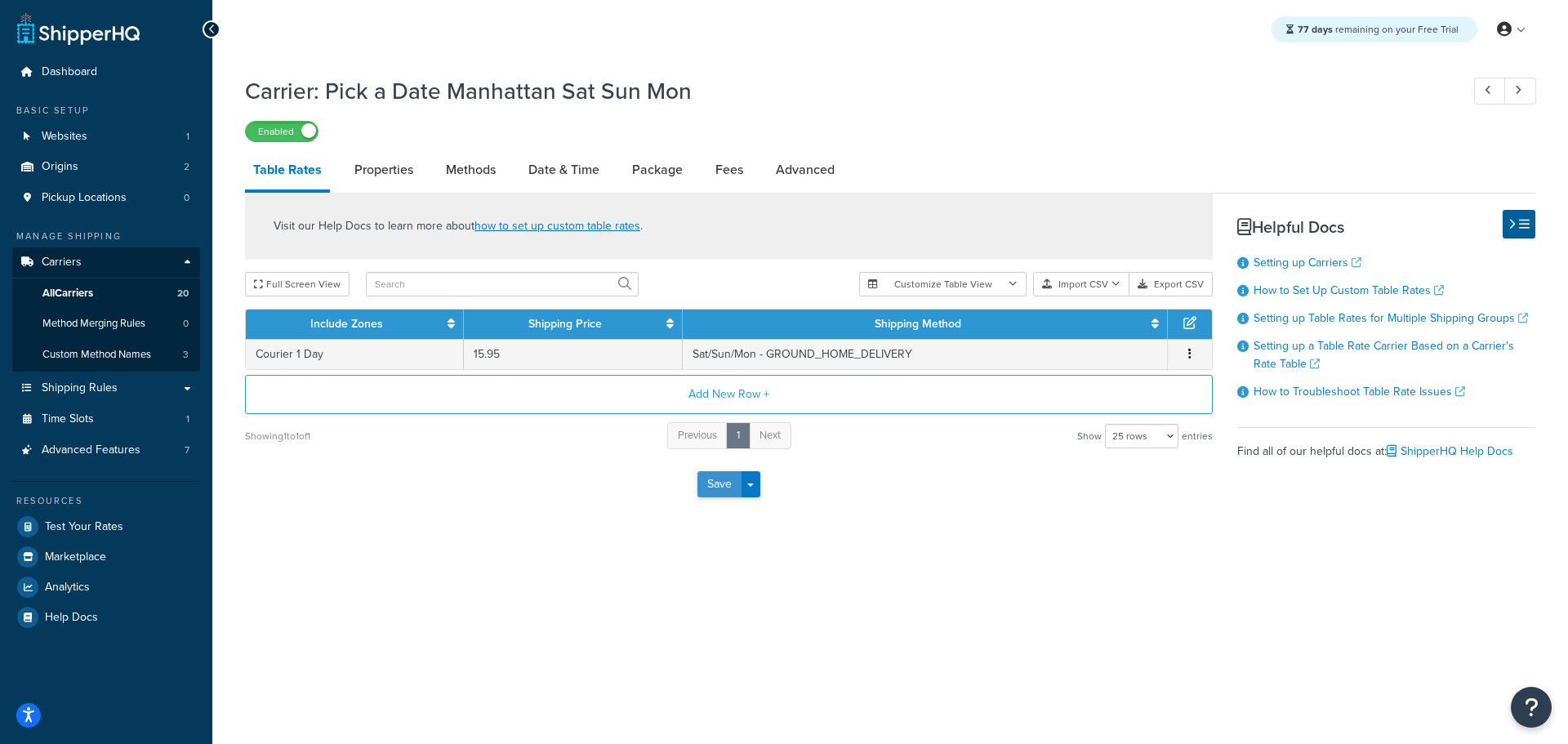
click at [703, 492] on button "Save" at bounding box center [719, 484] width 44 height 26
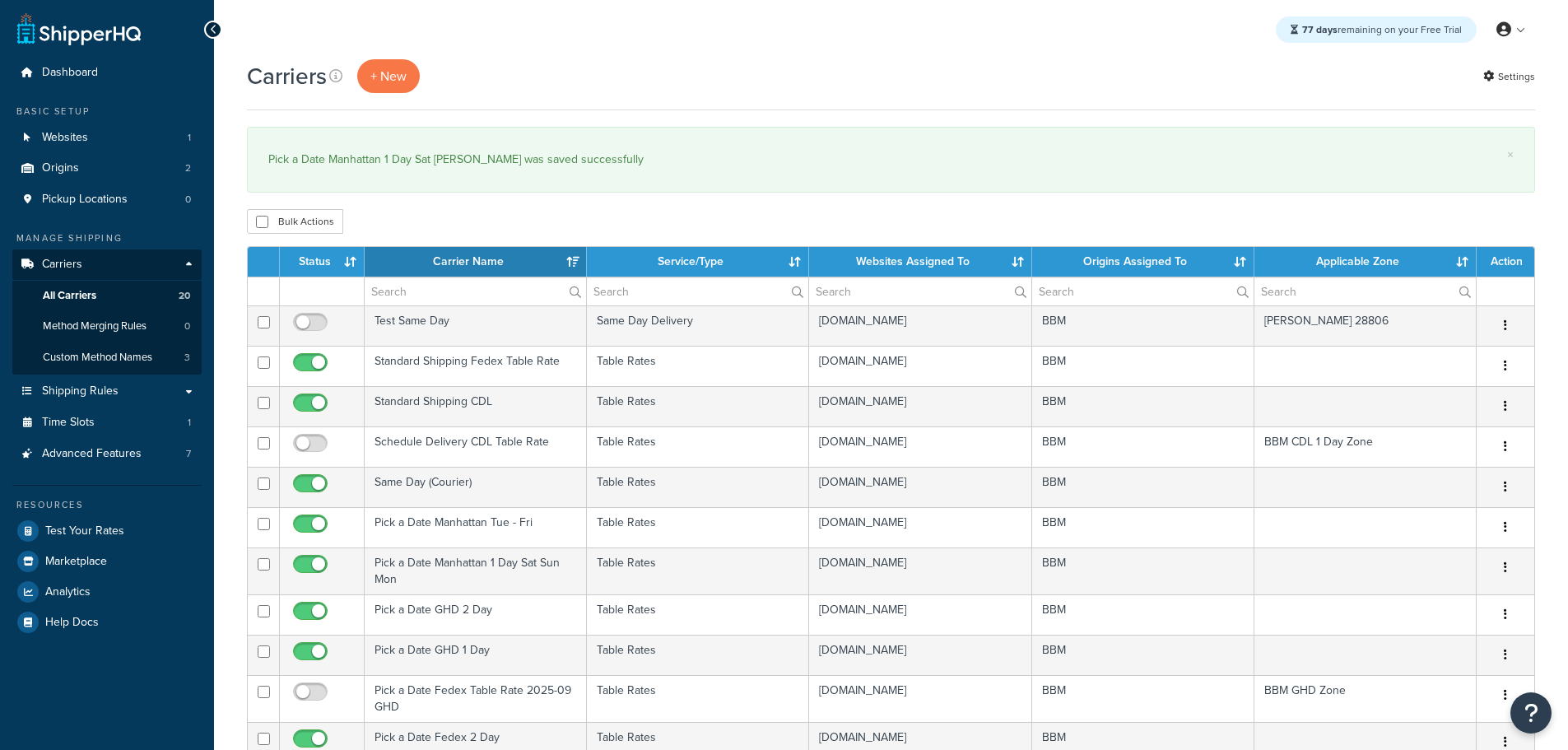
select select "15"
click at [318, 266] on th "Status" at bounding box center [322, 262] width 85 height 30
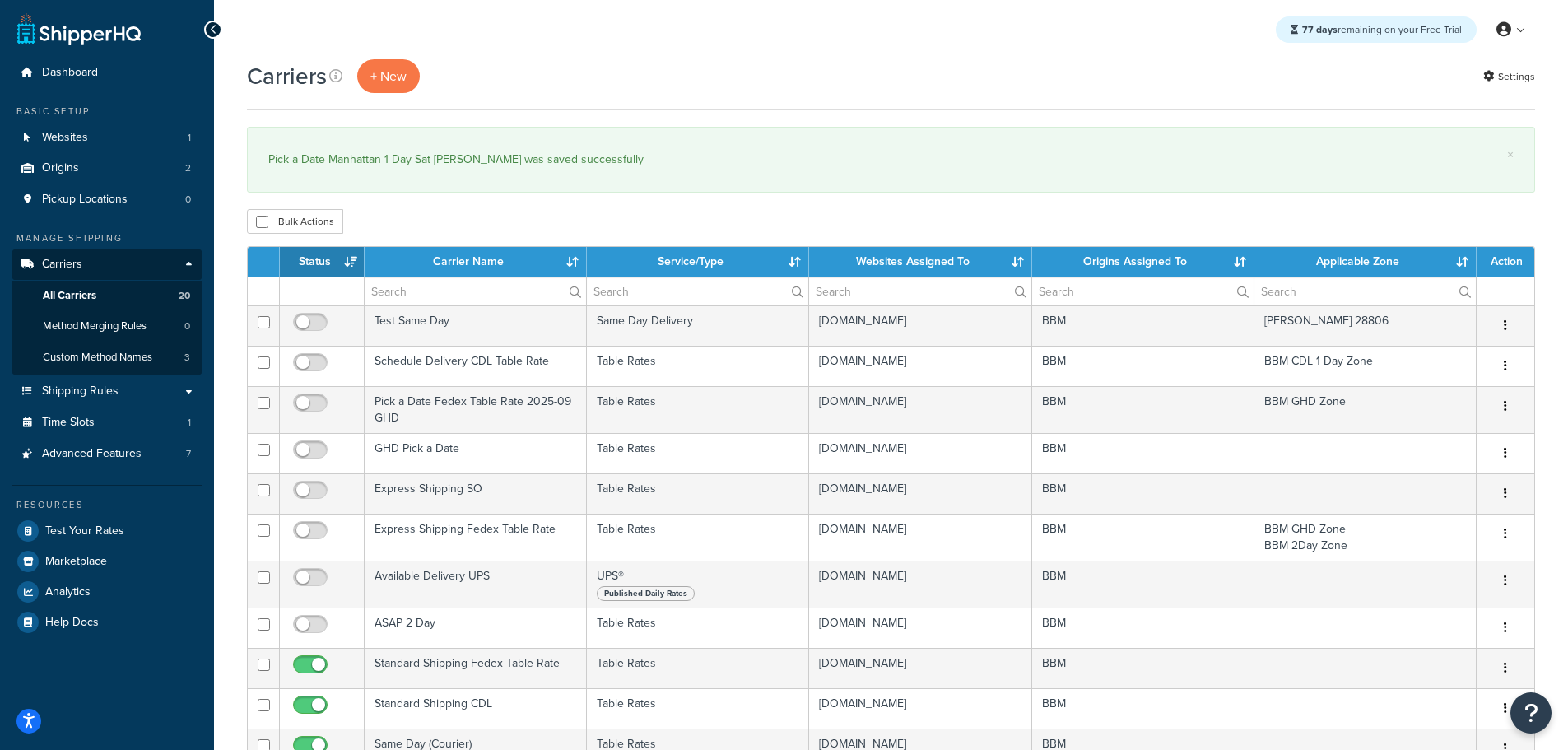
click at [319, 266] on th "Status" at bounding box center [322, 262] width 85 height 30
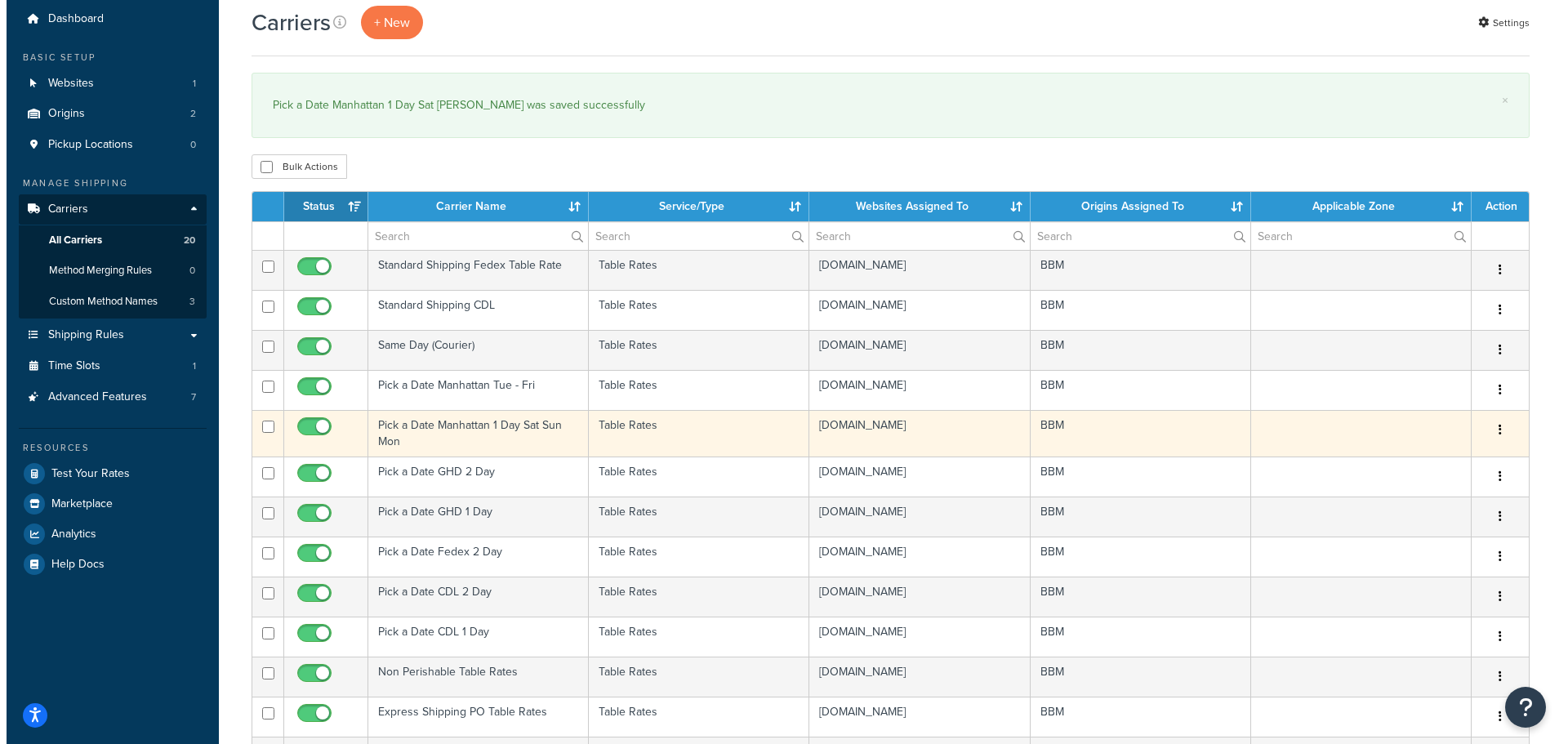
scroll to position [82, 0]
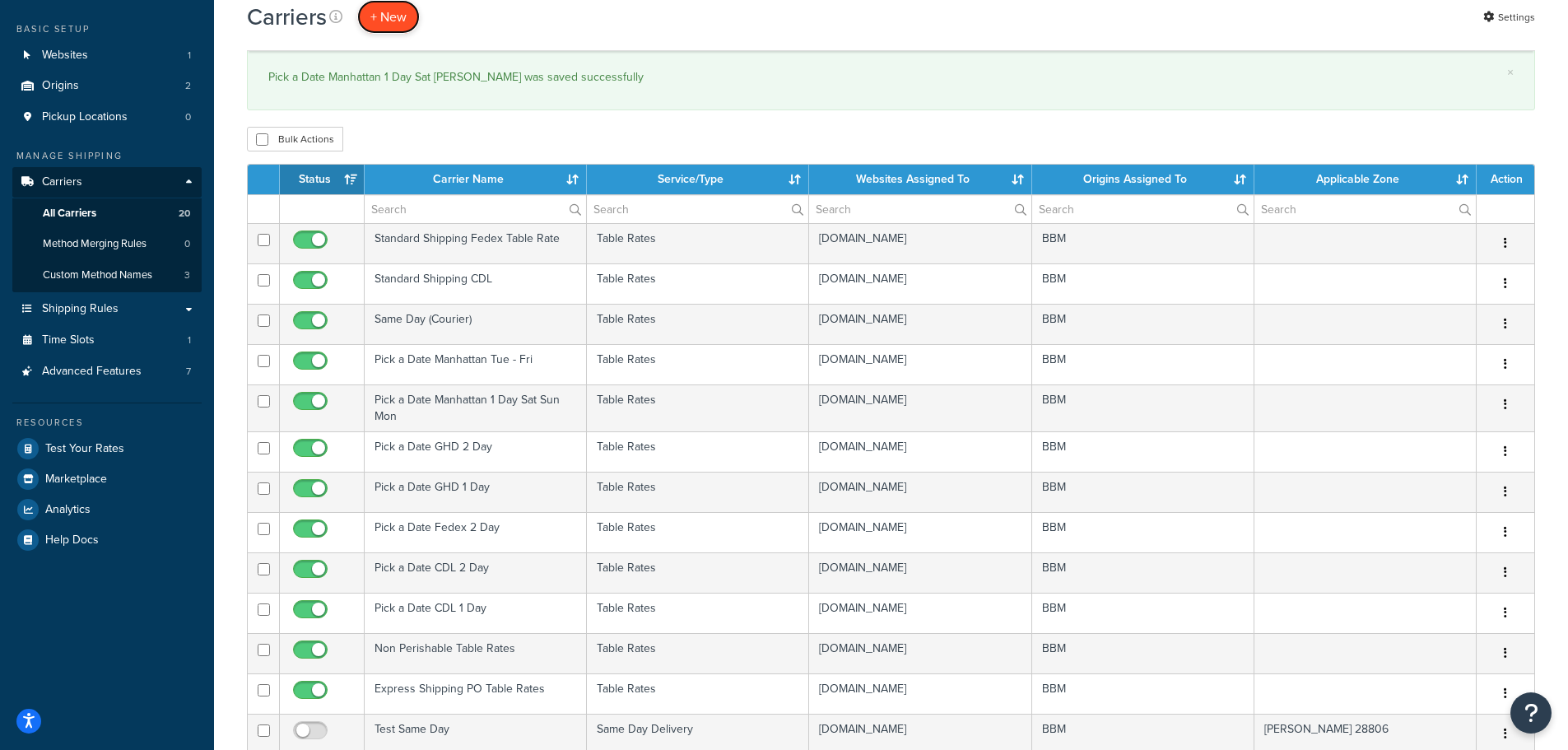
click at [390, 23] on button "+ New" at bounding box center [389, 17] width 63 height 33
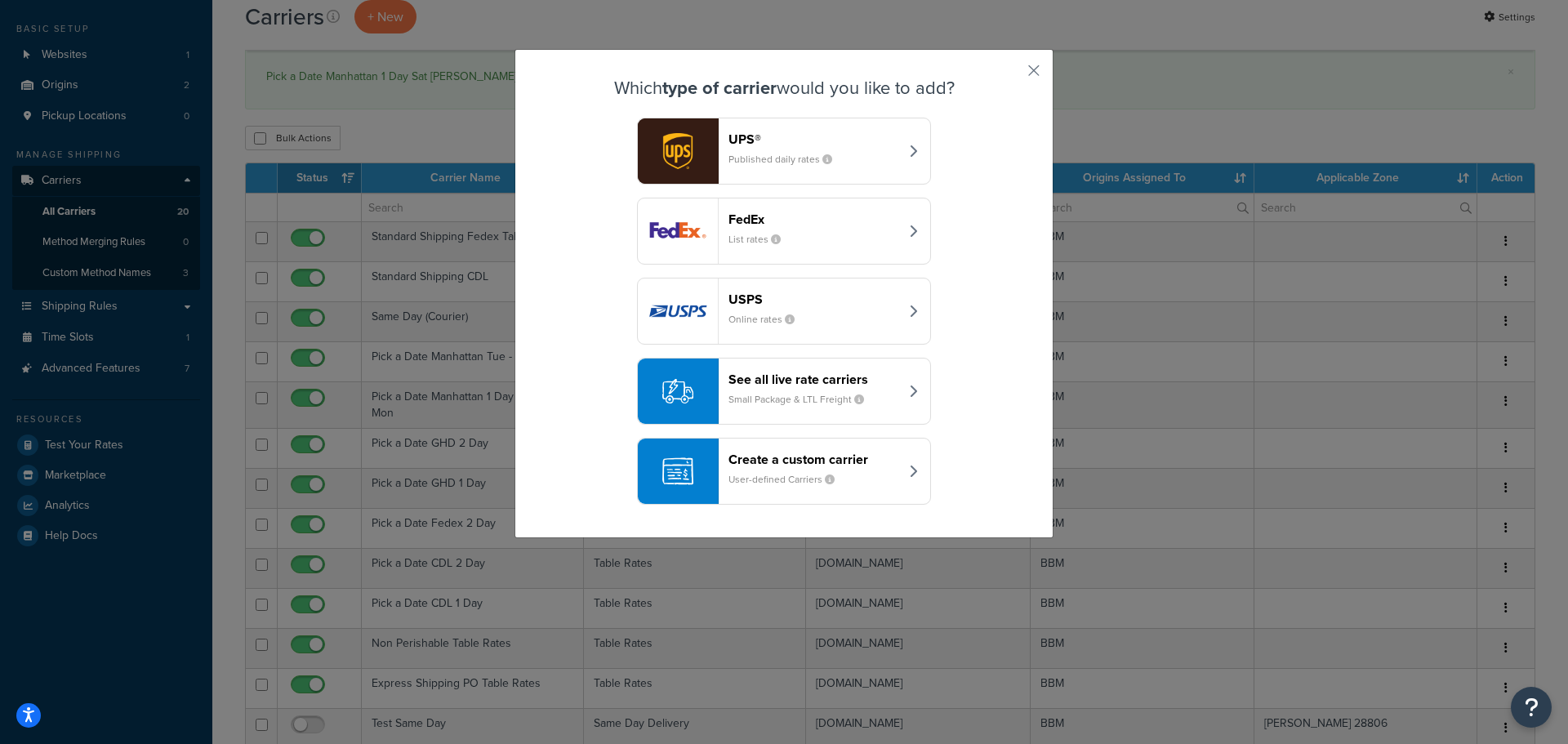
click at [853, 462] on header "Create a custom carrier" at bounding box center [813, 460] width 171 height 16
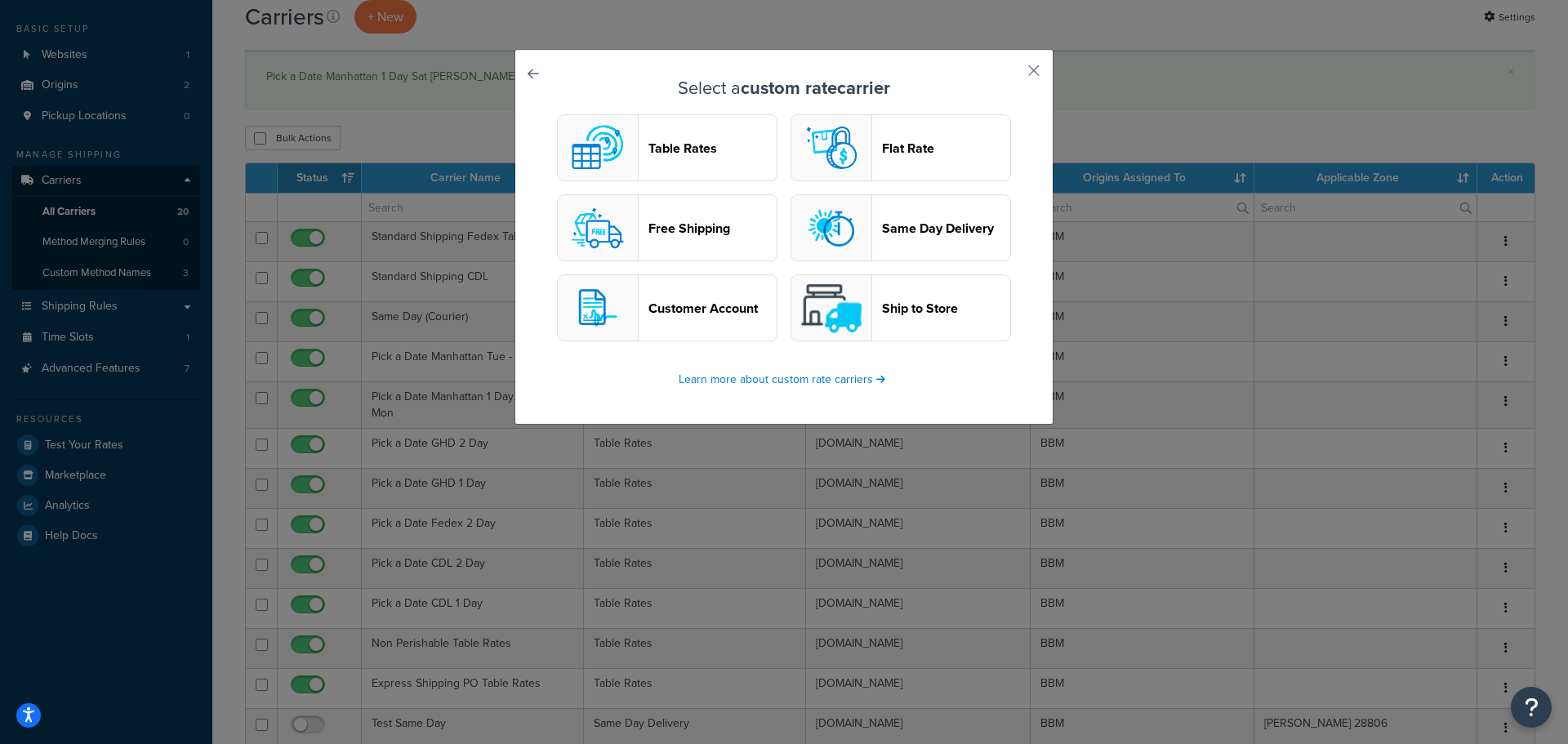
click at [697, 151] on header "Table Rates" at bounding box center [712, 148] width 128 height 16
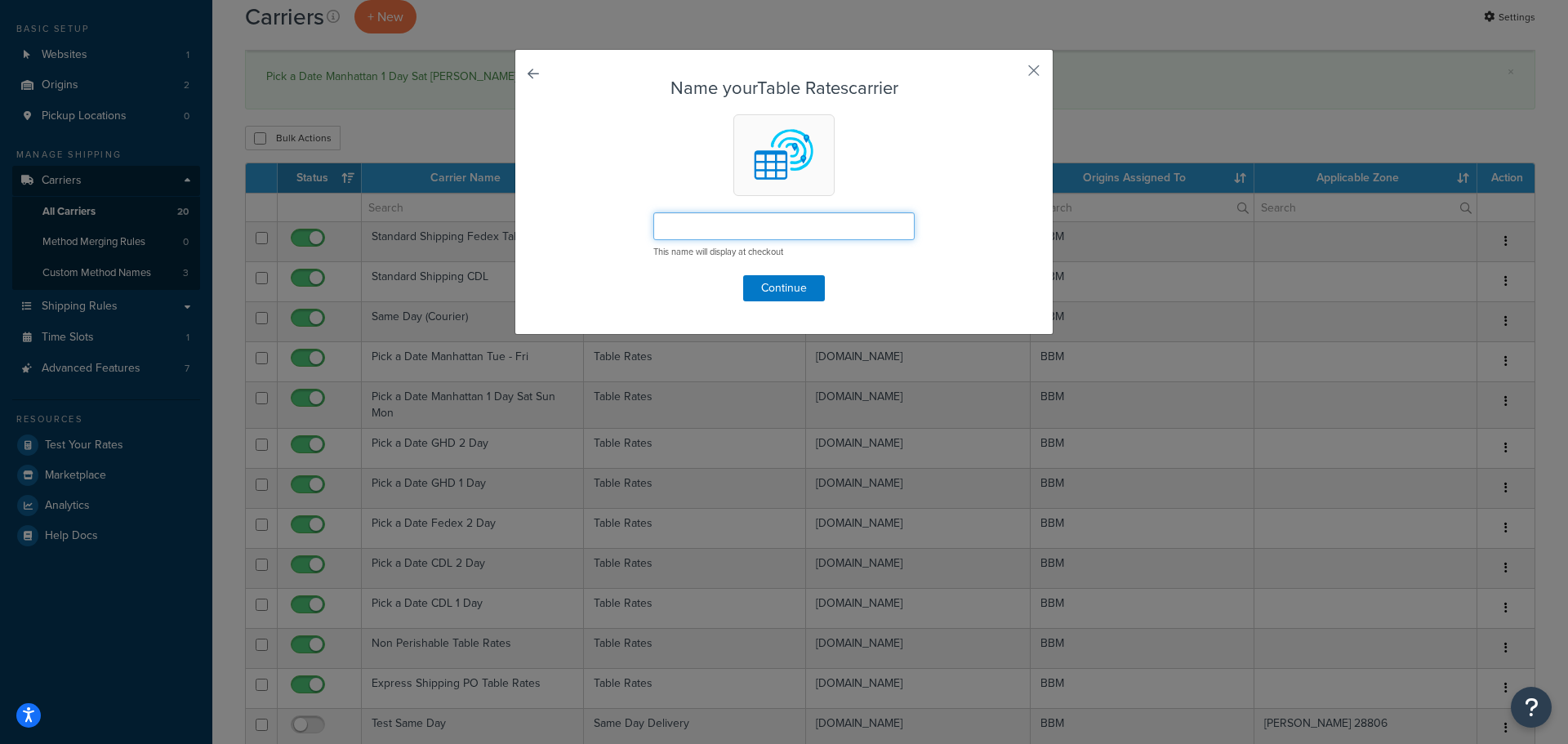
click at [690, 224] on input "text" at bounding box center [784, 227] width 262 height 27
paste input "Pick a Date Manhattan 1 Day"
click at [774, 228] on input "Pick a Date Manhattan 1 Day" at bounding box center [784, 227] width 262 height 27
type input "Pick a Date Manhattan 2 Day"
click at [781, 281] on button "Continue" at bounding box center [784, 288] width 82 height 26
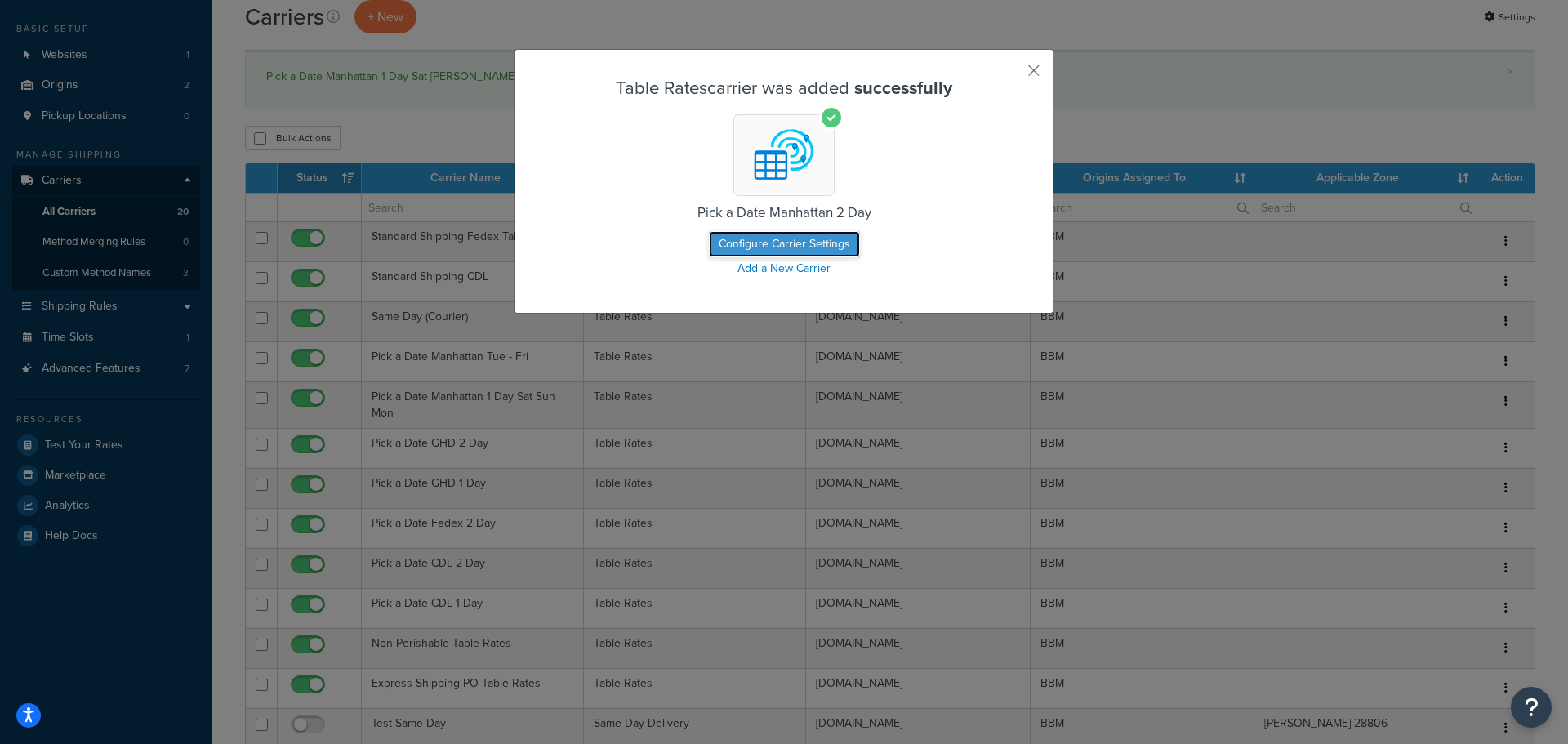
click at [763, 240] on button "Configure Carrier Settings" at bounding box center [784, 244] width 151 height 26
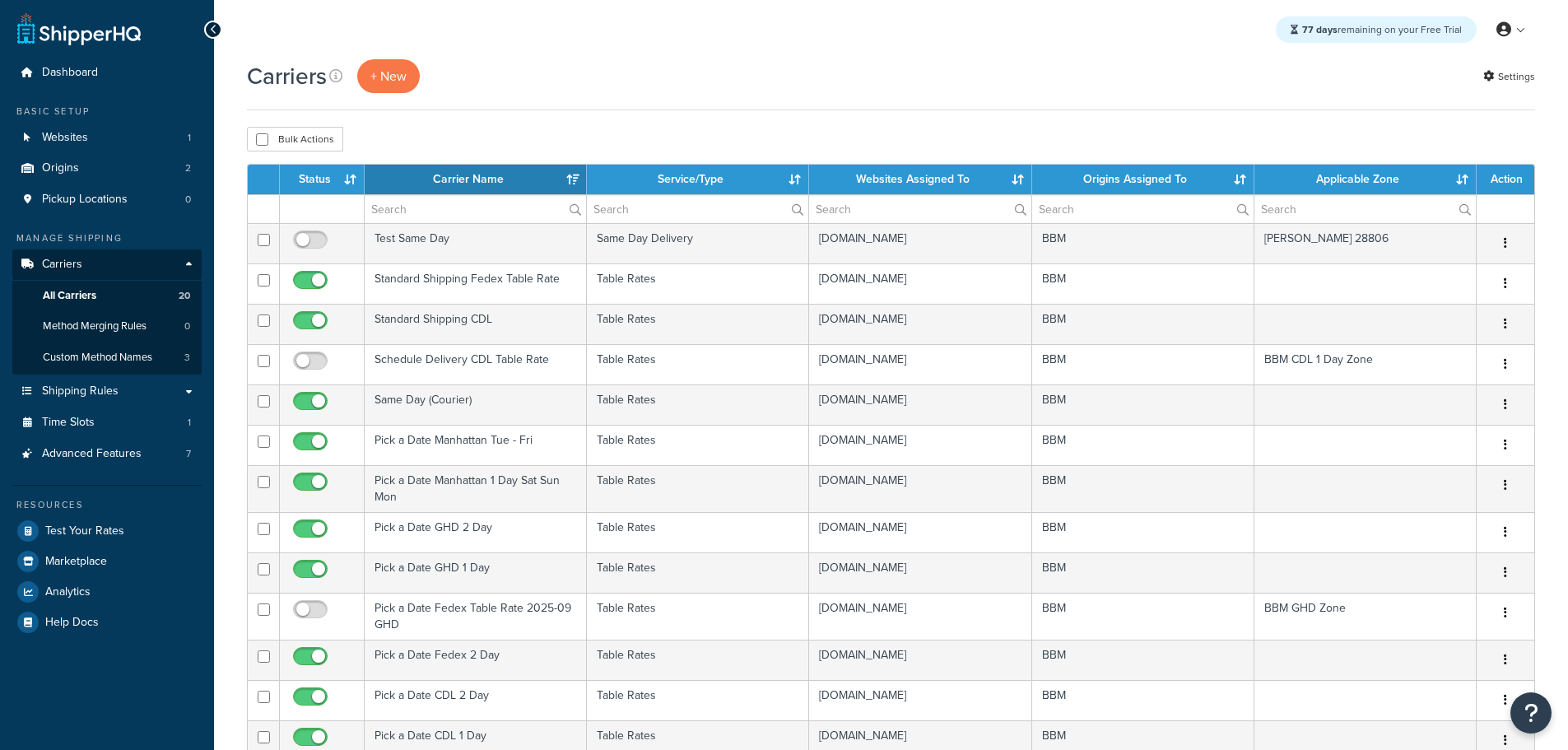
select select "15"
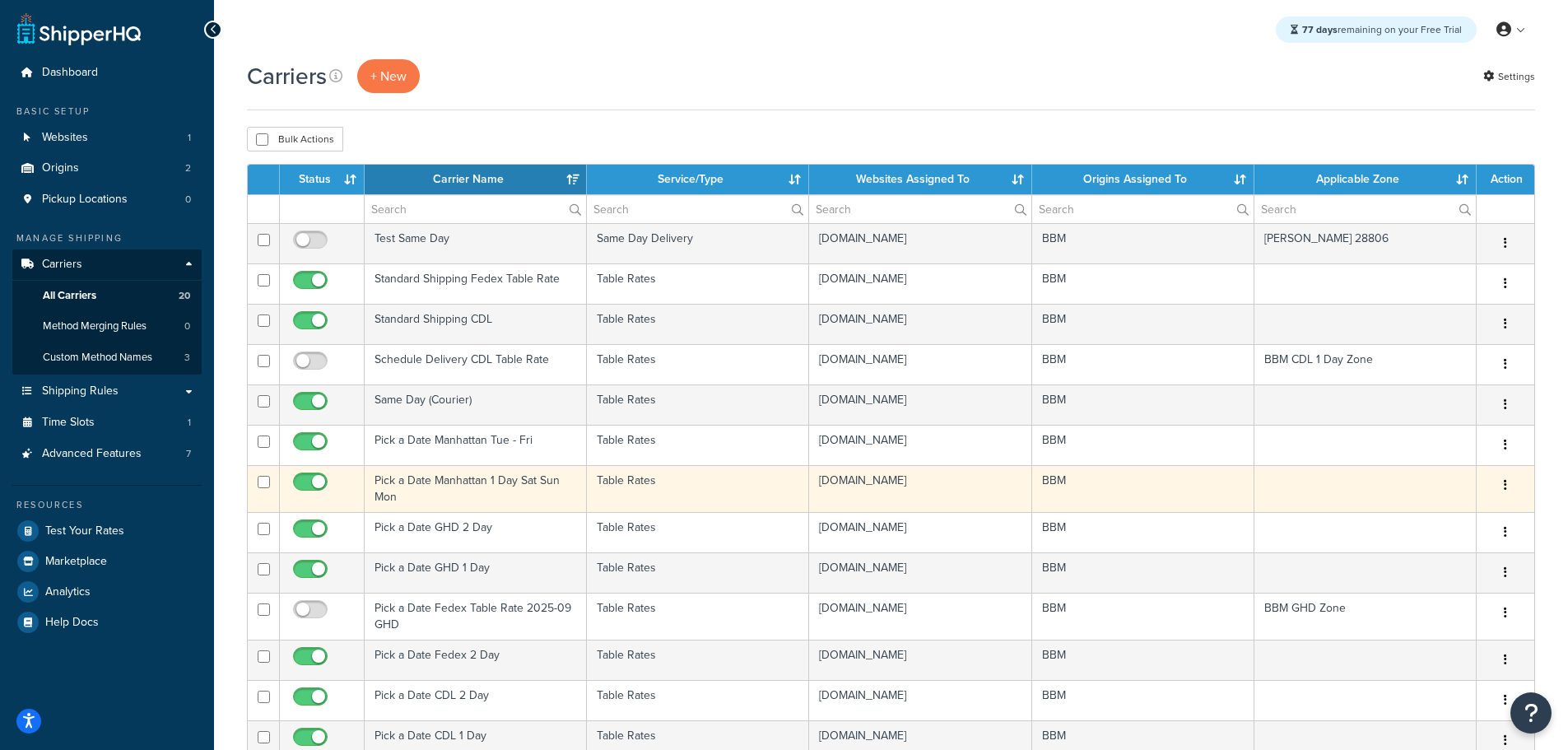
click at [401, 481] on td "Pick a Date Manhattan 1 Day Sat Sun Mon" at bounding box center [476, 489] width 222 height 47
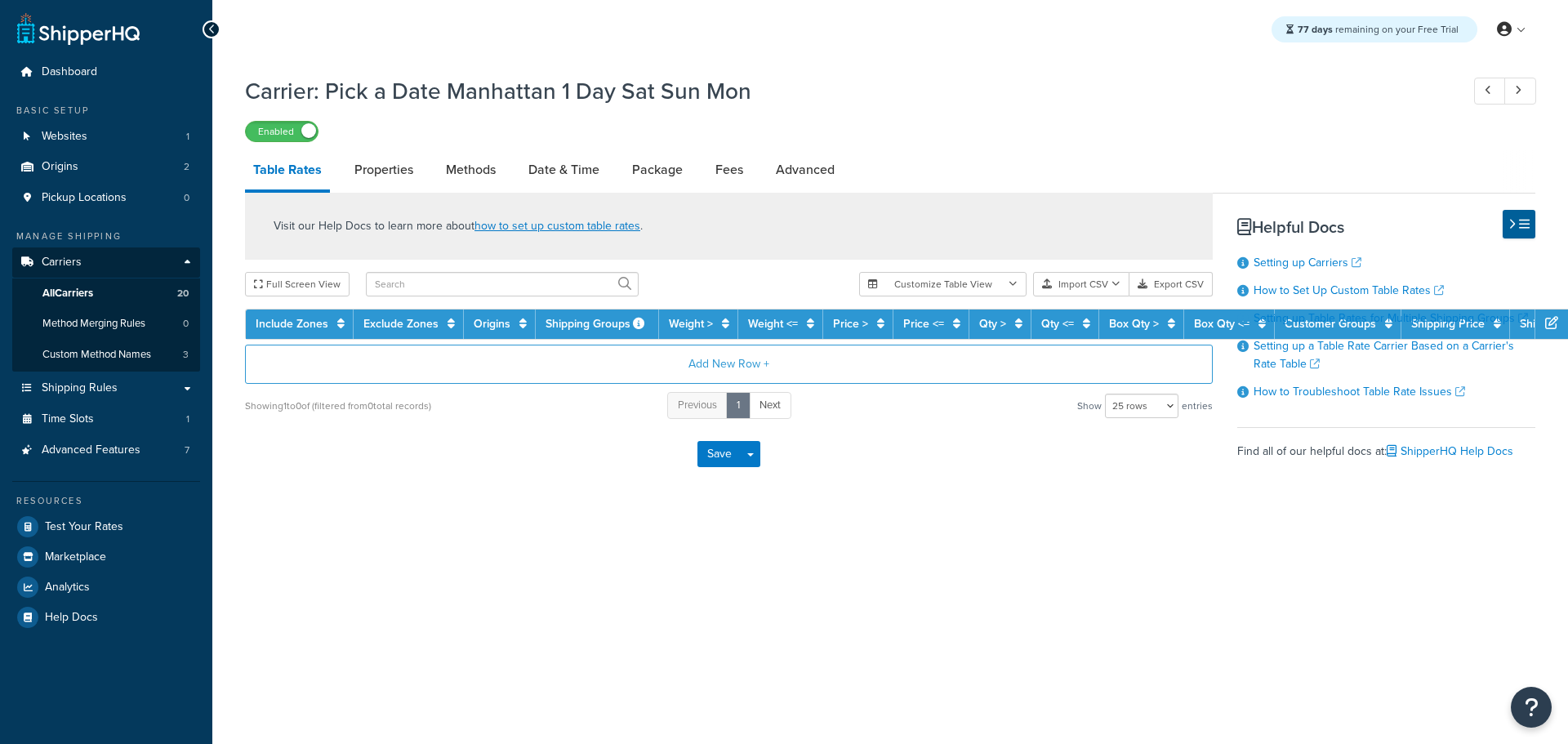
select select "25"
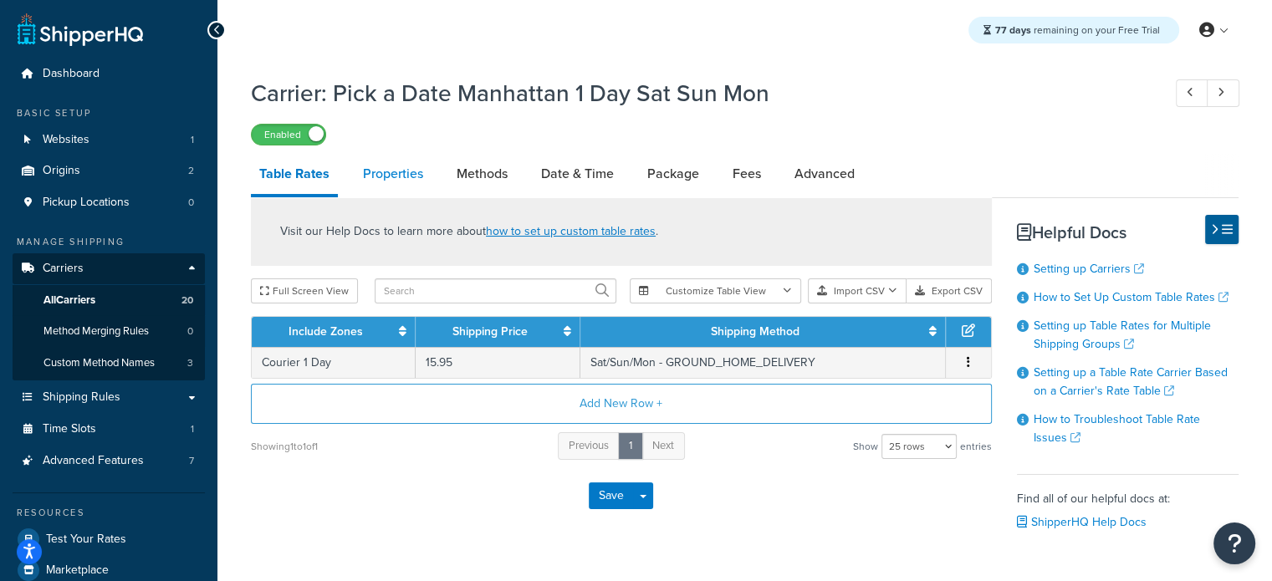
click at [393, 181] on link "Properties" at bounding box center [393, 174] width 77 height 40
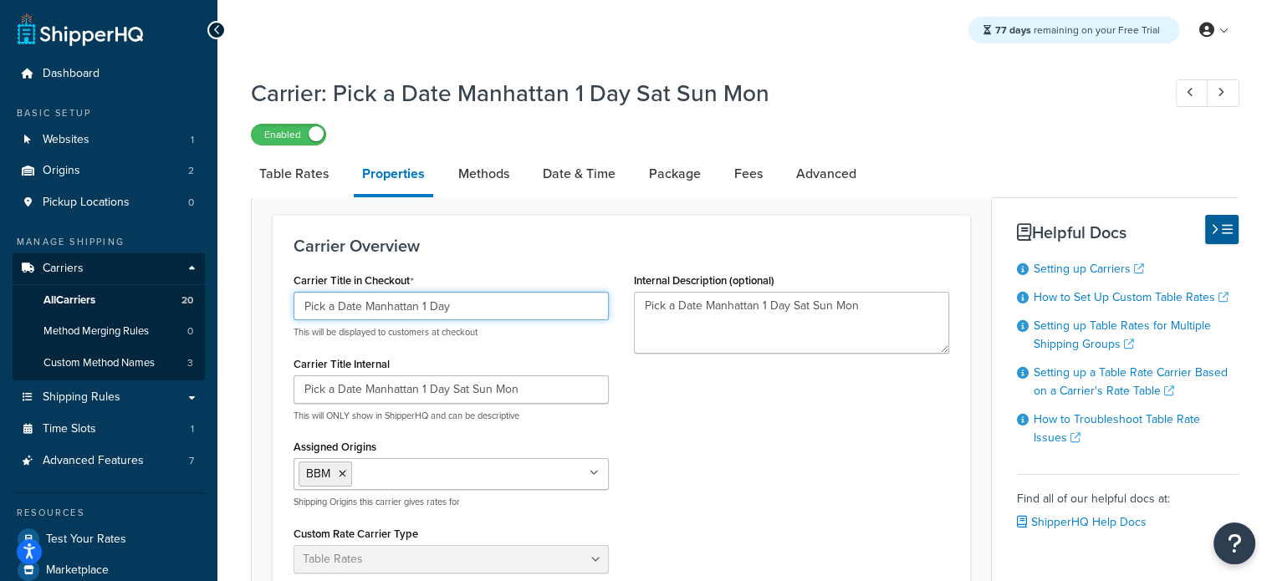
drag, startPoint x: 468, startPoint y: 300, endPoint x: 78, endPoint y: 300, distance: 390.7
click at [78, 300] on div "Dashboard Basic Setup Websites 1 Origins 2 Pickup Locations 0 Manage Shipping C…" at bounding box center [636, 567] width 1272 height 1134
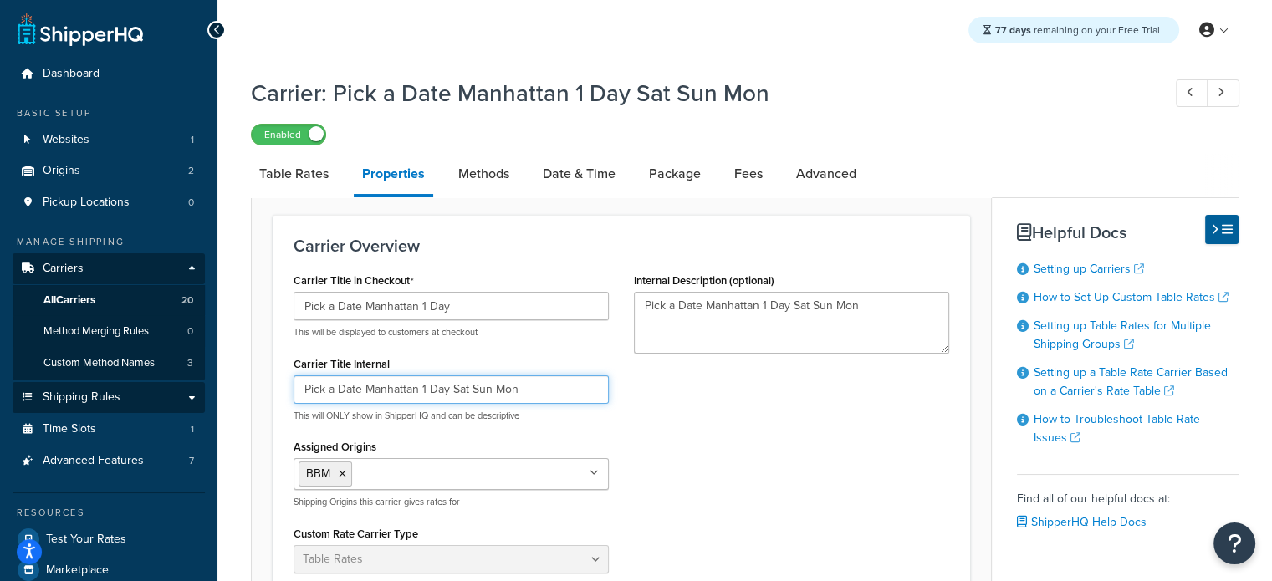
drag, startPoint x: 572, startPoint y: 394, endPoint x: 35, endPoint y: 386, distance: 537.1
click at [37, 387] on div "Dashboard Basic Setup Websites 1 Origins 2 Pickup Locations 0 Manage Shipping C…" at bounding box center [636, 567] width 1272 height 1134
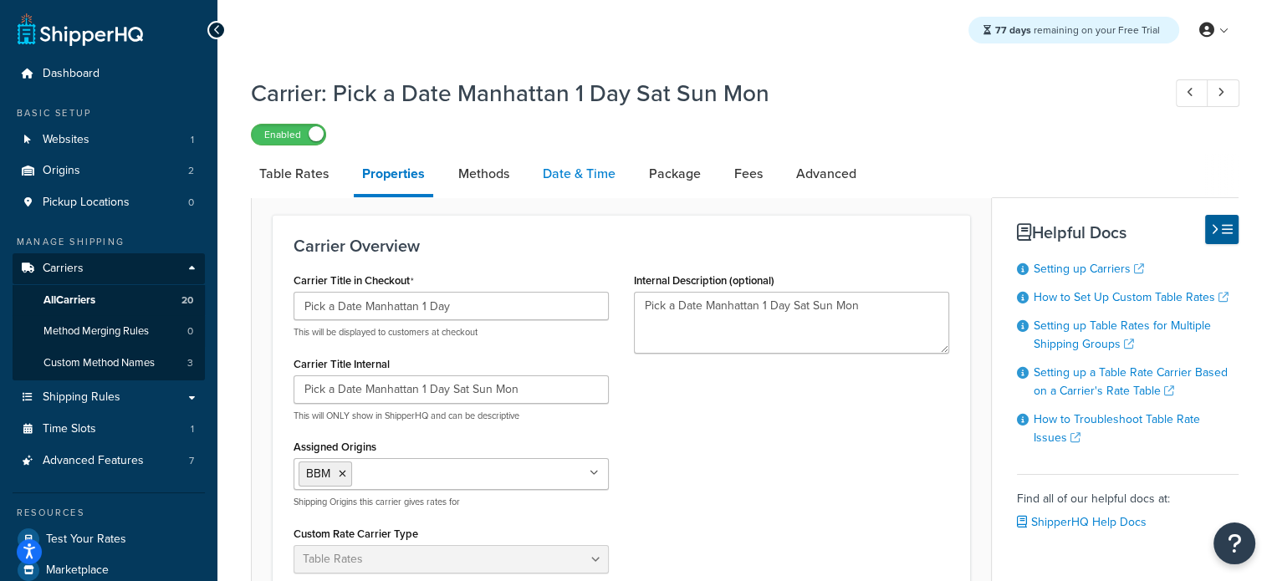
click at [576, 173] on link "Date & Time" at bounding box center [580, 174] width 90 height 40
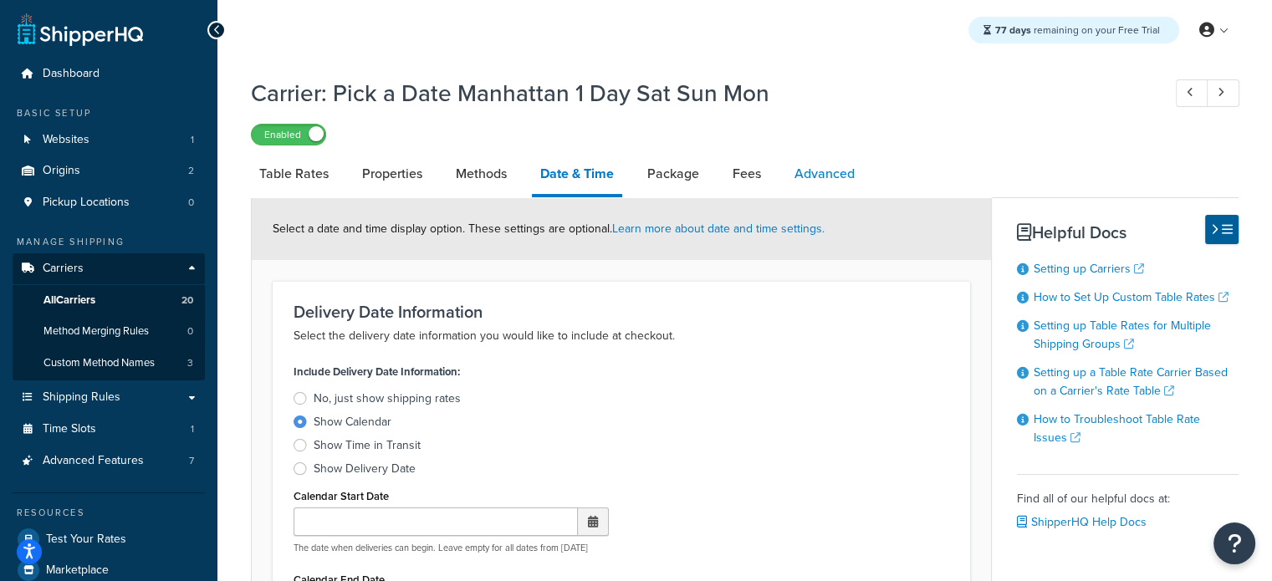
click at [811, 172] on link "Advanced" at bounding box center [824, 174] width 77 height 40
select select "false"
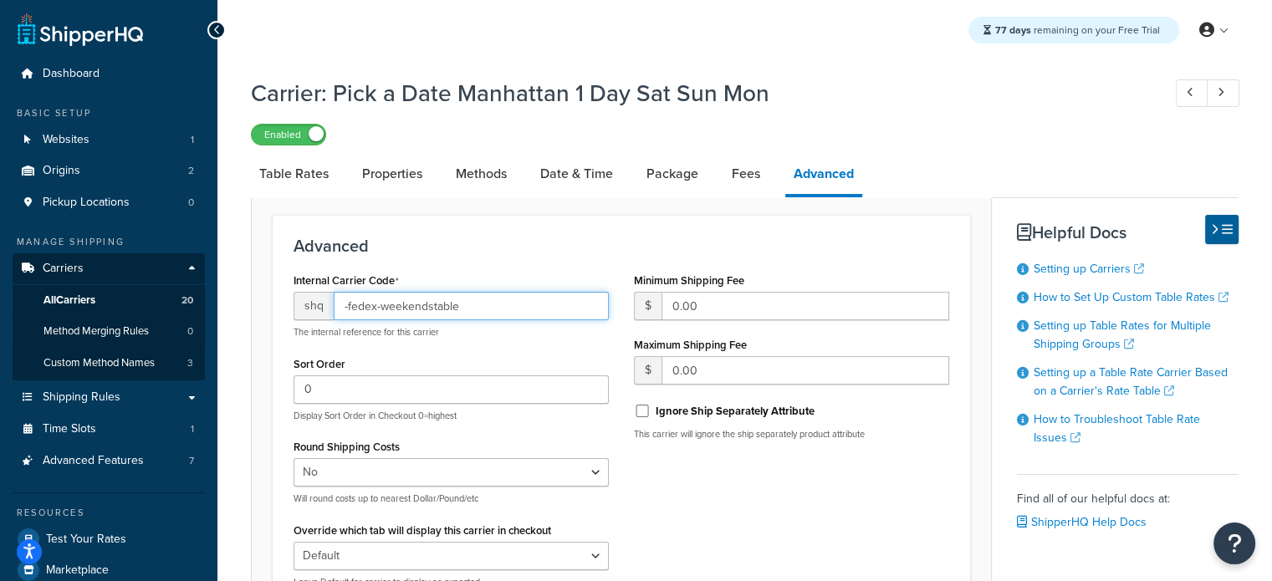
drag, startPoint x: 381, startPoint y: 309, endPoint x: 470, endPoint y: 310, distance: 88.7
click at [471, 311] on input "-fedex-weekendstable" at bounding box center [471, 306] width 275 height 28
drag, startPoint x: 470, startPoint y: 310, endPoint x: 182, endPoint y: 324, distance: 288.9
type input "-fedex-weekends1day"
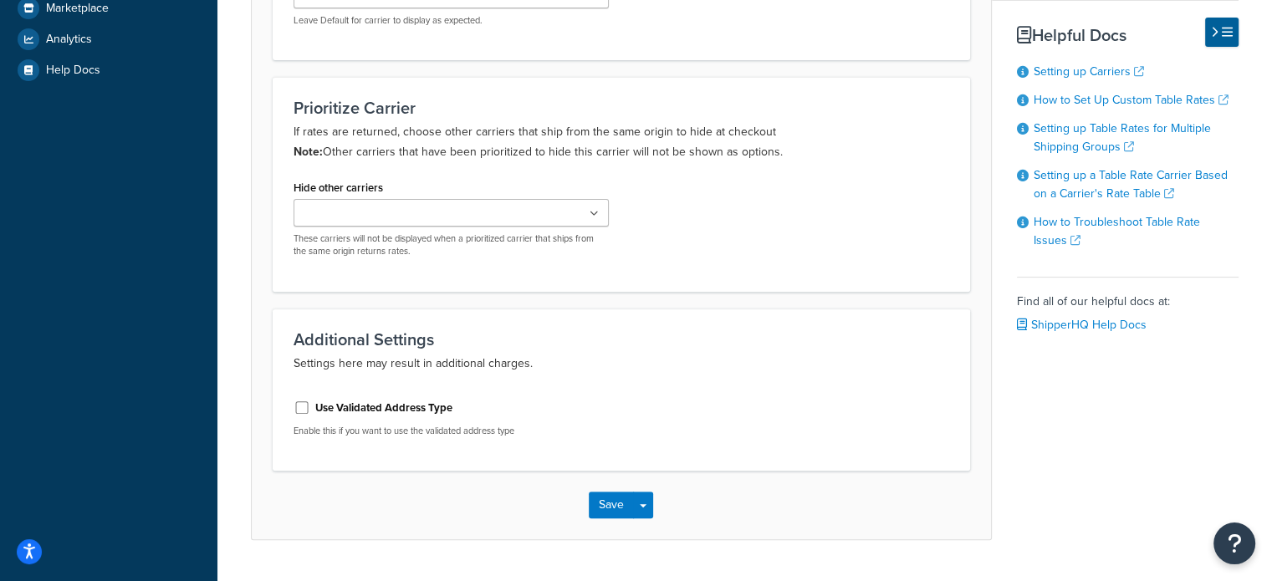
scroll to position [603, 0]
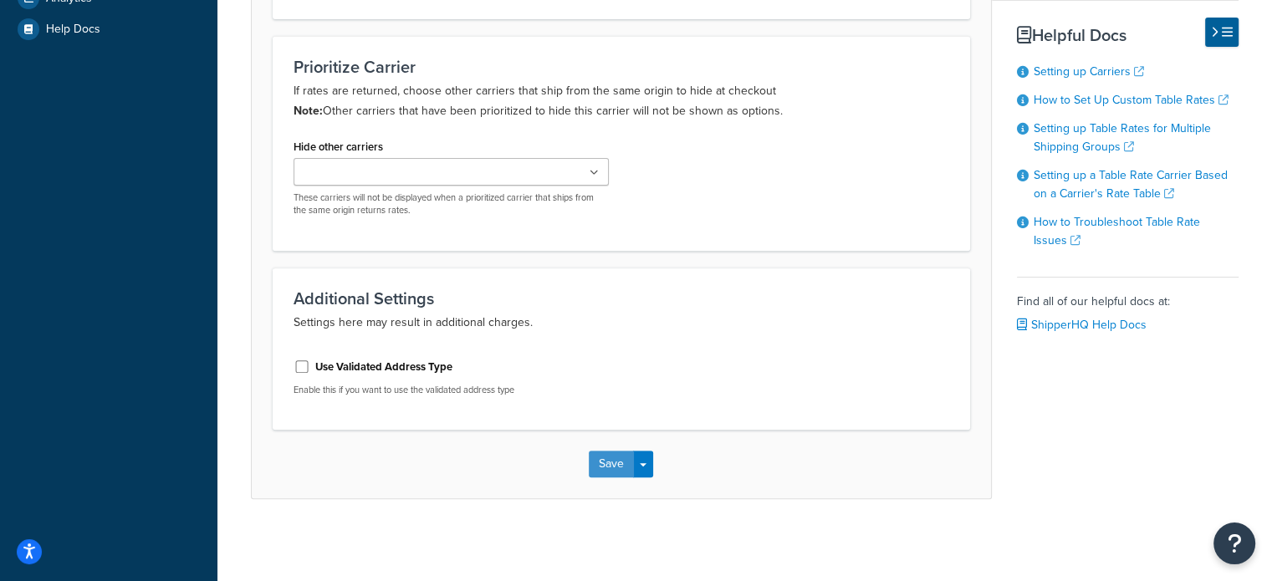
click at [609, 458] on button "Save" at bounding box center [611, 464] width 45 height 27
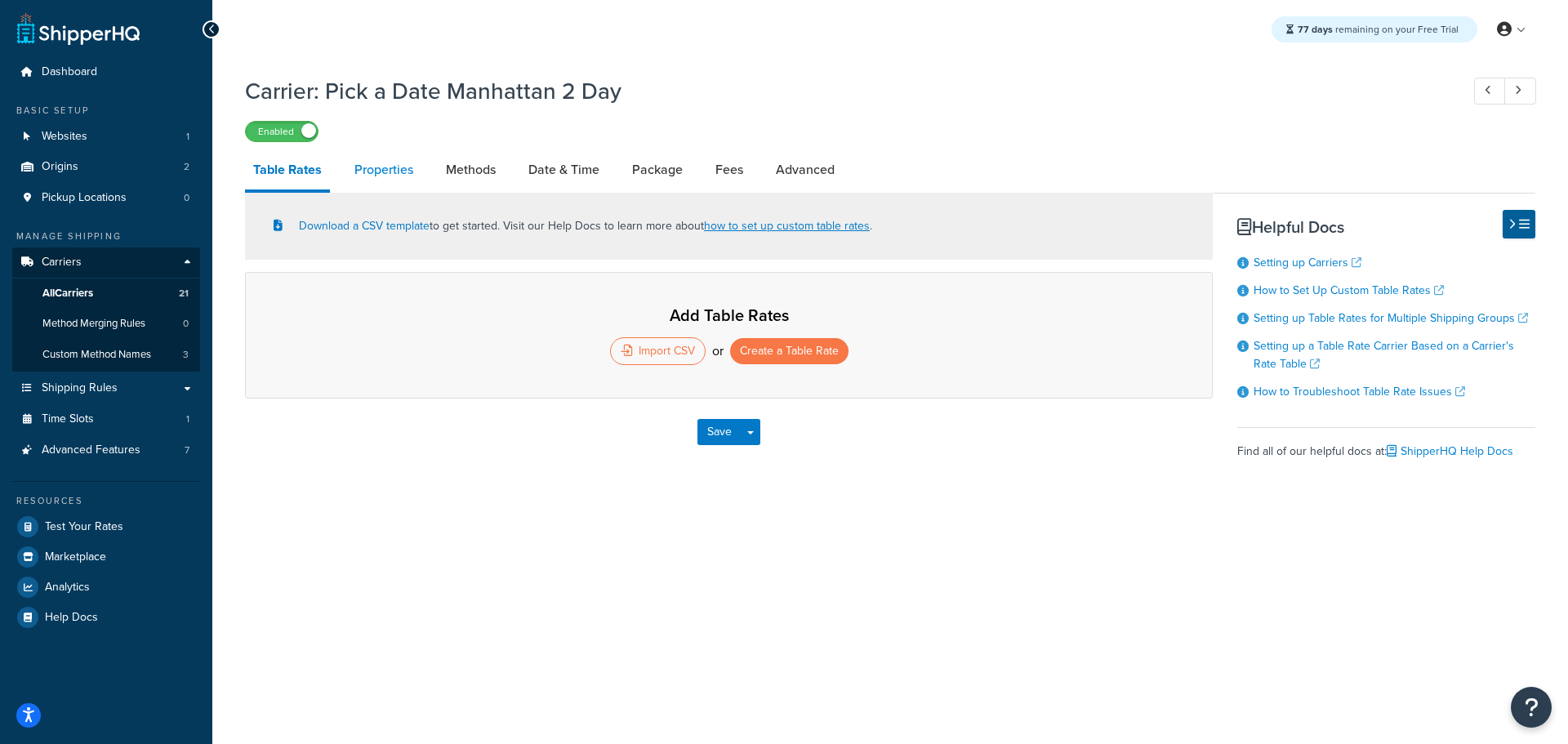
click at [374, 172] on link "Properties" at bounding box center [384, 170] width 75 height 39
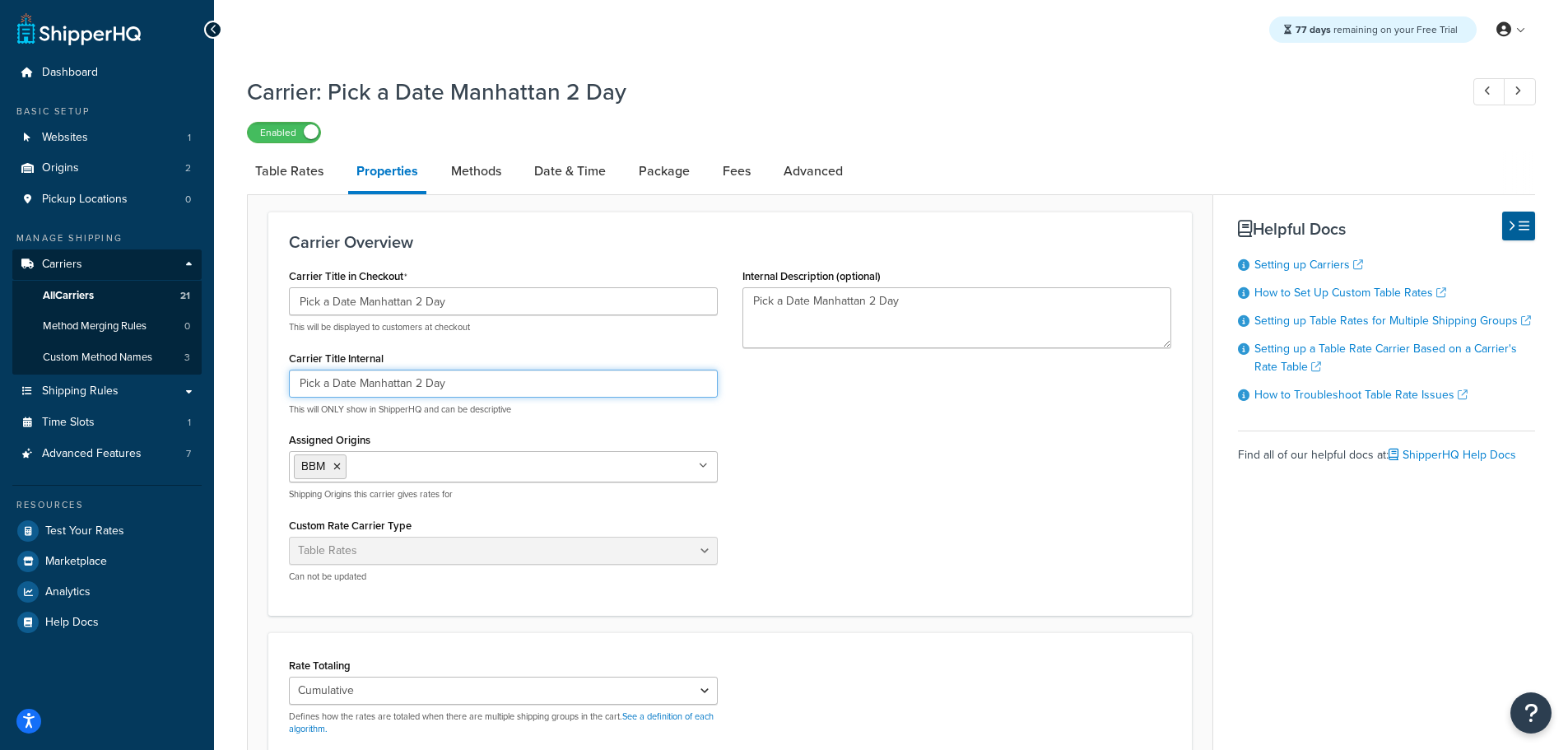
drag, startPoint x: 163, startPoint y: 375, endPoint x: 4, endPoint y: 375, distance: 159.0
click at [0, 375] on html "For screen-reader mode - click the first button of the website Accessibility Sc…" at bounding box center [784, 551] width 1568 height 1103
paste input "1 Day Sat Sun Mon"
type input "Pick a Date Manhattan 1 Day Sat Sun Mon"
drag, startPoint x: 907, startPoint y: 294, endPoint x: 581, endPoint y: 286, distance: 326.1
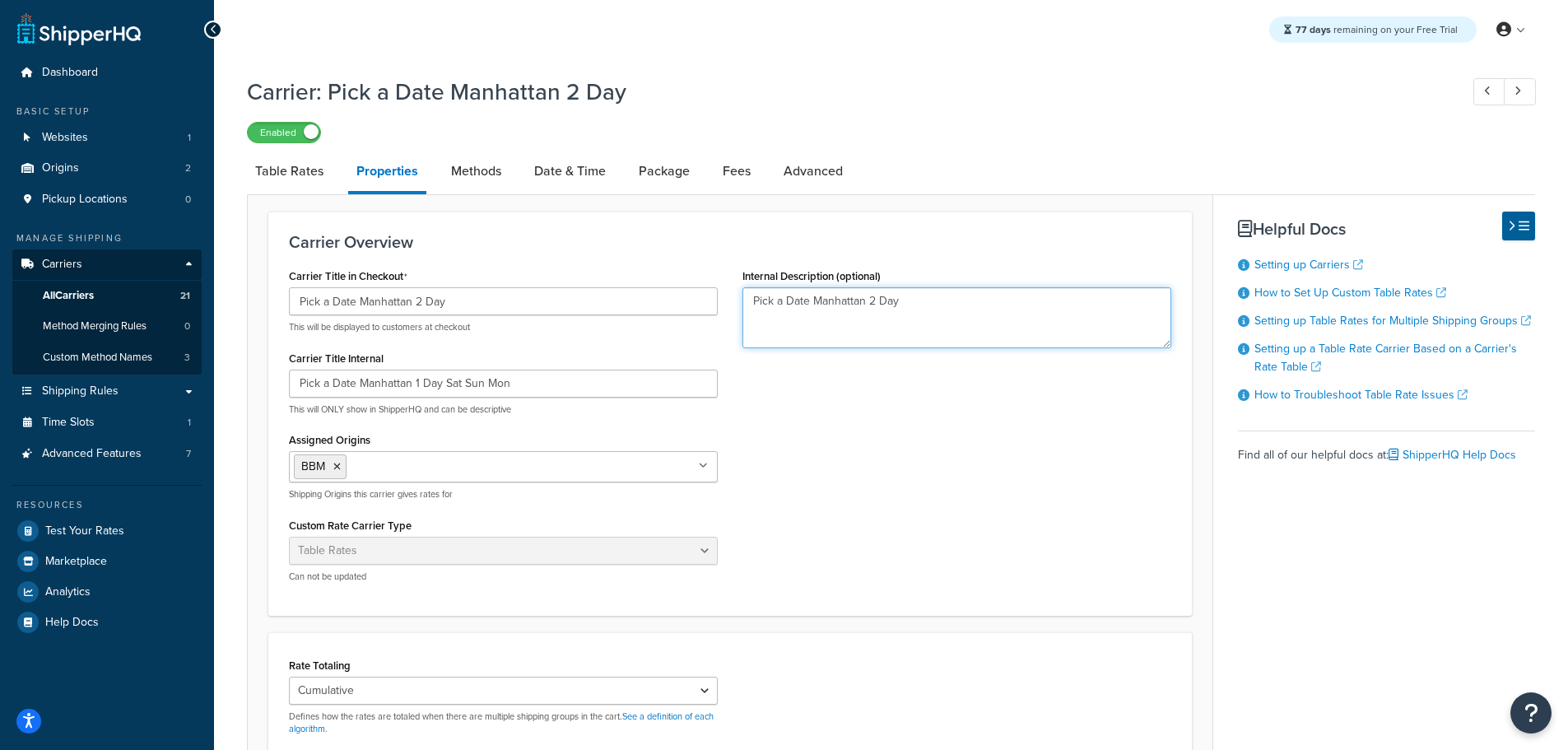
click at [608, 284] on div "Carrier Title in Checkout Pick a Date Manhattan 2 Day This will be displayed to…" at bounding box center [730, 430] width 907 height 331
paste textarea "1 Day Sat Sun Mon"
type textarea "Pick a Date Manhattan 1 Day Sat Sun Mon"
click at [416, 383] on input "Pick a Date Manhattan 1 Day Sat Sun Mon" at bounding box center [504, 384] width 429 height 28
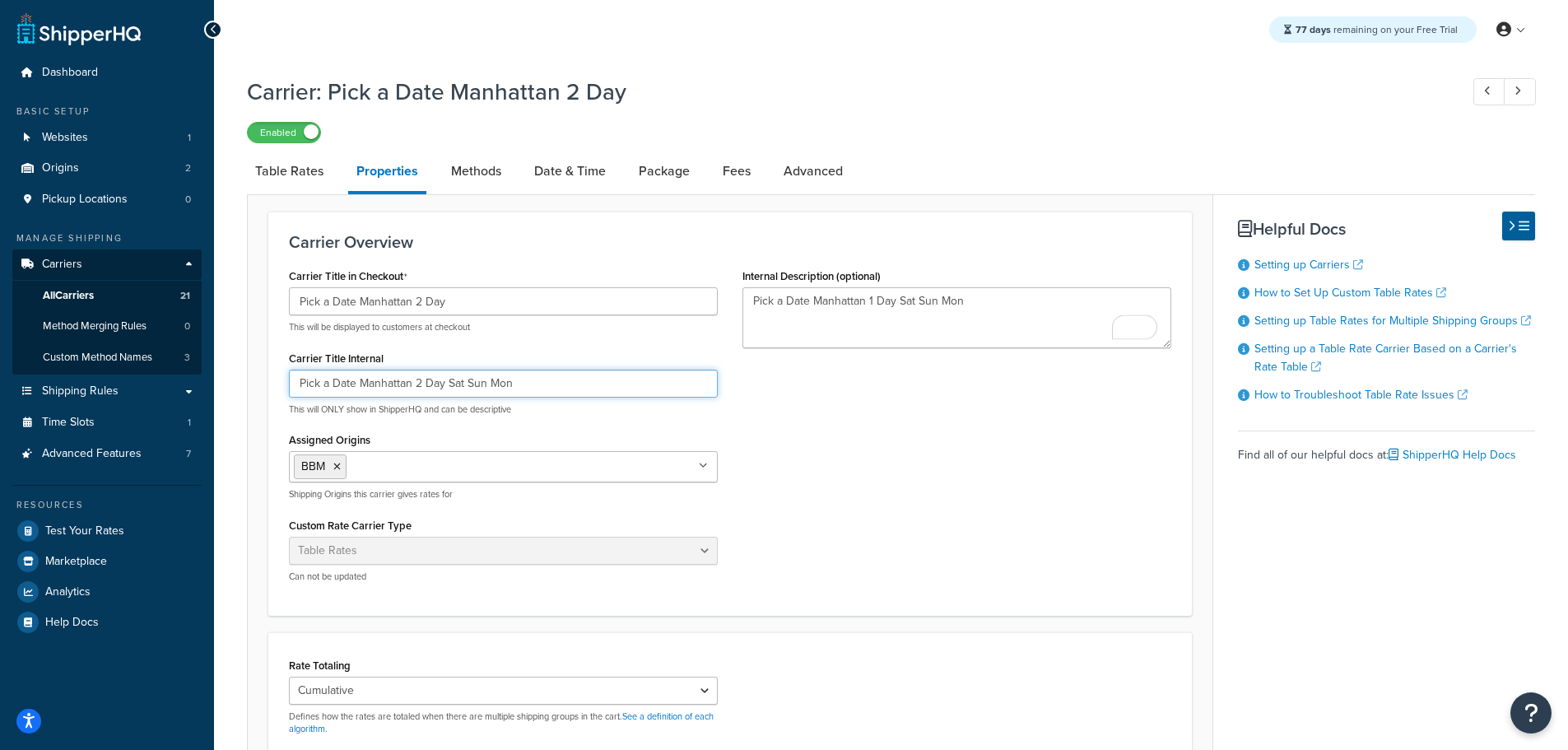
type input "Pick a Date Manhattan 2 Day Sat Sun Mon"
click at [869, 301] on textarea "Pick a Date Manhattan 1 Day Sat Sun Mon" at bounding box center [957, 318] width 429 height 61
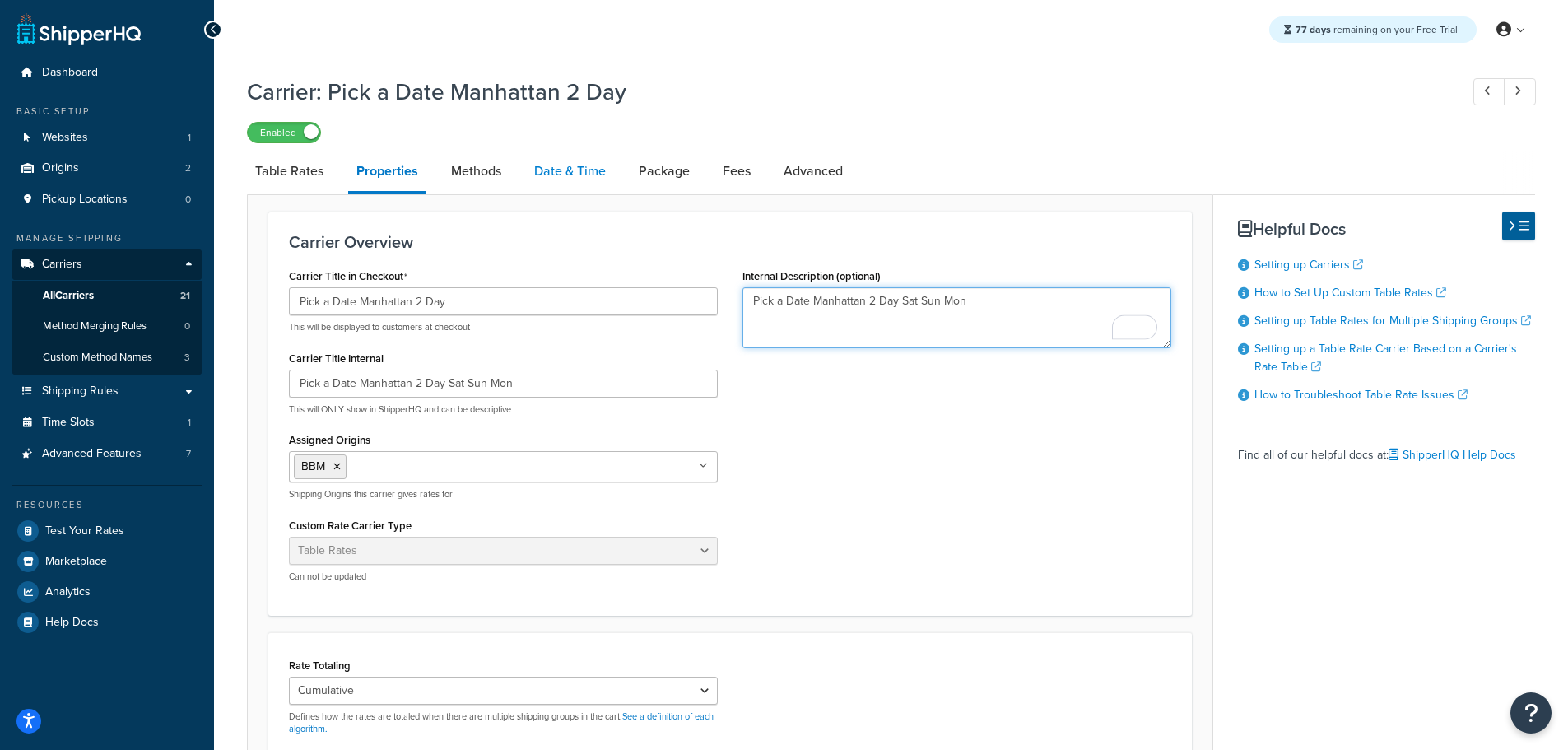
type textarea "Pick a Date Manhattan 2 Day Sat Sun Mon"
click at [574, 174] on link "Date & Time" at bounding box center [571, 171] width 89 height 39
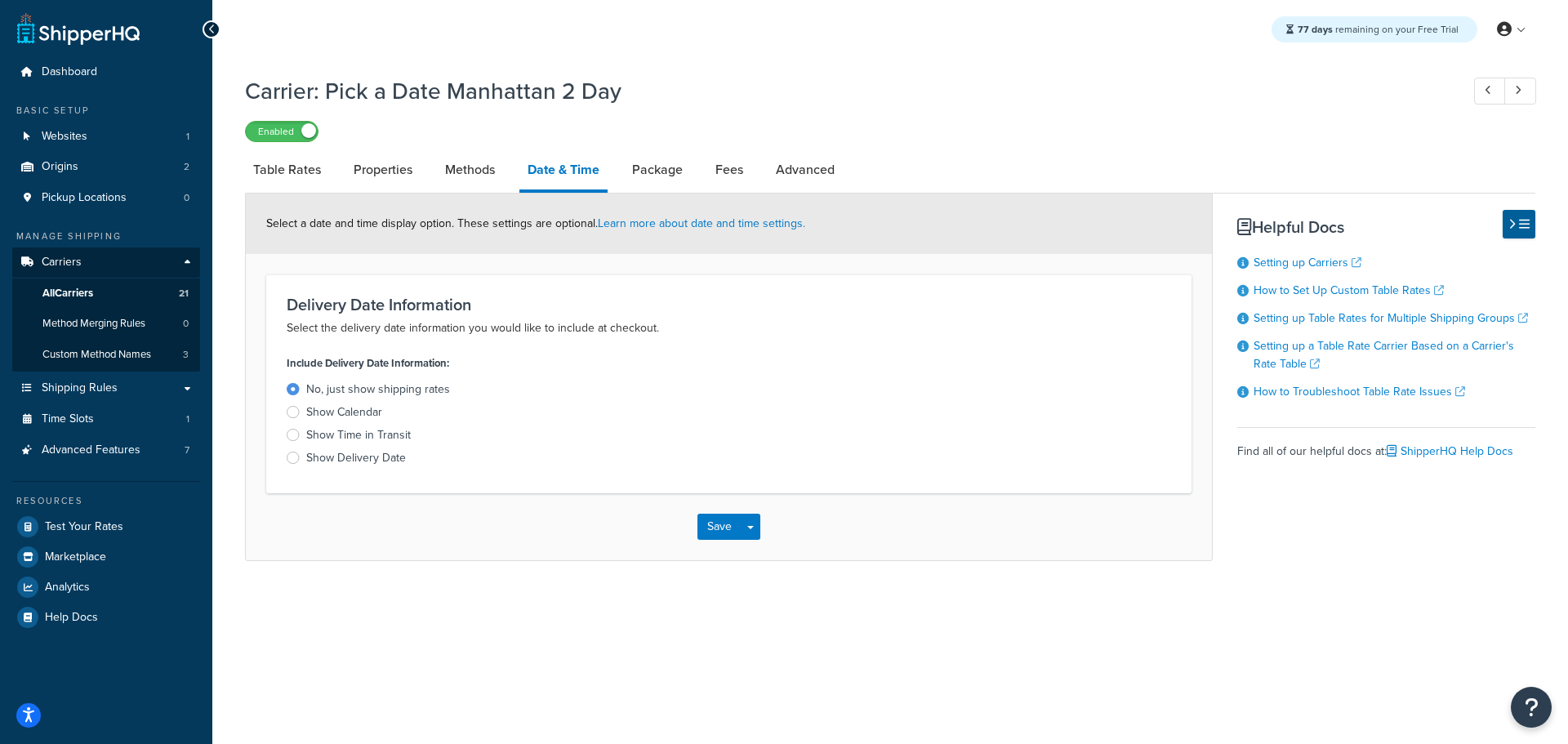
click at [296, 412] on div at bounding box center [293, 412] width 13 height 13
click at [0, 0] on input "Show Calendar" at bounding box center [0, 0] width 0 height 0
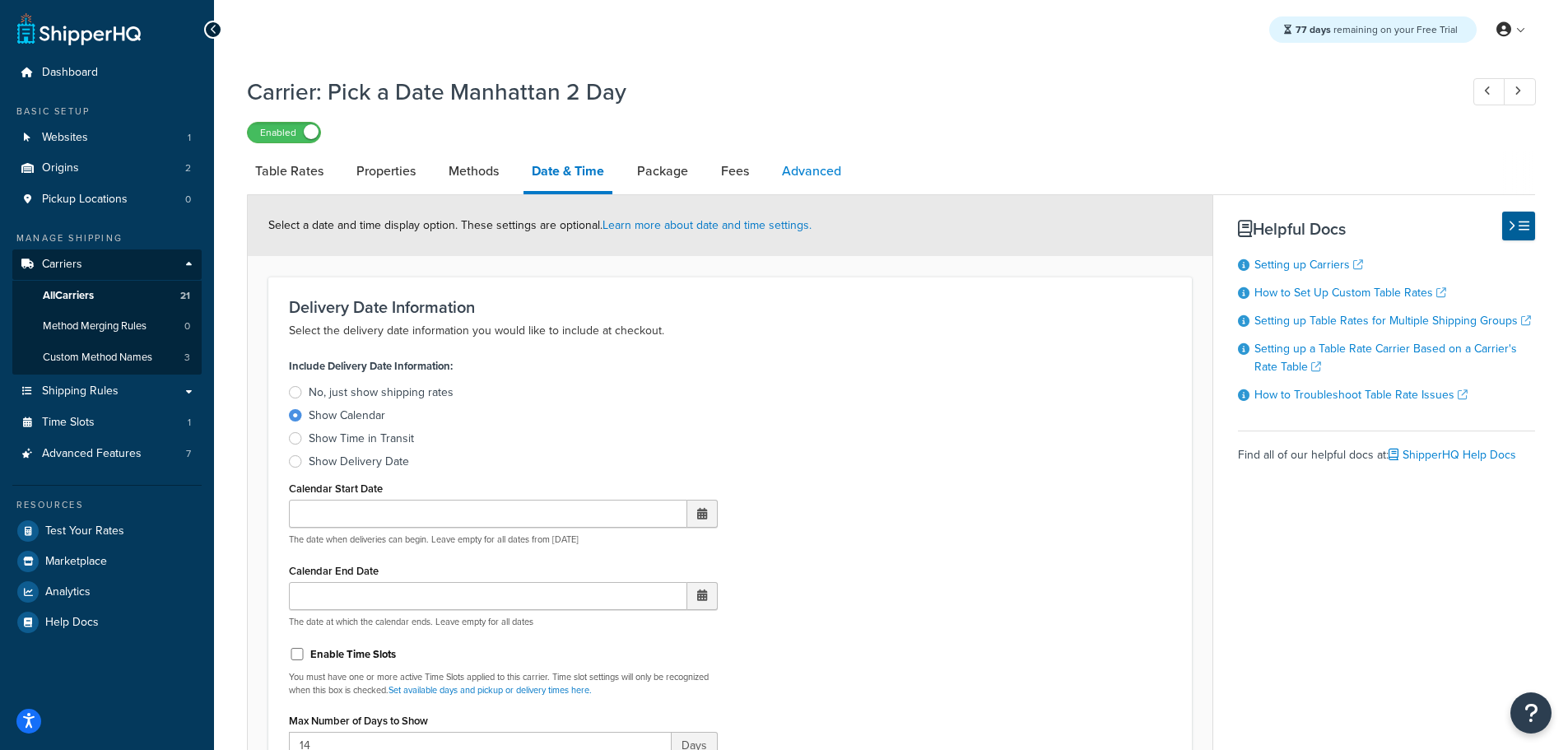
click at [823, 172] on link "Advanced" at bounding box center [811, 171] width 76 height 39
select select "false"
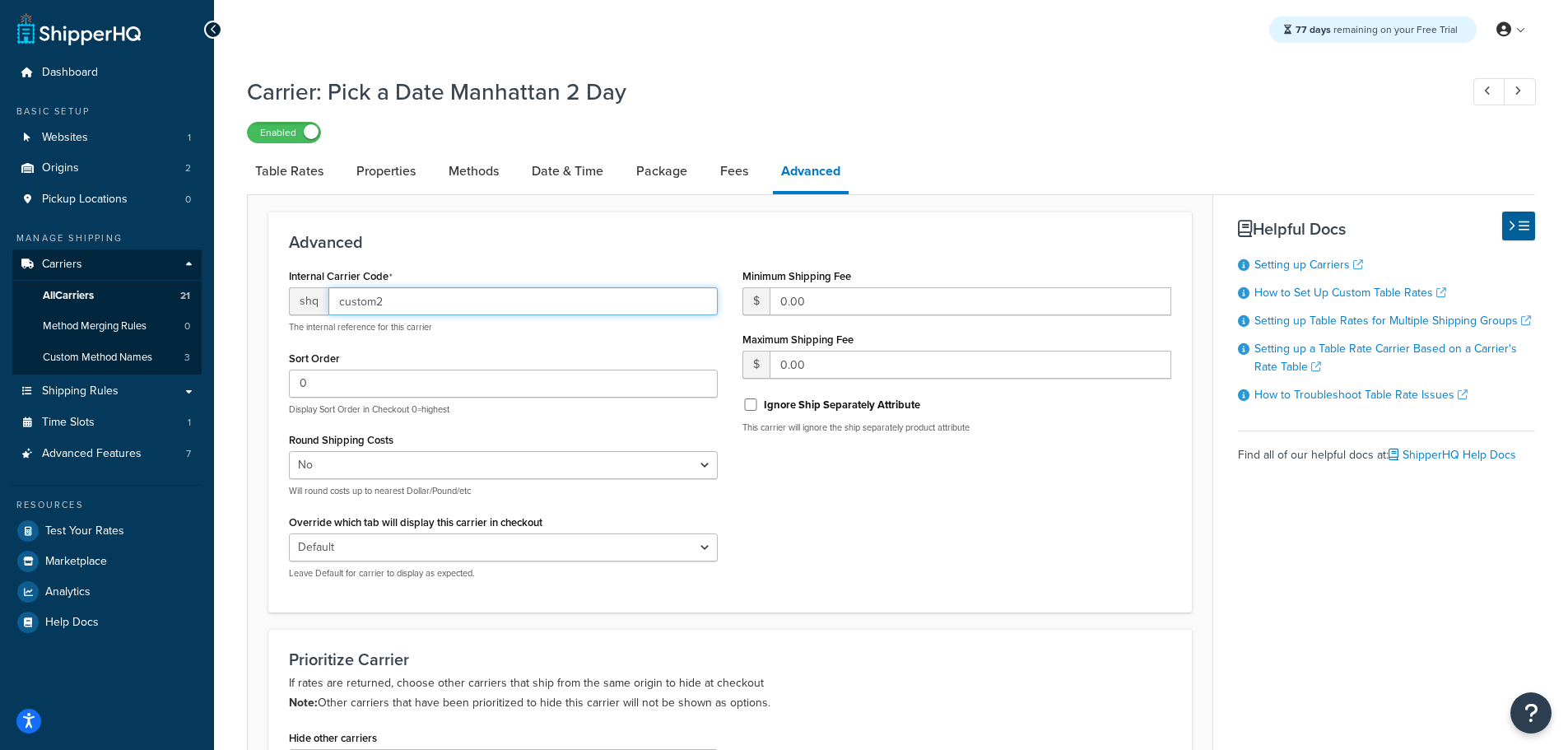
drag, startPoint x: 441, startPoint y: 303, endPoint x: 134, endPoint y: 298, distance: 307.0
click at [118, 296] on div "Dashboard Basic Setup Websites 1 Origins 2 Pickup Locations 0 Manage Shipping C…" at bounding box center [784, 578] width 1568 height 1156
paste input "-fedex-weekends1day"
click at [427, 299] on input "-fedex-weekends1day" at bounding box center [523, 301] width 390 height 28
click at [428, 300] on input "-fedex-weekends1day" at bounding box center [523, 301] width 390 height 28
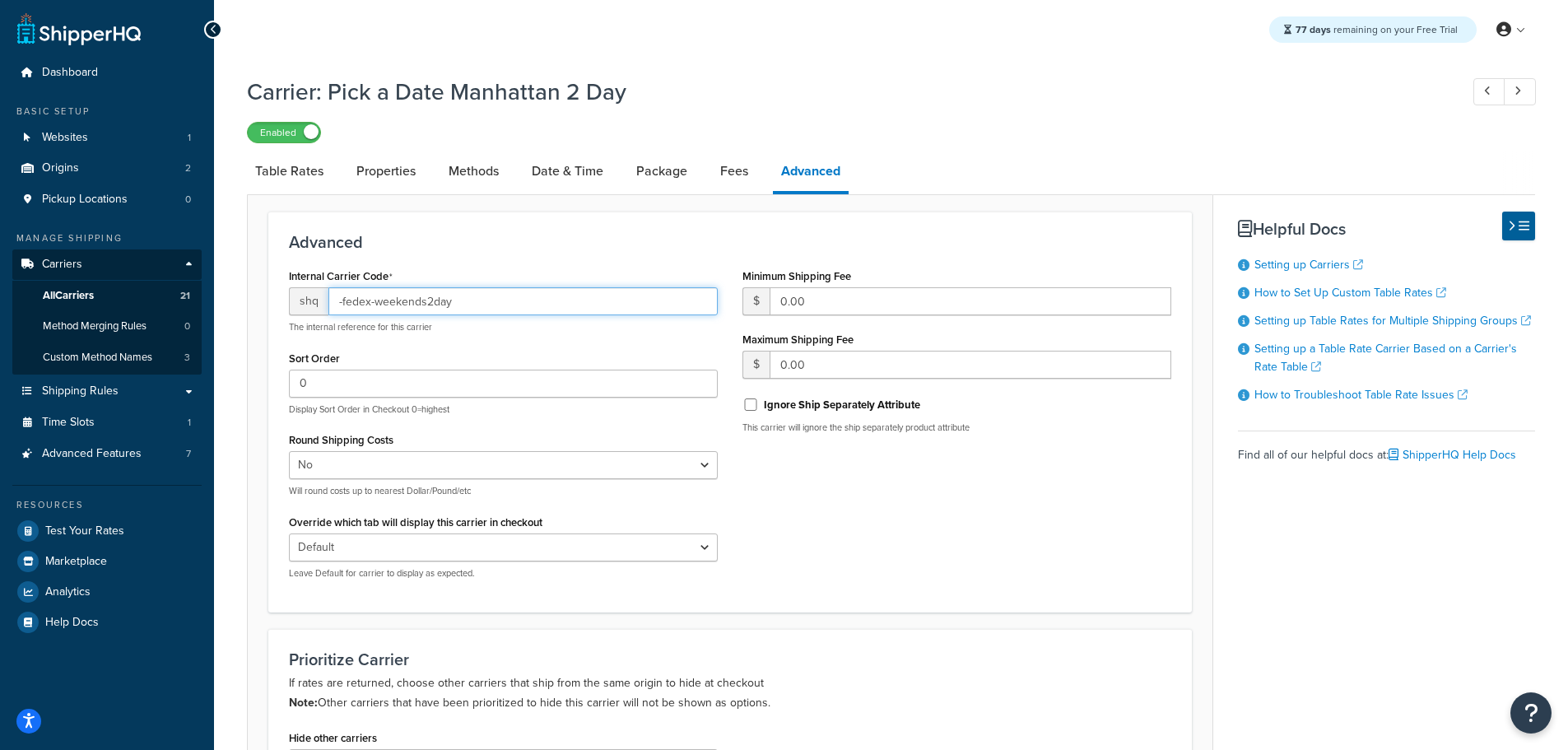
type input "-fedex-weekends2day"
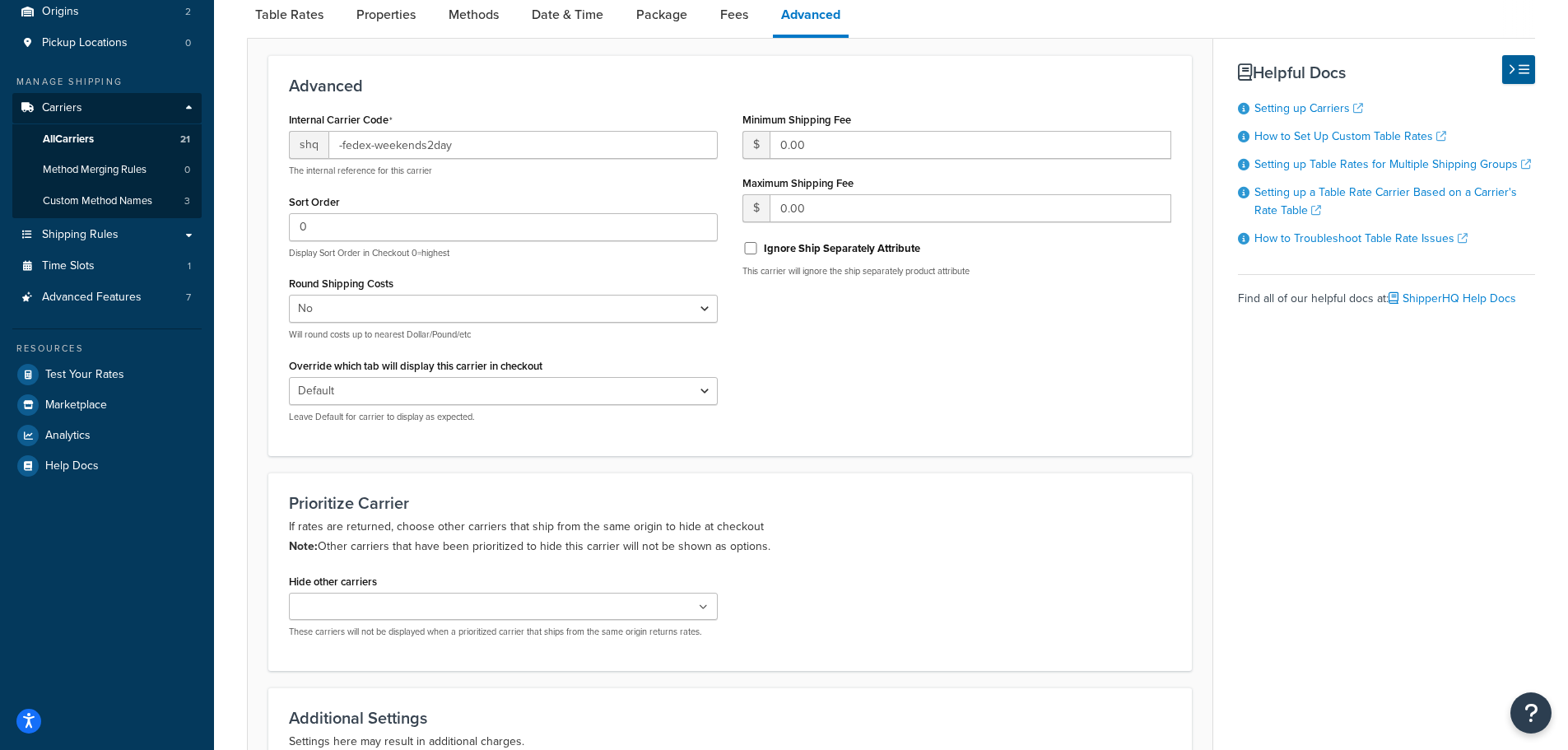
scroll to position [406, 0]
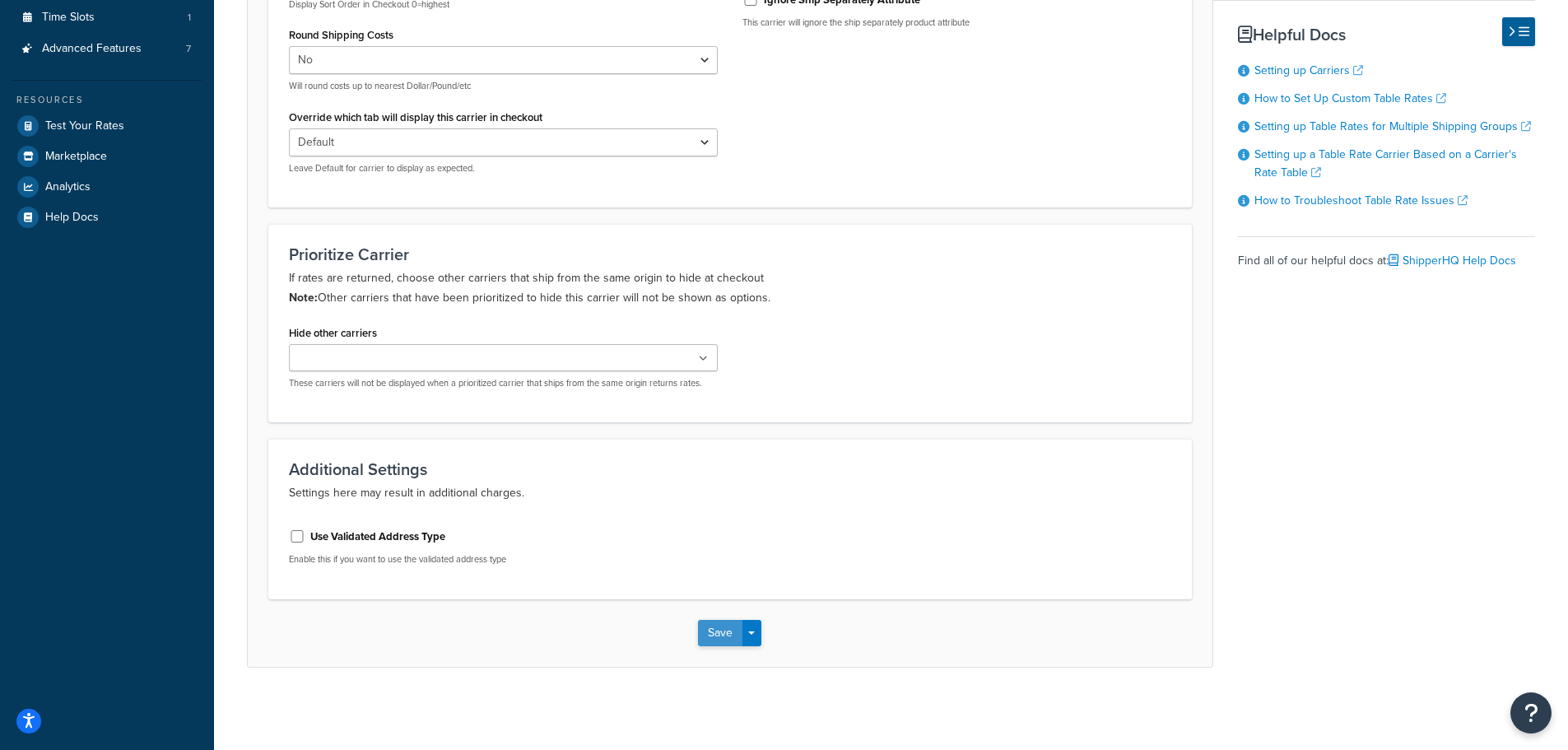
click at [707, 634] on button "Save" at bounding box center [719, 633] width 44 height 27
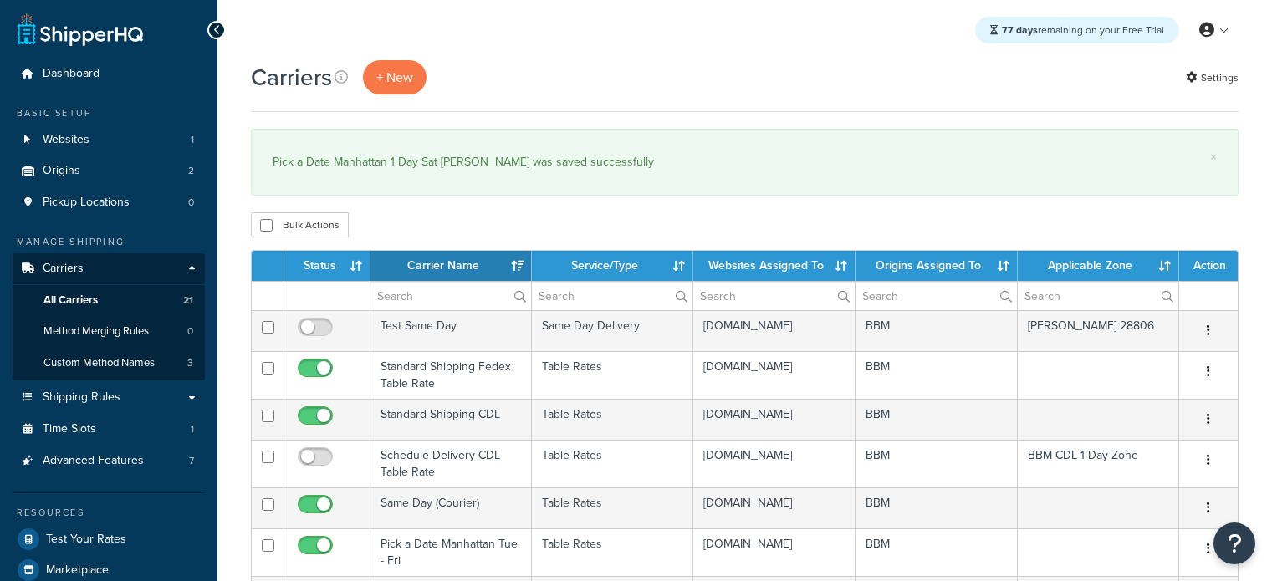
select select "15"
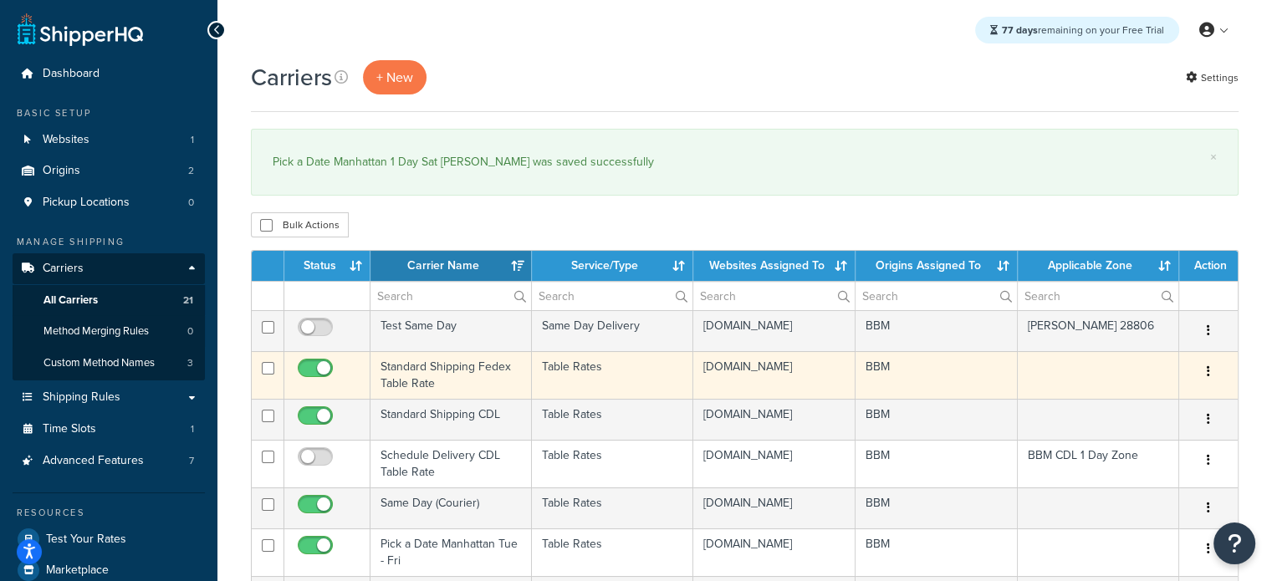
scroll to position [251, 0]
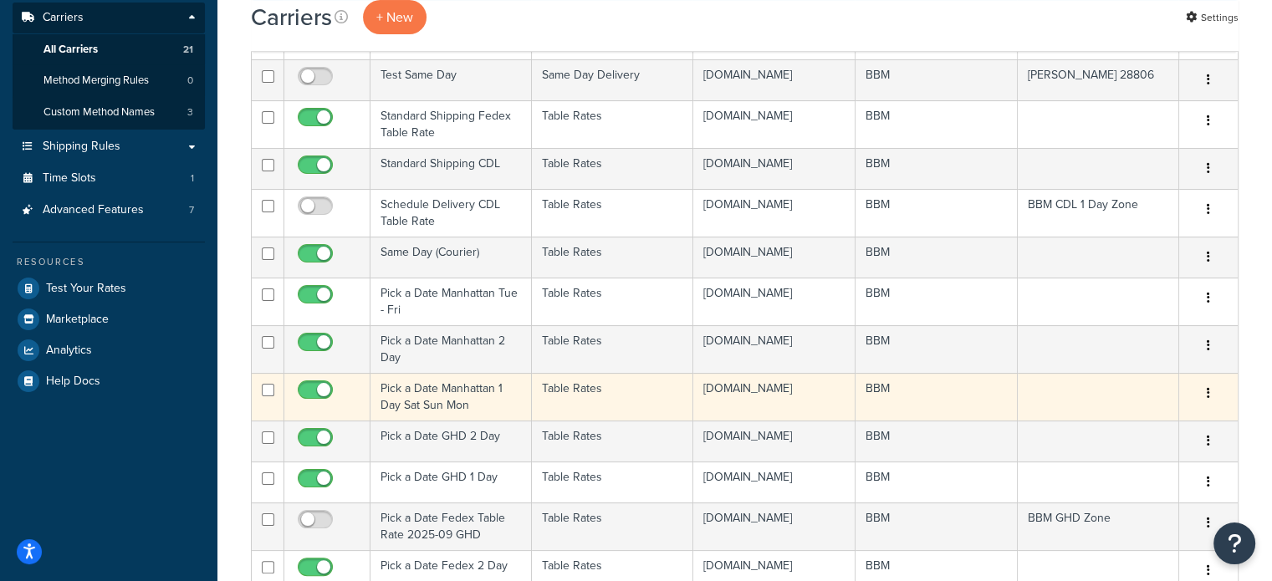
click at [398, 421] on td "Pick a Date Manhattan 1 Day Sat Sun Mon" at bounding box center [451, 397] width 161 height 48
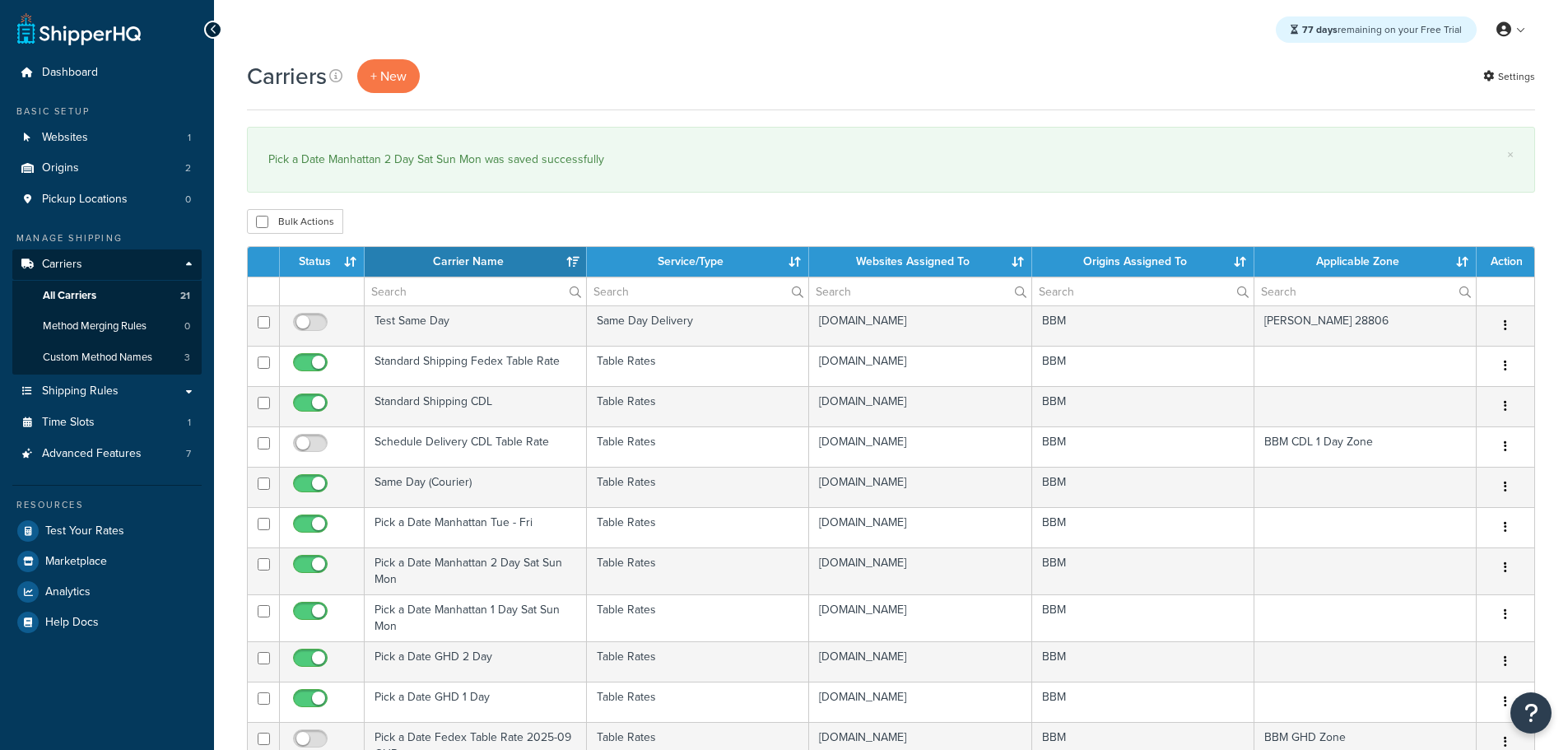
select select "15"
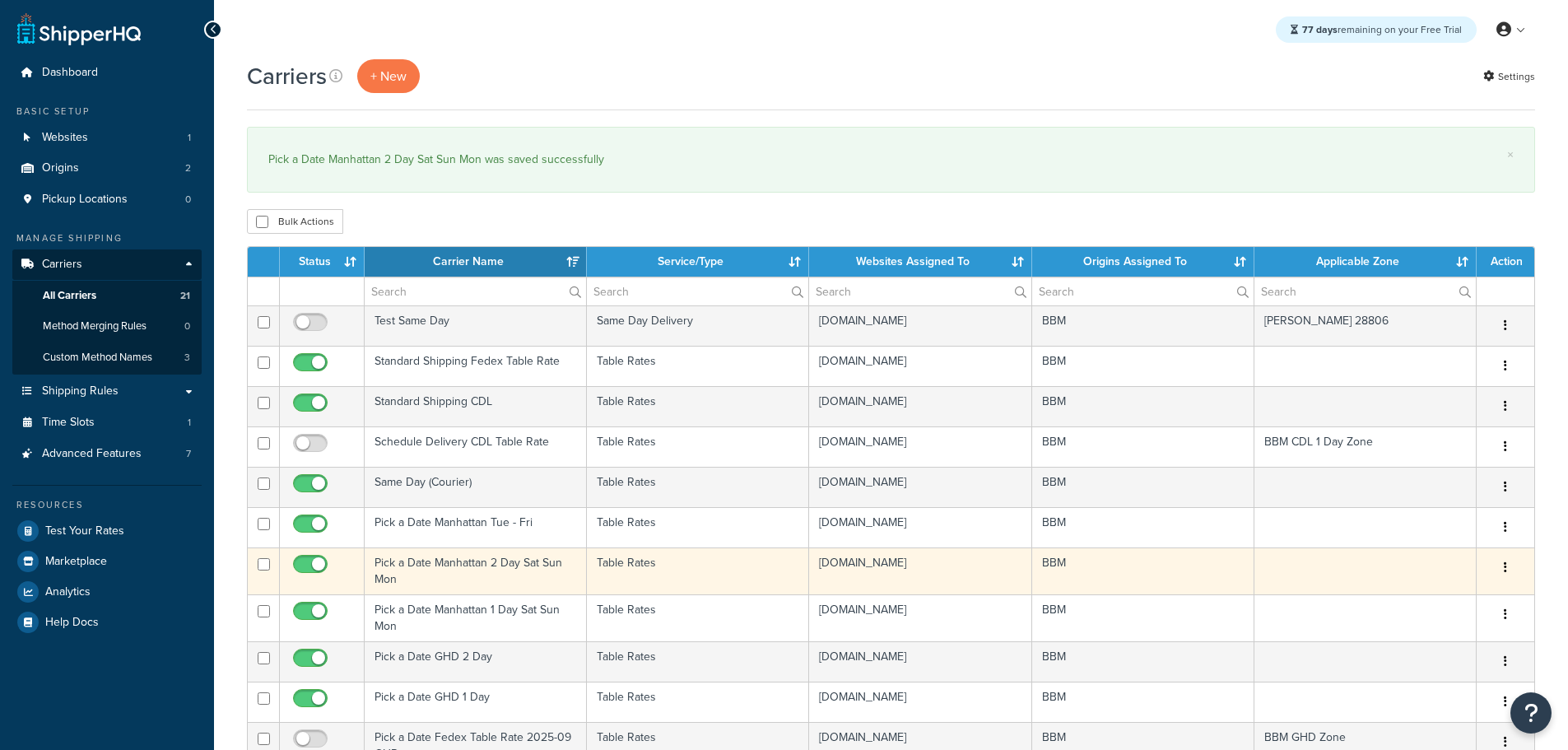
click at [436, 565] on td "Pick a Date Manhattan 2 Day Sat Sun Mon" at bounding box center [476, 571] width 222 height 47
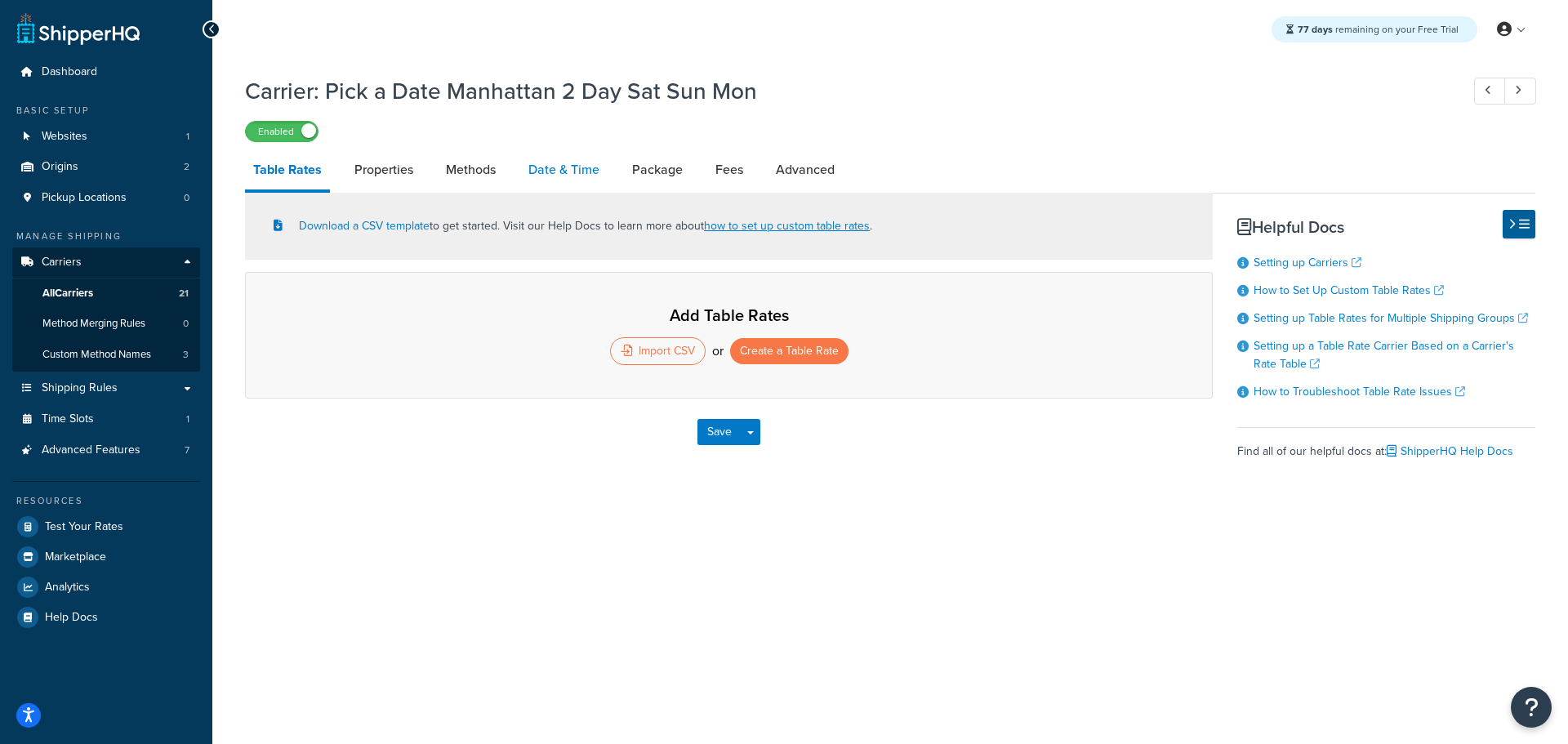
click at [554, 176] on link "Date & Time" at bounding box center [564, 170] width 88 height 39
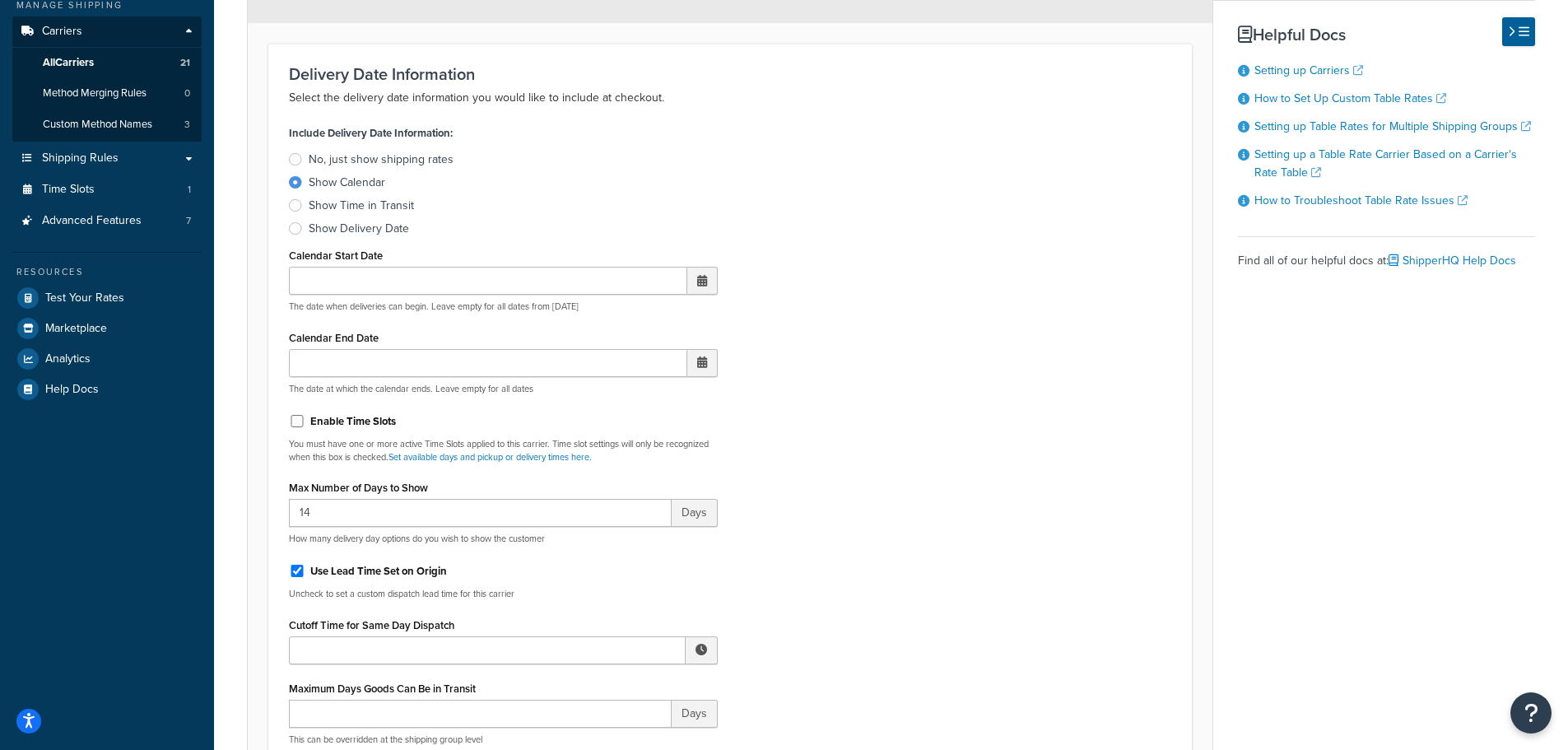
scroll to position [330, 0]
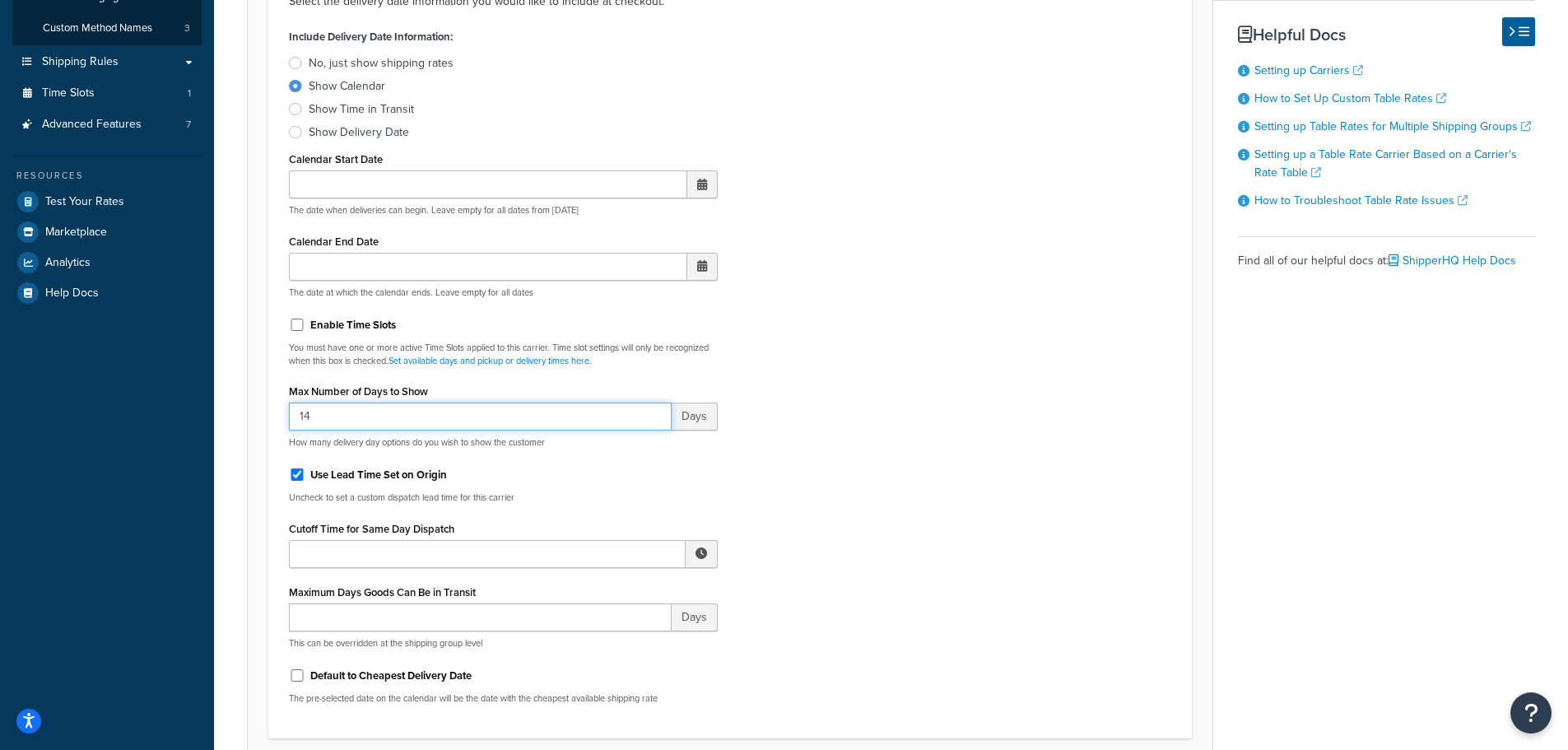
drag, startPoint x: 335, startPoint y: 420, endPoint x: 209, endPoint y: 415, distance: 126.1
click at [209, 415] on div "Dashboard Basic Setup Websites 1 Origins 2 Pickup Locations 0 Manage Shipping C…" at bounding box center [784, 655] width 1568 height 1969
type input "40"
click at [315, 551] on input "Cutoff Time for Same Day Dispatch" at bounding box center [487, 554] width 396 height 28
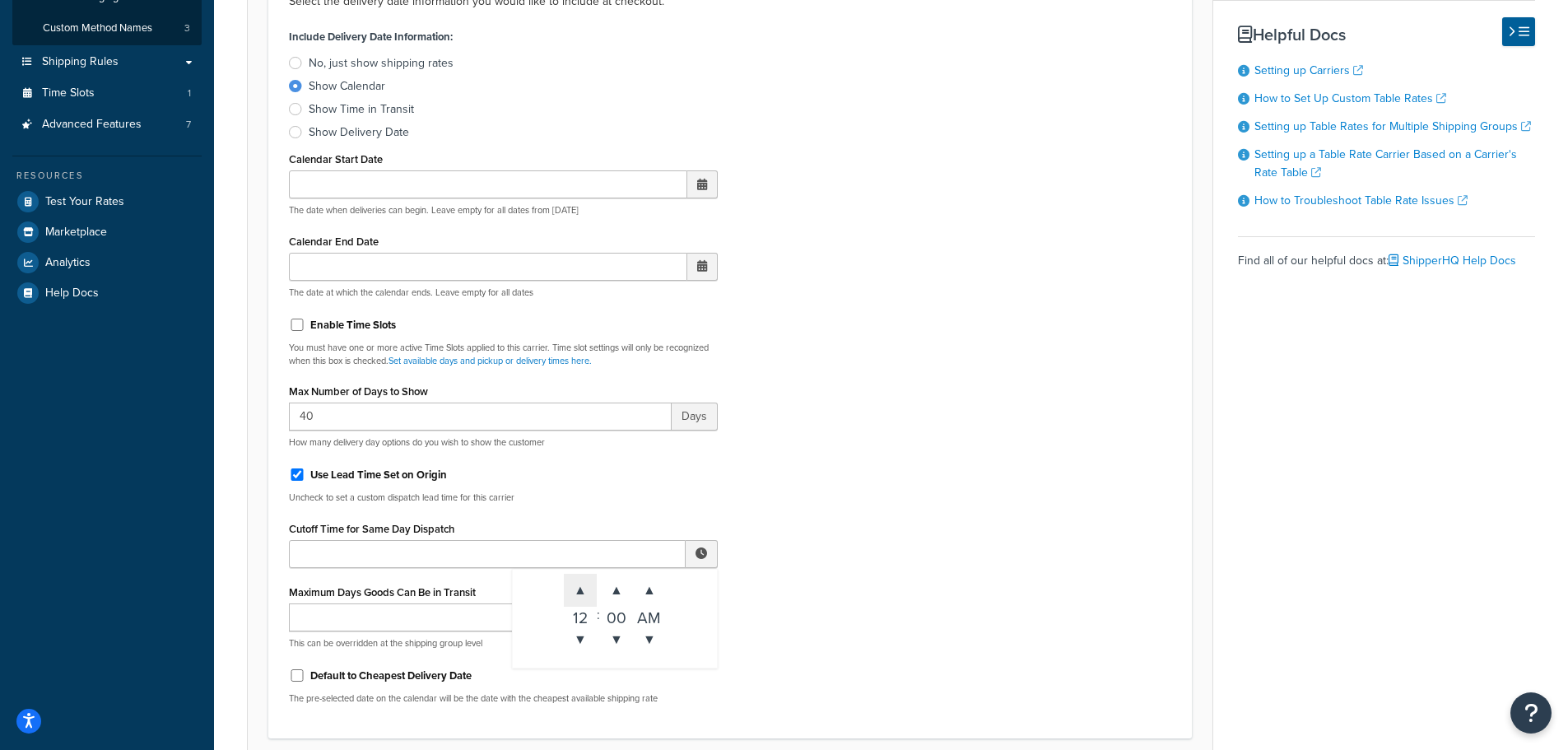
click at [578, 586] on span "▲" at bounding box center [579, 590] width 32 height 32
click at [646, 593] on span "▲" at bounding box center [648, 590] width 32 height 32
type input "2:00 PM"
click at [421, 624] on input "Maximum Days Goods Can Be in Transit" at bounding box center [480, 617] width 383 height 28
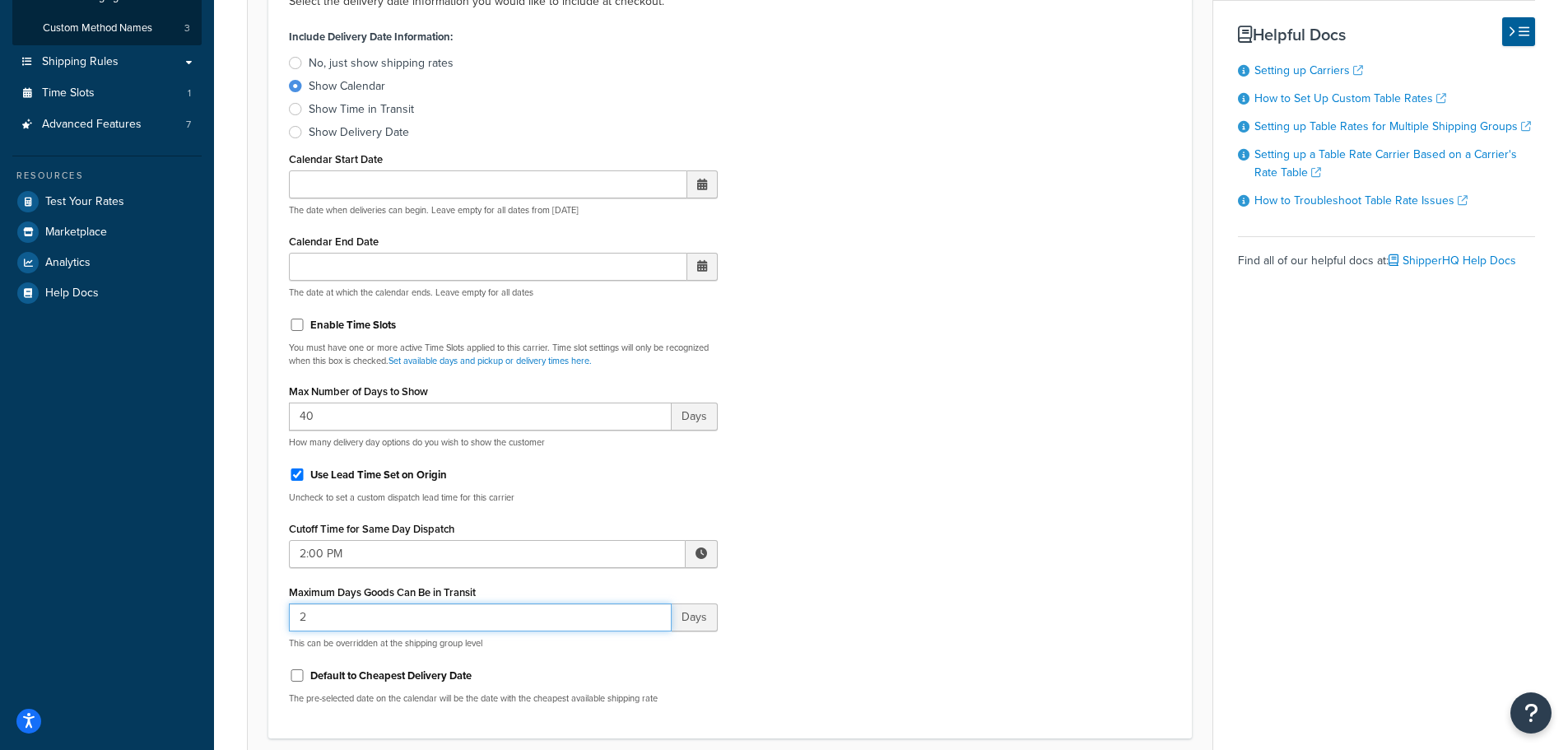
type input "2"
click at [843, 591] on div "Include Delivery Date Information: No, just show shipping rates Show Calendar S…" at bounding box center [730, 371] width 907 height 693
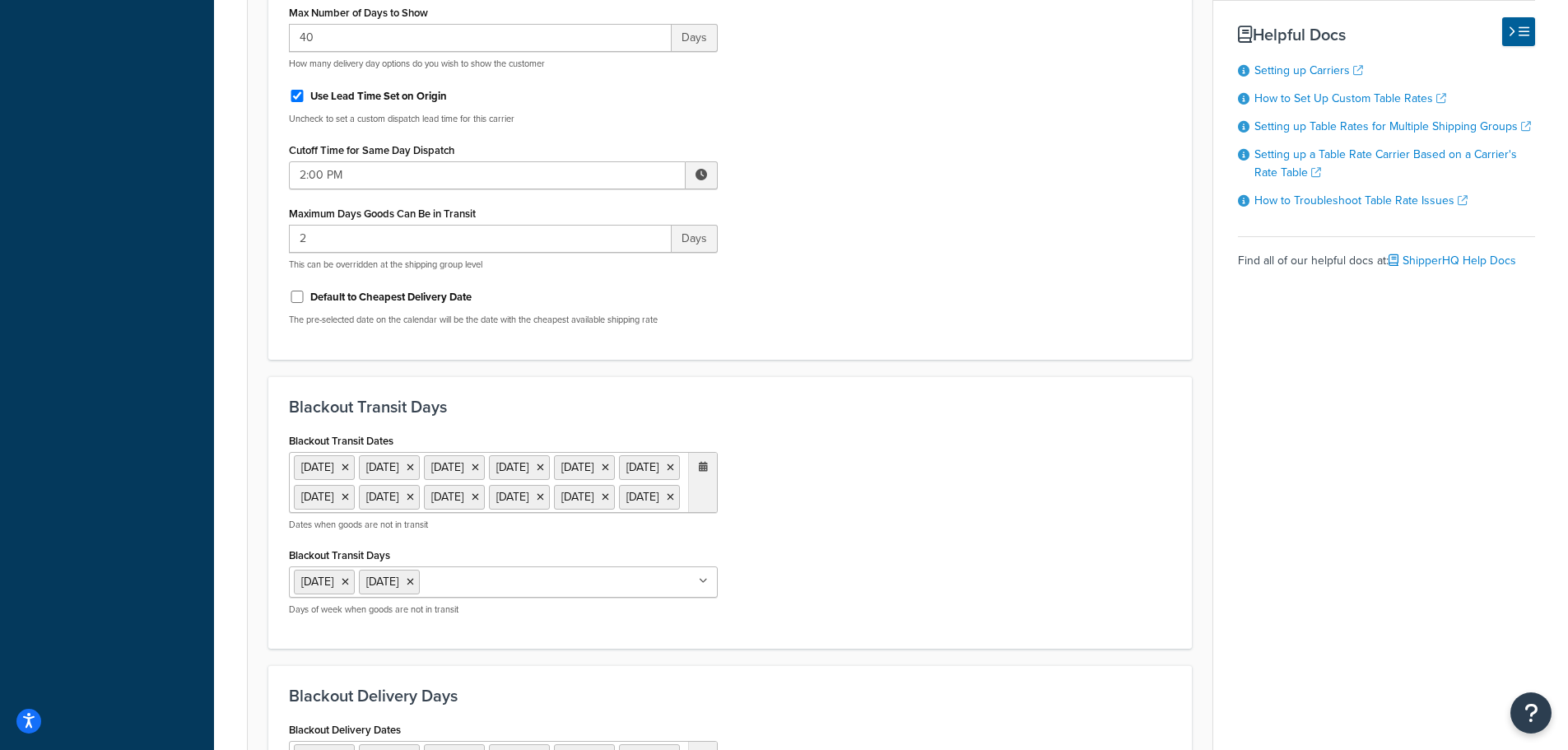
scroll to position [824, 0]
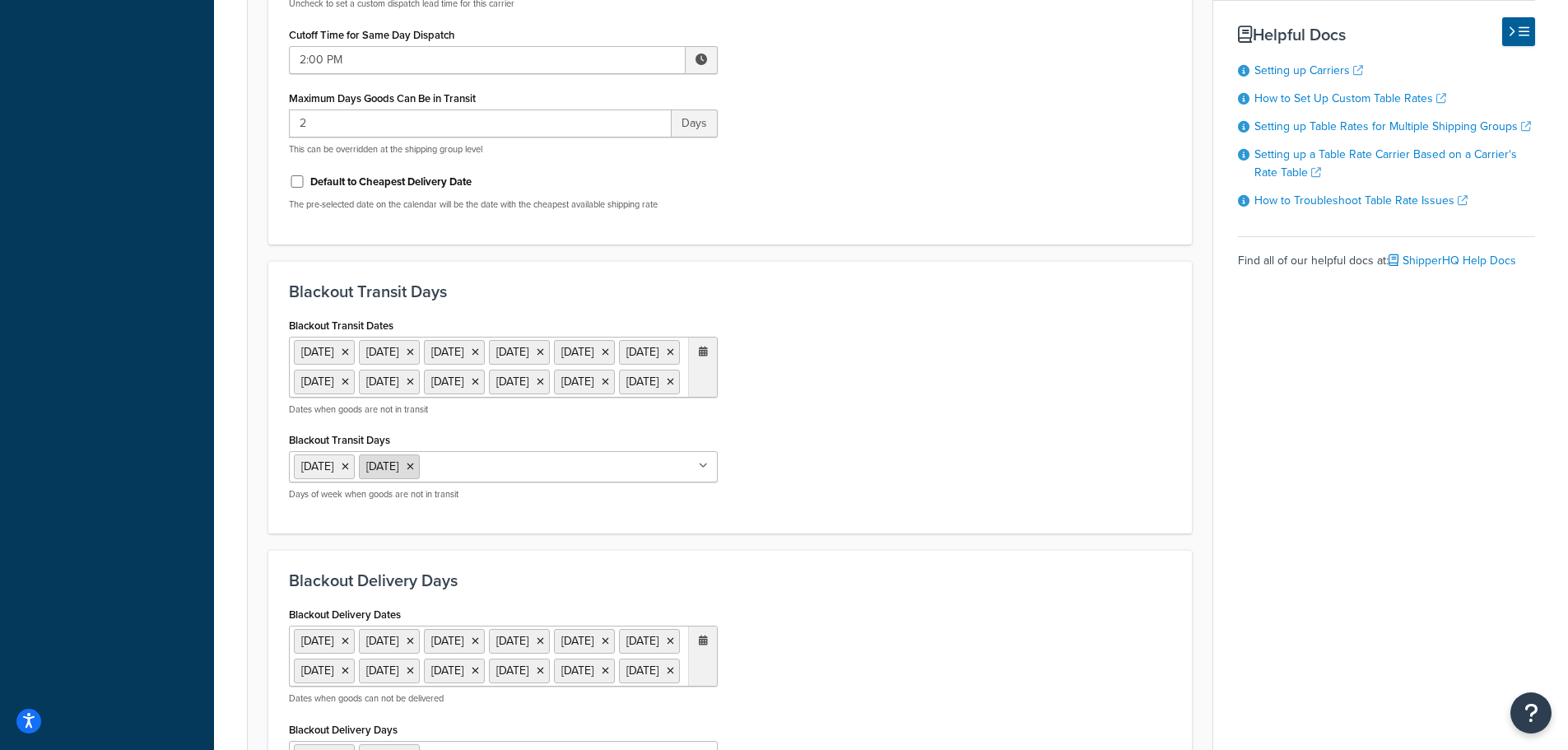
click at [349, 471] on icon at bounding box center [345, 467] width 8 height 10
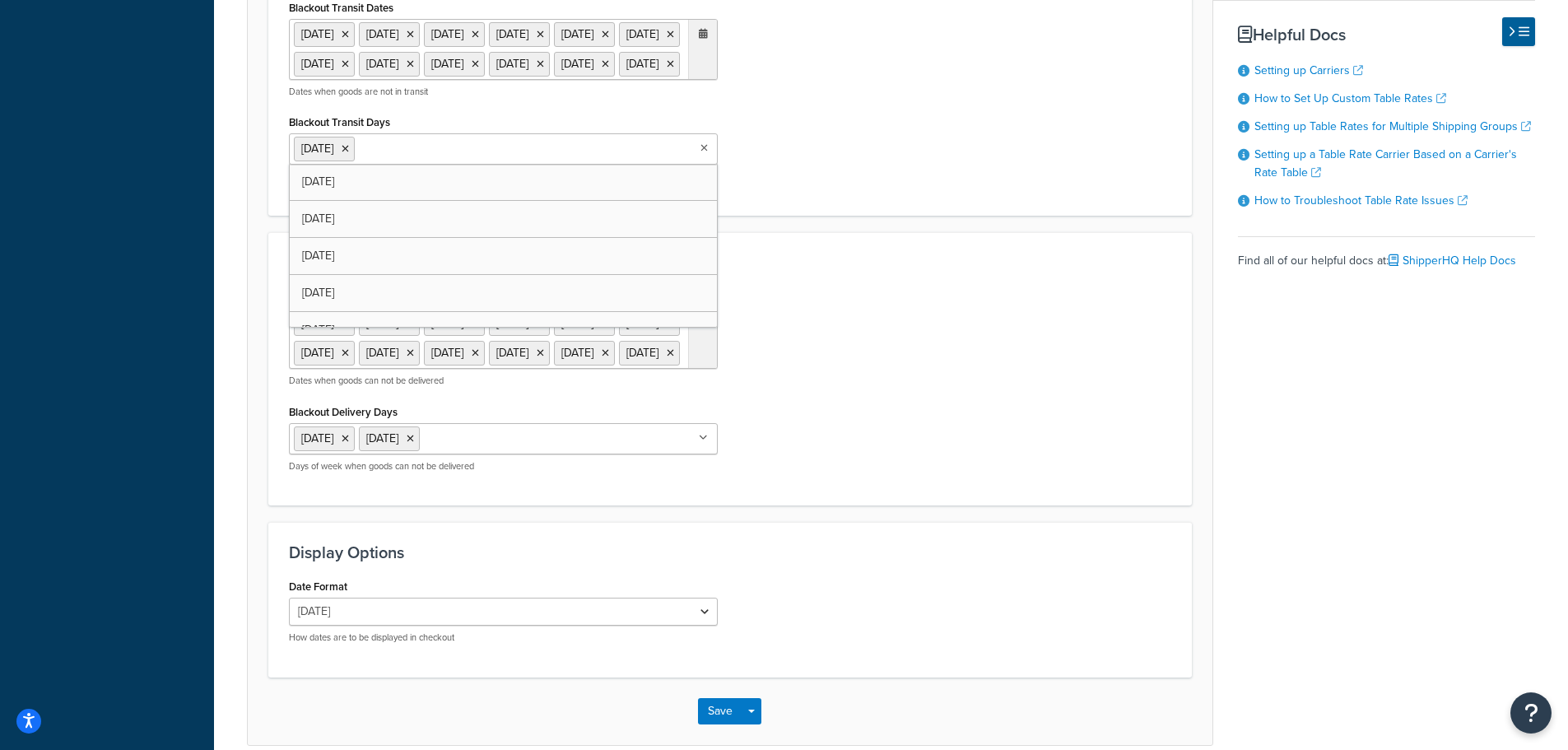
scroll to position [1153, 0]
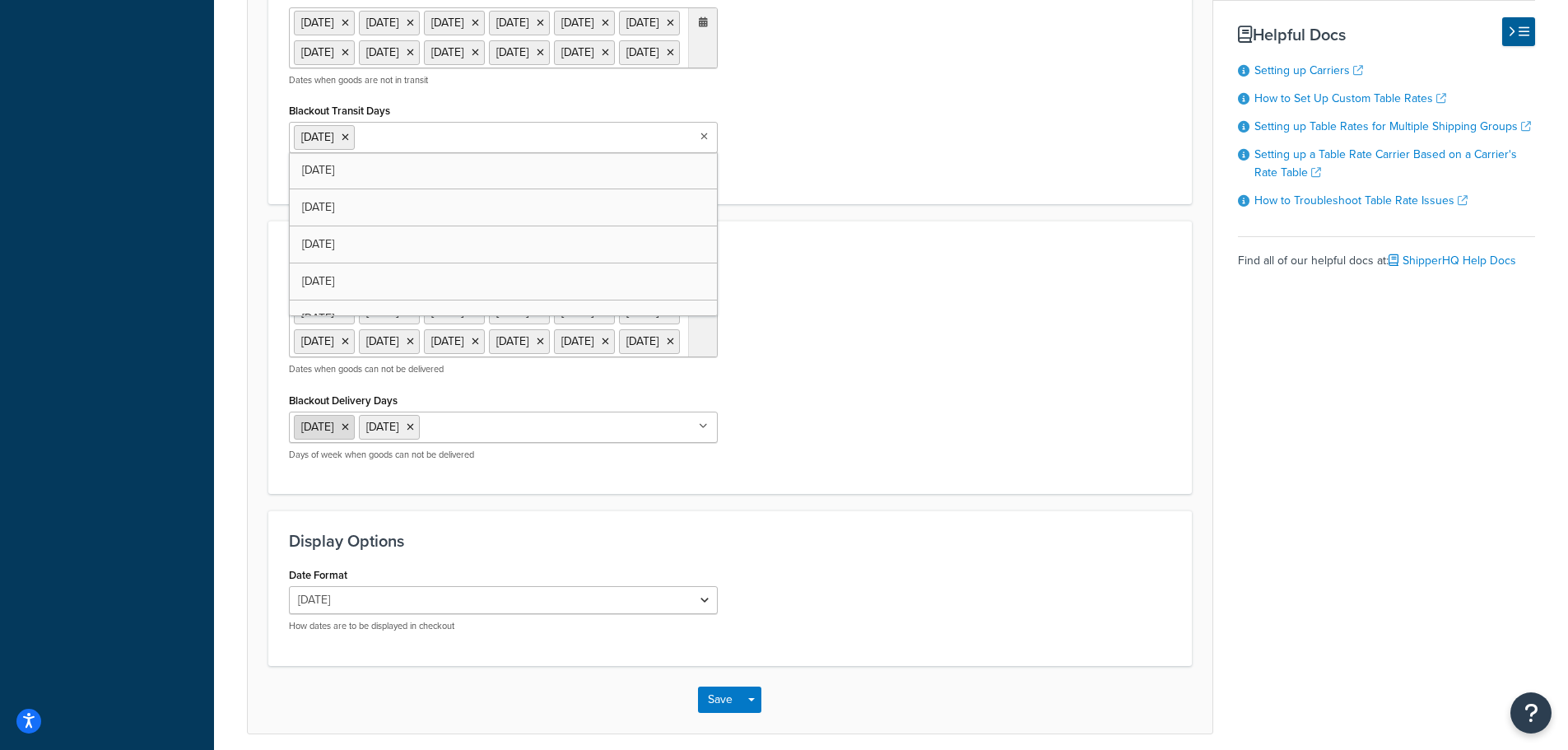
click at [349, 432] on icon at bounding box center [345, 427] width 8 height 10
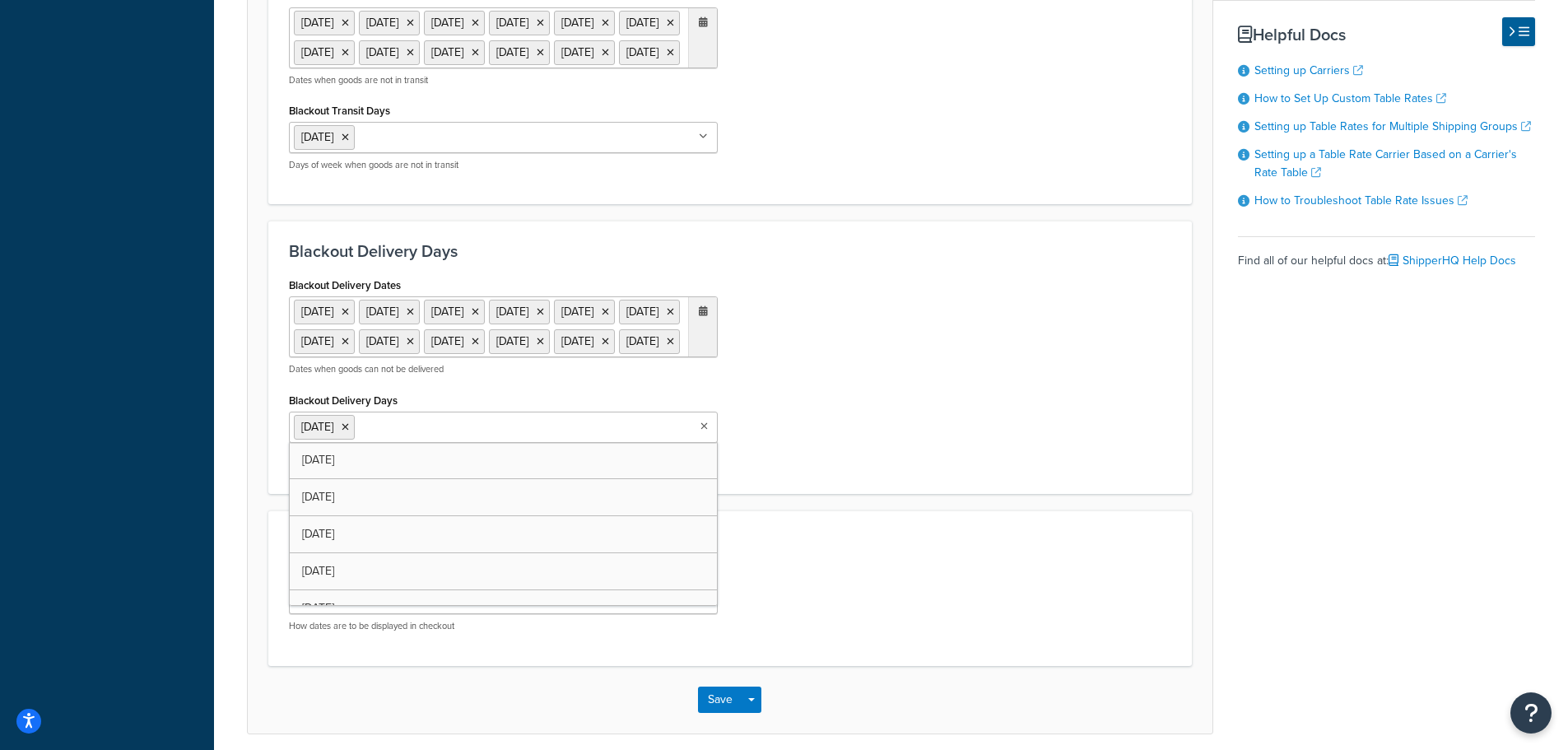
click at [828, 455] on div "Blackout Delivery Dates 11 Nov 2025 27 Nov 2025 25 Dec 2025 1 Jan 2026 19 Jan 2…" at bounding box center [730, 373] width 907 height 200
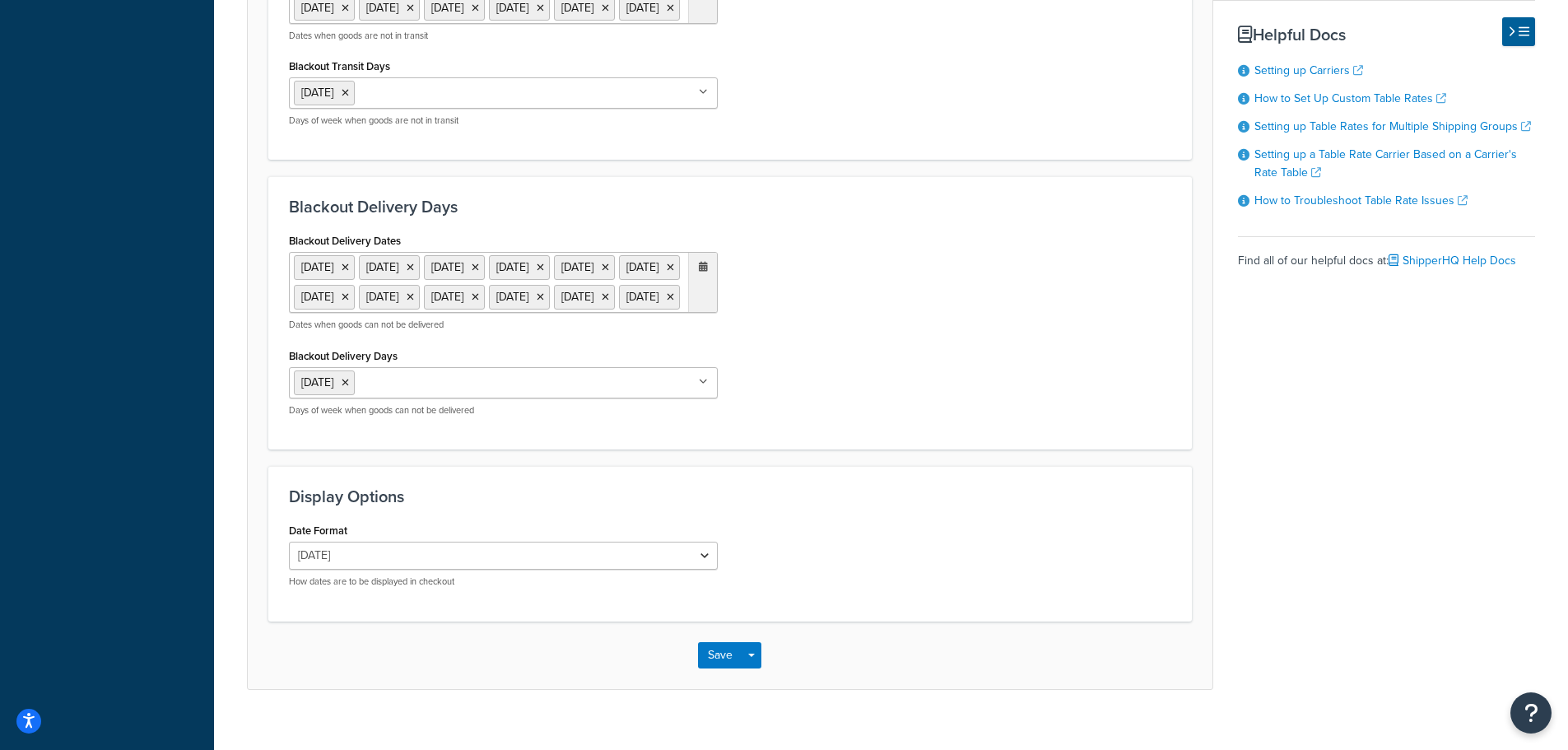
scroll to position [1235, 0]
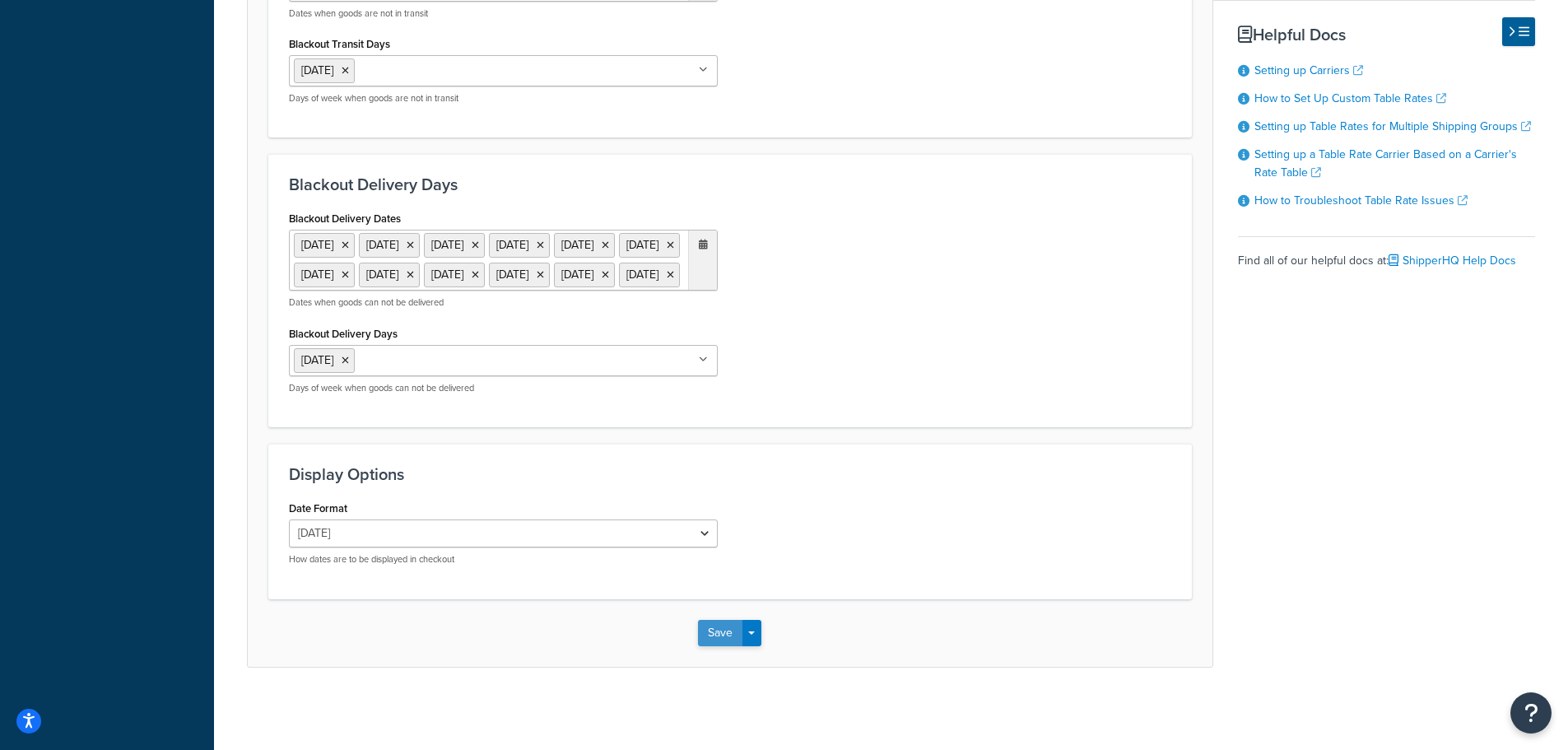
click at [721, 647] on button "Save" at bounding box center [719, 633] width 44 height 27
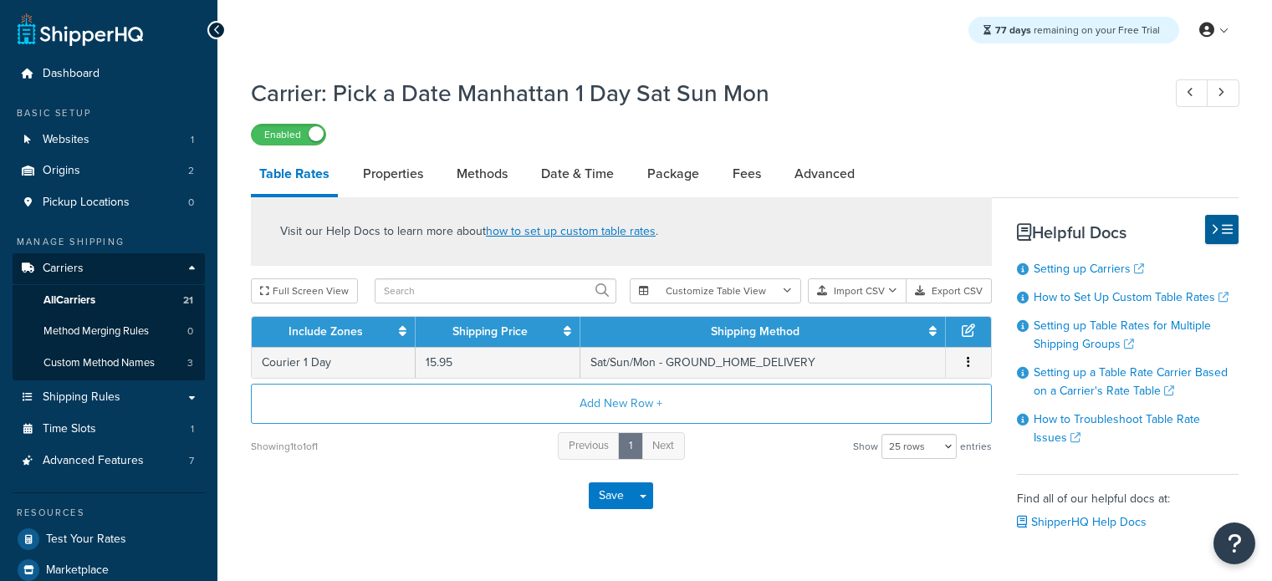
select select "25"
click at [598, 175] on link "Date & Time" at bounding box center [578, 174] width 90 height 40
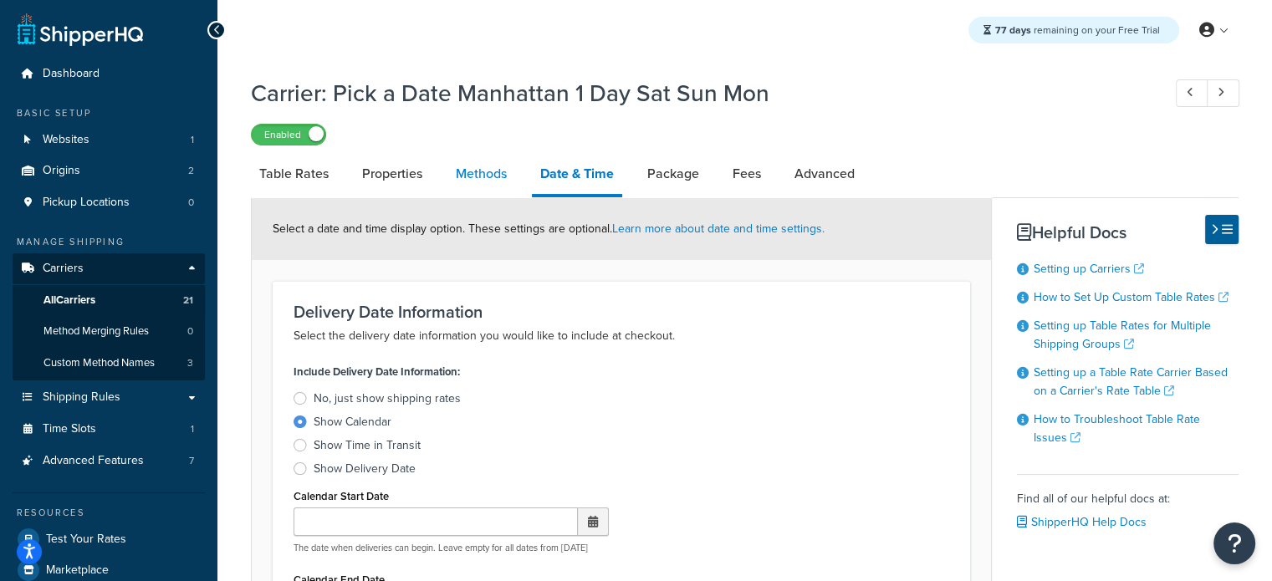
click at [475, 177] on link "Methods" at bounding box center [482, 174] width 68 height 40
select select "25"
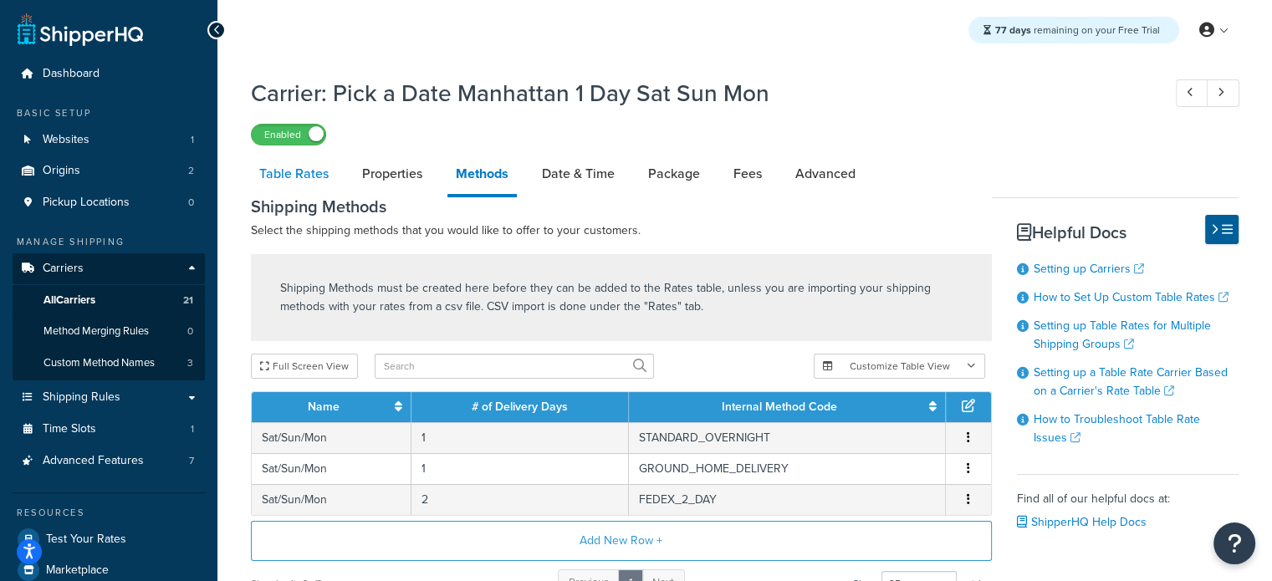
click at [309, 177] on link "Table Rates" at bounding box center [294, 174] width 86 height 40
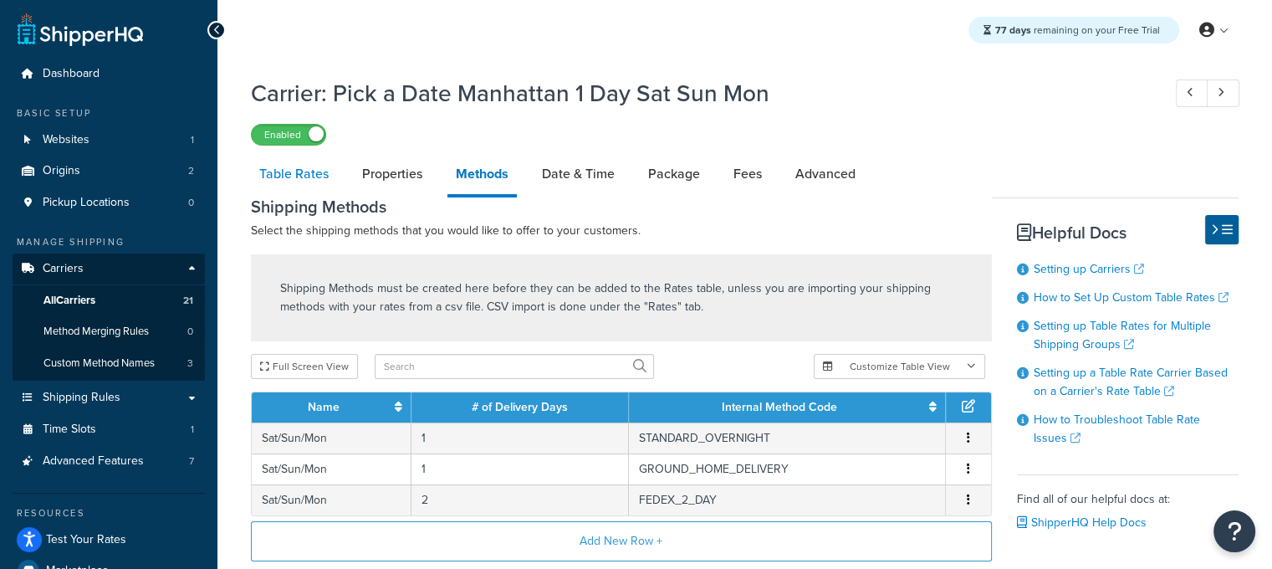
select select "25"
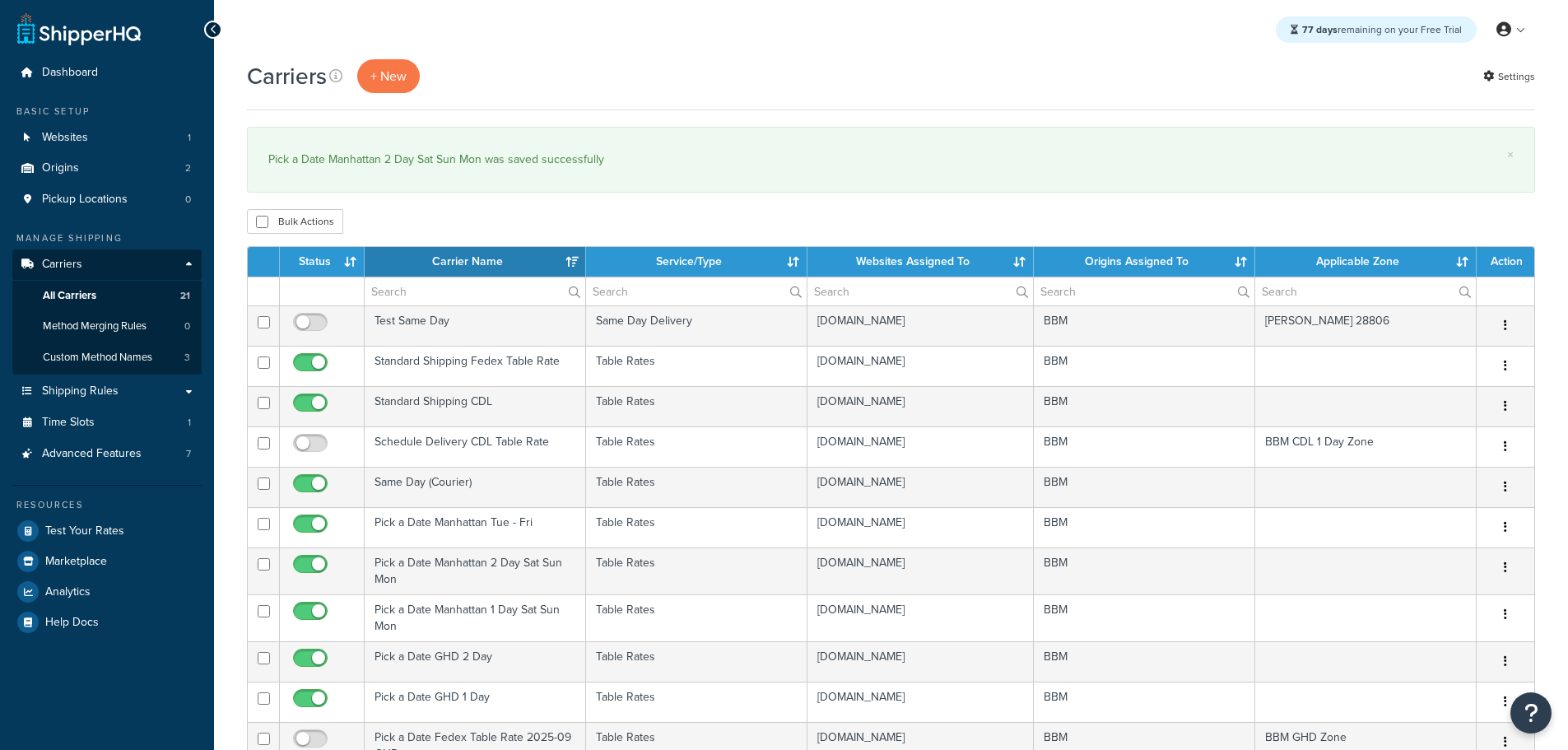
select select "15"
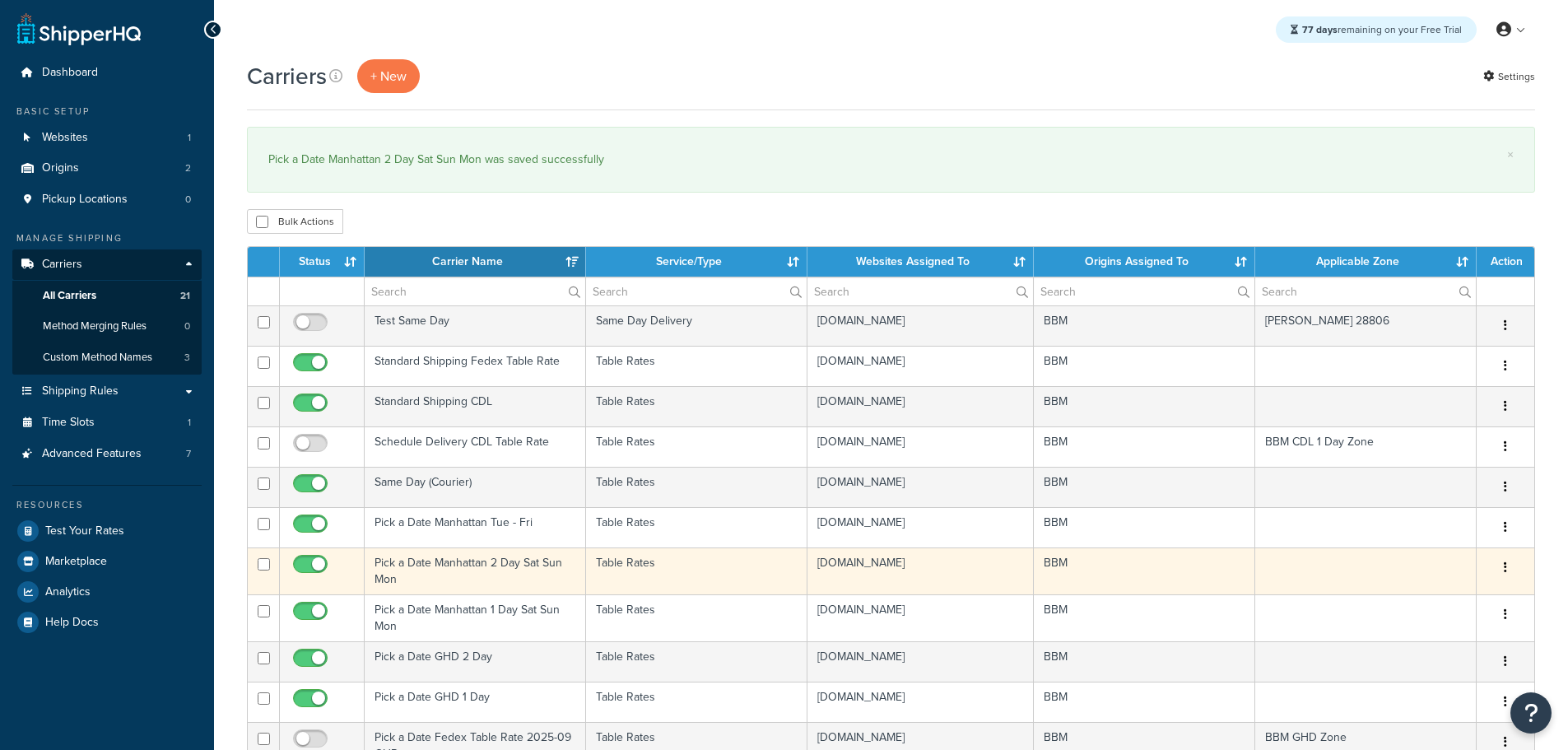
click at [406, 559] on td "Pick a Date Manhattan 2 Day Sat Sun Mon" at bounding box center [475, 571] width 221 height 47
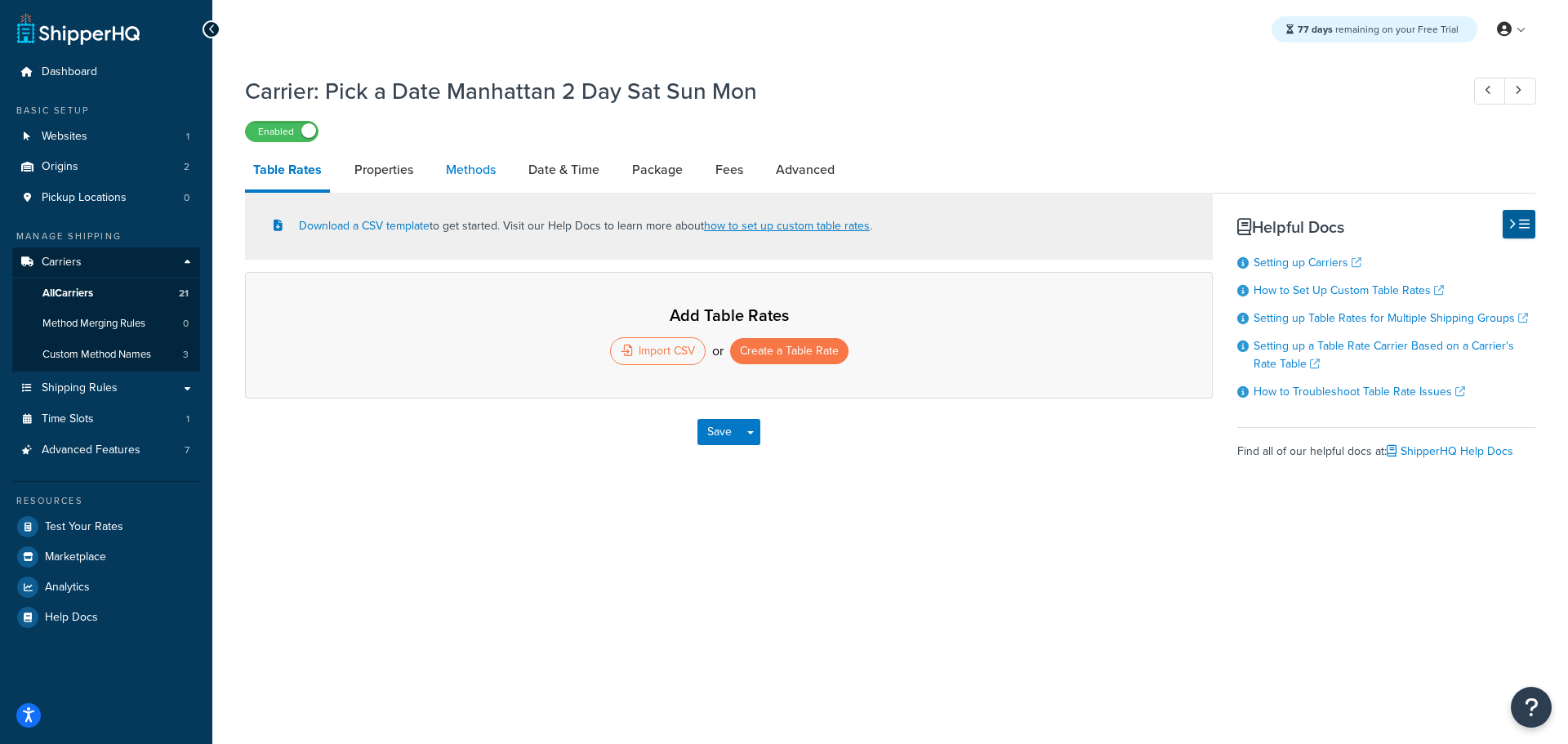
click at [483, 172] on link "Methods" at bounding box center [471, 170] width 66 height 39
select select "25"
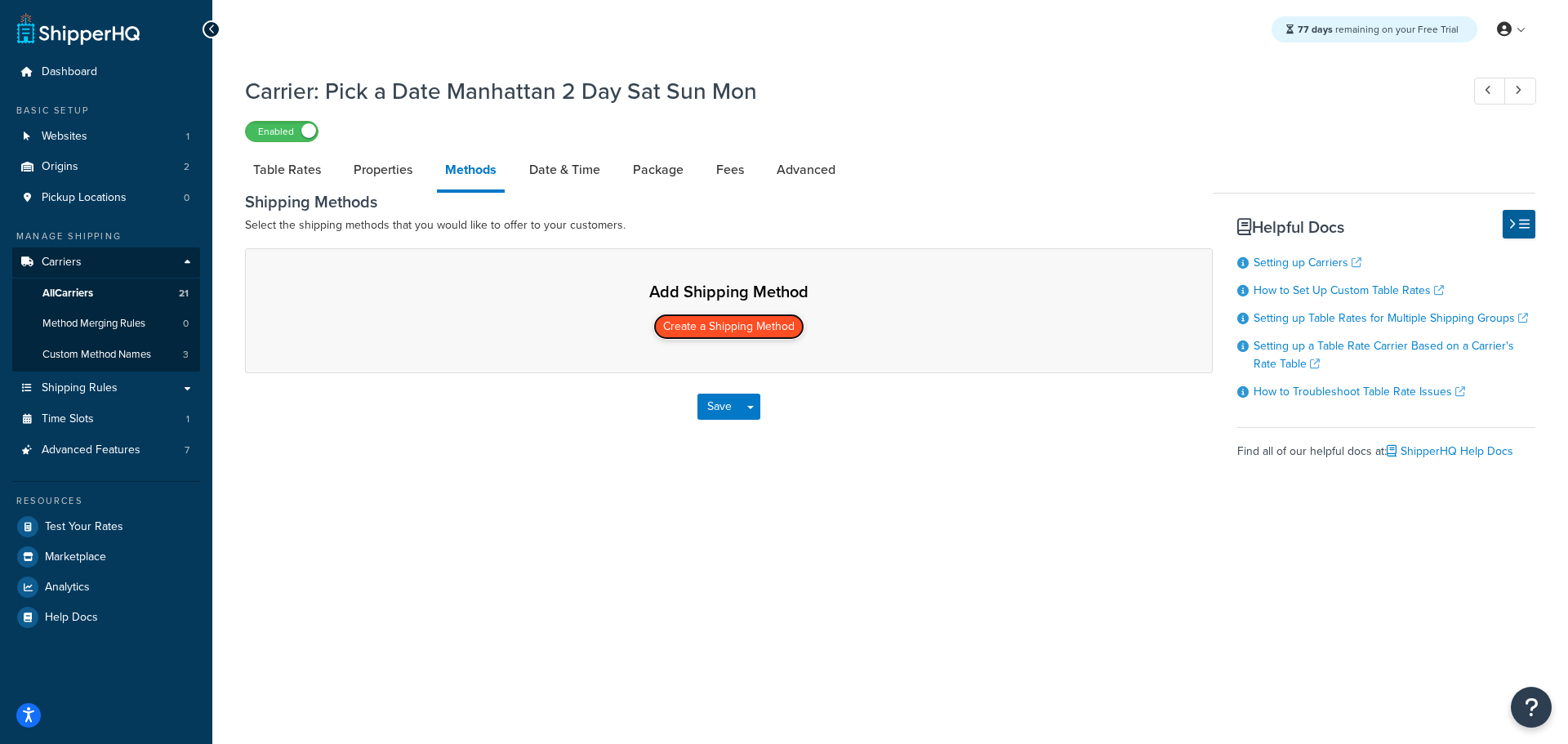
click at [732, 324] on button "Create a Shipping Method" at bounding box center [728, 326] width 151 height 26
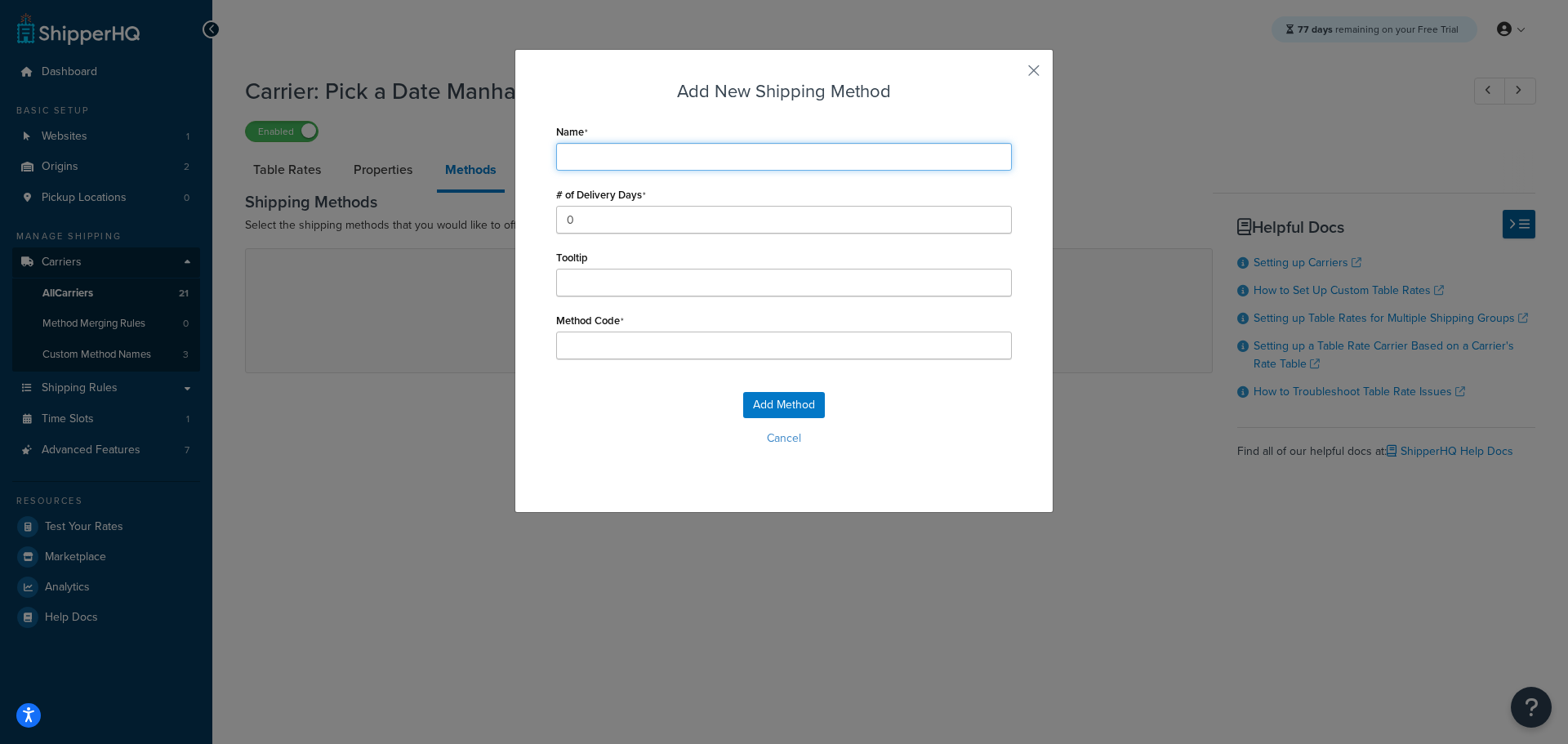
click at [587, 152] on input "Name" at bounding box center [784, 156] width 456 height 27
type input "S"
type input "Sc"
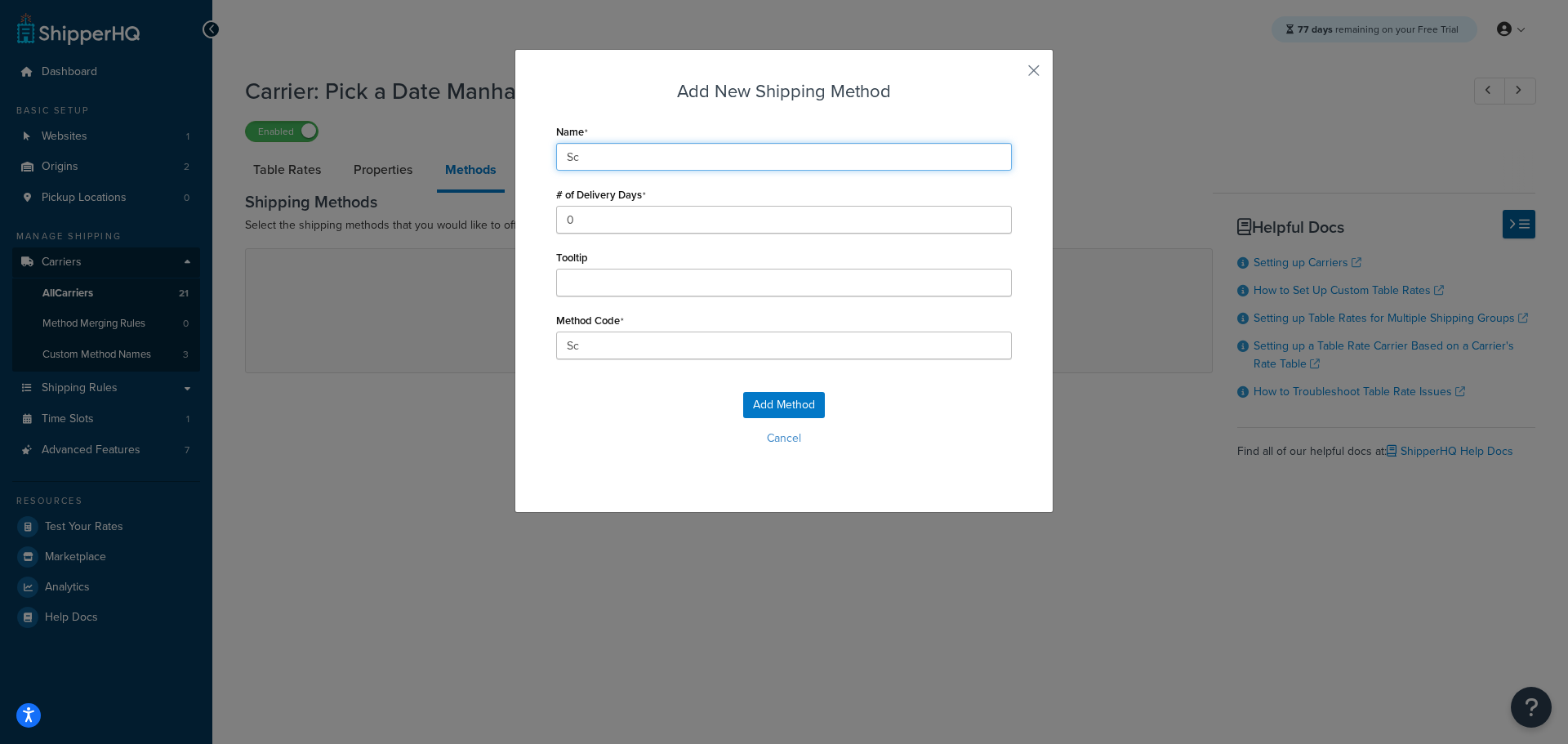
type input "Schedule Delivery"
type input "Schedule_Delivery"
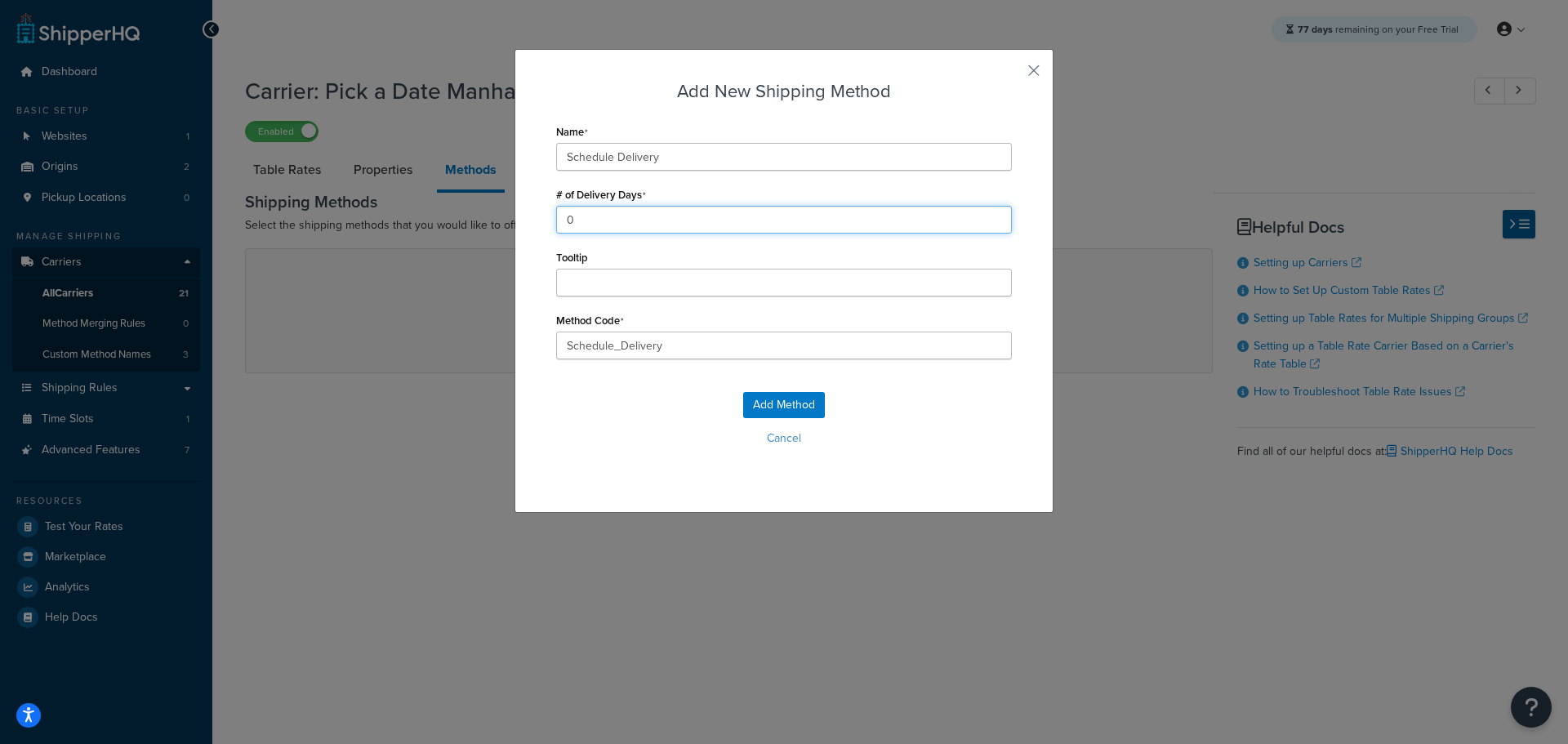
drag, startPoint x: 582, startPoint y: 223, endPoint x: 542, endPoint y: 223, distance: 40.0
click at [542, 223] on div "Add New Shipping Method Name Schedule Delivery # of Delivery Days 0 Tooltip Met…" at bounding box center [784, 280] width 539 height 464
type input "1"
drag, startPoint x: 663, startPoint y: 346, endPoint x: 405, endPoint y: 337, distance: 258.2
click at [405, 337] on div "Add New Shipping Method Name Schedule Delivery # of Delivery Days 1 Tooltip Met…" at bounding box center [784, 372] width 1568 height 744
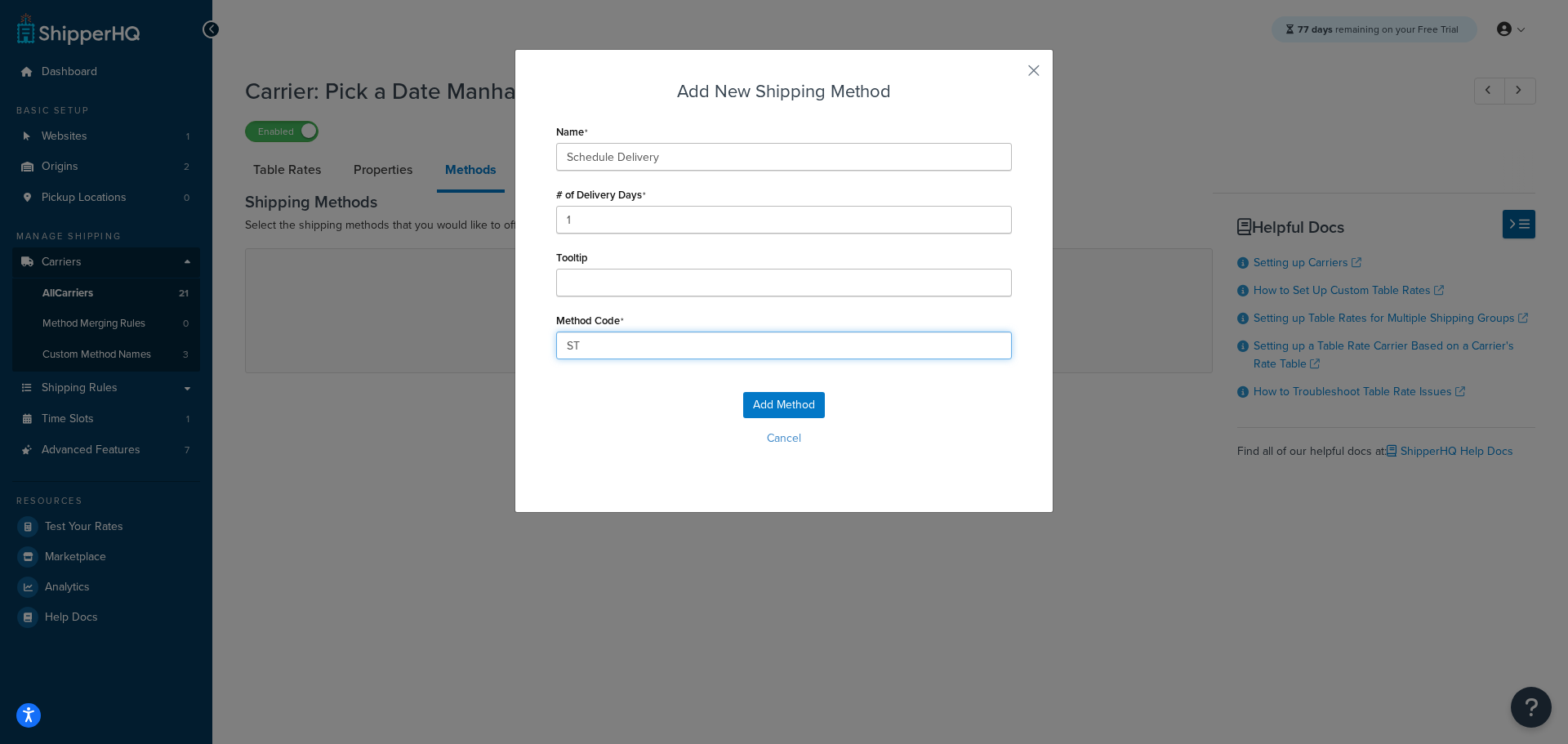
type input "STANDARD_OVERNIGHT"
click at [779, 397] on button "Add Method" at bounding box center [784, 405] width 82 height 26
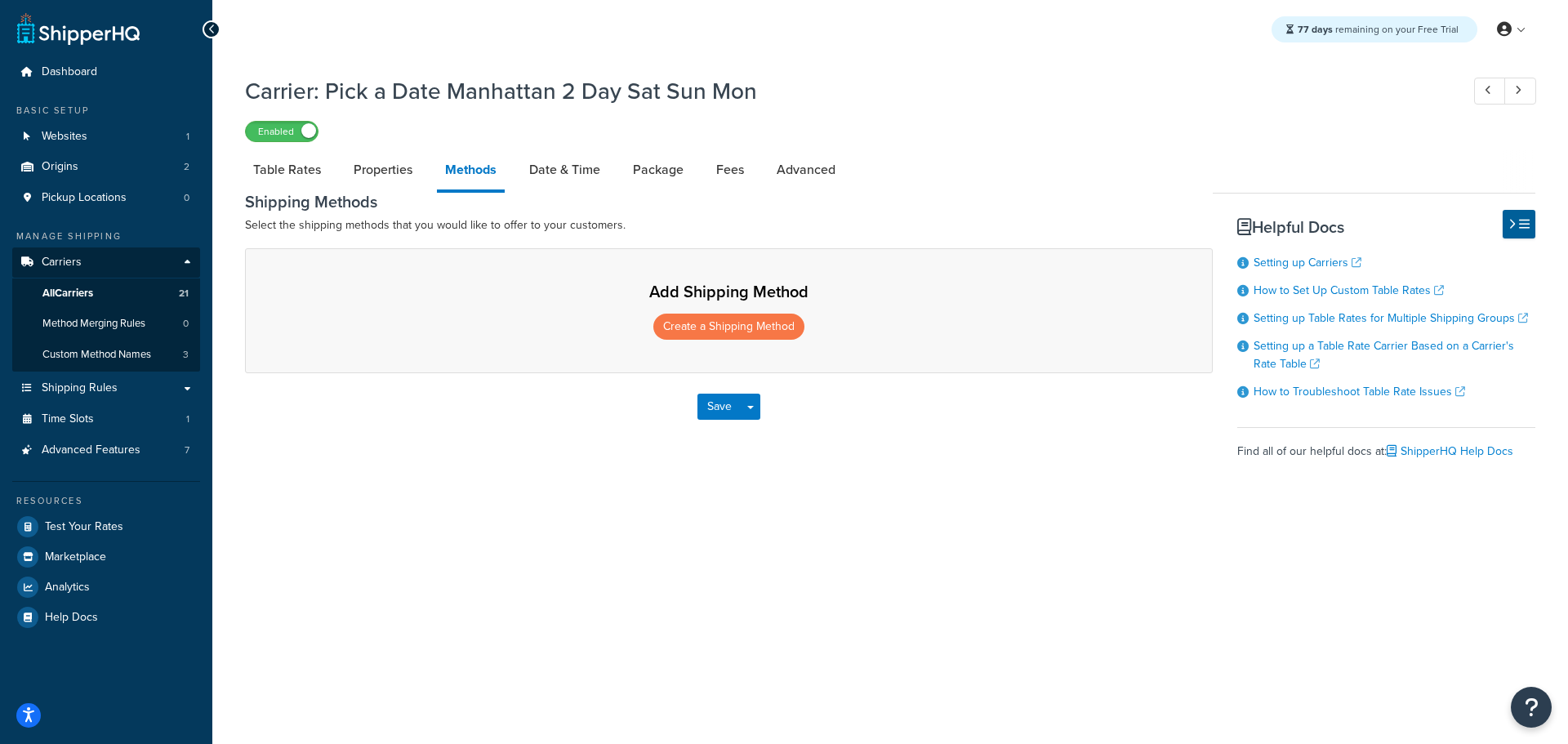
select select "25"
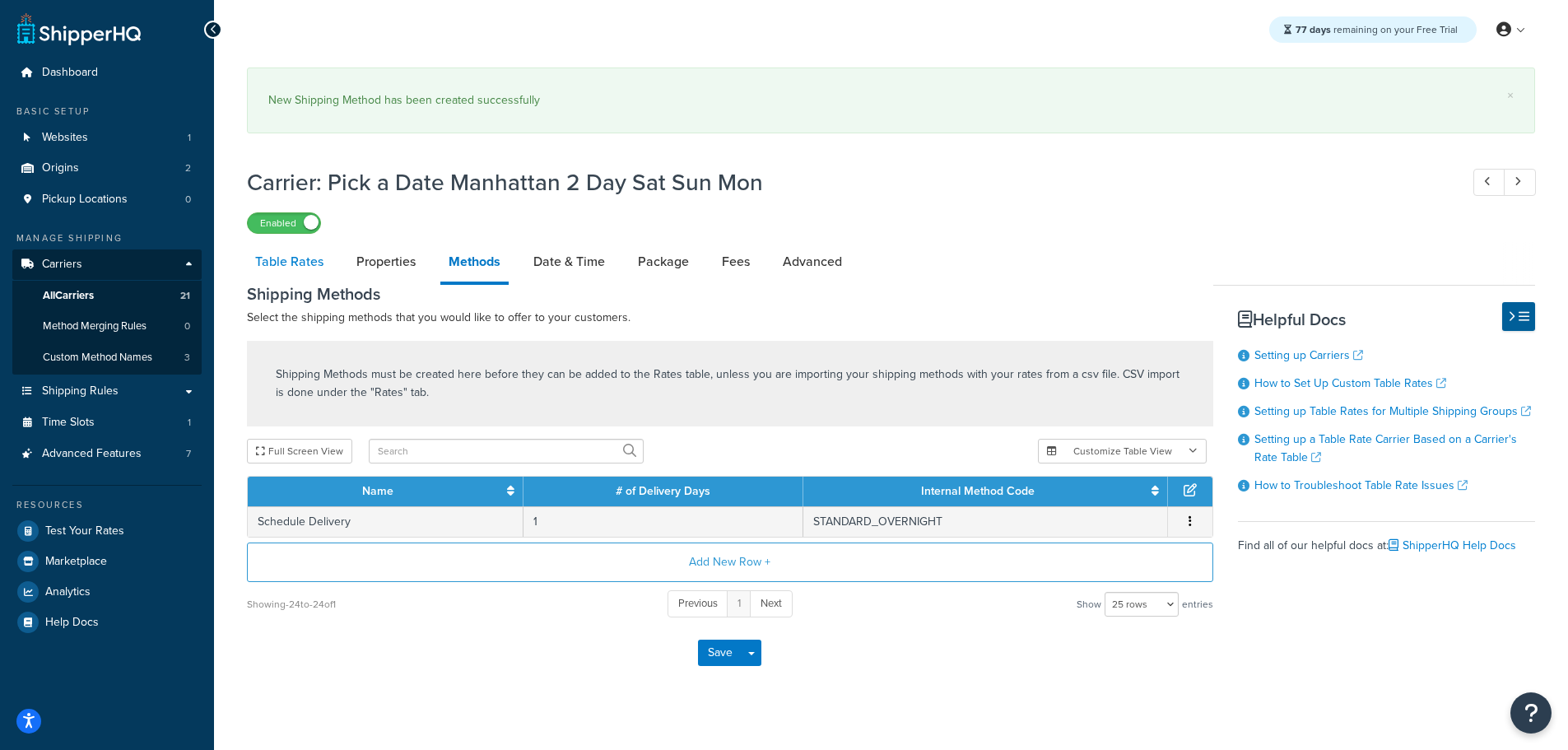
click at [289, 260] on link "Table Rates" at bounding box center [289, 262] width 85 height 39
select select "25"
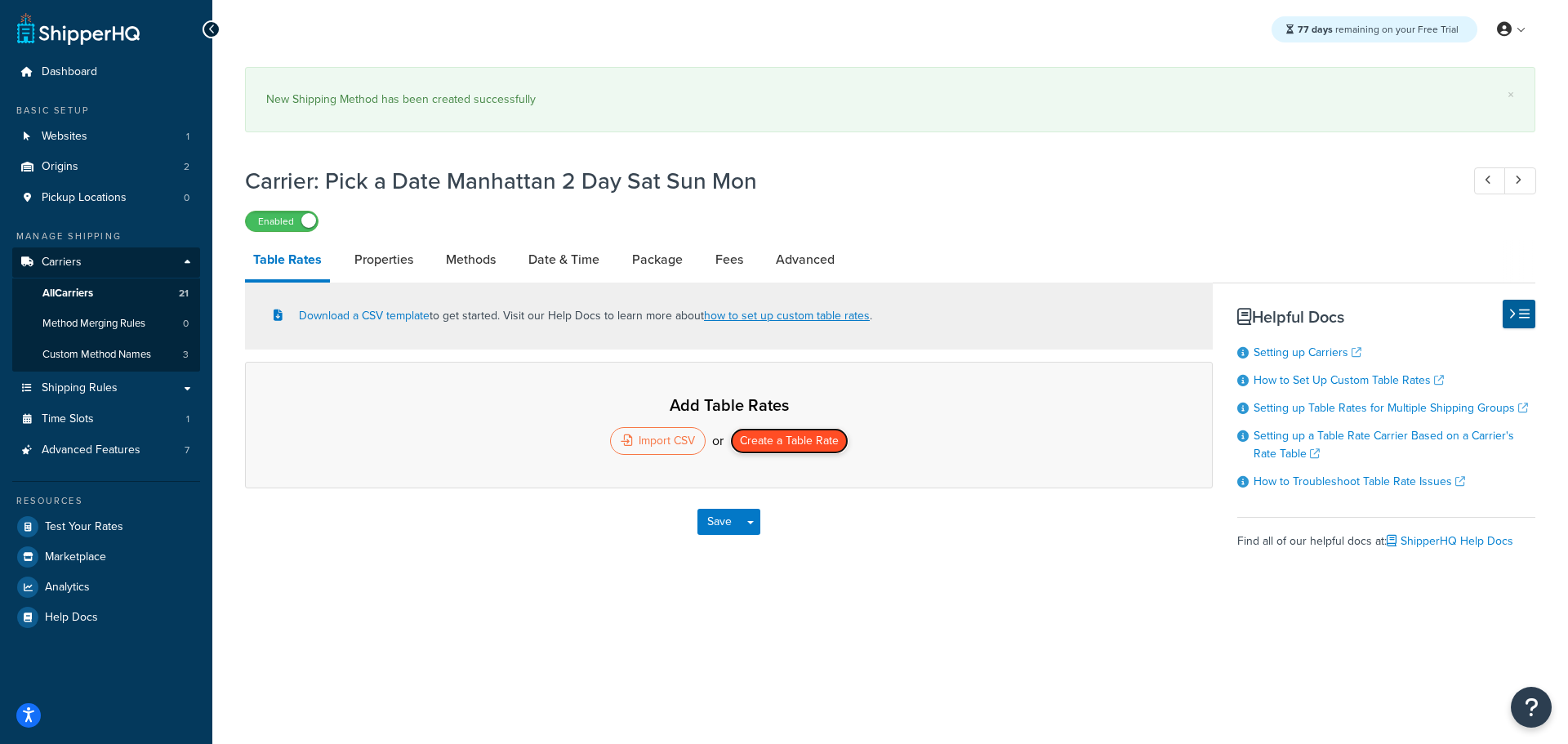
click at [803, 440] on button "Create a Table Rate" at bounding box center [789, 440] width 118 height 26
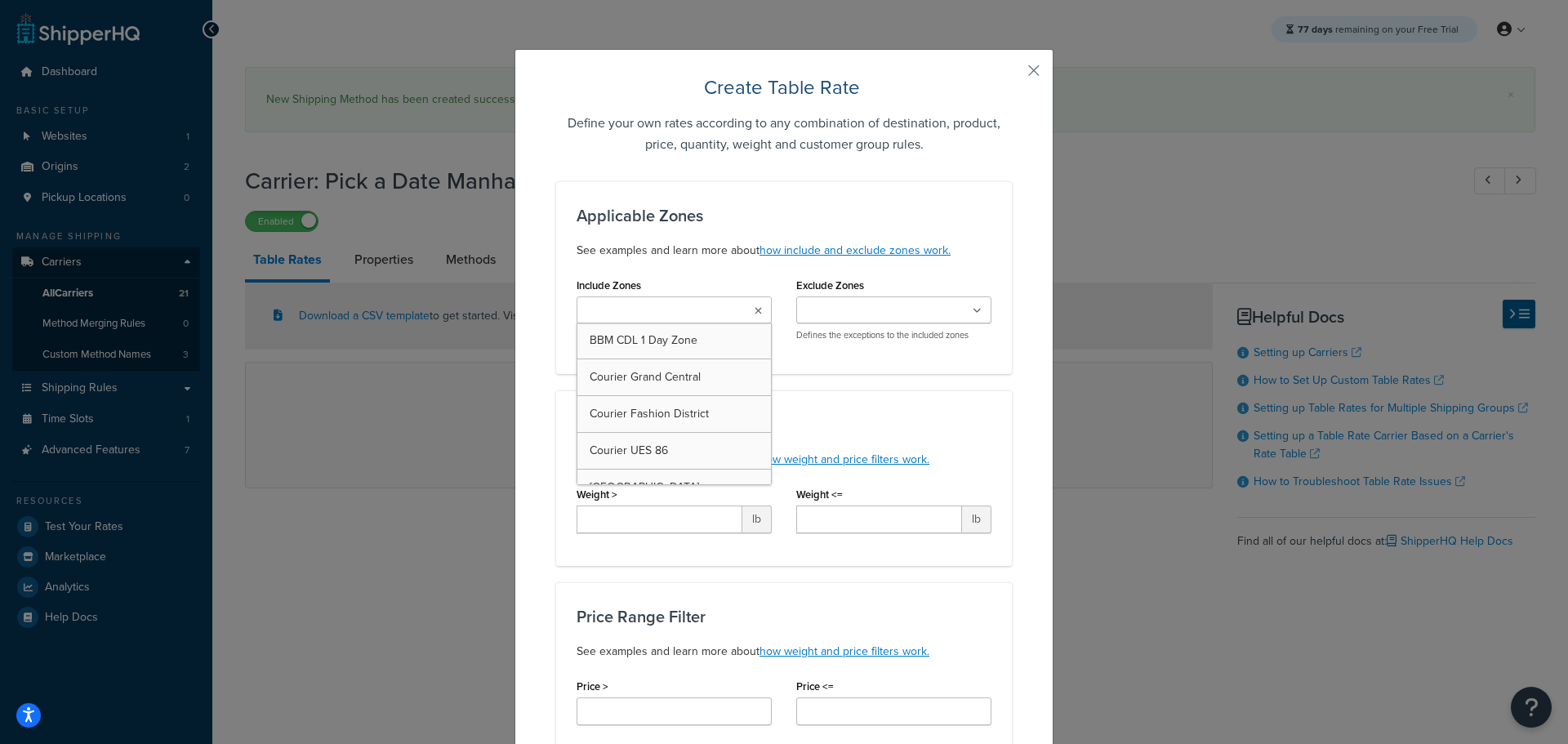
click at [673, 307] on input "Include Zones" at bounding box center [654, 311] width 144 height 18
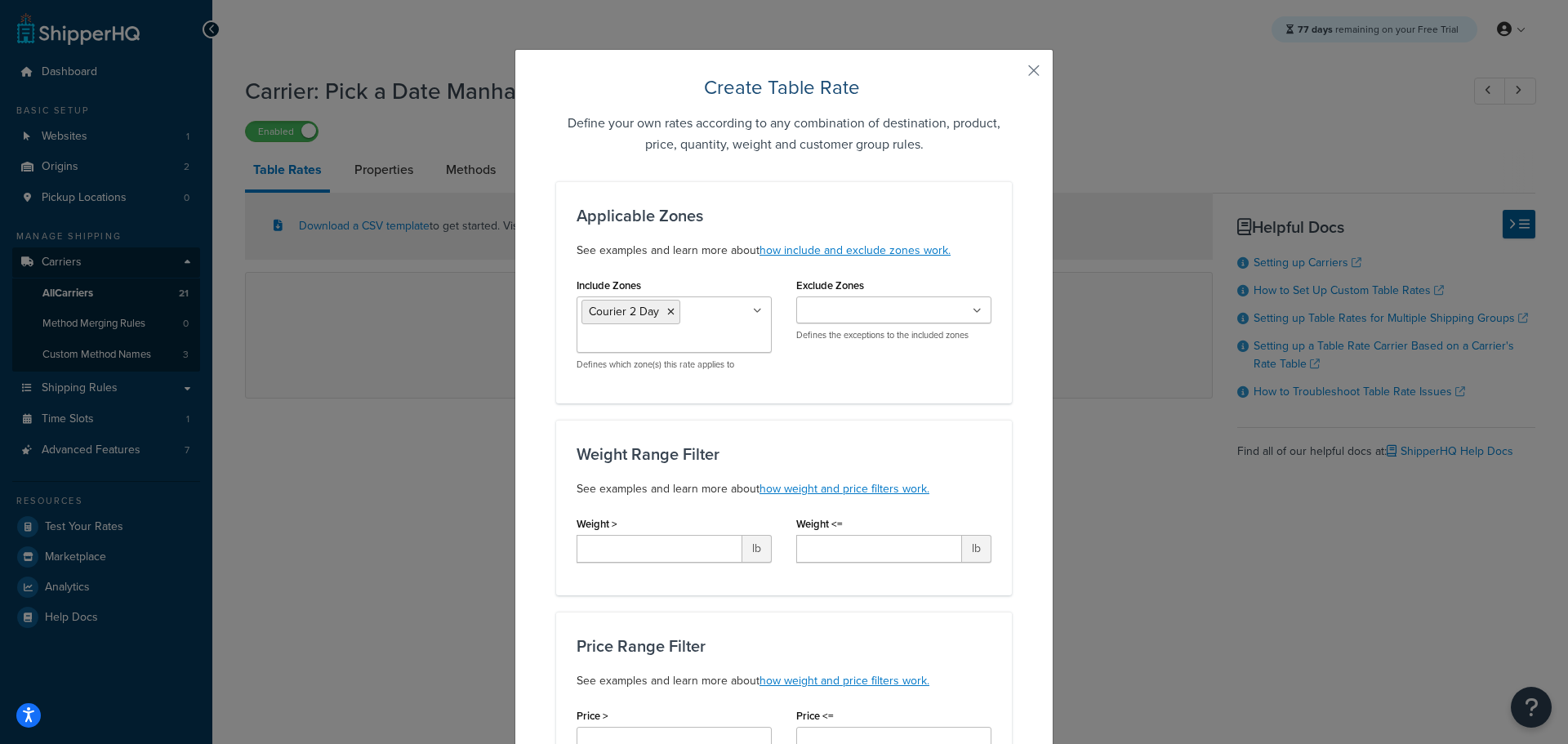
click at [982, 432] on div "Weight Range Filter See examples and learn more about how weight and price filt…" at bounding box center [784, 508] width 456 height 176
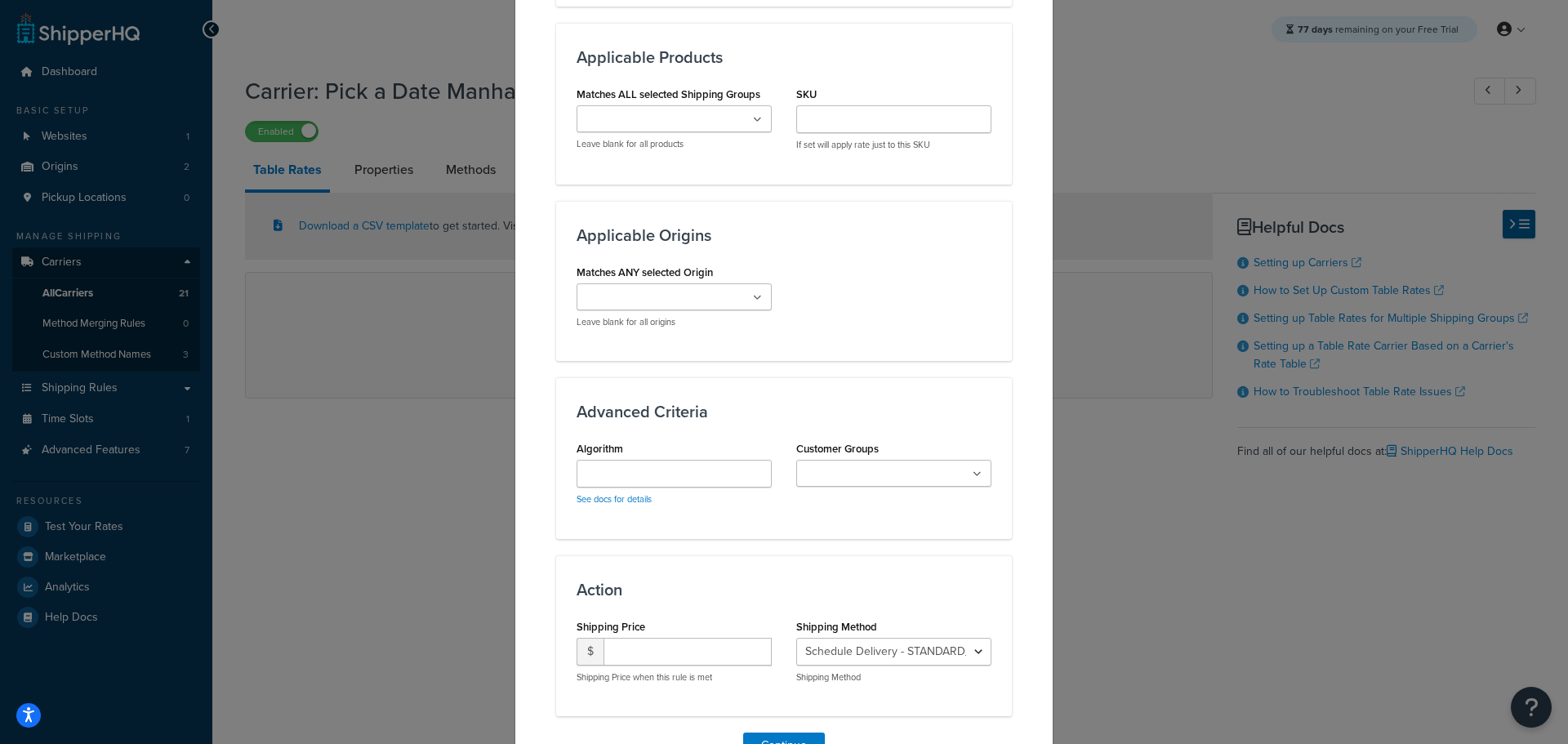
scroll to position [1032, 0]
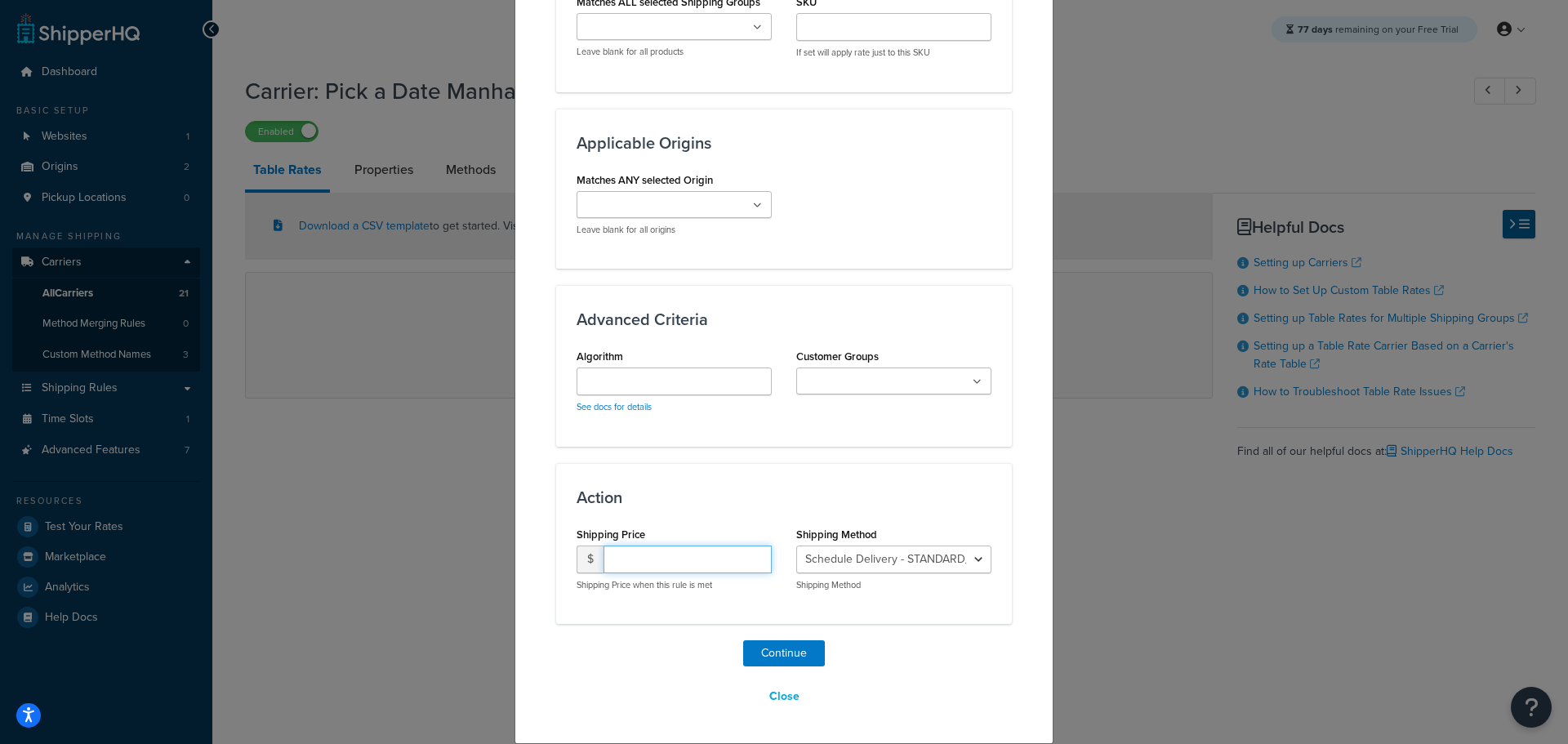
click at [662, 561] on input "number" at bounding box center [687, 559] width 168 height 27
type input "15.95"
click at [782, 657] on button "Continue" at bounding box center [784, 653] width 82 height 26
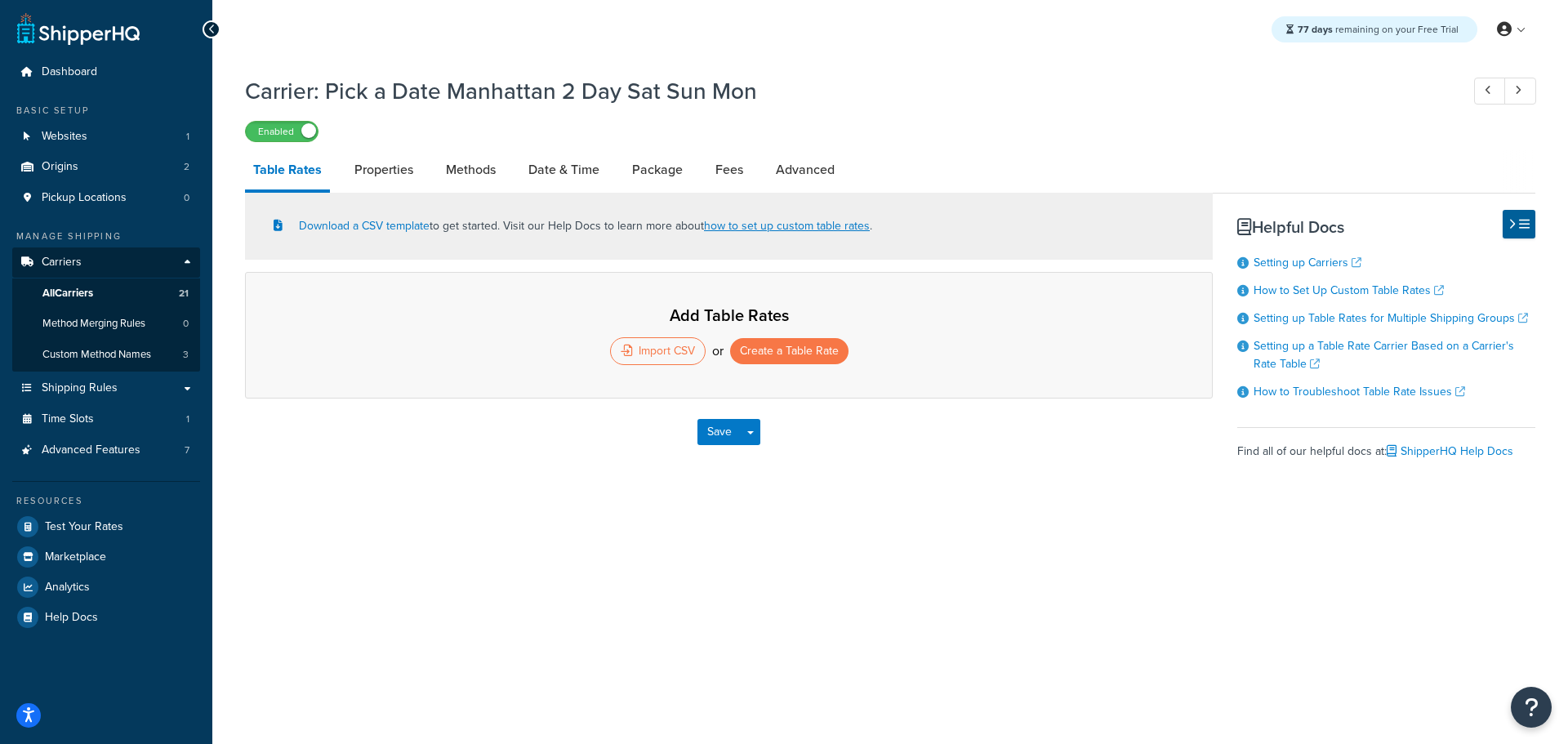
select select "25"
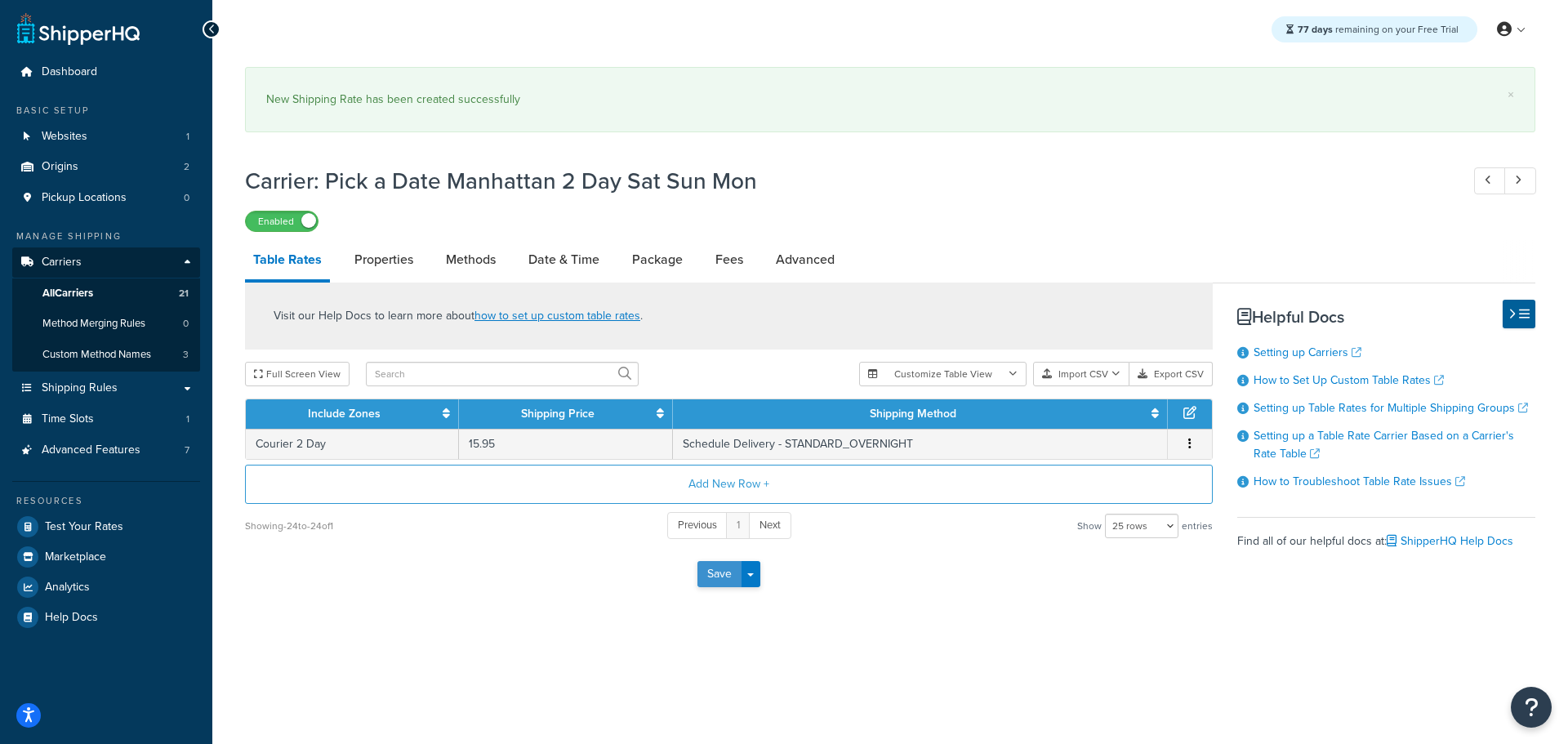
click at [712, 566] on button "Save" at bounding box center [719, 574] width 44 height 26
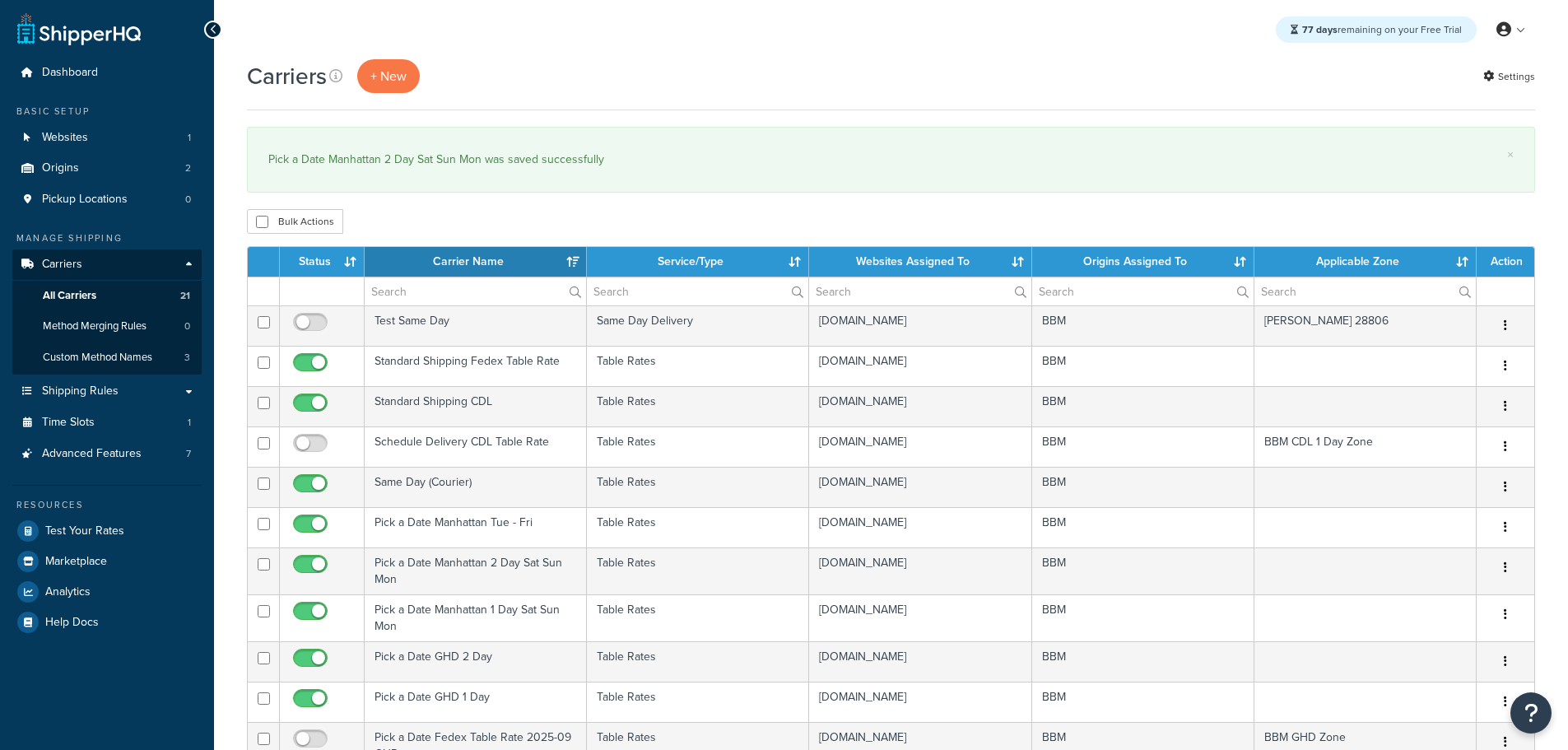
select select "15"
click at [320, 257] on th "Status" at bounding box center [322, 262] width 85 height 30
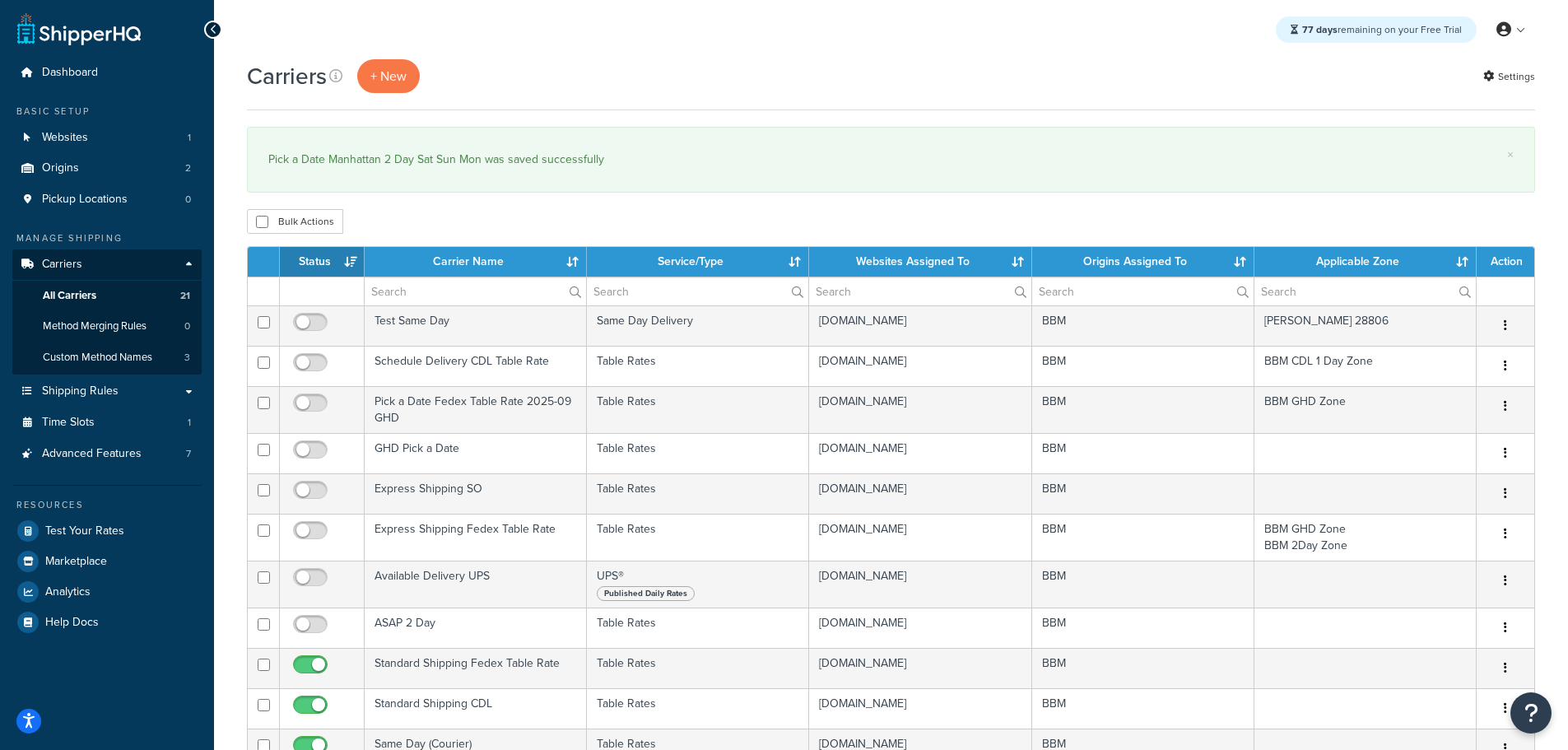
click at [321, 257] on th "Status" at bounding box center [322, 262] width 85 height 30
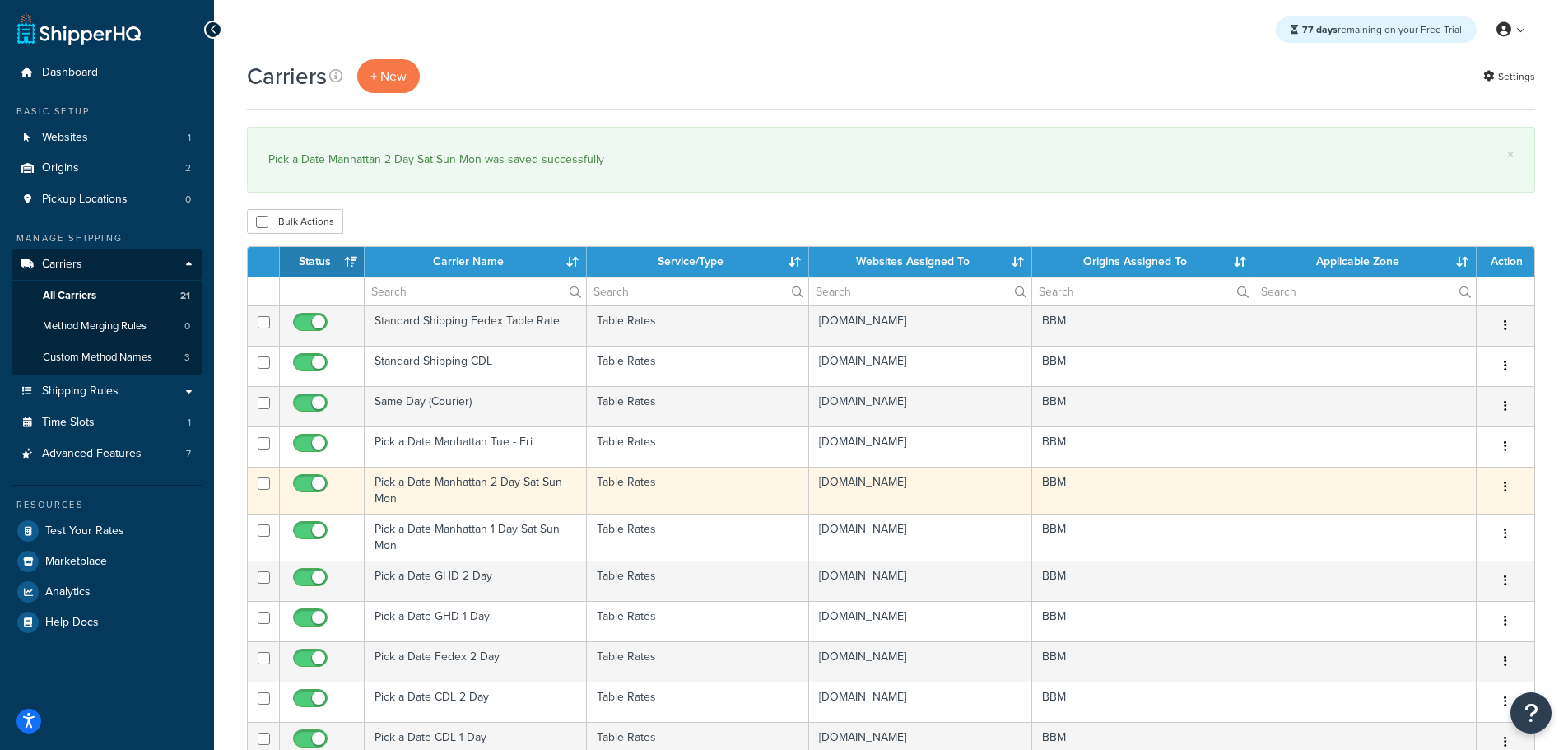
click at [436, 475] on td "Pick a Date Manhattan 2 Day Sat Sun Mon" at bounding box center [476, 490] width 222 height 47
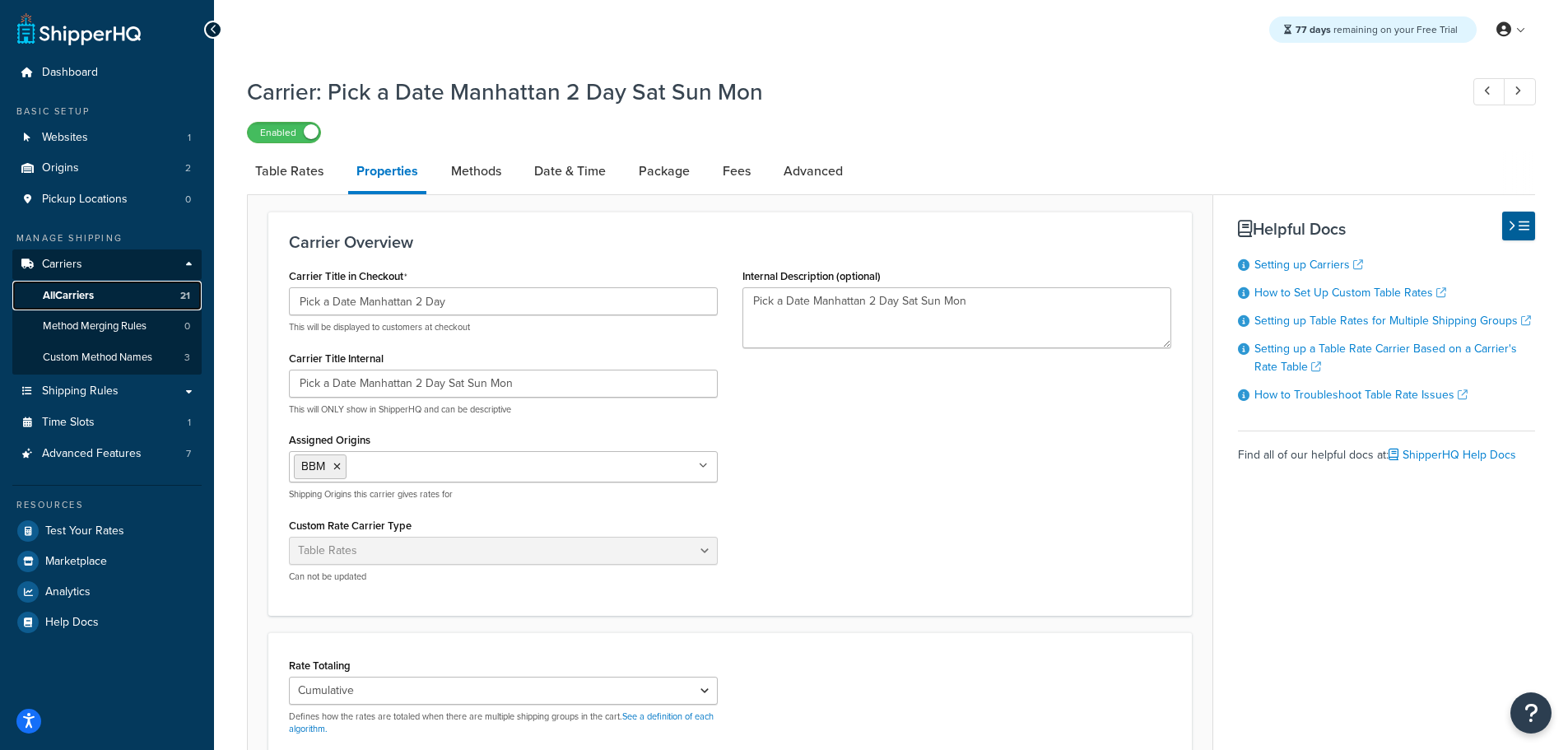
click at [83, 293] on span "All Carriers" at bounding box center [69, 296] width 51 height 14
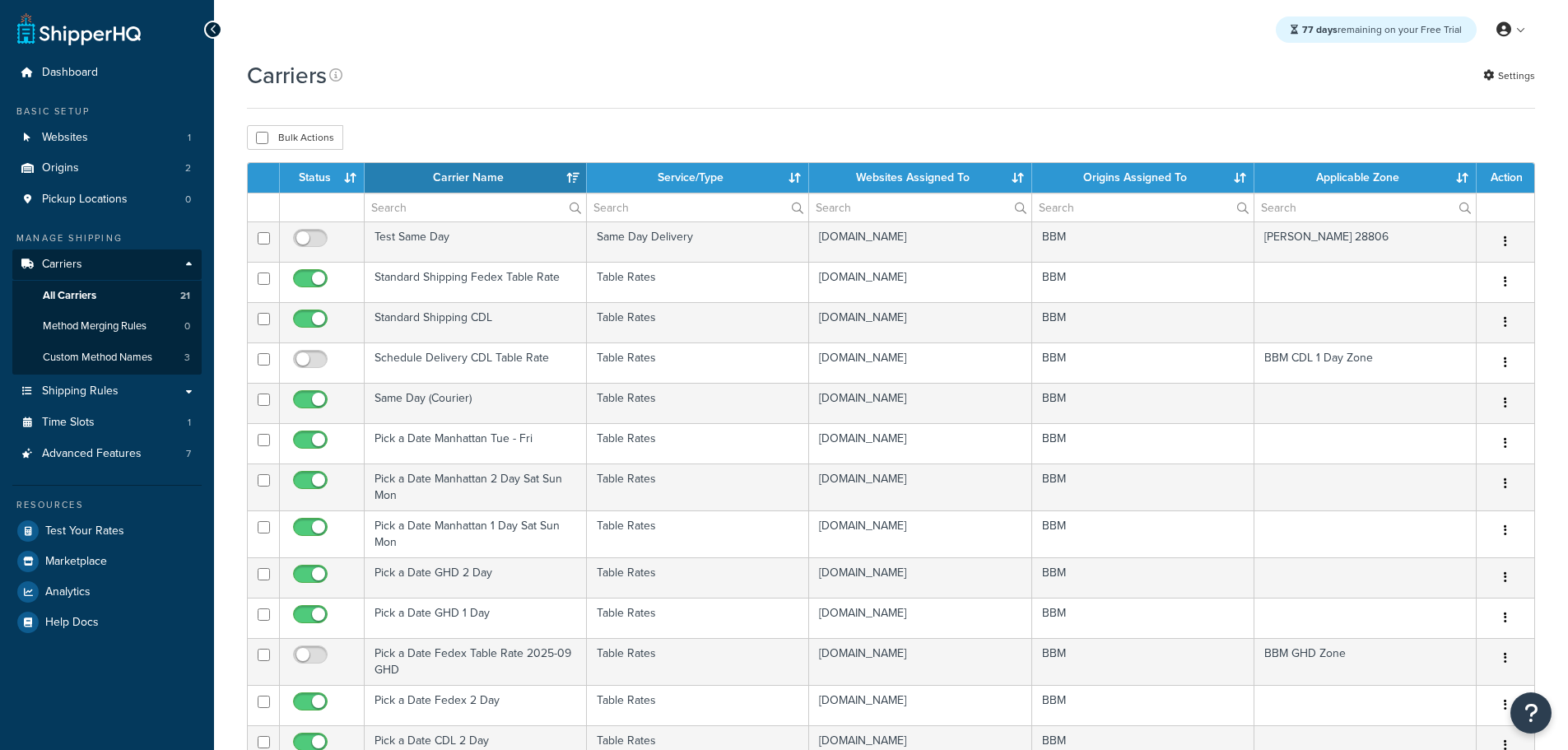
select select "15"
click at [327, 183] on th "Status" at bounding box center [322, 178] width 85 height 30
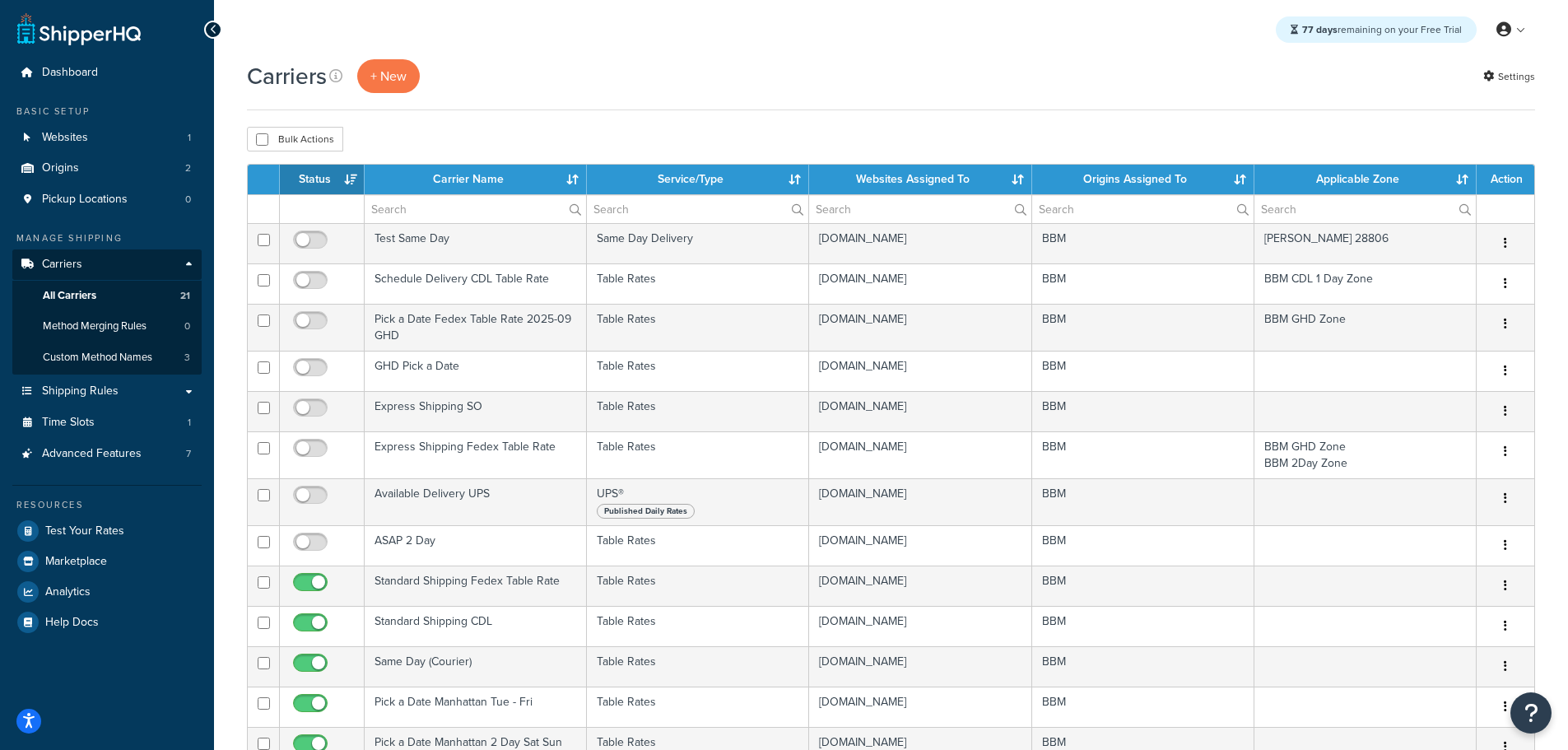
click at [325, 174] on th "Status" at bounding box center [322, 179] width 85 height 30
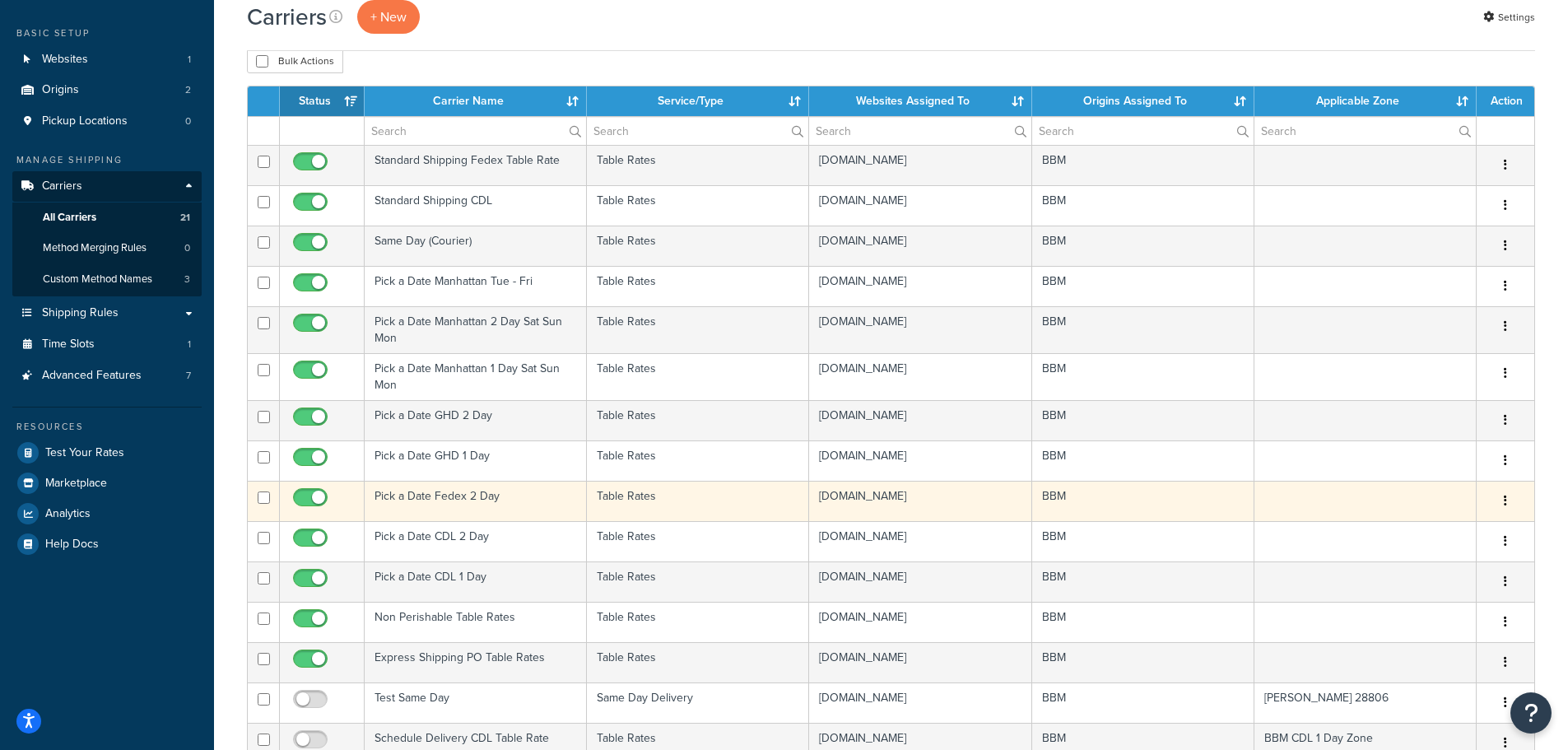
scroll to position [83, 0]
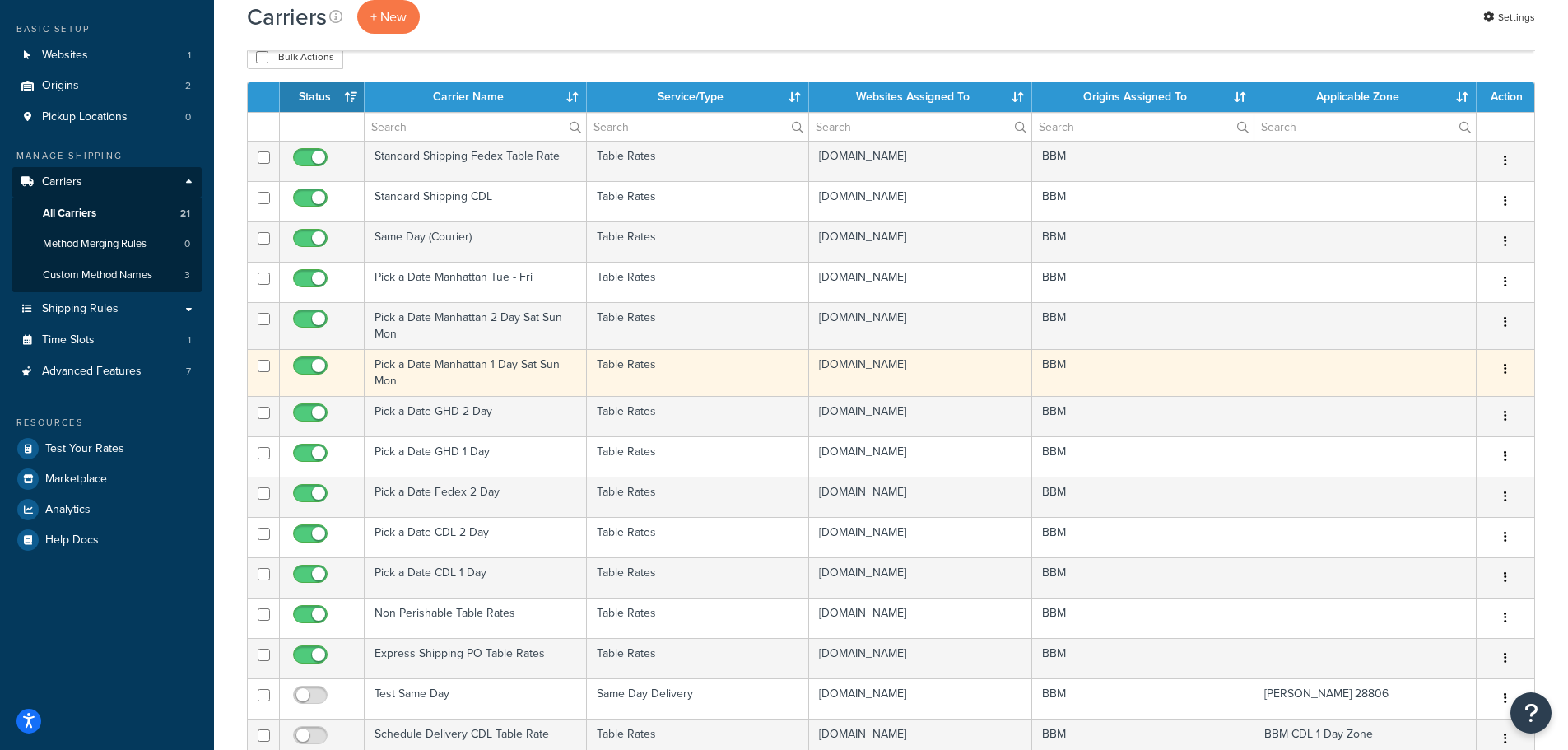
click at [420, 365] on td "Pick a Date Manhattan 1 Day Sat Sun Mon" at bounding box center [476, 373] width 222 height 47
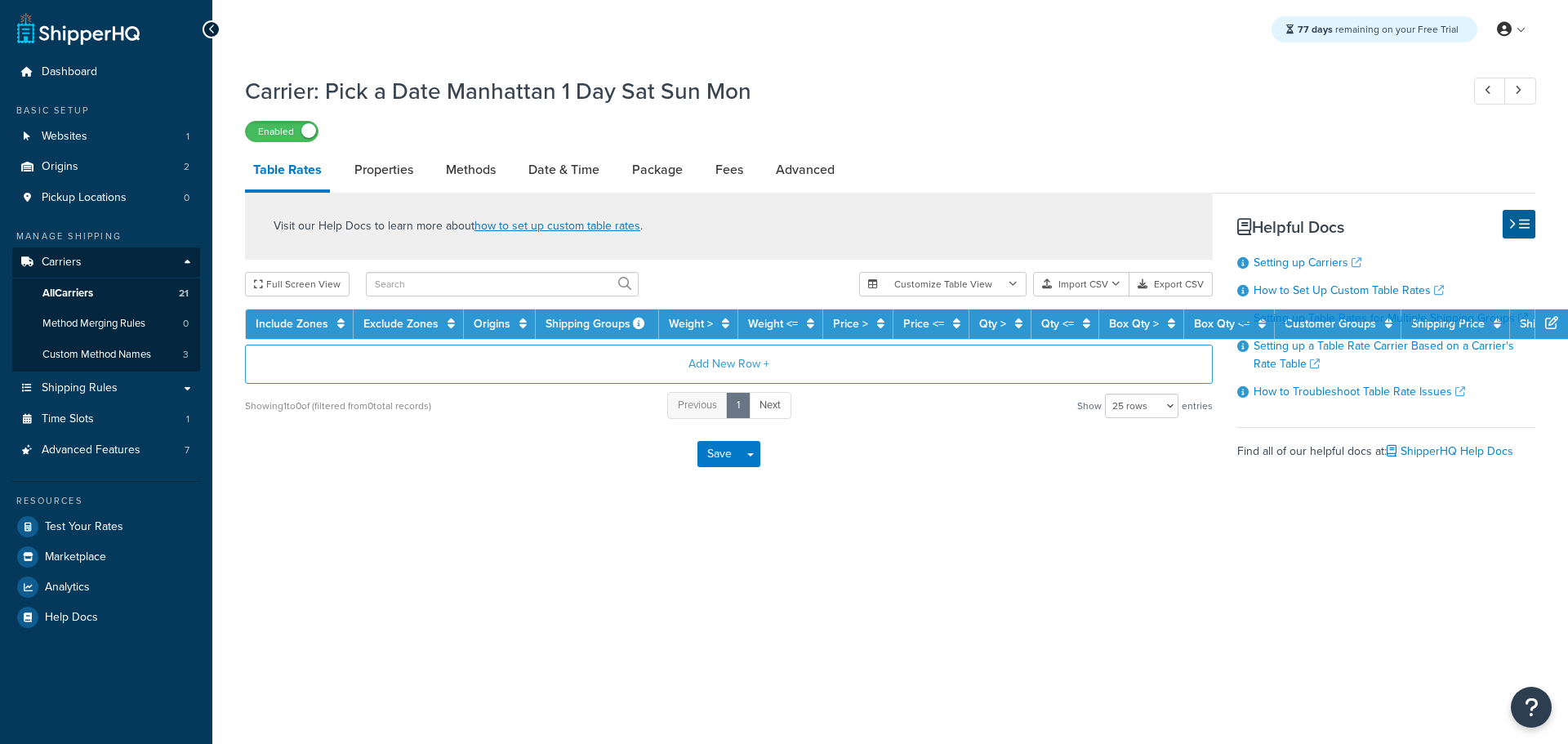
select select "25"
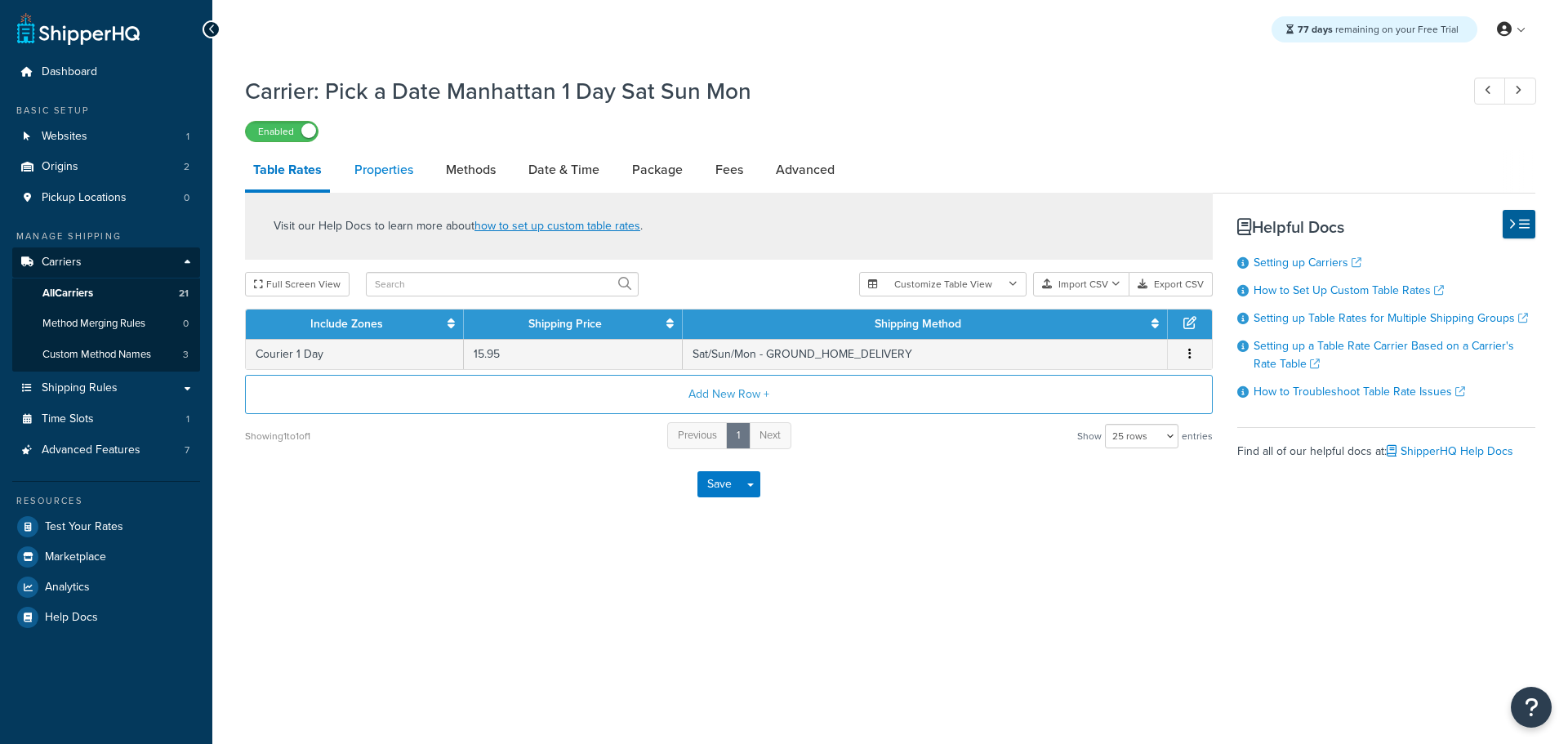
click at [393, 174] on link "Properties" at bounding box center [384, 170] width 75 height 39
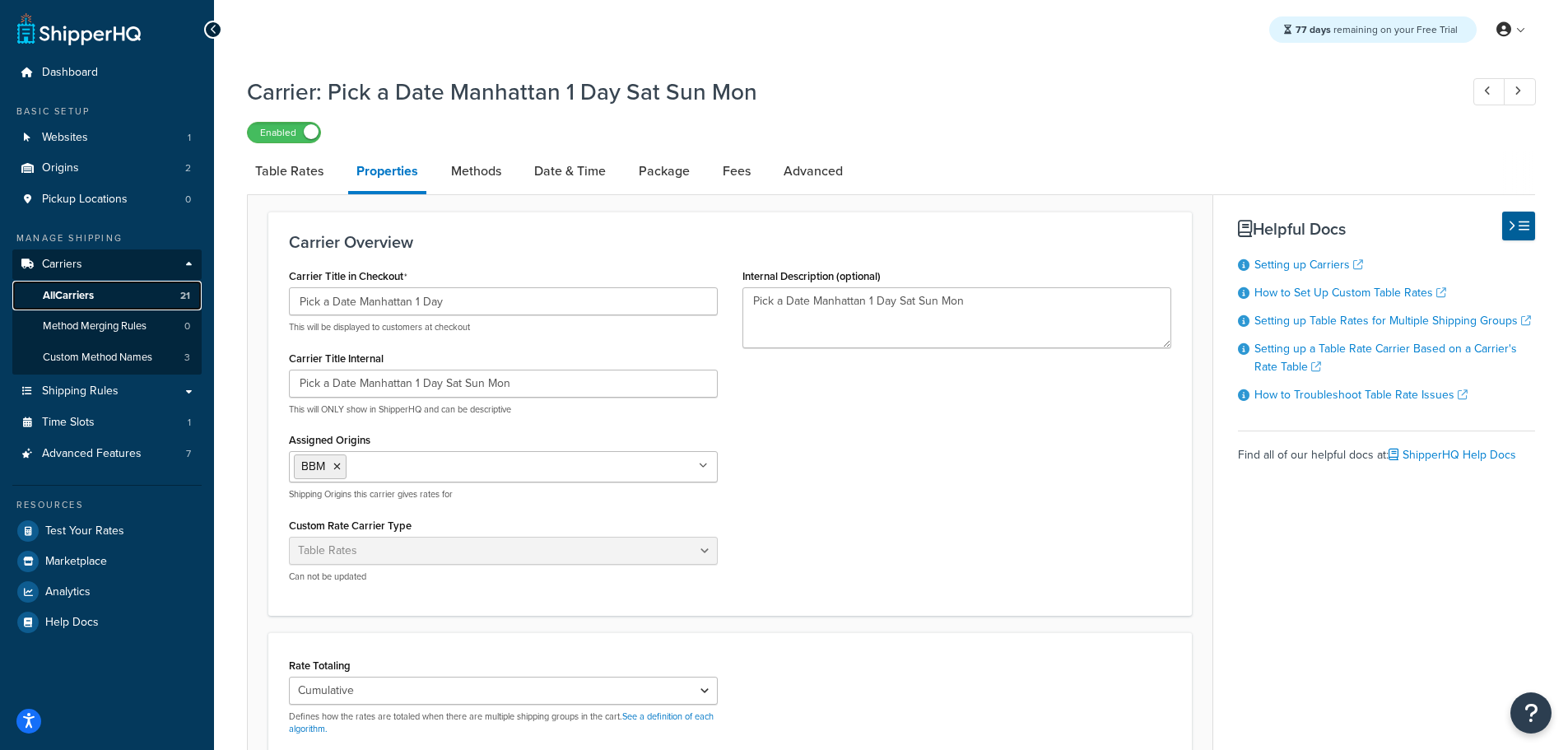
click at [90, 290] on span "All Carriers" at bounding box center [69, 296] width 51 height 14
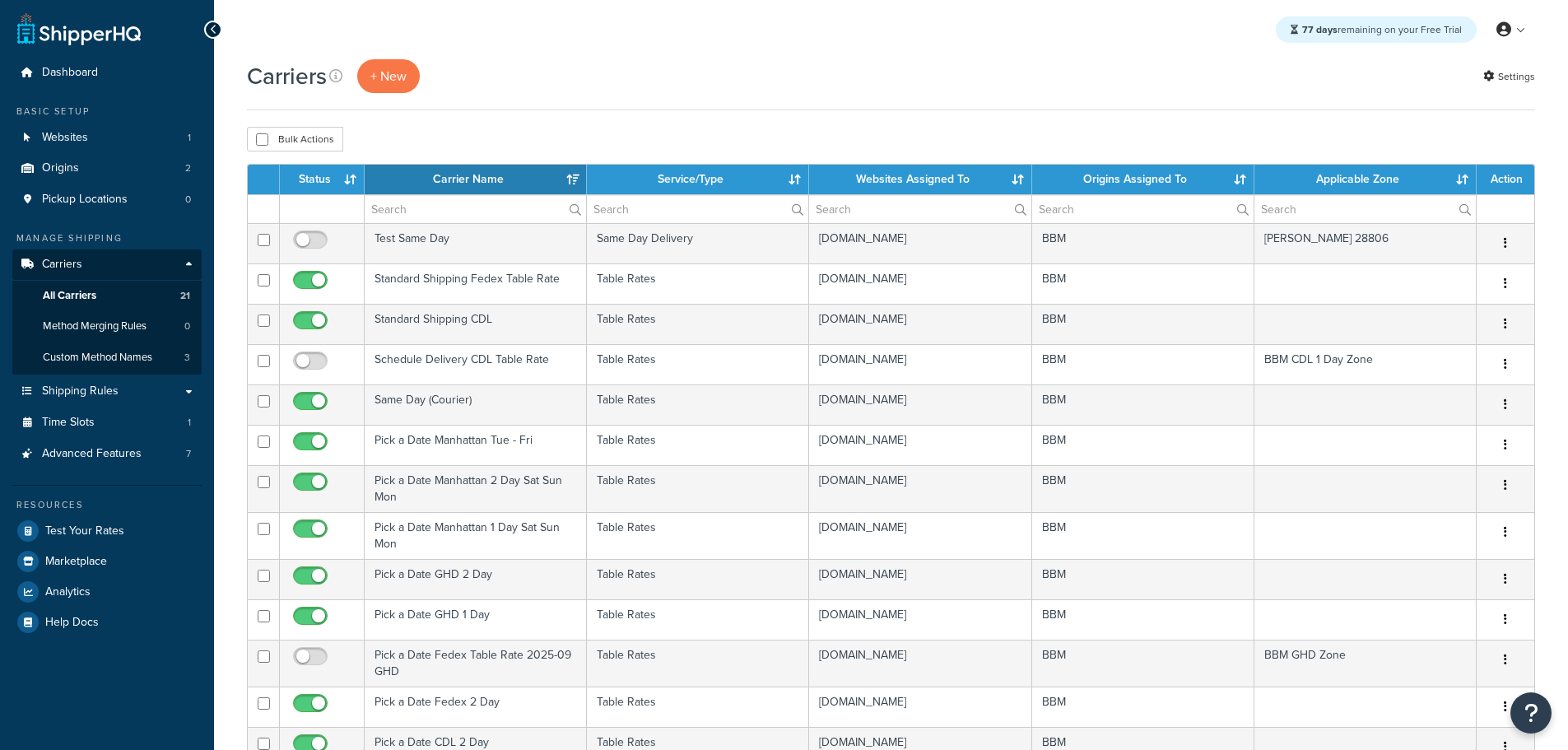
select select "15"
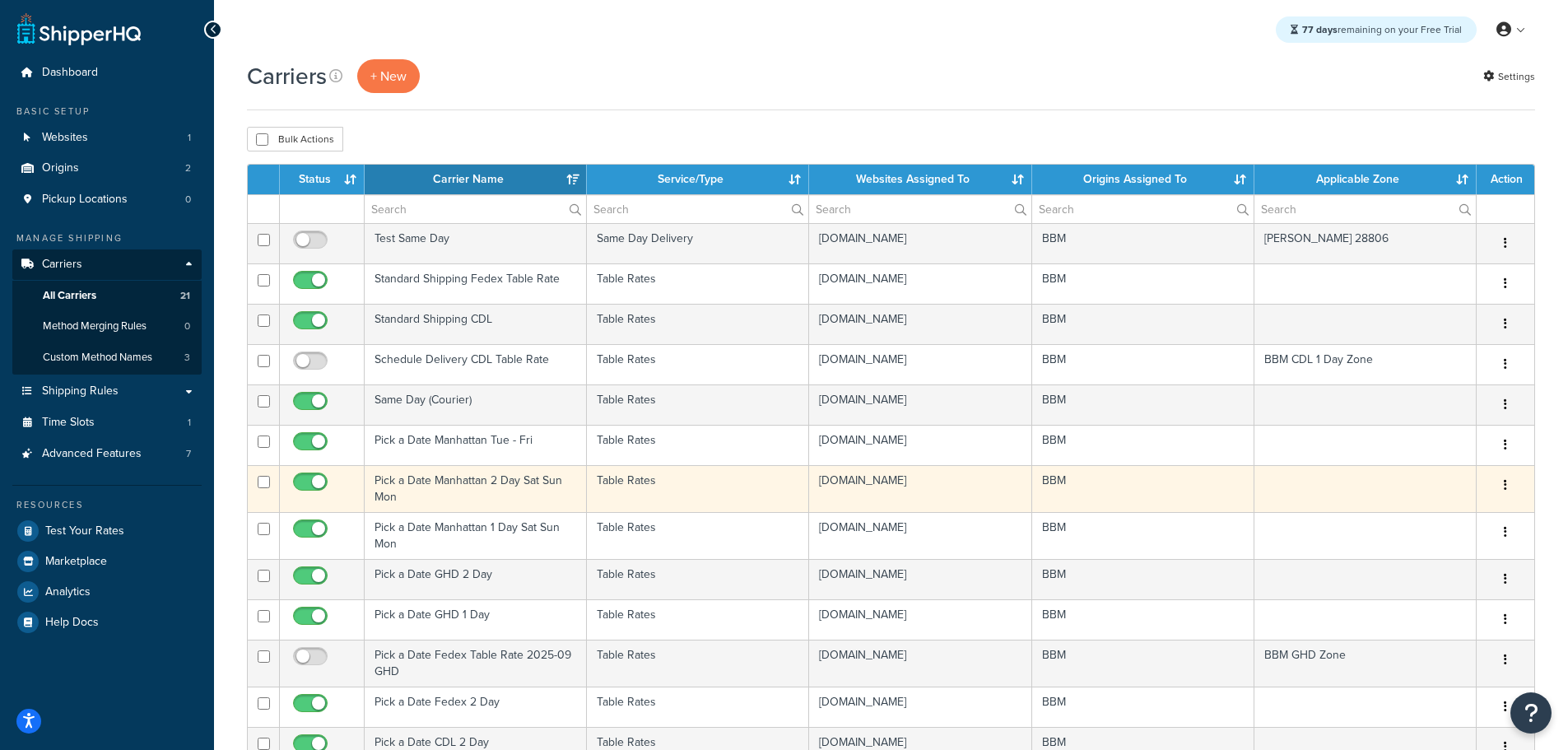
click at [444, 482] on td "Pick a Date Manhattan 2 Day Sat Sun Mon" at bounding box center [476, 489] width 222 height 47
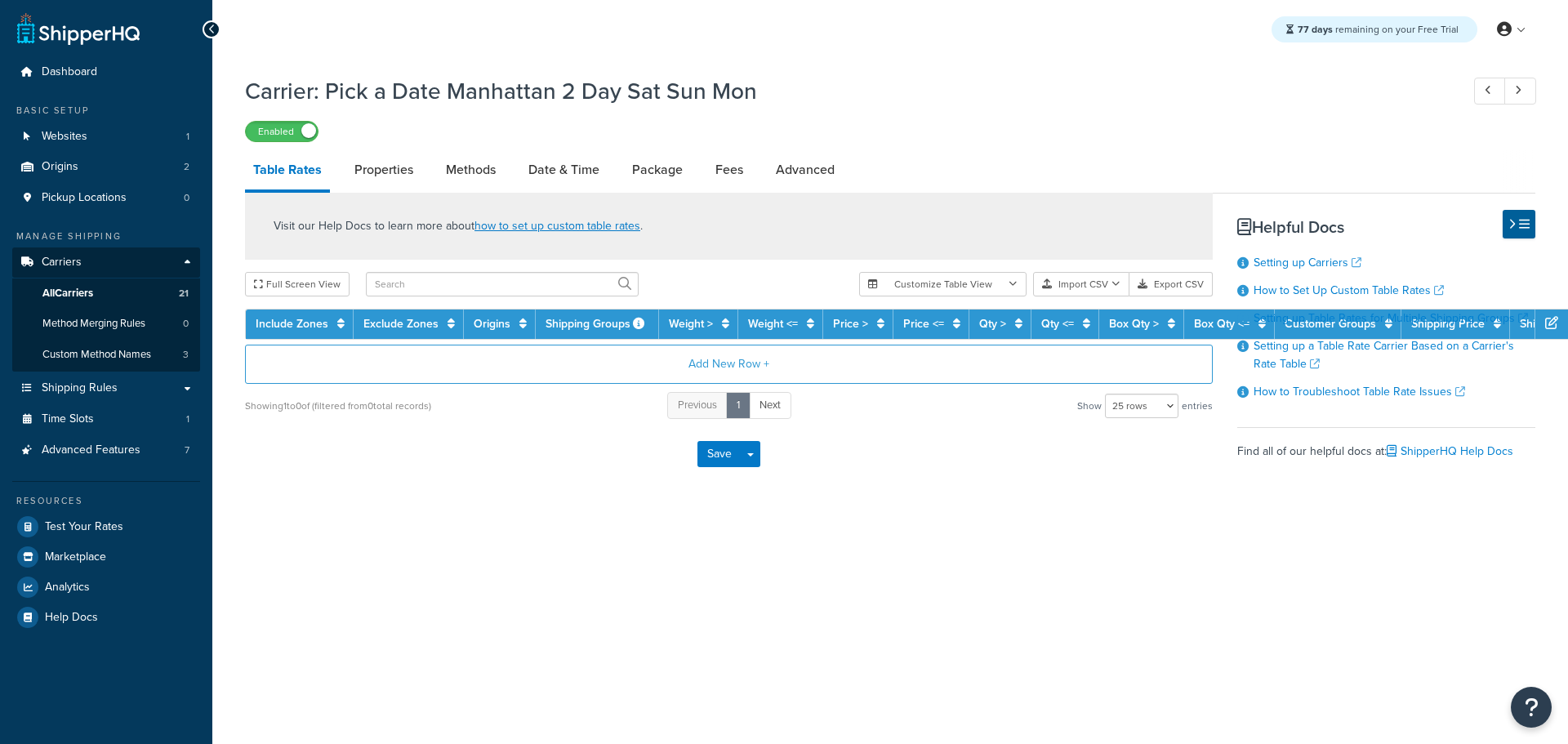
select select "25"
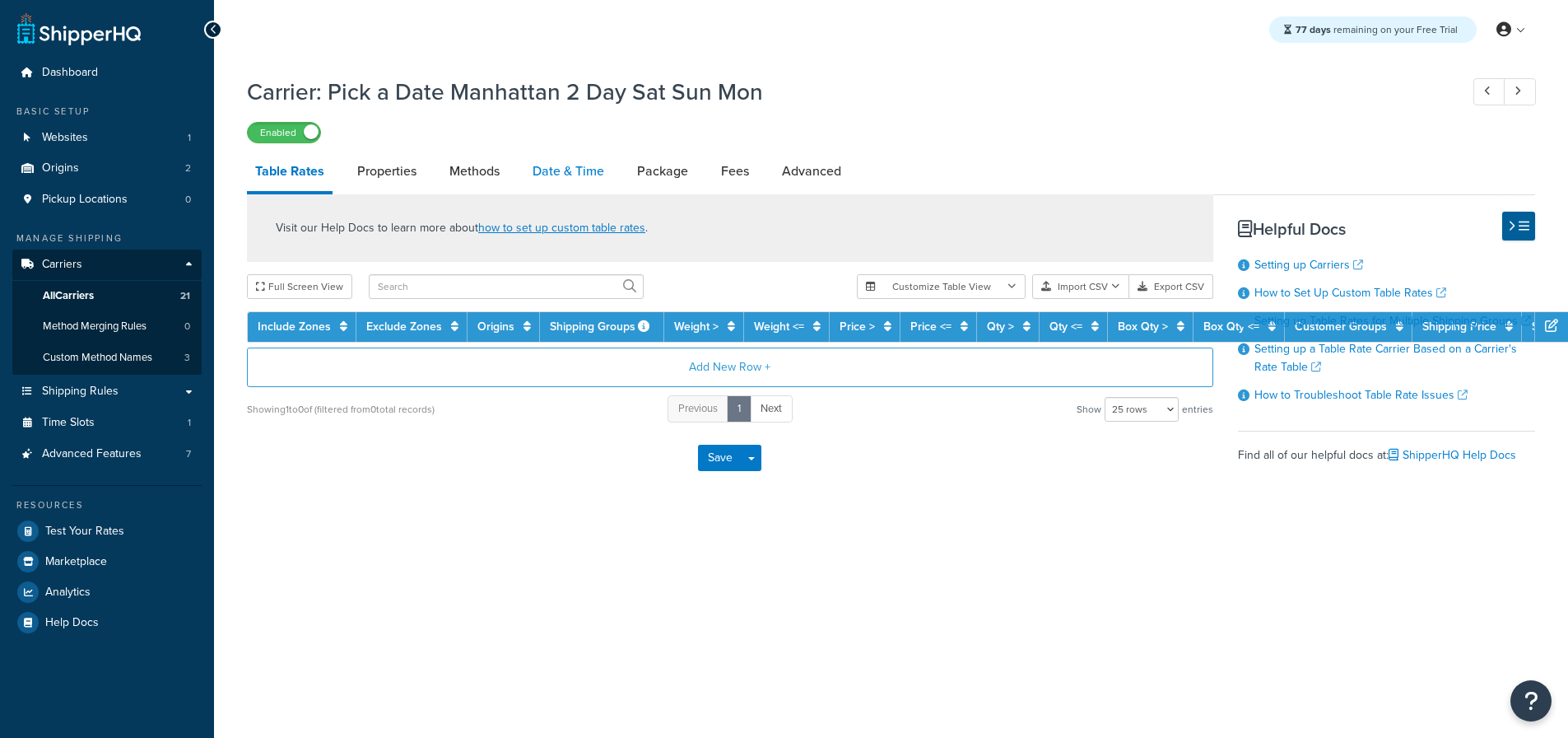
click at [560, 178] on link "Date & Time" at bounding box center [569, 171] width 89 height 39
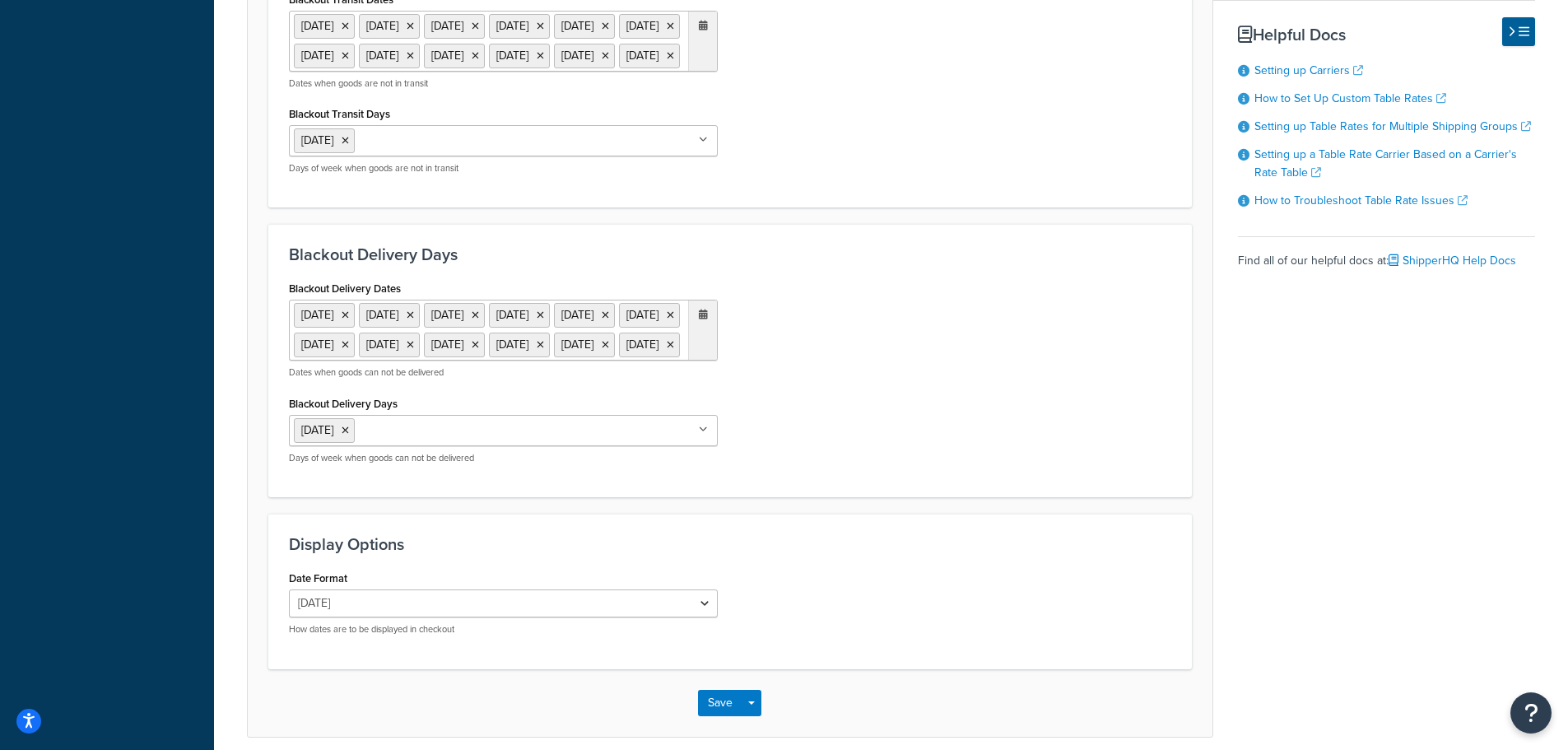
scroll to position [1153, 0]
click at [436, 436] on input "Blackout Delivery Days" at bounding box center [432, 426] width 146 height 18
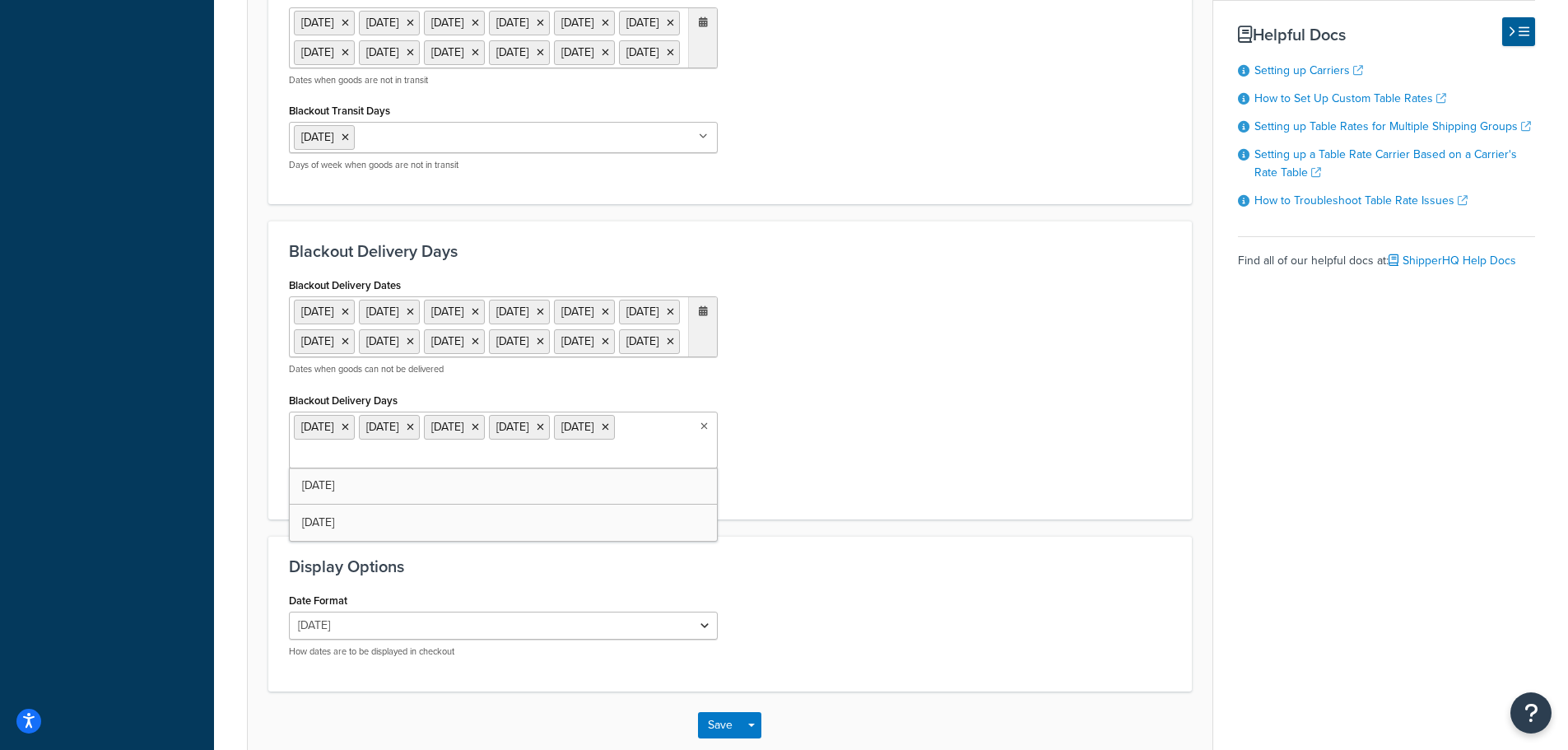
click at [881, 499] on div "Blackout Delivery Dates 11 Nov 2025 27 Nov 2025 25 Dec 2025 1 Jan 2026 19 Jan 2…" at bounding box center [730, 386] width 907 height 225
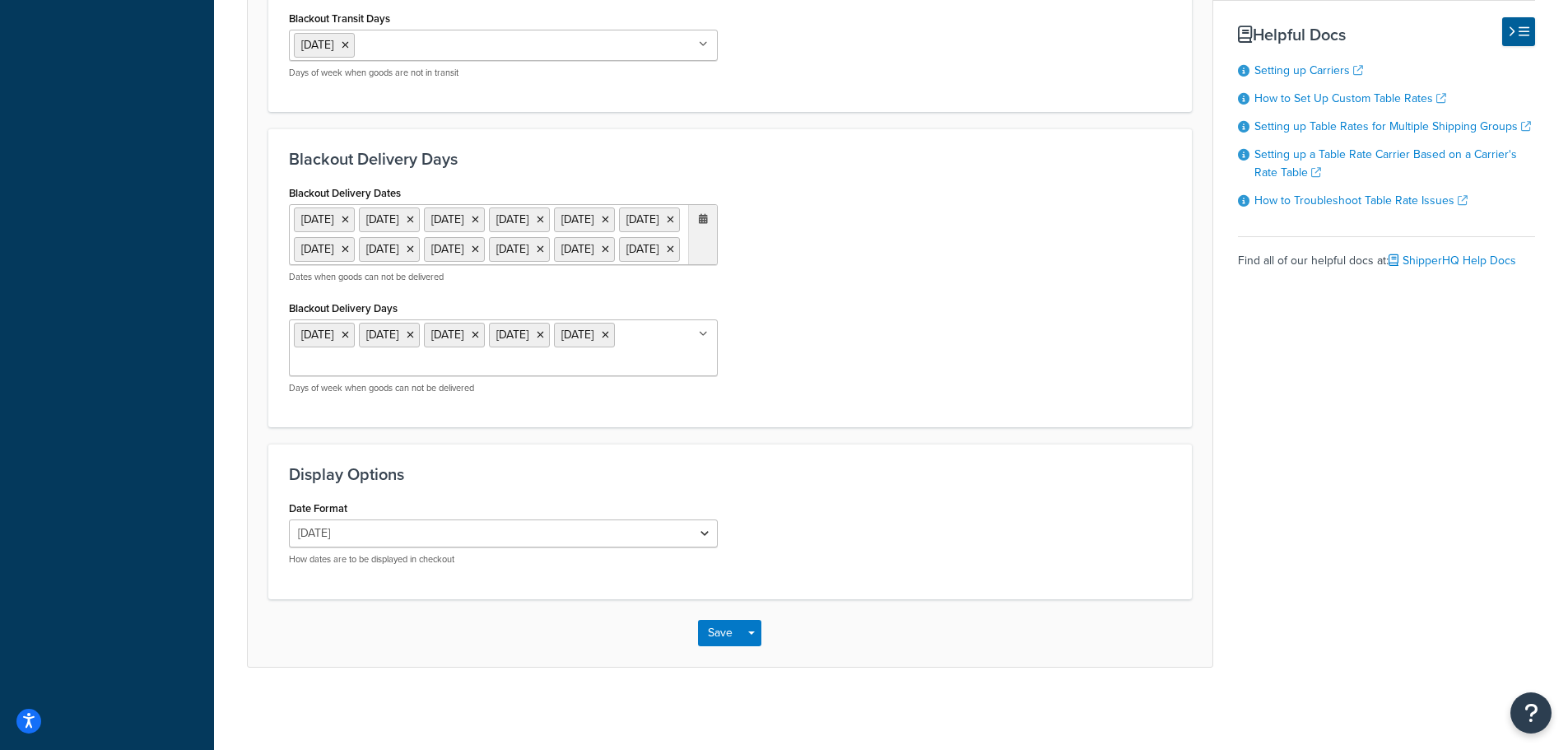
scroll to position [1304, 0]
click at [723, 627] on button "Save" at bounding box center [719, 633] width 44 height 27
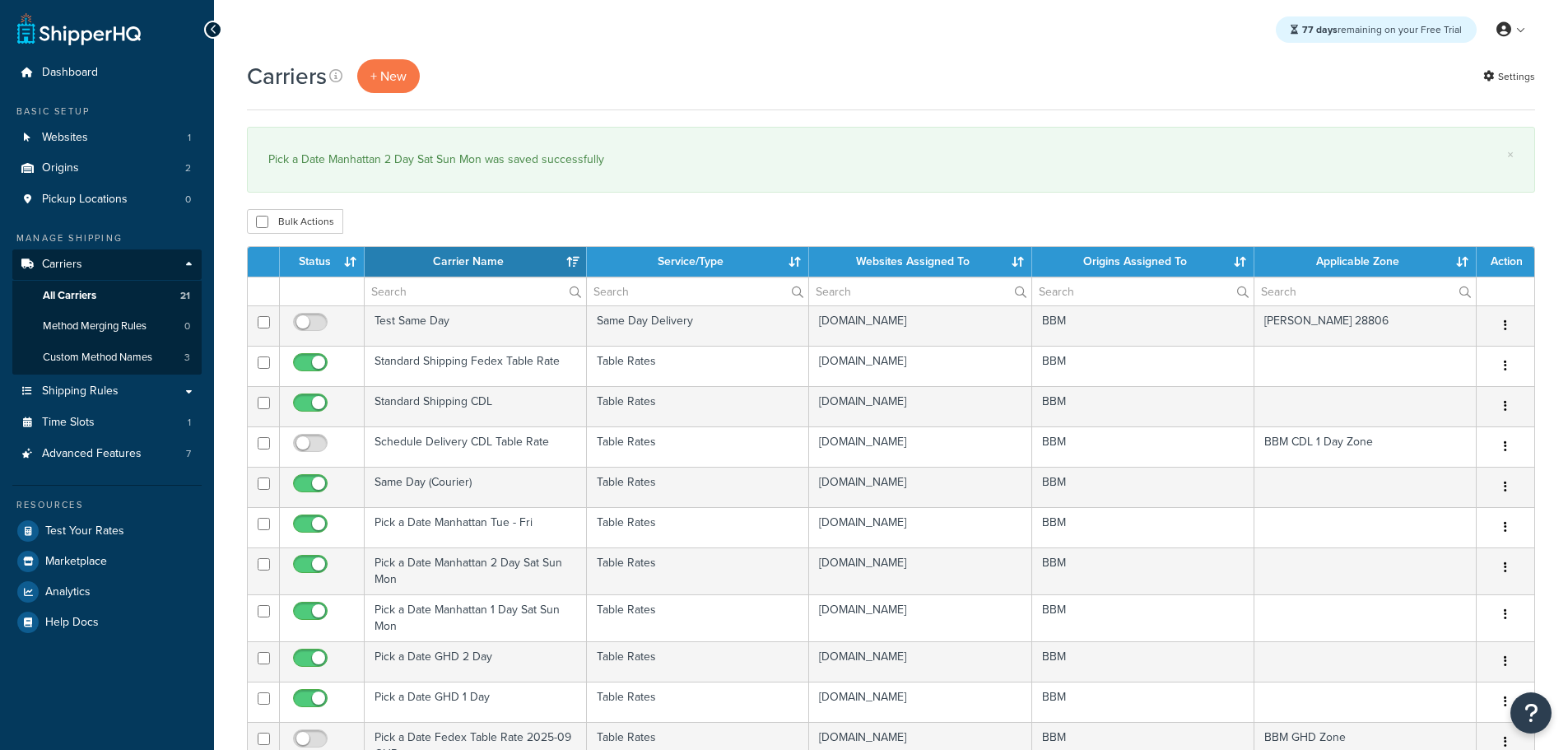
select select "15"
click at [315, 253] on th "Status" at bounding box center [322, 262] width 85 height 30
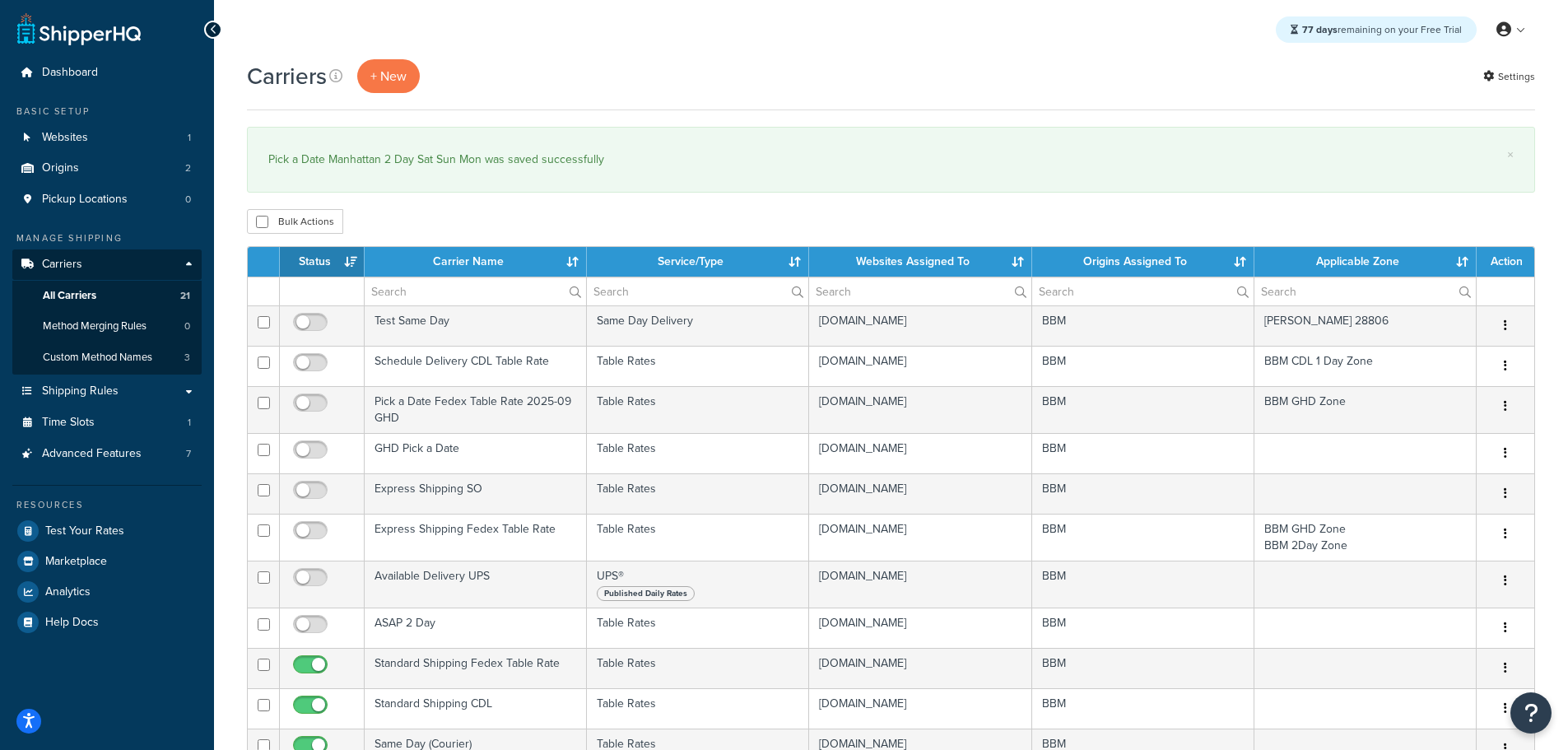
click at [315, 249] on th "Status" at bounding box center [322, 262] width 85 height 30
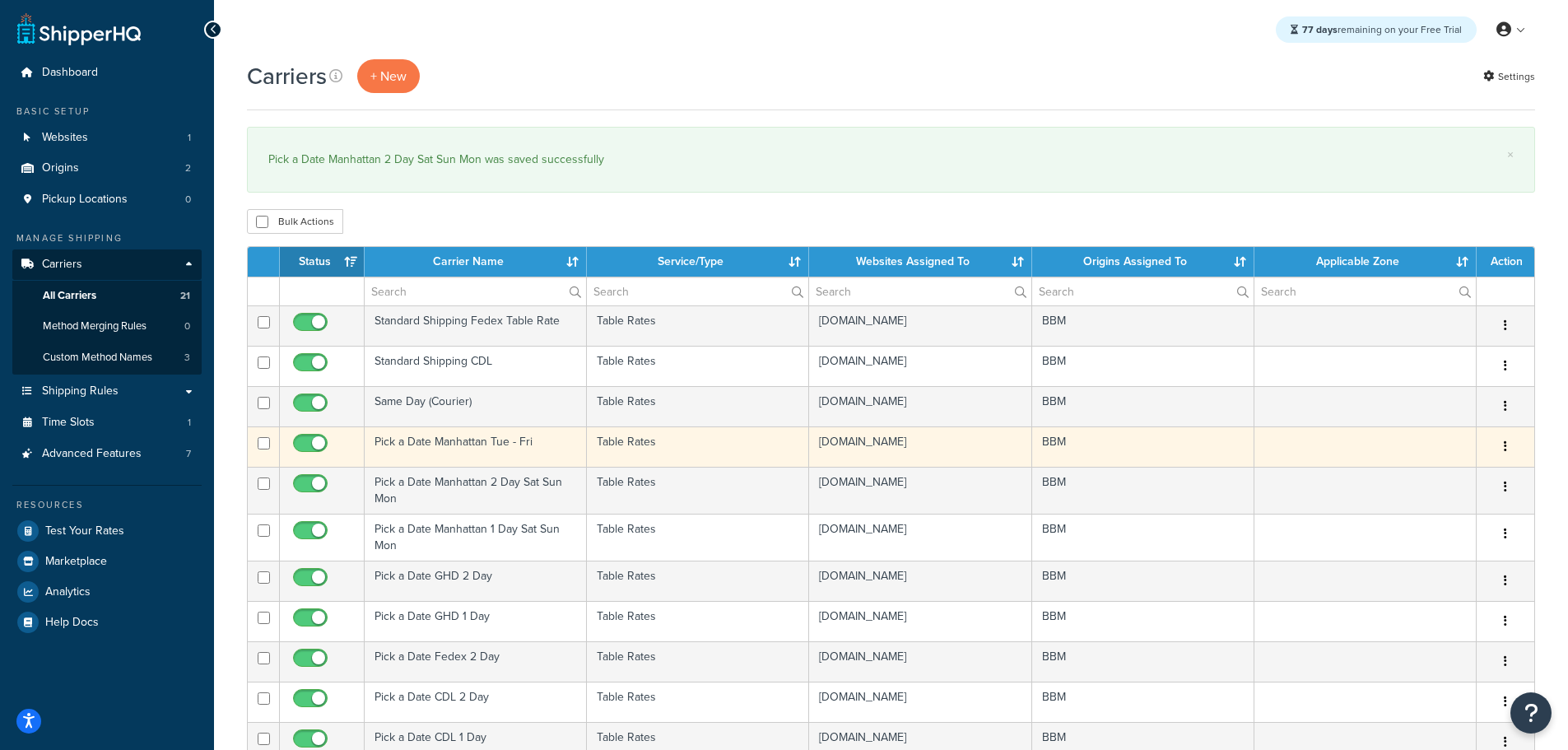
click at [416, 440] on td "Pick a Date Manhattan Tue - Fri" at bounding box center [476, 446] width 222 height 40
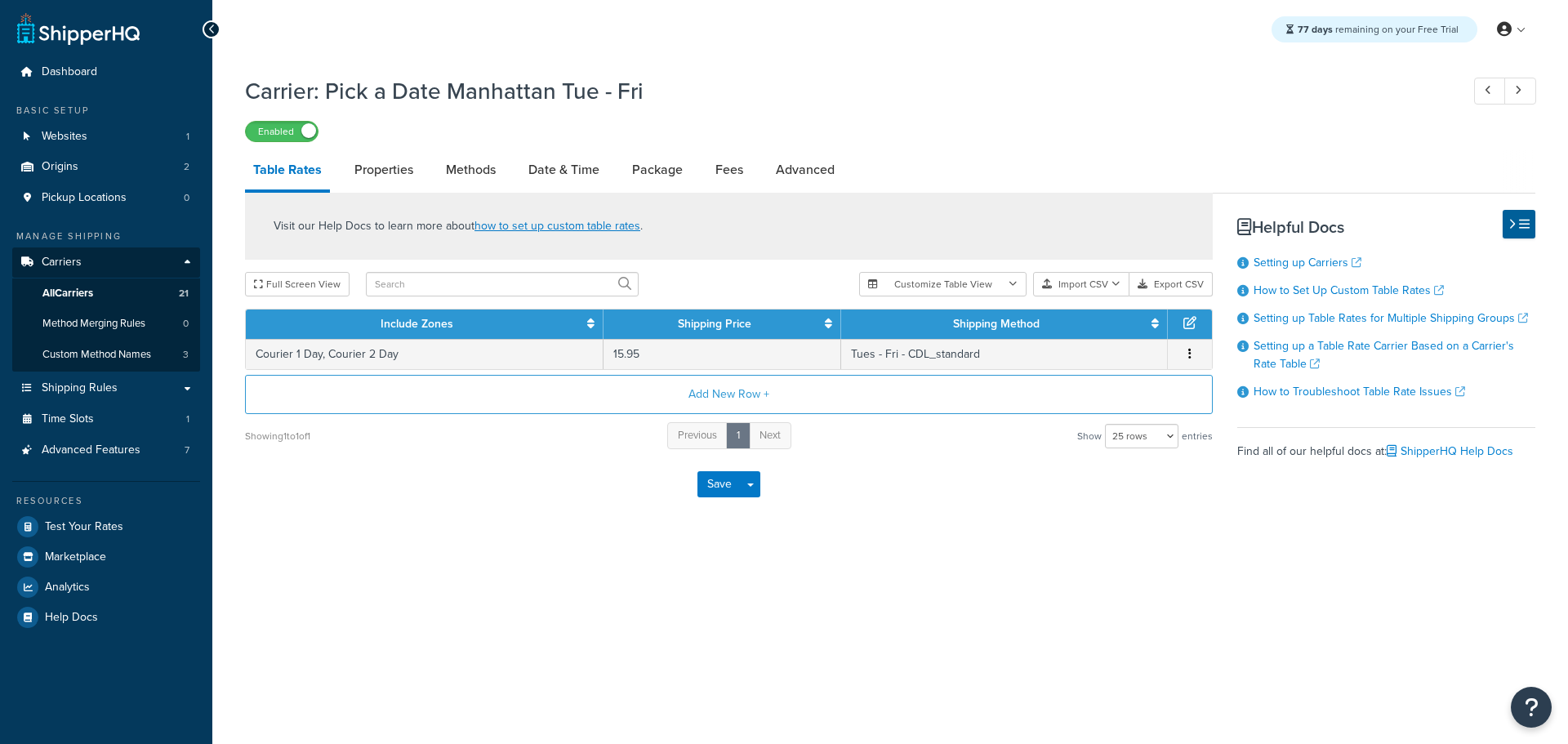
select select "25"
